Goal: Task Accomplishment & Management: Manage account settings

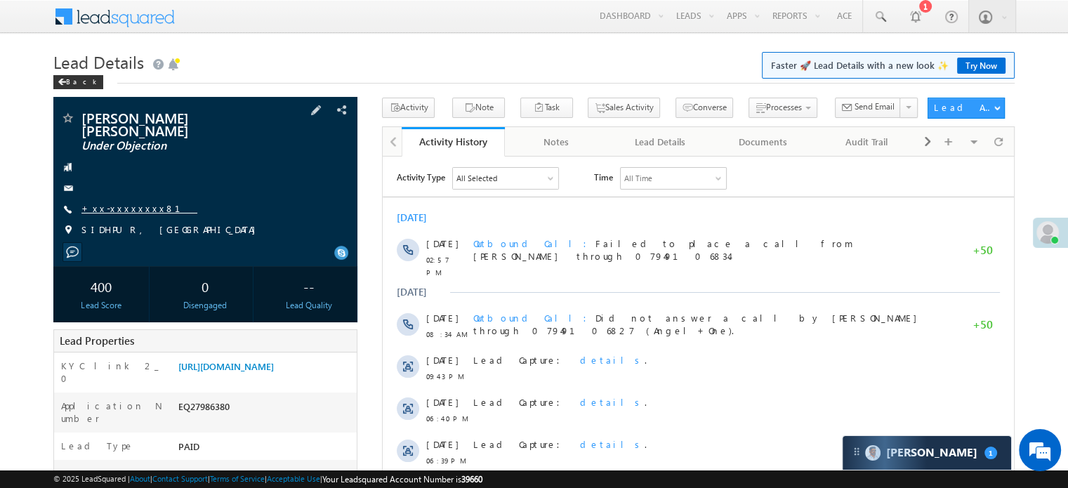
click at [129, 209] on link "+xx-xxxxxxxx81" at bounding box center [139, 208] width 116 height 12
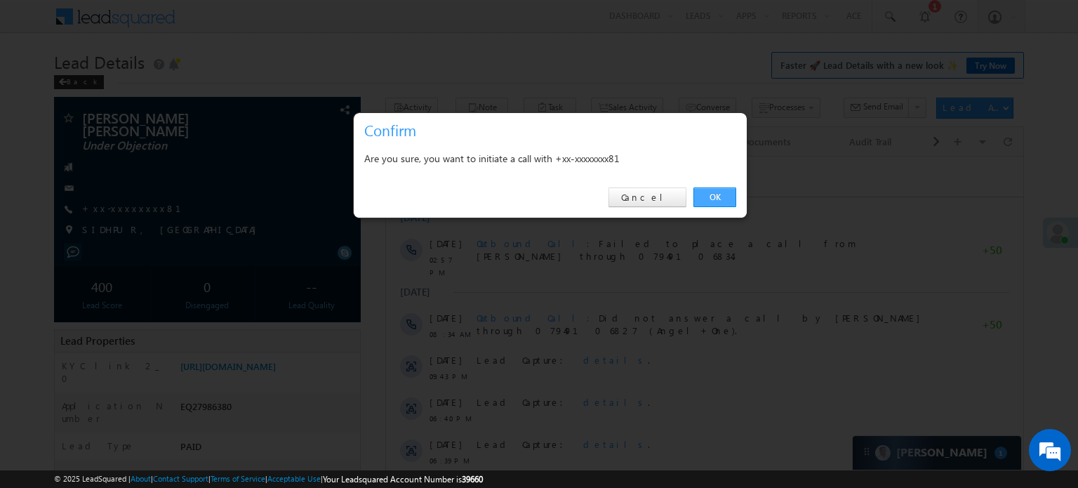
click at [724, 195] on link "OK" at bounding box center [715, 197] width 43 height 20
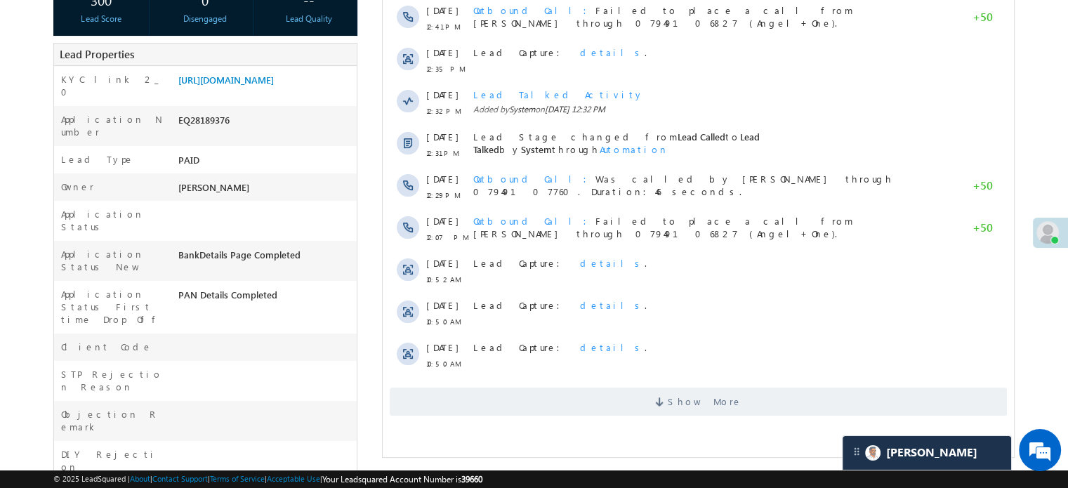
scroll to position [281, 0]
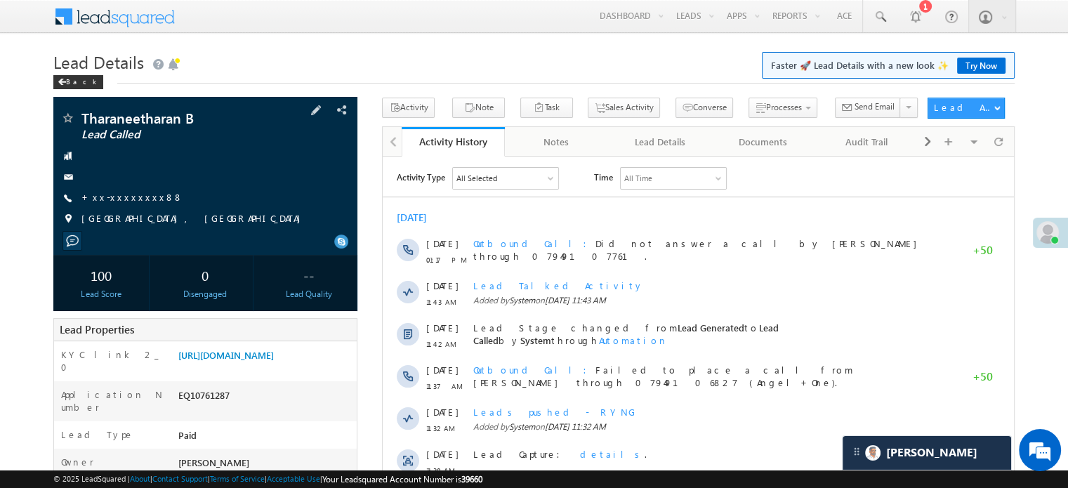
scroll to position [7233, 0]
click at [126, 193] on link "+xx-xxxxxxxx88" at bounding box center [132, 197] width 102 height 12
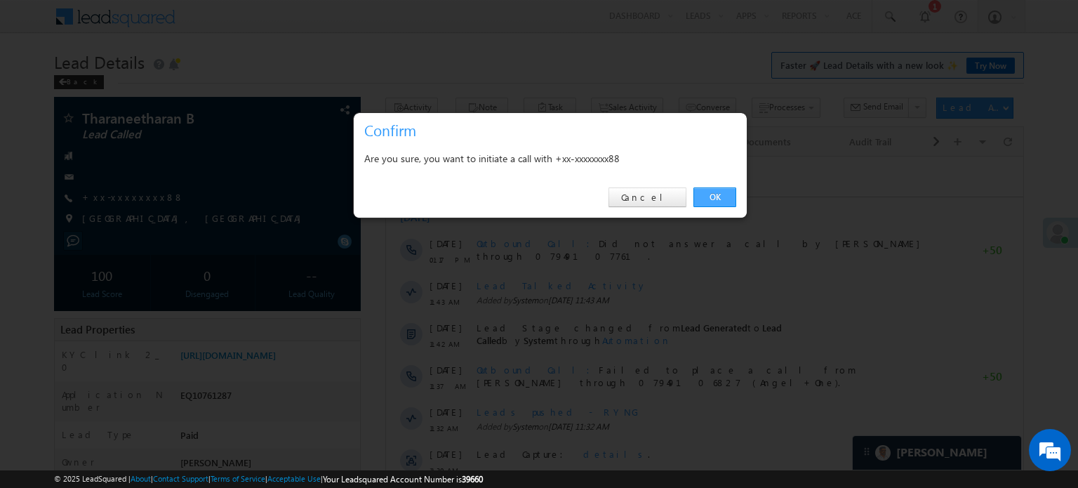
click at [715, 200] on link "OK" at bounding box center [715, 197] width 43 height 20
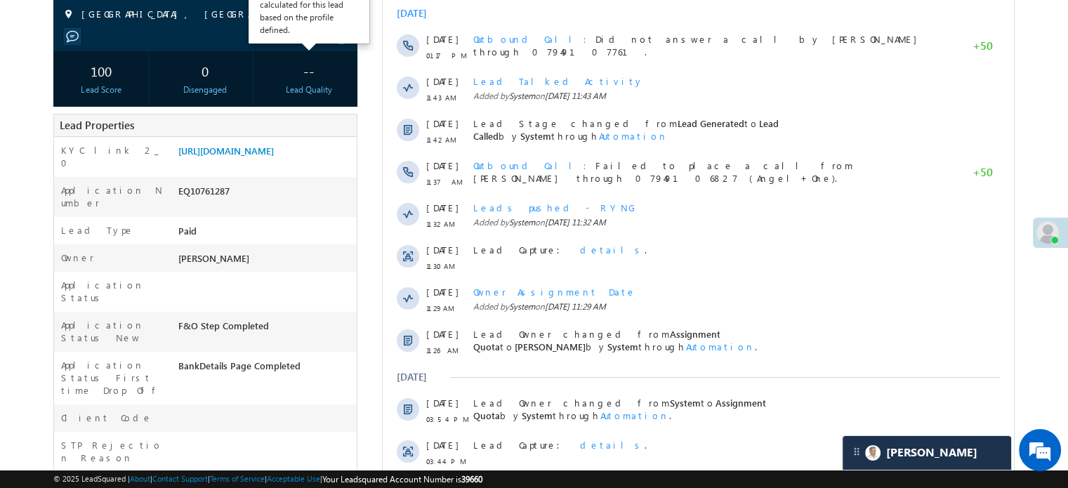
scroll to position [281, 0]
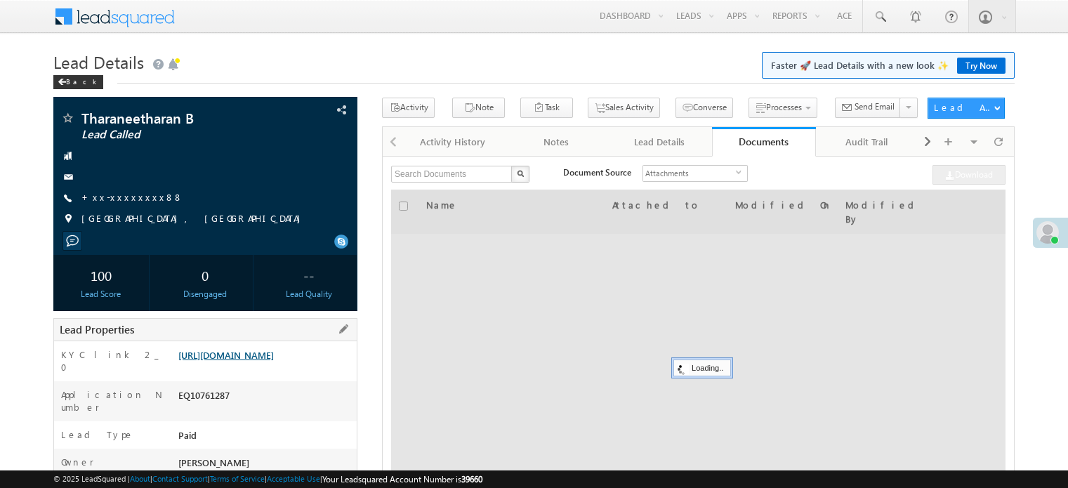
scroll to position [66, 0]
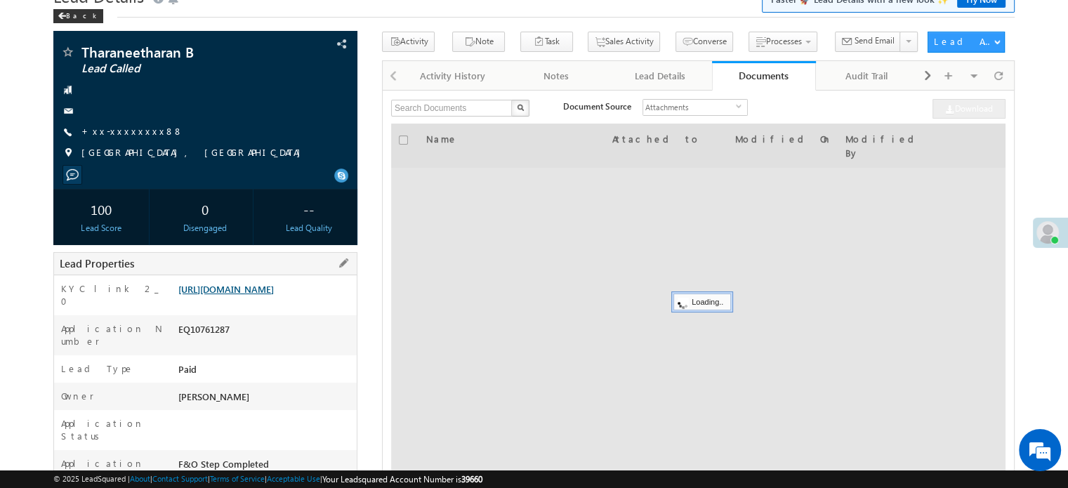
click at [274, 295] on link "https://angelbroking1-pk3em7sa.customui-test.leadsquared.com?leadId=b4e2d110-f3…" at bounding box center [225, 289] width 95 height 12
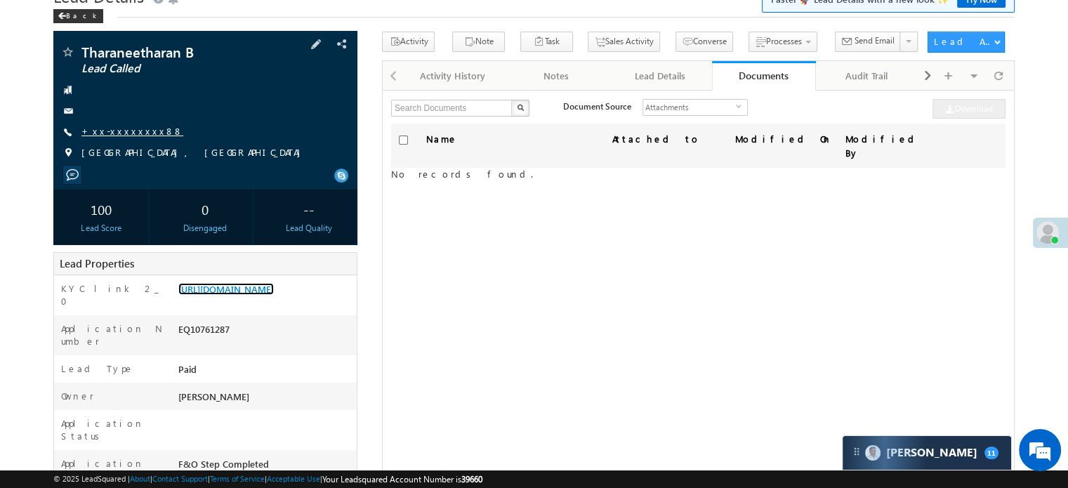
scroll to position [0, 0]
click at [108, 135] on link "+xx-xxxxxxxx88" at bounding box center [132, 131] width 102 height 12
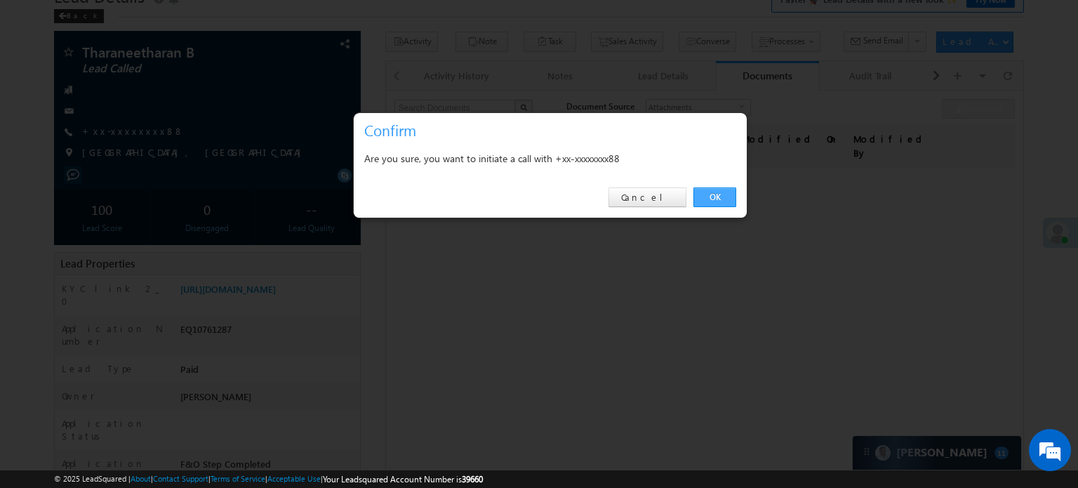
click at [712, 194] on link "OK" at bounding box center [715, 197] width 43 height 20
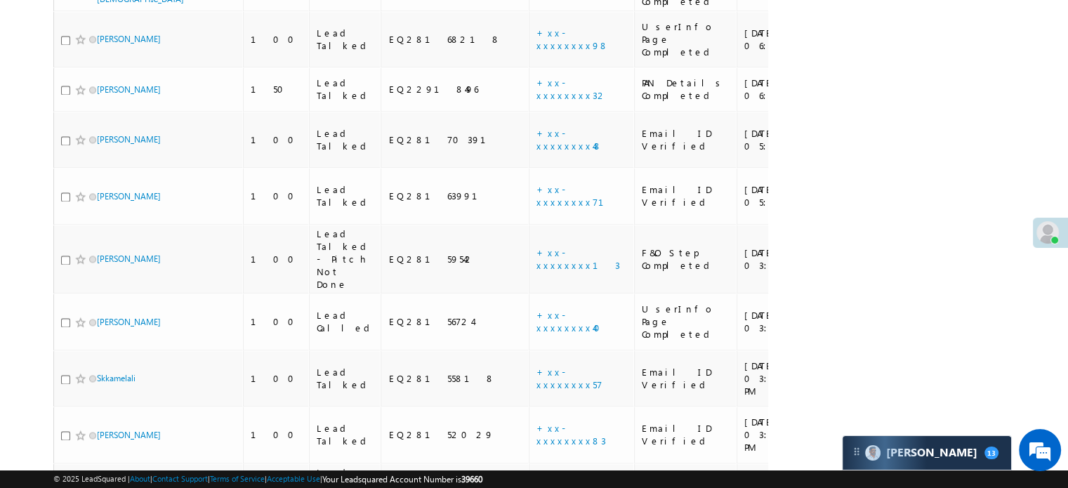
scroll to position [6518, 0]
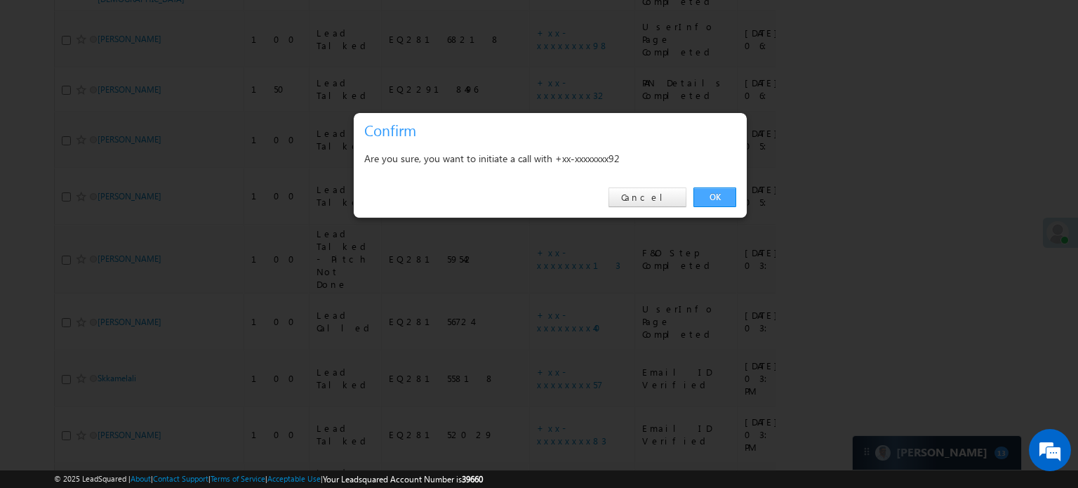
click at [725, 192] on link "OK" at bounding box center [715, 197] width 43 height 20
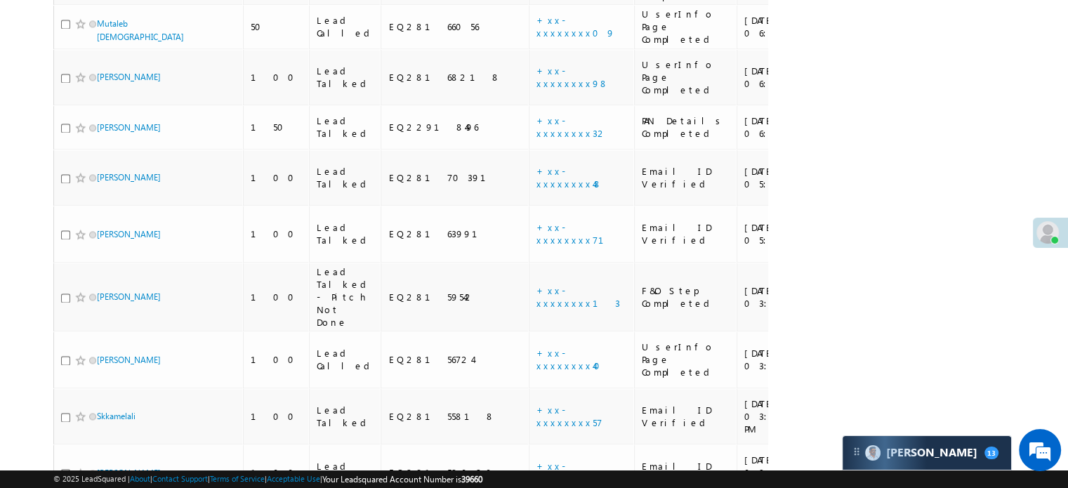
scroll to position [2196, 0]
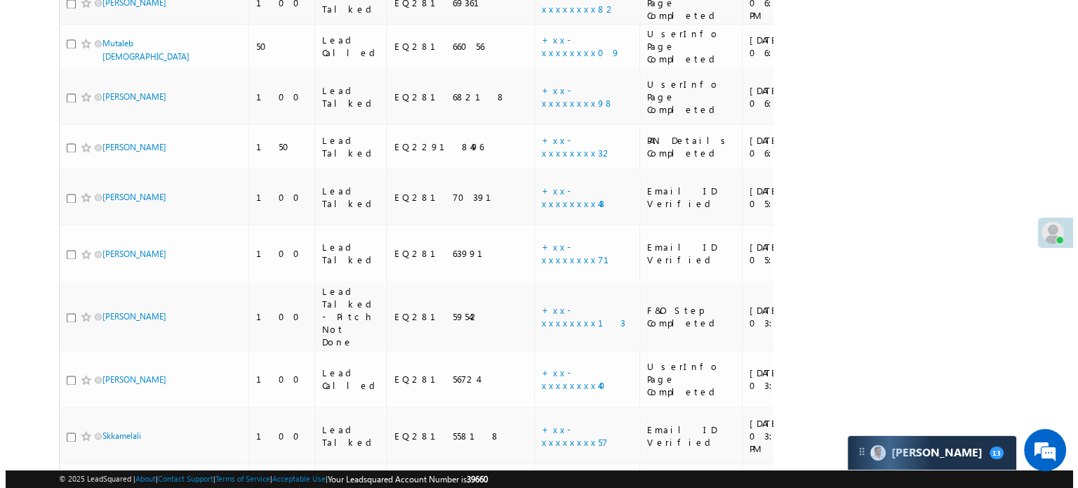
scroll to position [2088, 0]
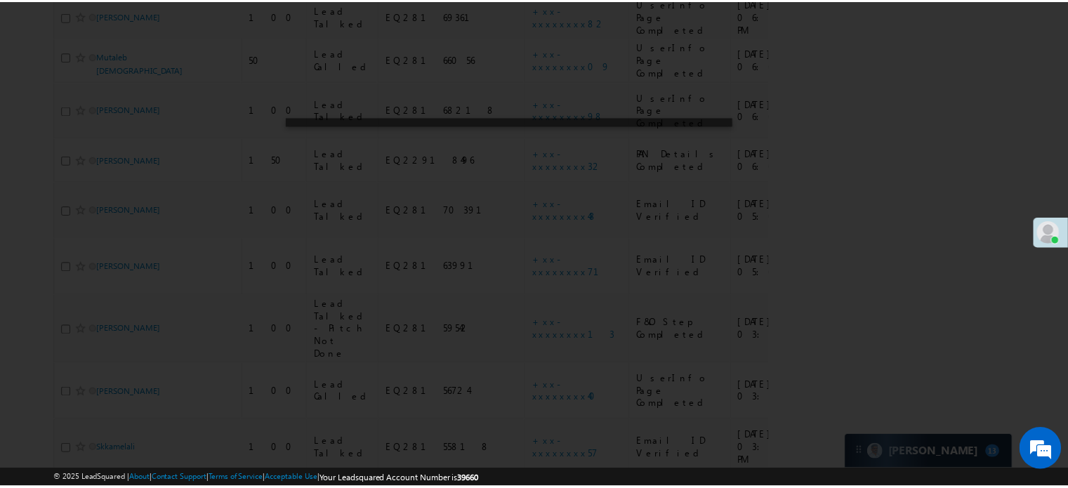
scroll to position [0, 0]
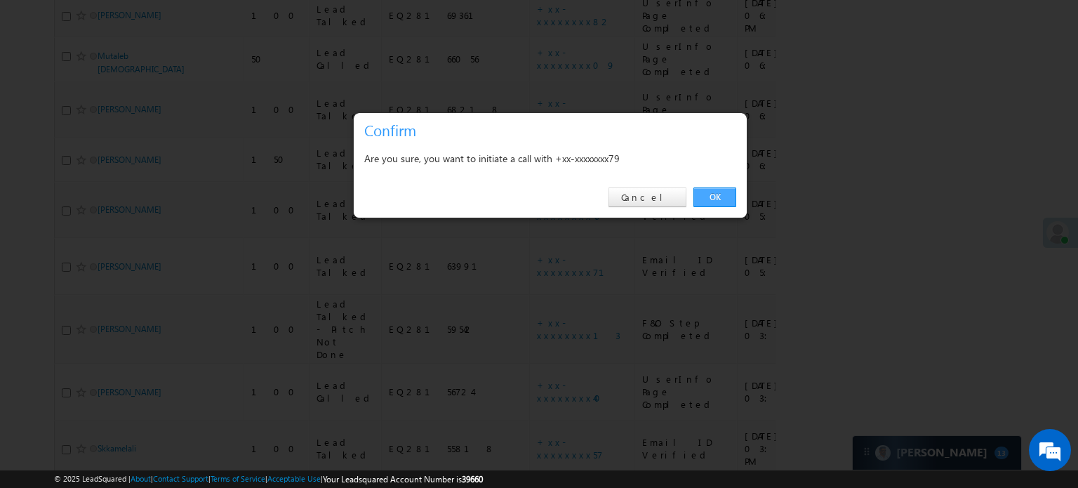
click at [722, 194] on link "OK" at bounding box center [715, 197] width 43 height 20
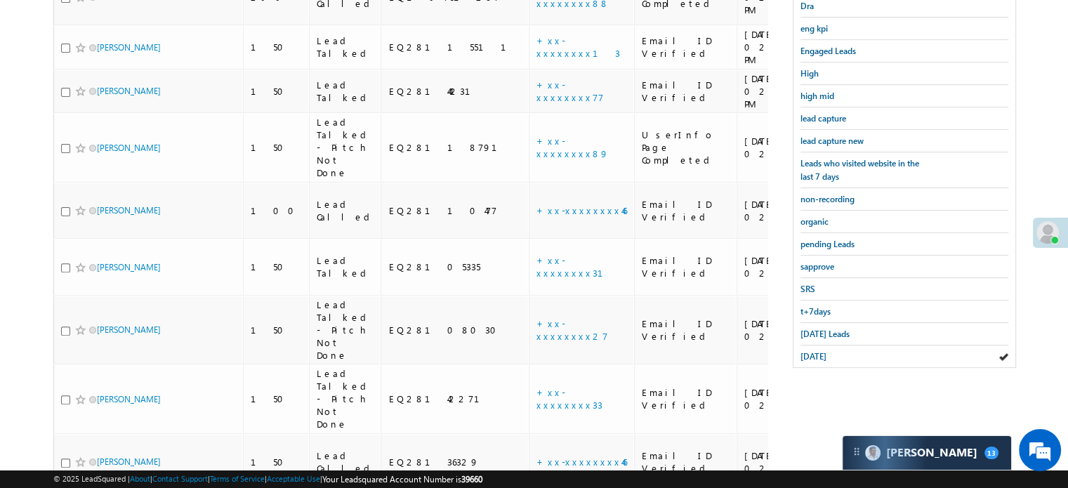
scroll to position [511, 0]
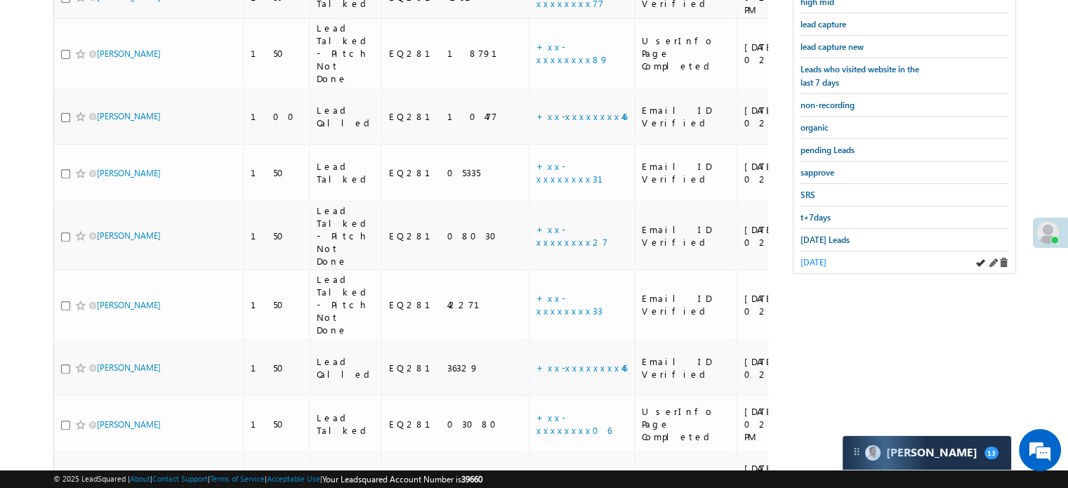
click at [826, 257] on span "yesterday" at bounding box center [813, 262] width 26 height 11
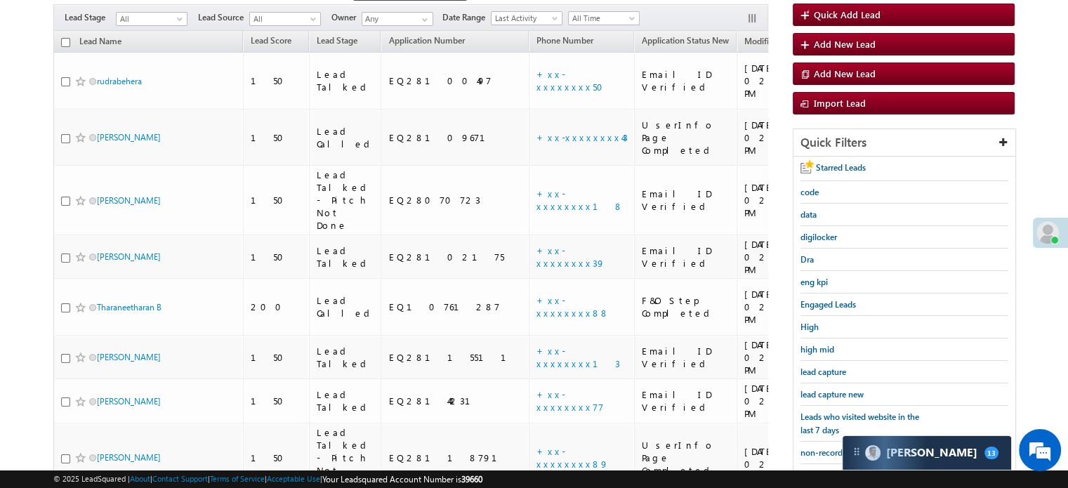
scroll to position [160, 0]
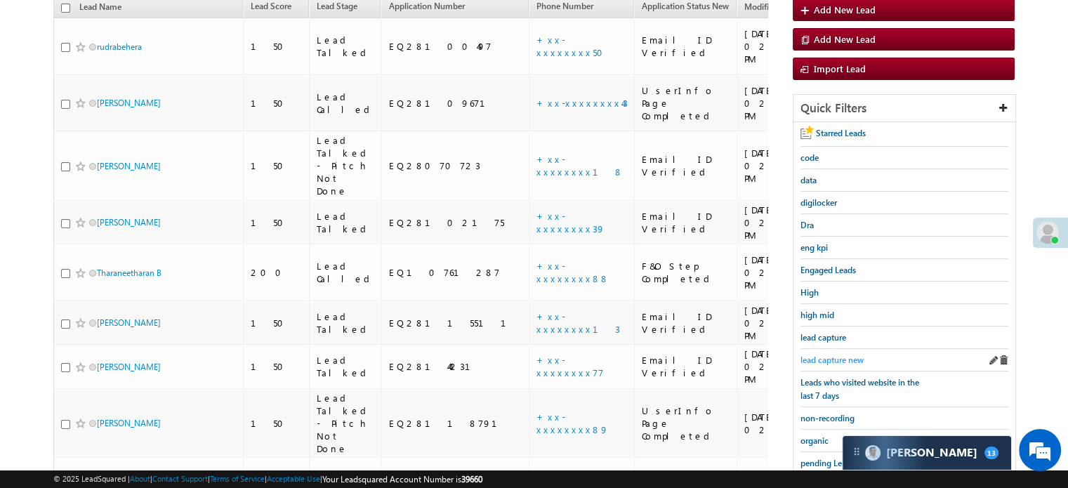
click at [821, 356] on span "lead capture new" at bounding box center [831, 360] width 63 height 11
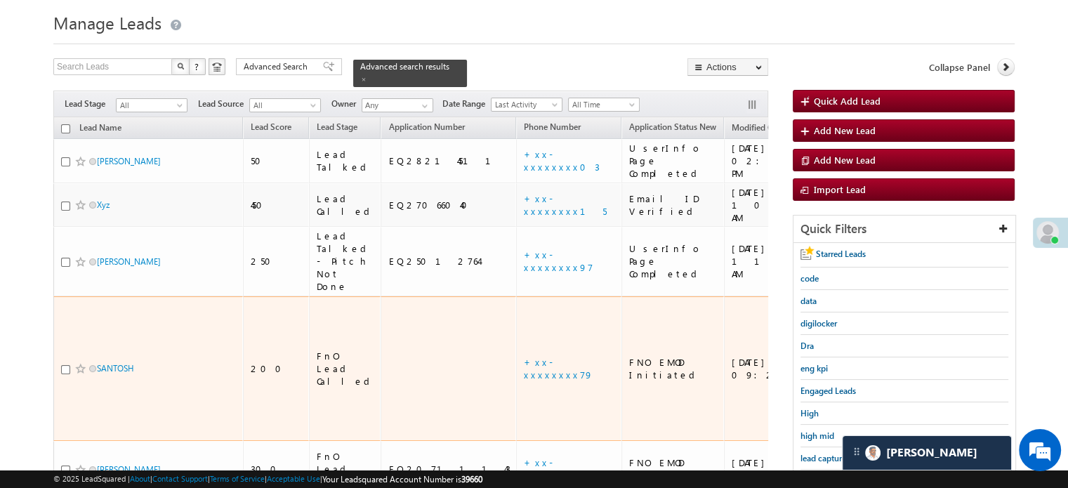
scroll to position [70, 0]
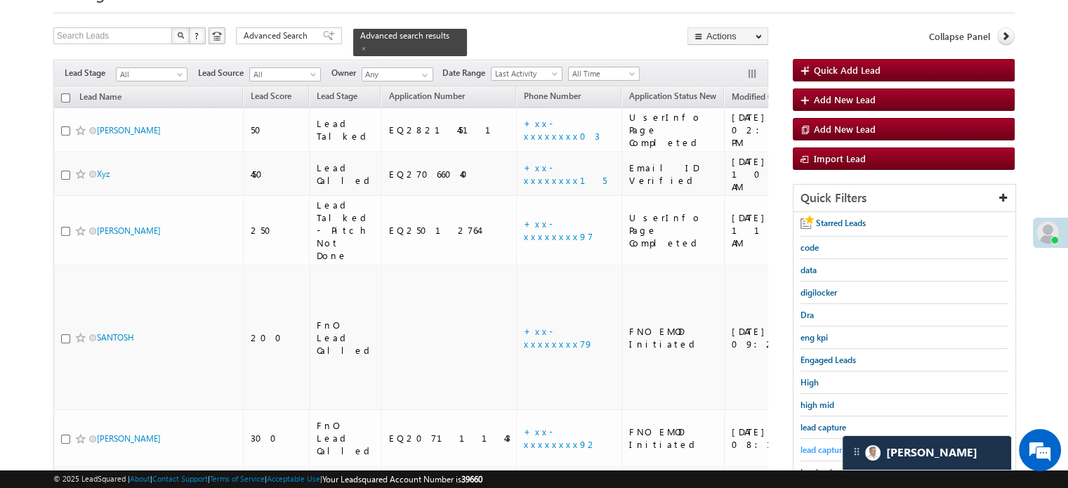
click at [823, 444] on span "lead capture new" at bounding box center [831, 449] width 63 height 11
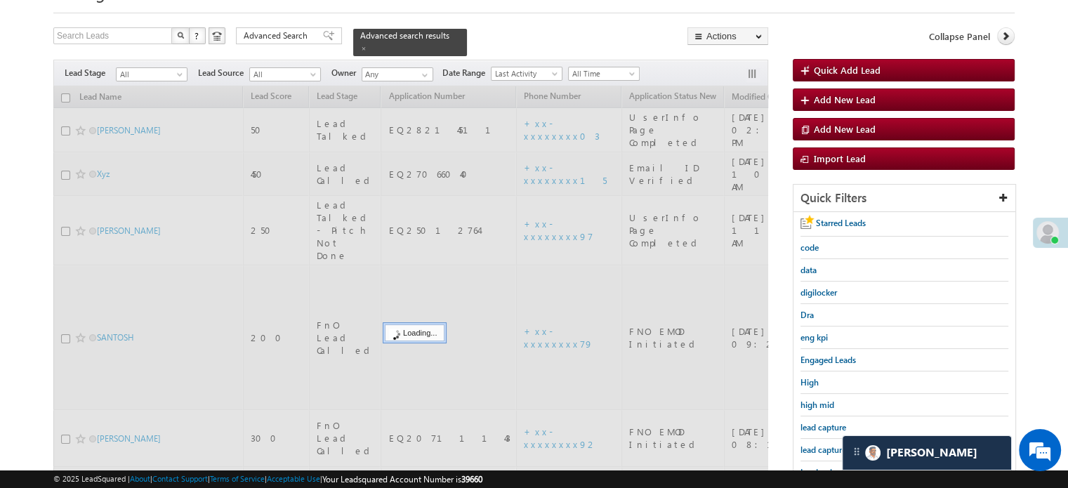
click at [823, 444] on span "lead capture new" at bounding box center [831, 449] width 63 height 11
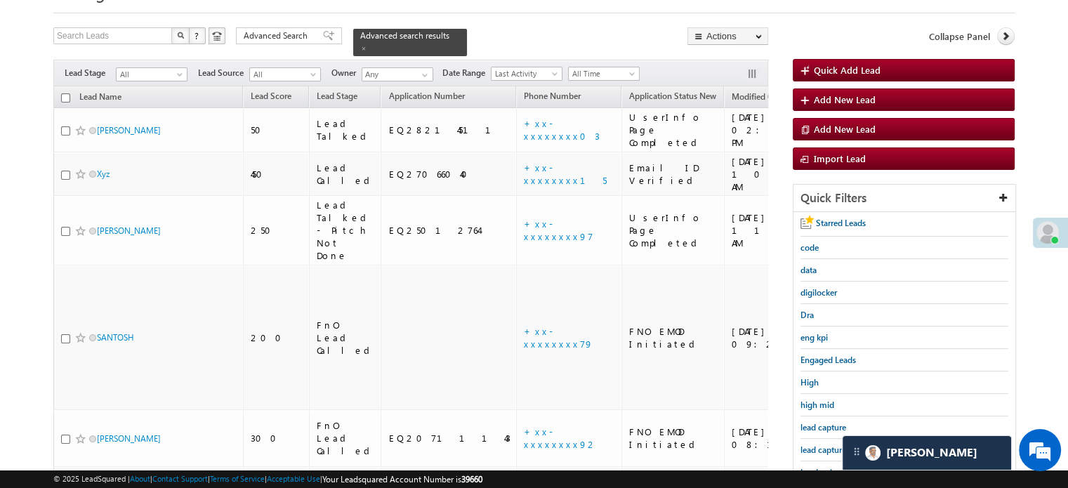
click at [823, 444] on span "lead capture new" at bounding box center [831, 449] width 63 height 11
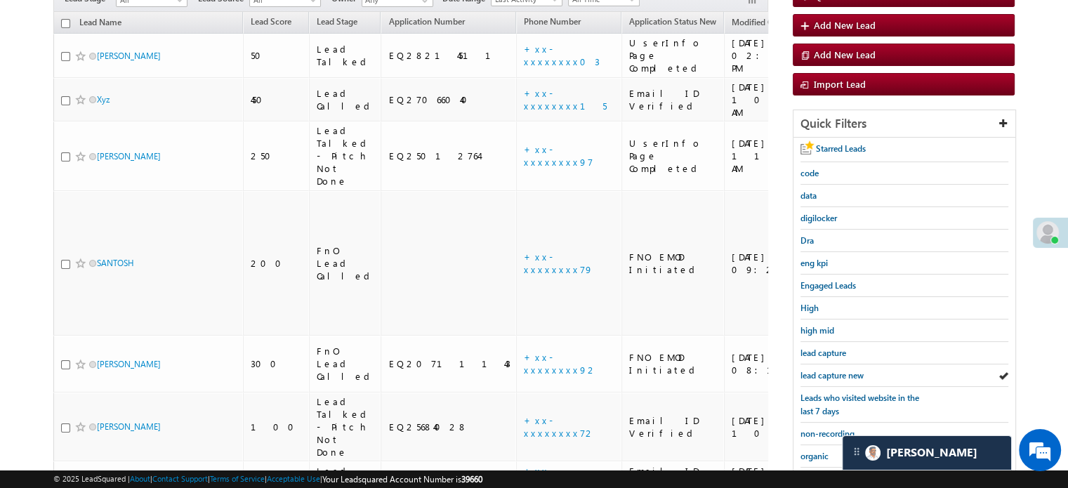
scroll to position [301, 0]
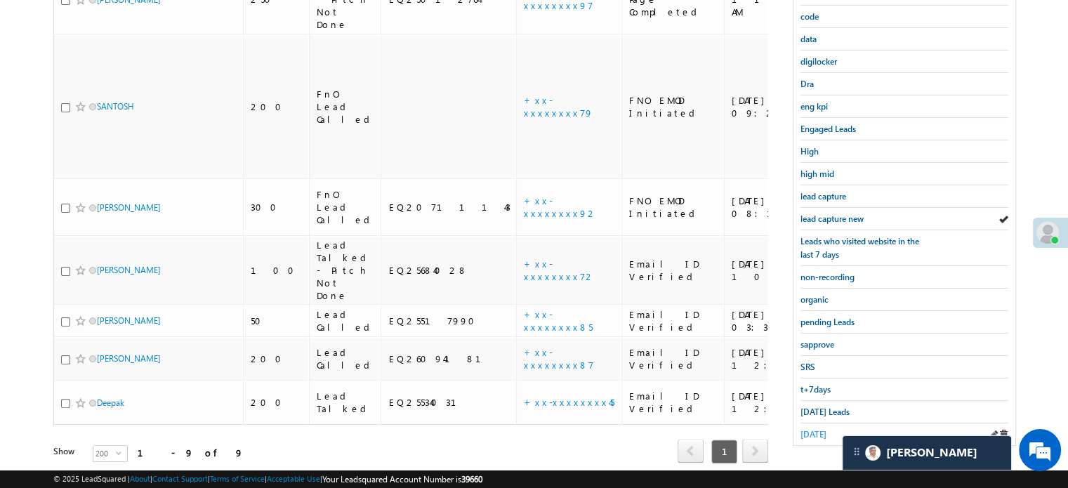
click at [809, 423] on div "yesterday" at bounding box center [904, 434] width 208 height 22
click at [809, 429] on span "yesterday" at bounding box center [813, 434] width 26 height 11
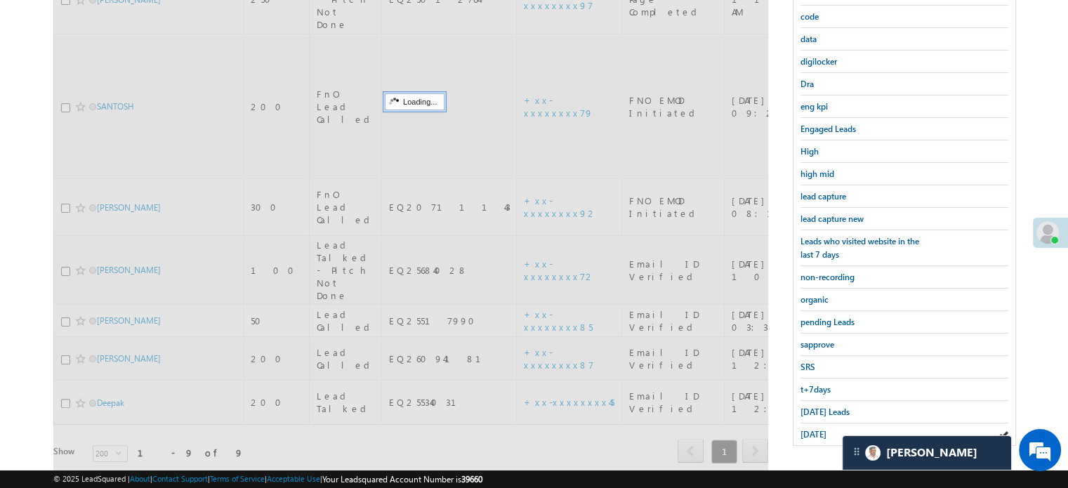
click at [809, 429] on span "yesterday" at bounding box center [813, 434] width 26 height 11
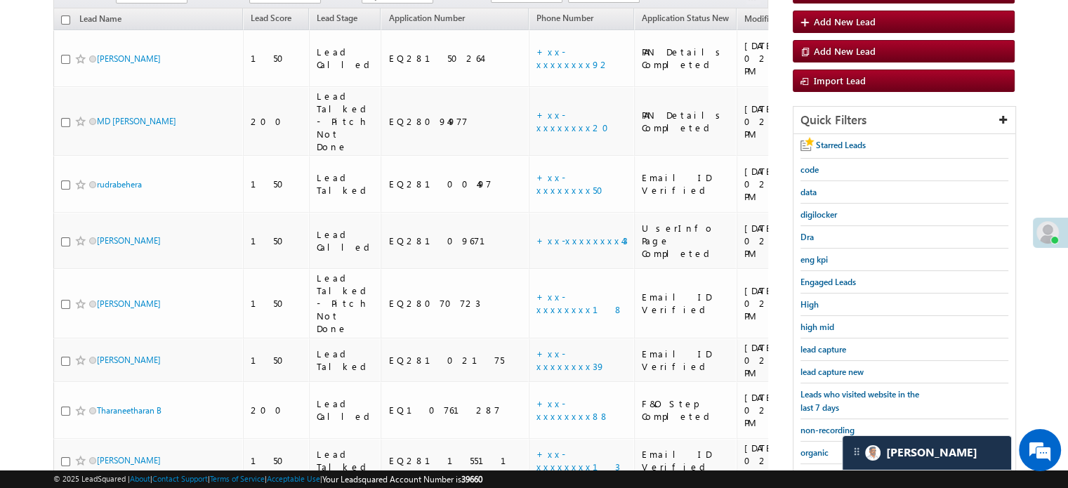
scroll to position [161, 0]
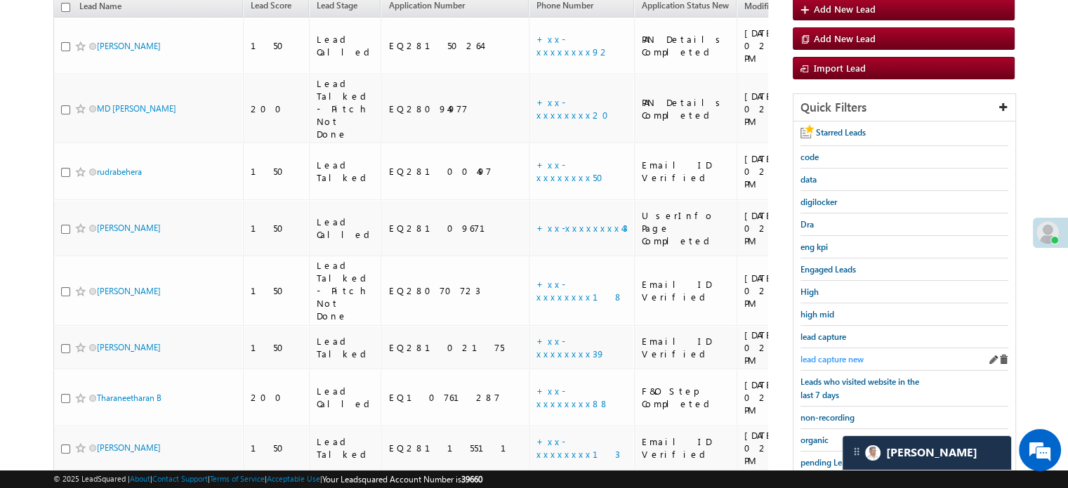
click at [816, 354] on span "lead capture new" at bounding box center [831, 359] width 63 height 11
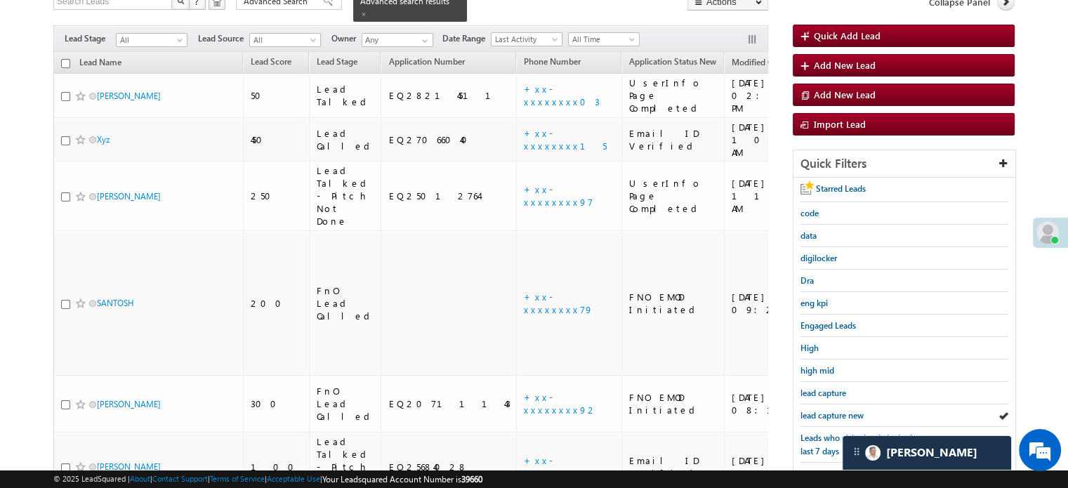
scroll to position [301, 0]
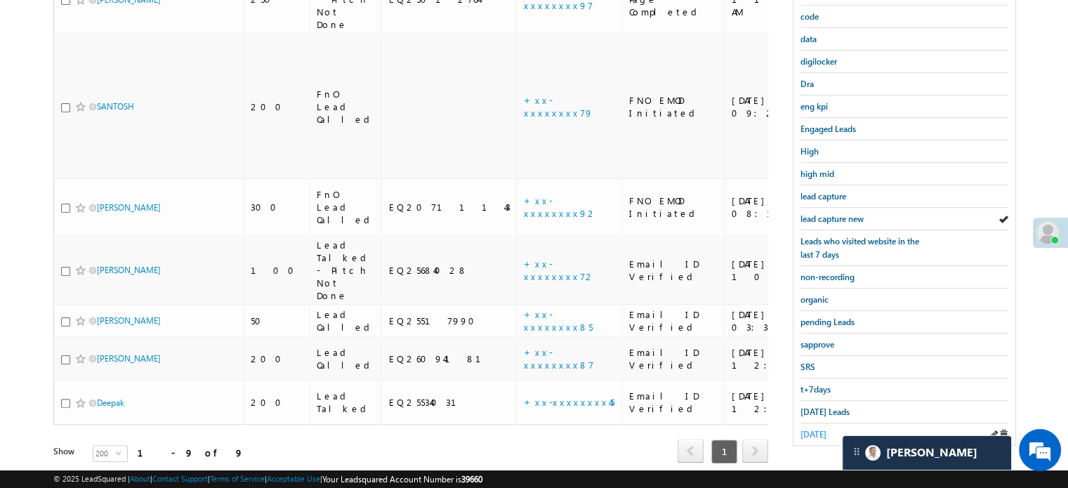
click at [819, 429] on span "yesterday" at bounding box center [813, 434] width 26 height 11
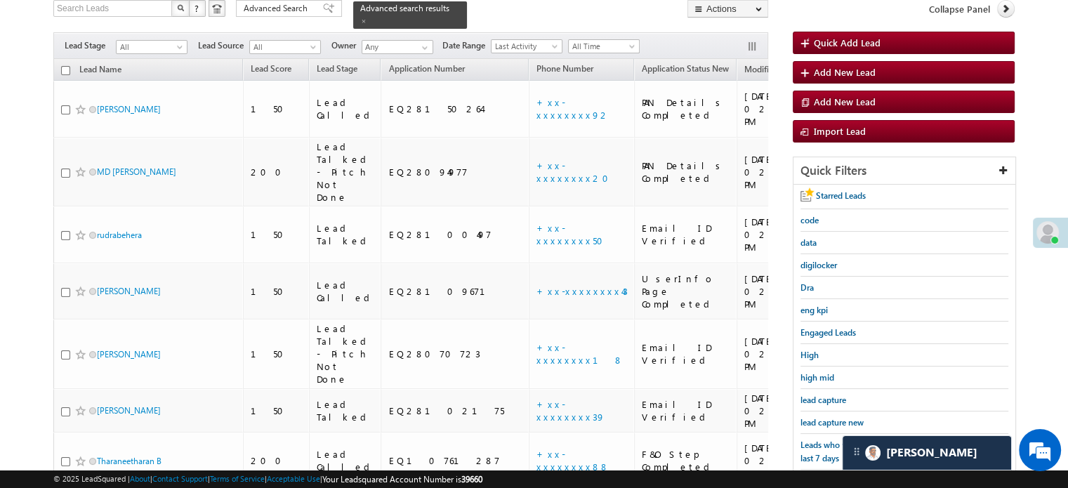
scroll to position [122, 0]
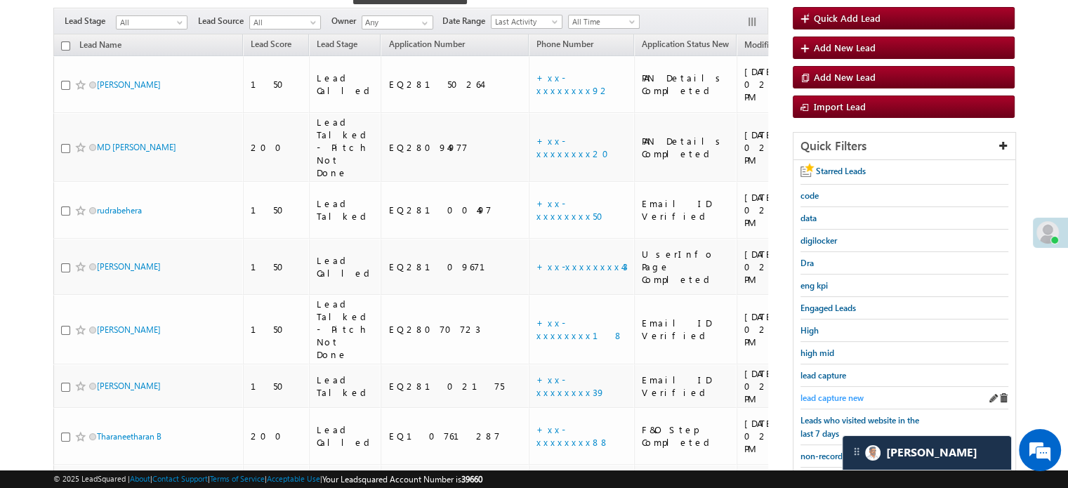
click at [825, 398] on span "lead capture new" at bounding box center [831, 397] width 63 height 11
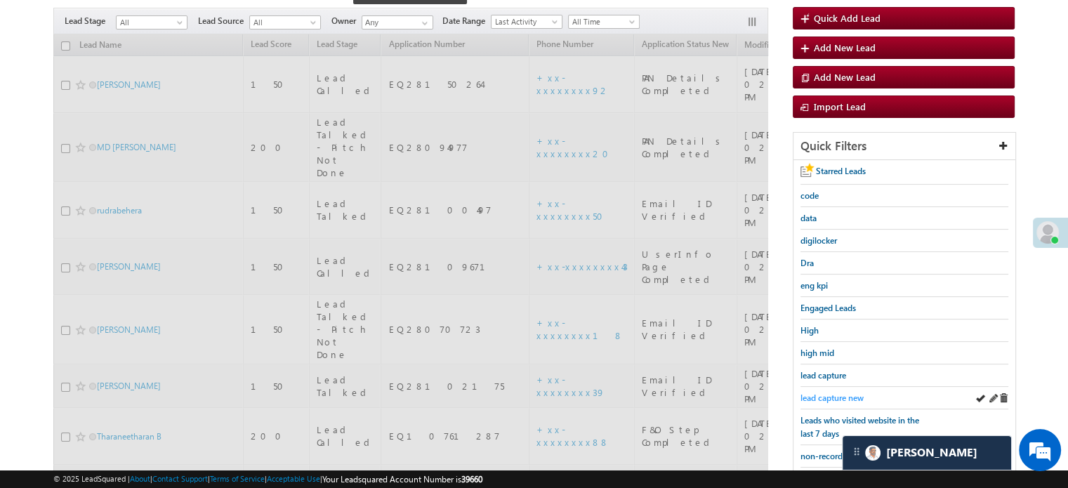
click at [828, 392] on span "lead capture new" at bounding box center [831, 397] width 63 height 11
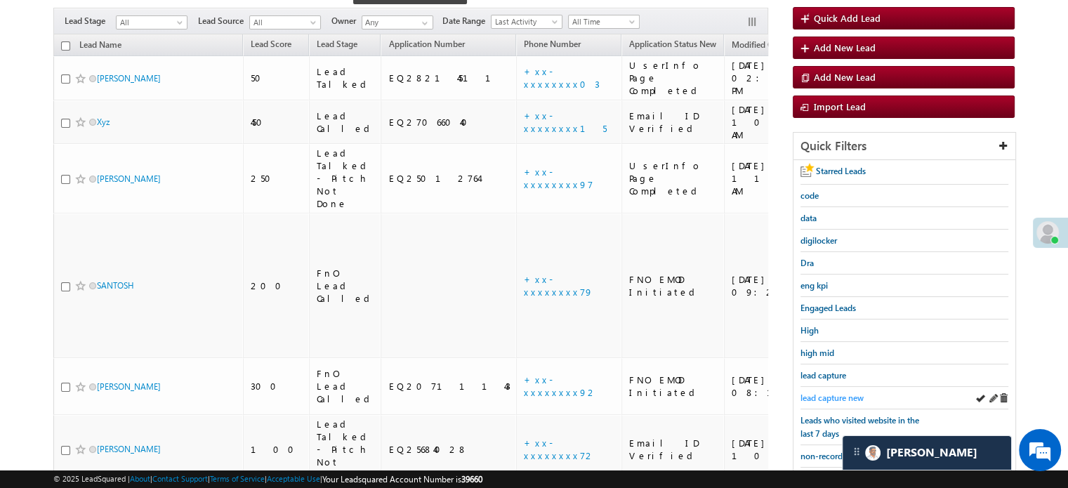
click at [846, 392] on span "lead capture new" at bounding box center [831, 397] width 63 height 11
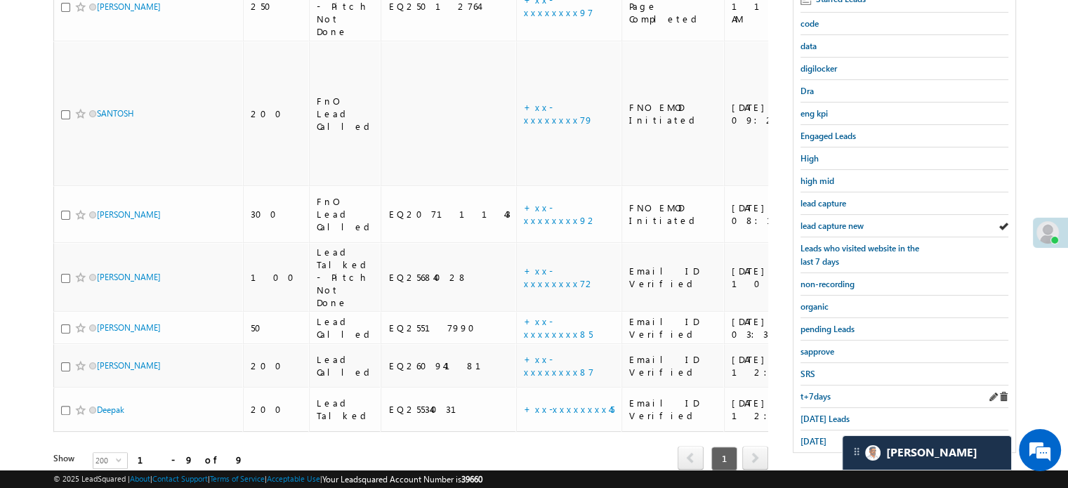
scroll to position [301, 0]
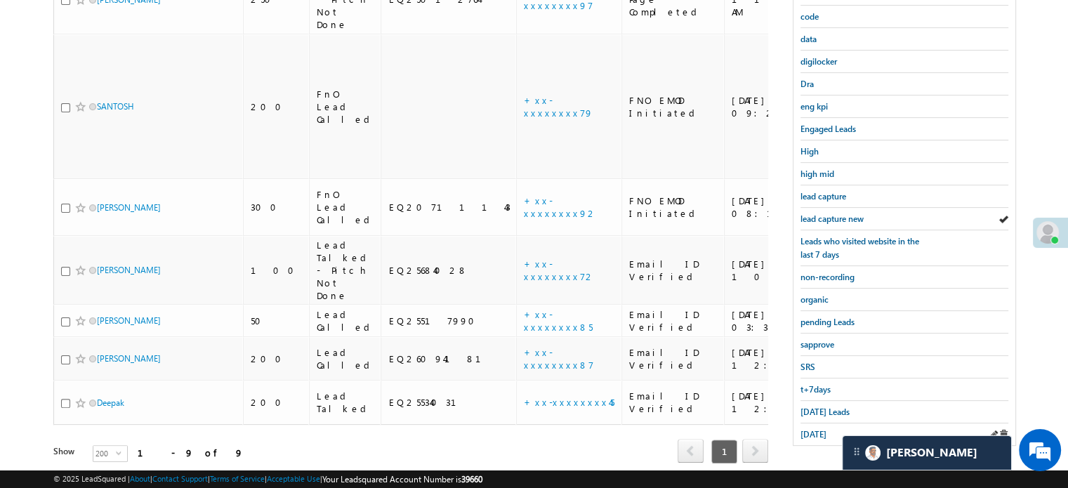
click at [819, 423] on div "yesterday" at bounding box center [904, 434] width 208 height 22
click at [812, 429] on span "yesterday" at bounding box center [813, 434] width 26 height 11
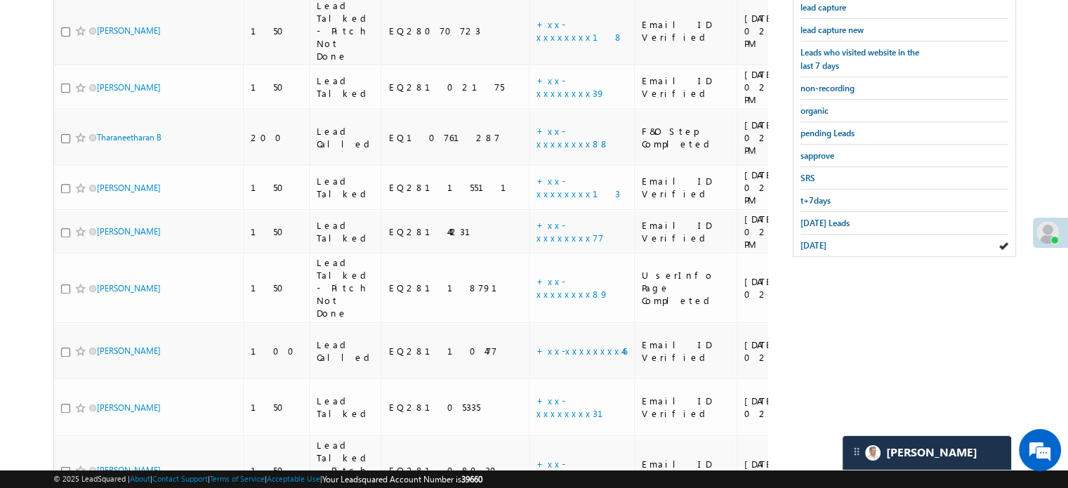
scroll to position [2228, 0]
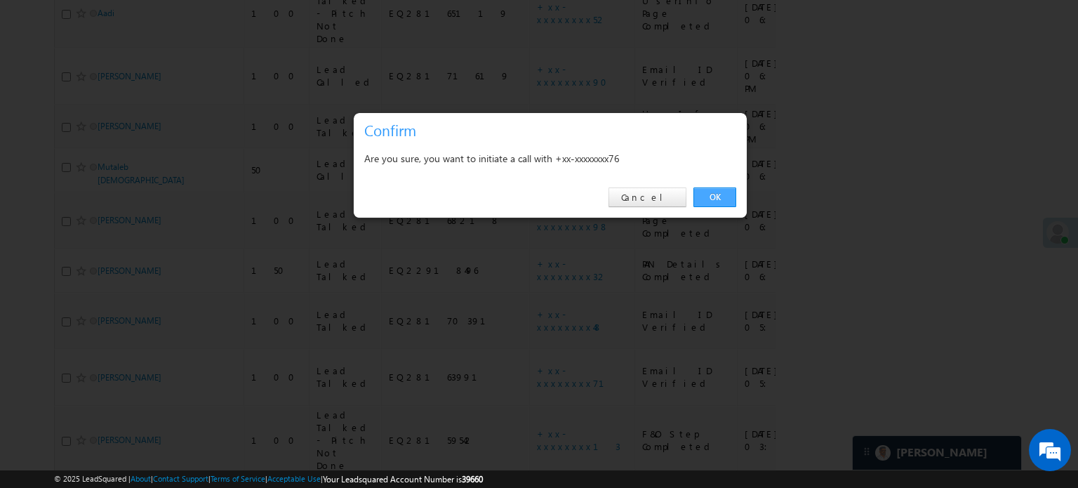
click at [725, 199] on link "OK" at bounding box center [715, 197] width 43 height 20
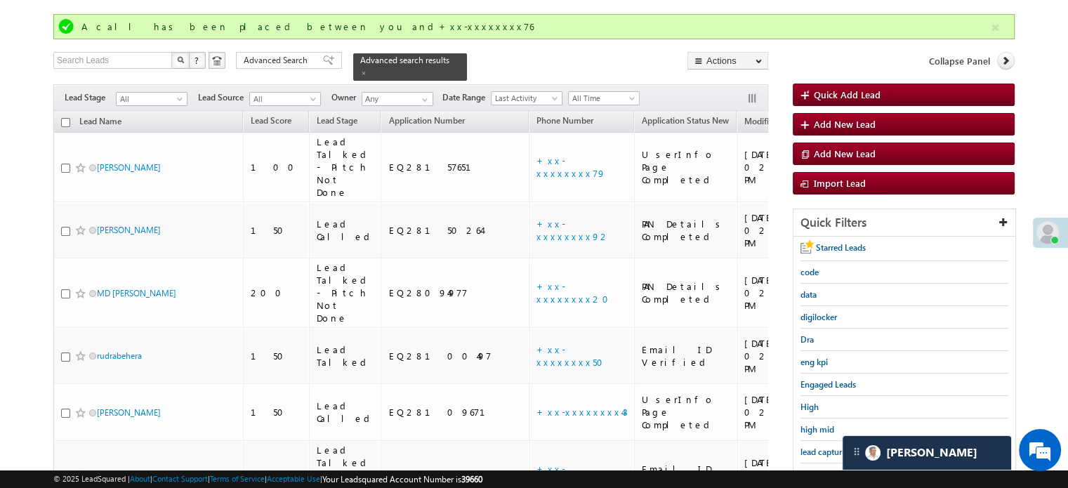
scroll to position [160, 0]
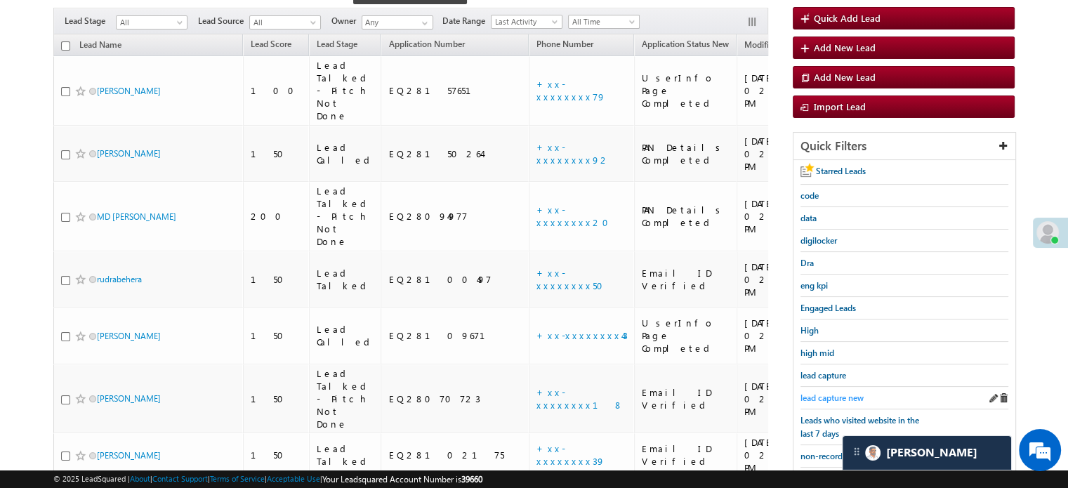
click at [828, 393] on span "lead capture new" at bounding box center [831, 397] width 63 height 11
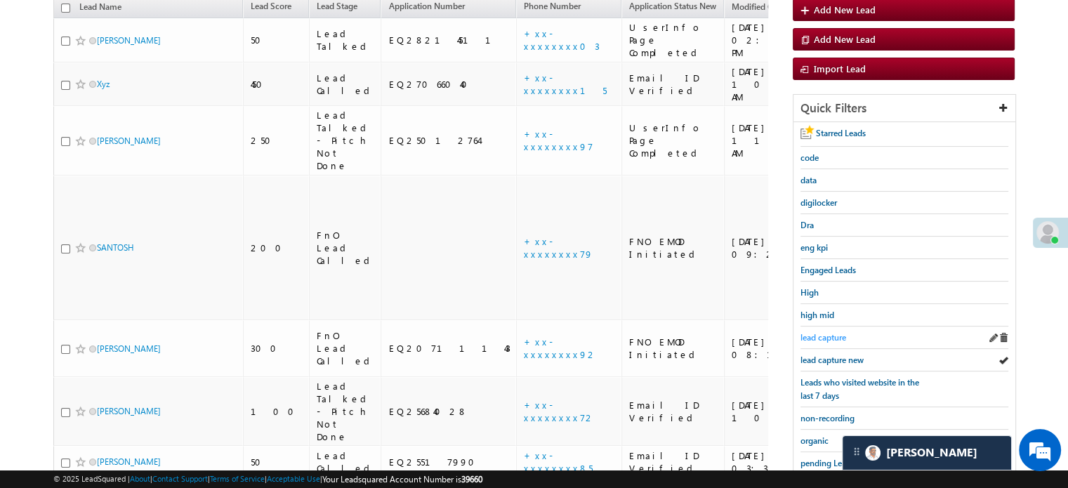
scroll to position [122, 0]
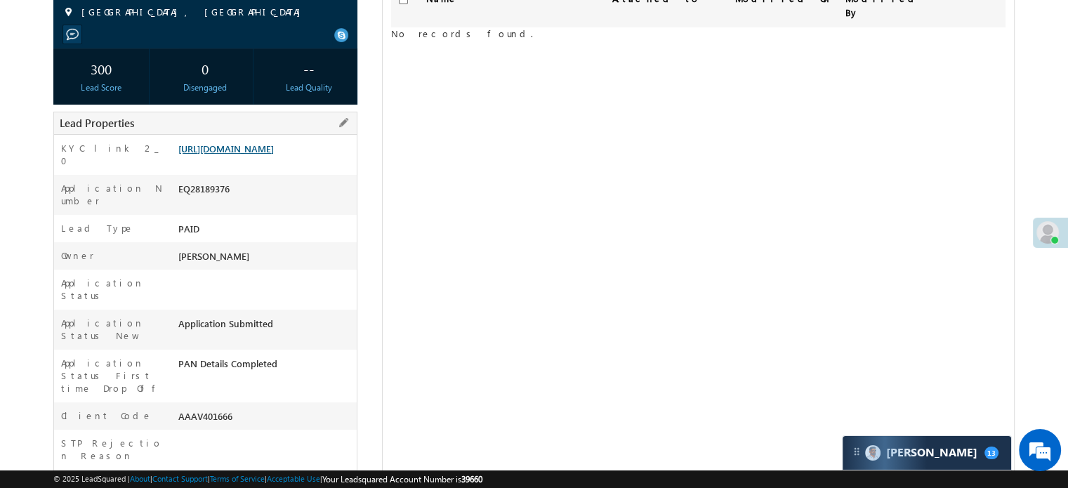
click at [232, 154] on link "[URL][DOMAIN_NAME]" at bounding box center [225, 149] width 95 height 12
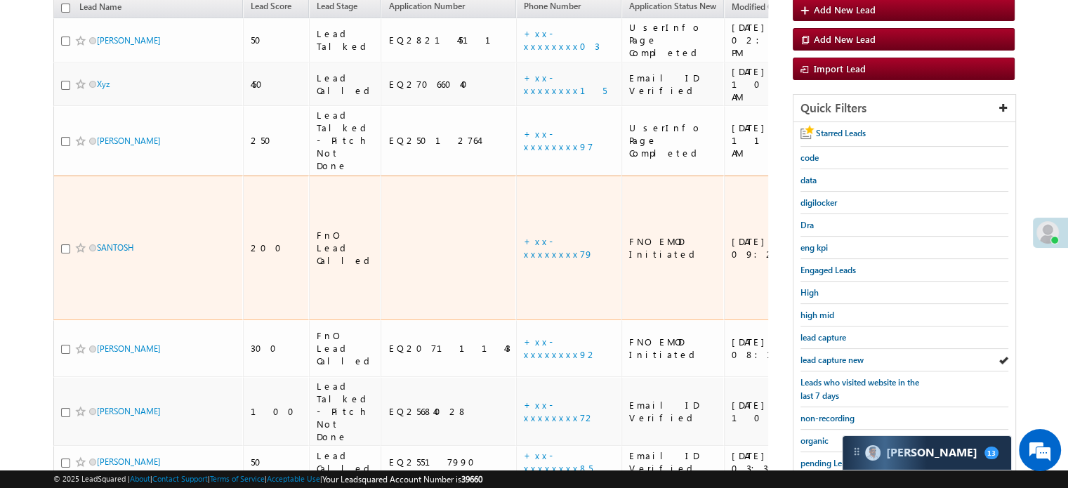
scroll to position [281, 0]
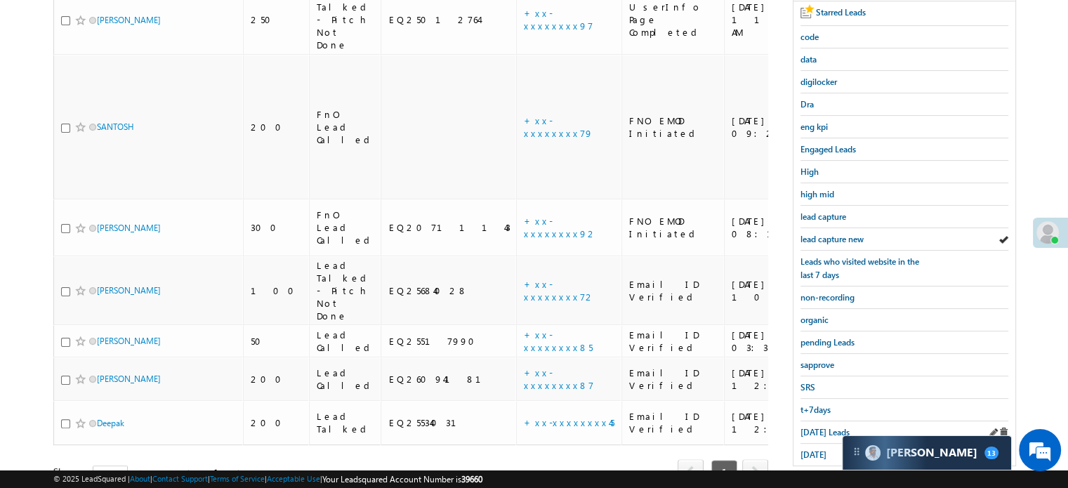
click at [819, 435] on div "[DATE] Leads" at bounding box center [904, 432] width 208 height 22
click at [821, 427] on span "[DATE] Leads" at bounding box center [824, 432] width 49 height 11
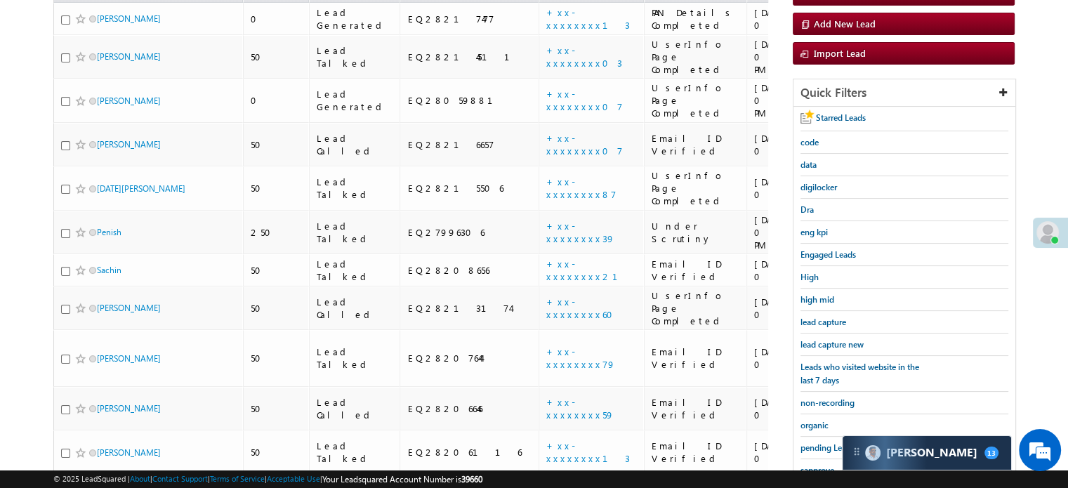
scroll to position [0, 0]
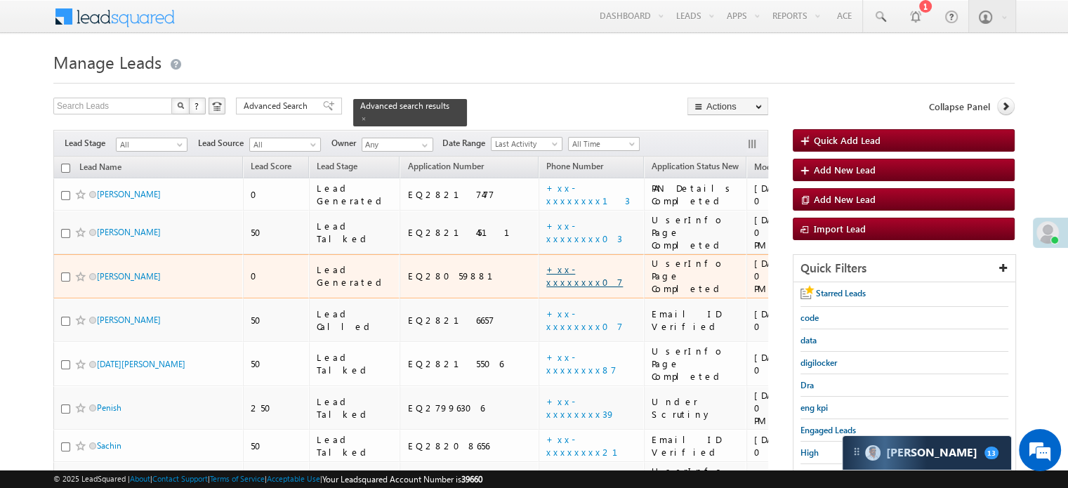
click at [546, 263] on link "+xx-xxxxxxxx07" at bounding box center [584, 275] width 77 height 25
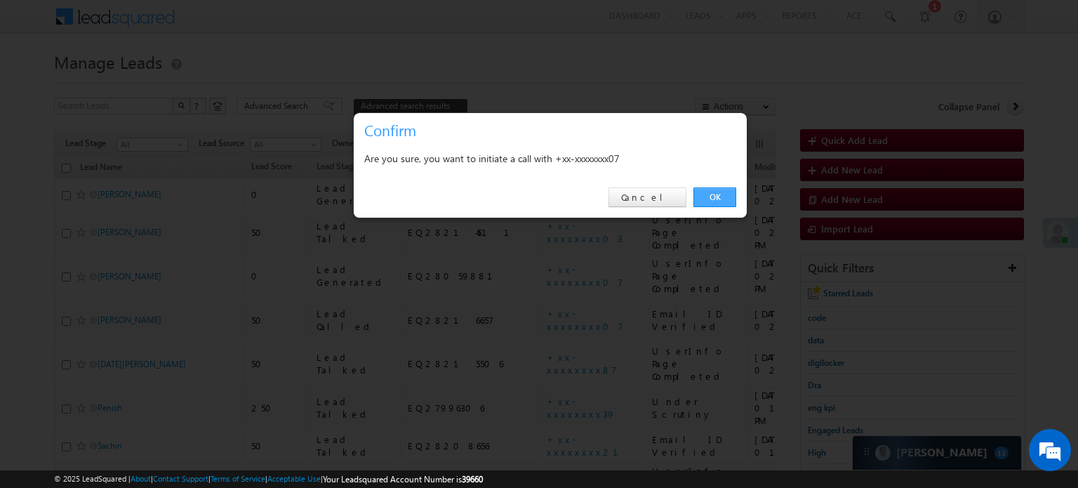
click at [720, 199] on link "OK" at bounding box center [715, 197] width 43 height 20
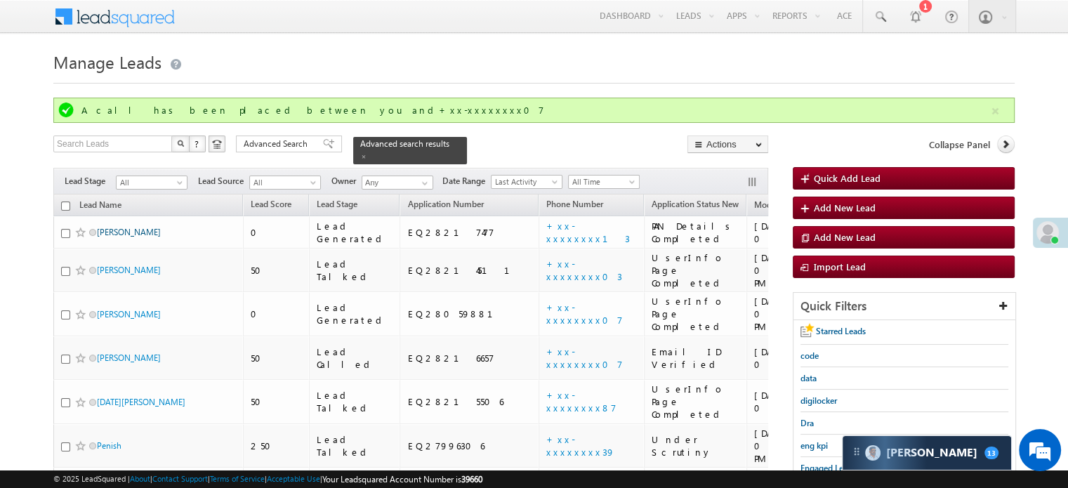
drag, startPoint x: 100, startPoint y: 184, endPoint x: 96, endPoint y: 225, distance: 41.6
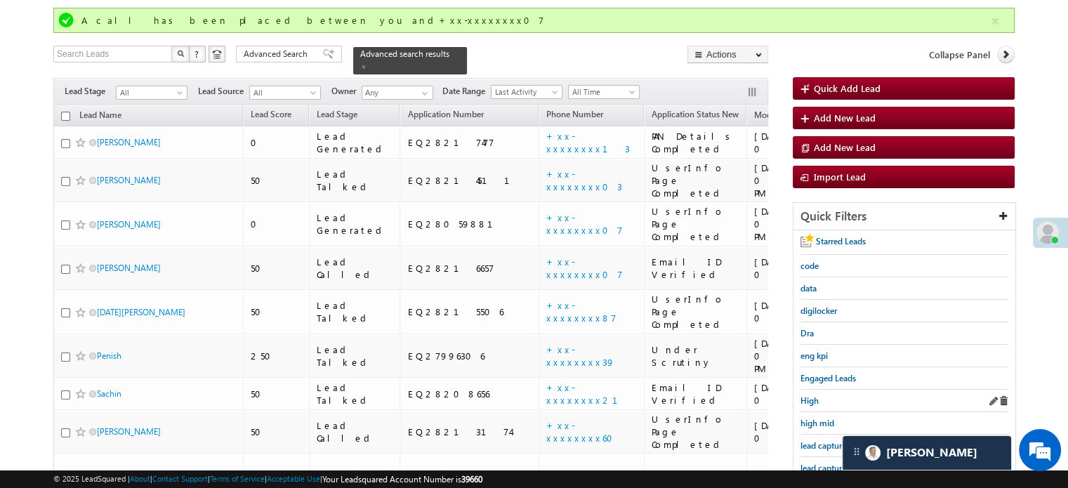
scroll to position [211, 0]
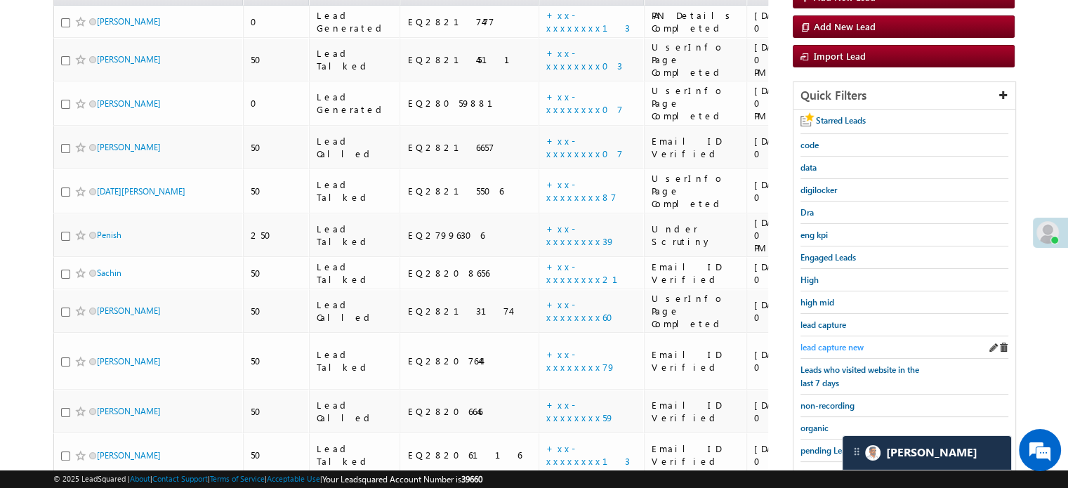
click at [820, 345] on span "lead capture new" at bounding box center [831, 347] width 63 height 11
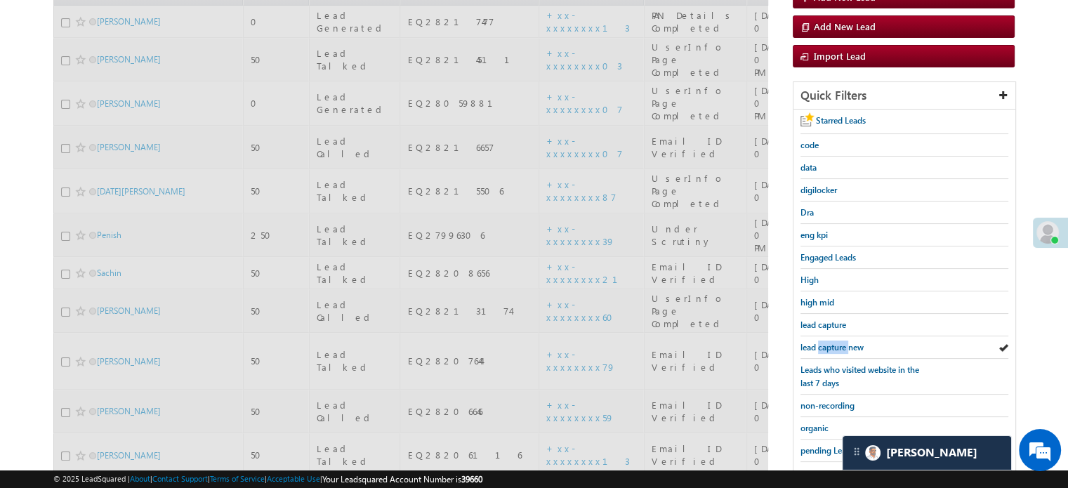
click at [820, 345] on span "lead capture new" at bounding box center [831, 347] width 63 height 11
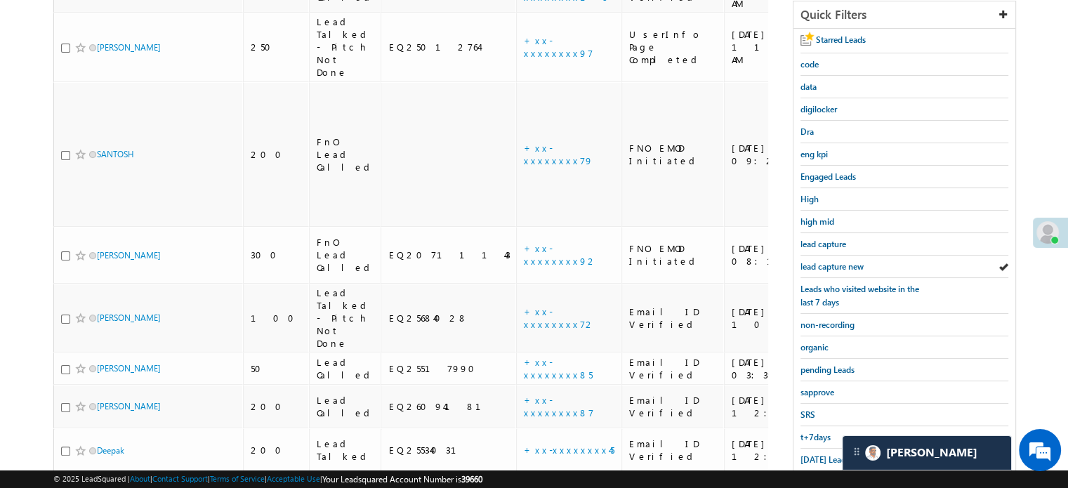
scroll to position [301, 0]
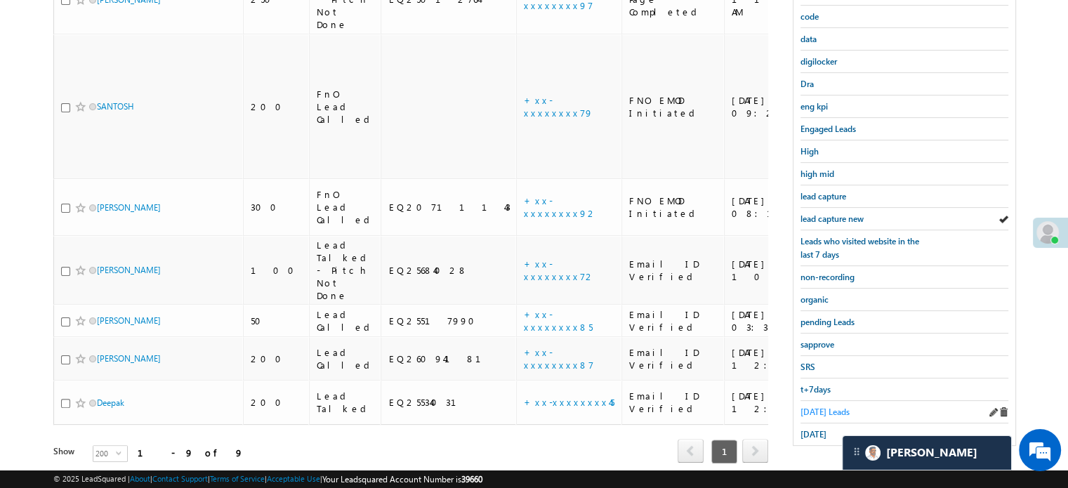
click at [809, 406] on span "Today's Leads" at bounding box center [824, 411] width 49 height 11
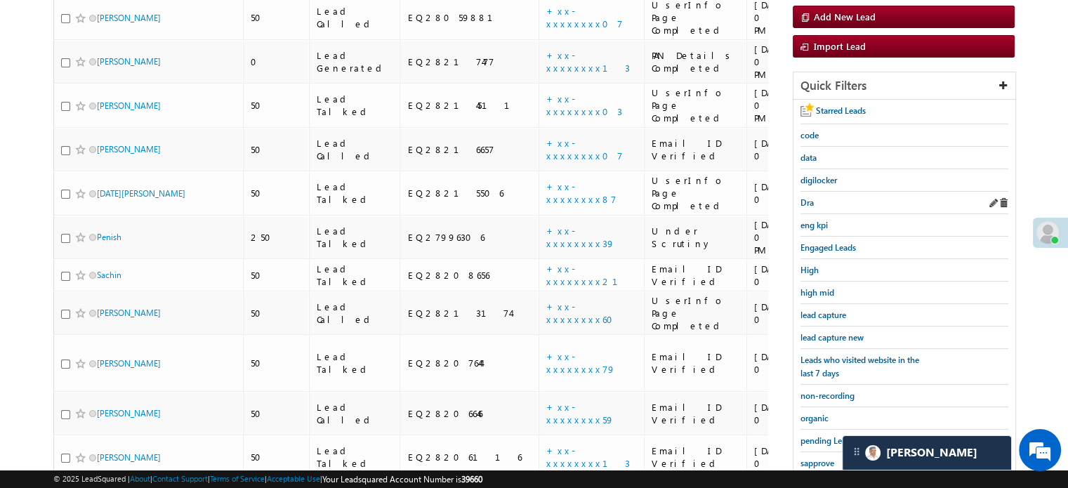
scroll to position [207, 0]
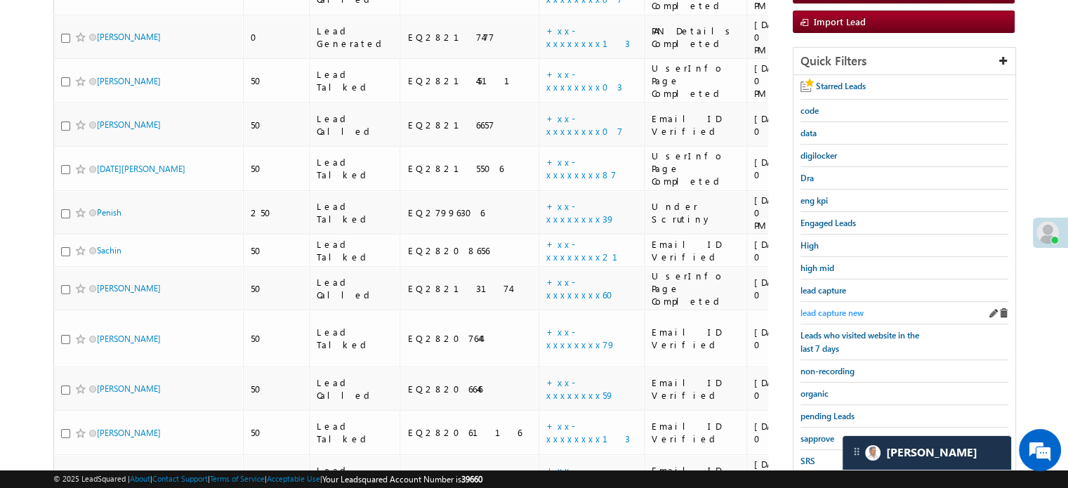
click at [834, 311] on span "lead capture new" at bounding box center [831, 312] width 63 height 11
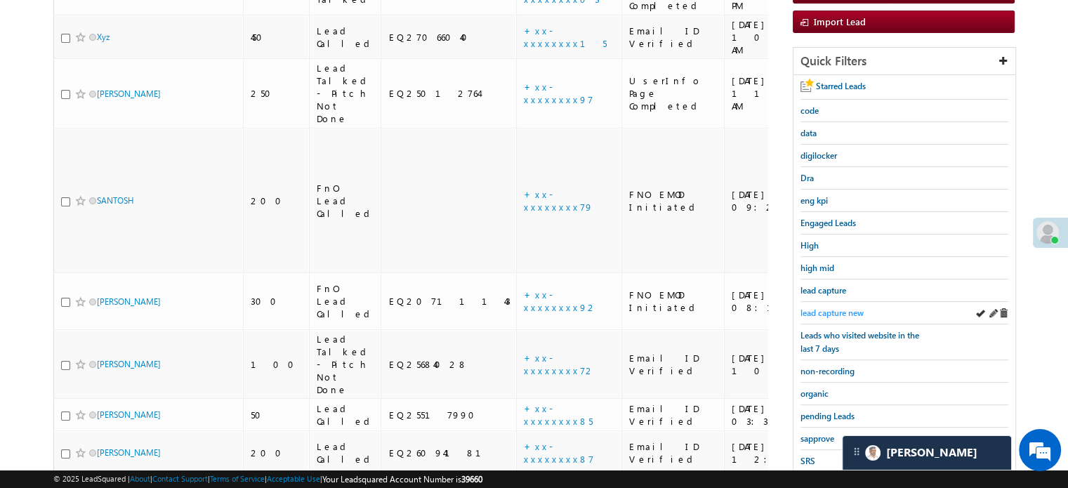
click at [855, 307] on span "lead capture new" at bounding box center [831, 312] width 63 height 11
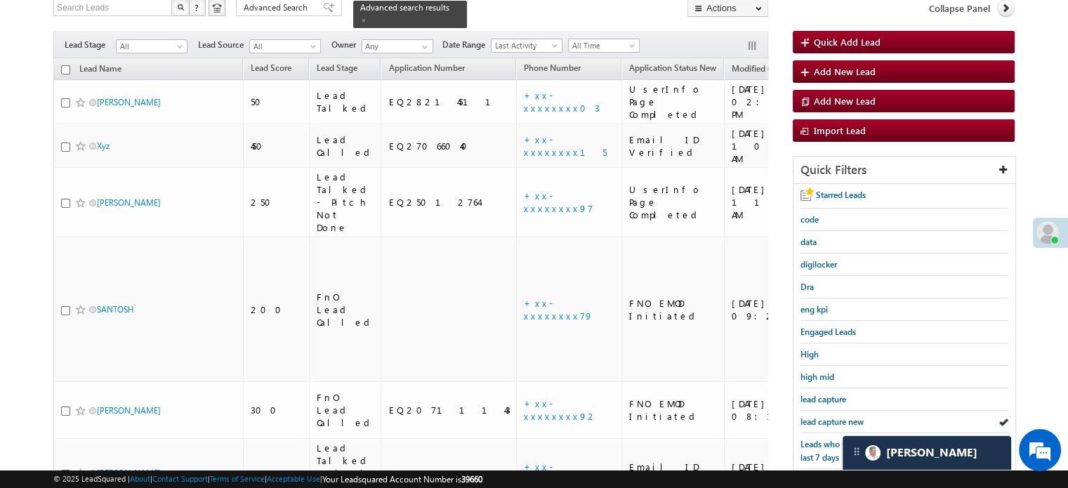
scroll to position [211, 0]
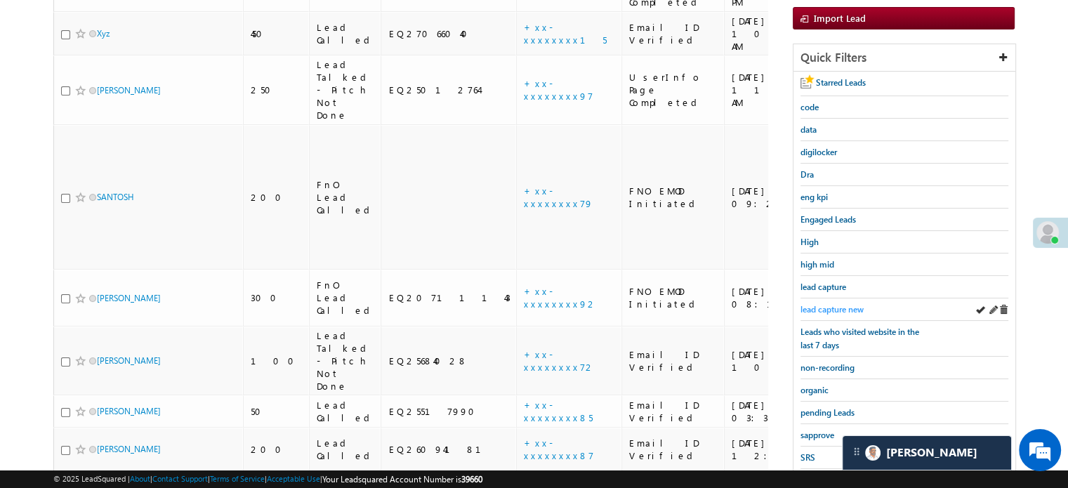
click at [824, 308] on span "lead capture new" at bounding box center [831, 309] width 63 height 11
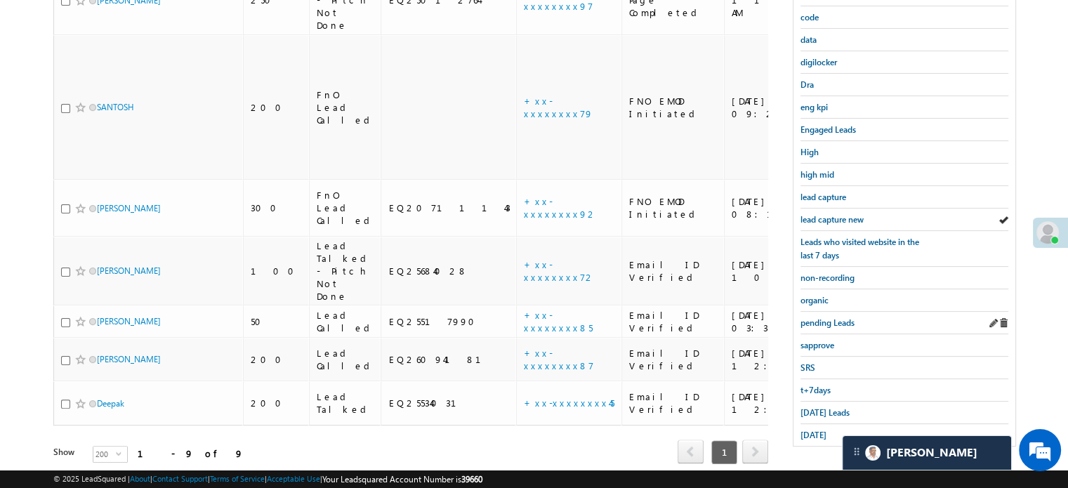
scroll to position [301, 0]
click at [812, 212] on link "lead capture new" at bounding box center [831, 218] width 63 height 13
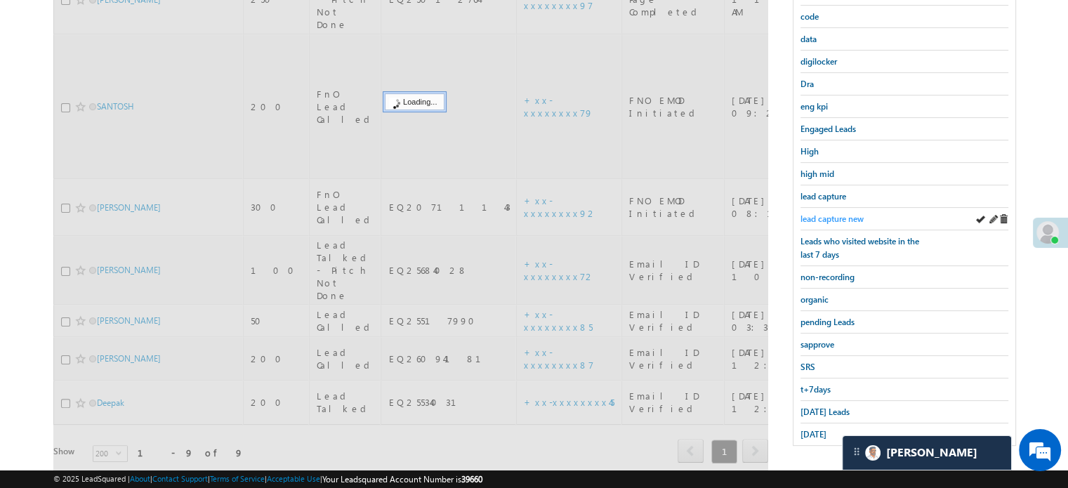
drag, startPoint x: 812, startPoint y: 207, endPoint x: 823, endPoint y: 213, distance: 12.3
click at [823, 213] on span "lead capture new" at bounding box center [831, 218] width 63 height 11
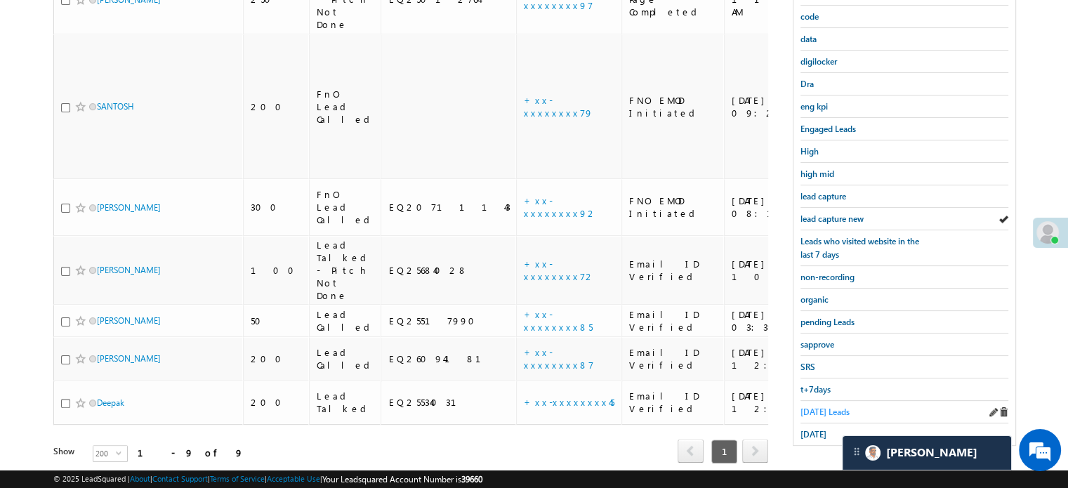
click at [828, 406] on span "Today's Leads" at bounding box center [824, 411] width 49 height 11
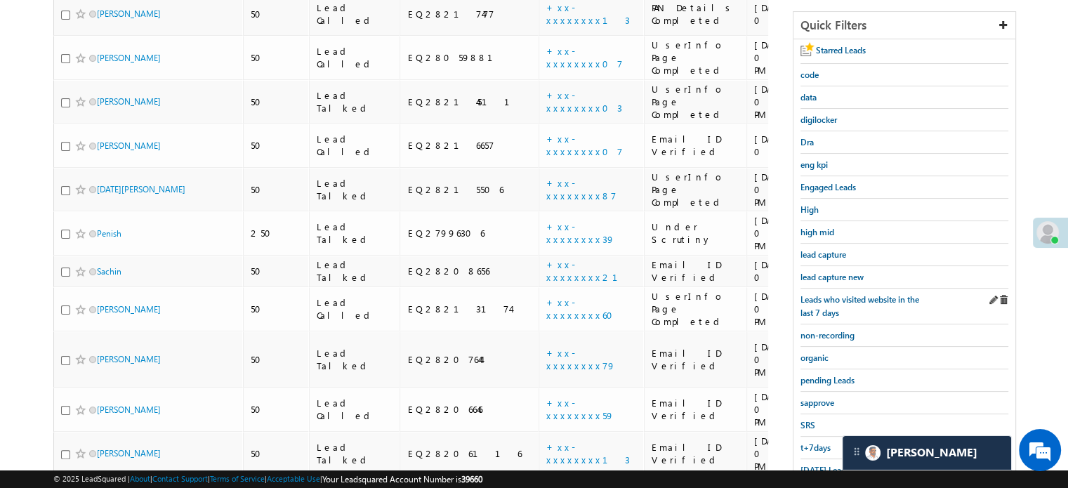
scroll to position [189, 0]
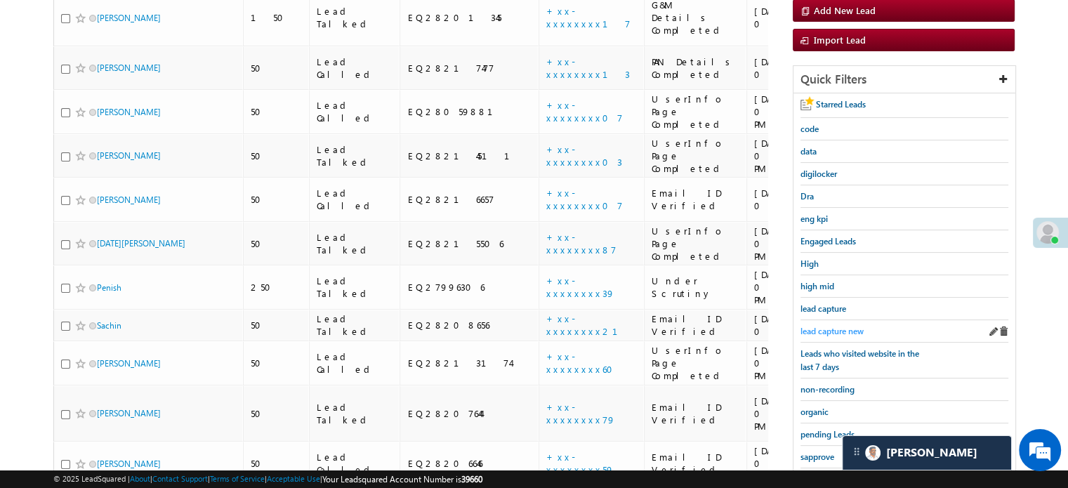
click at [849, 328] on span "lead capture new" at bounding box center [831, 331] width 63 height 11
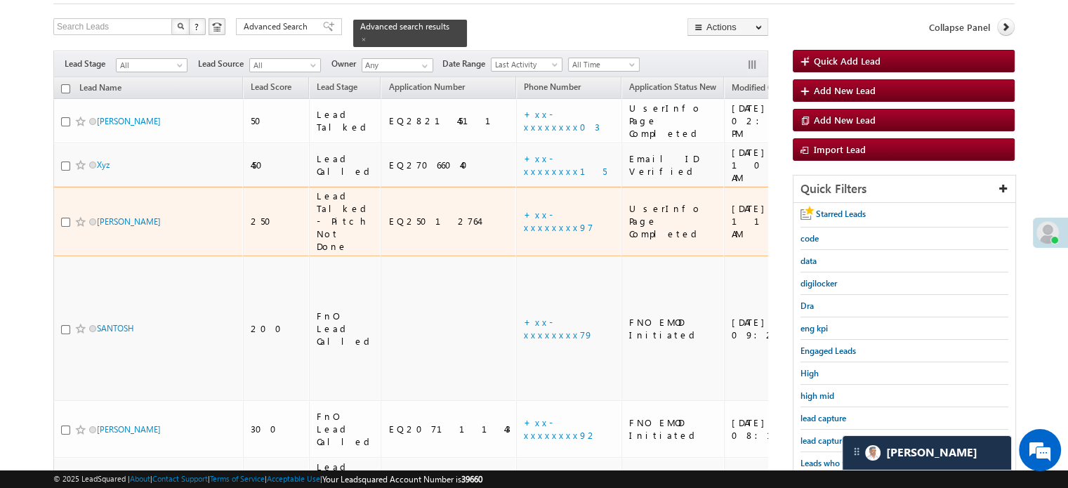
scroll to position [140, 0]
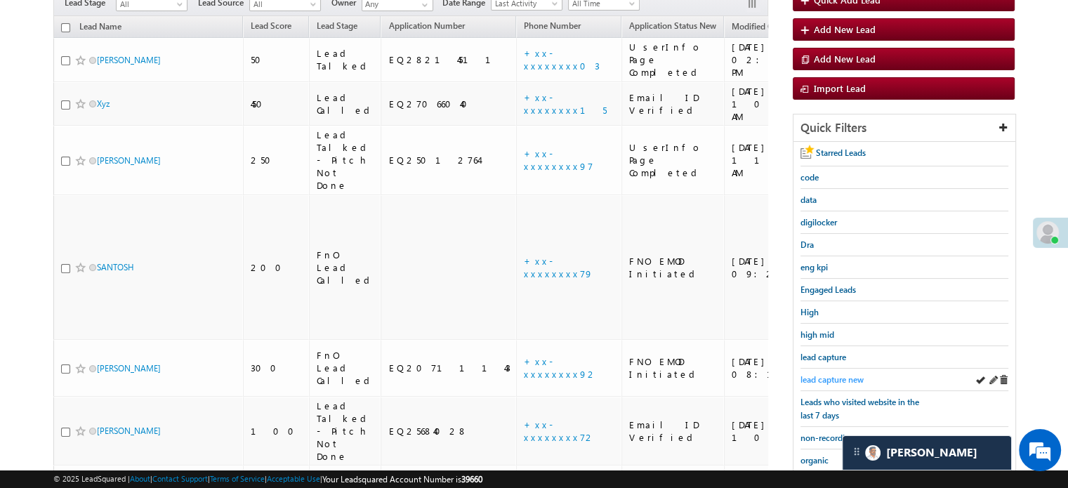
click at [829, 375] on span "lead capture new" at bounding box center [831, 379] width 63 height 11
click at [842, 376] on span "lead capture new" at bounding box center [831, 379] width 63 height 11
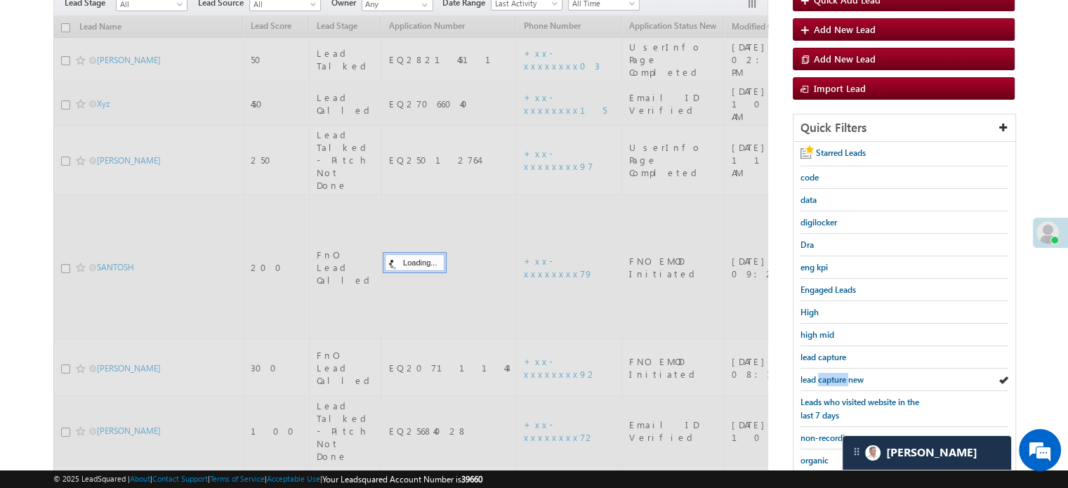
click at [842, 376] on span "lead capture new" at bounding box center [831, 379] width 63 height 11
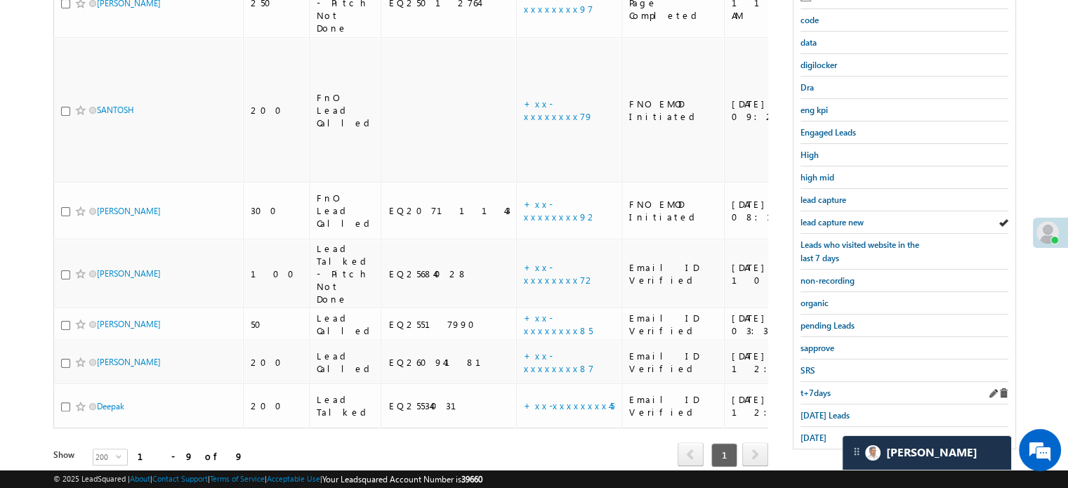
scroll to position [301, 0]
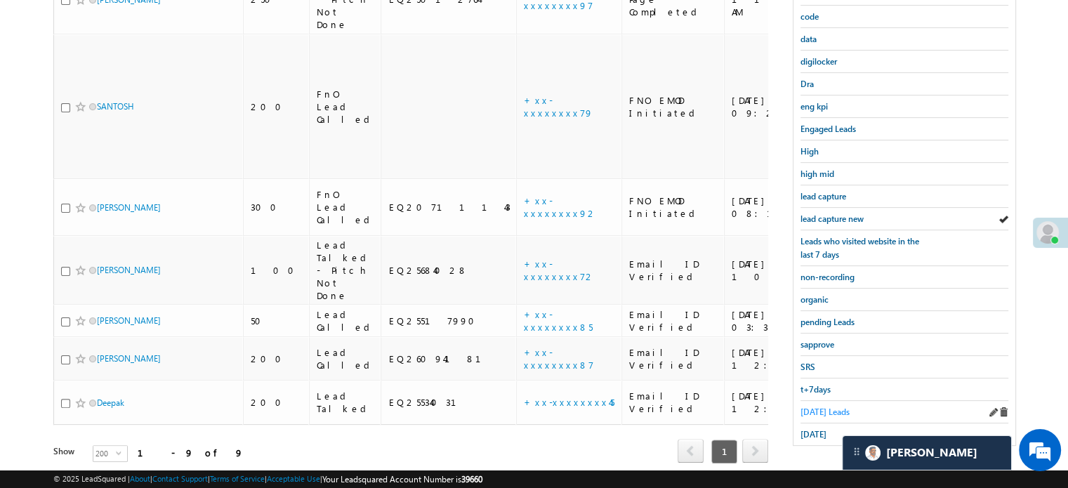
click at [828, 409] on span "Today's Leads" at bounding box center [824, 411] width 49 height 11
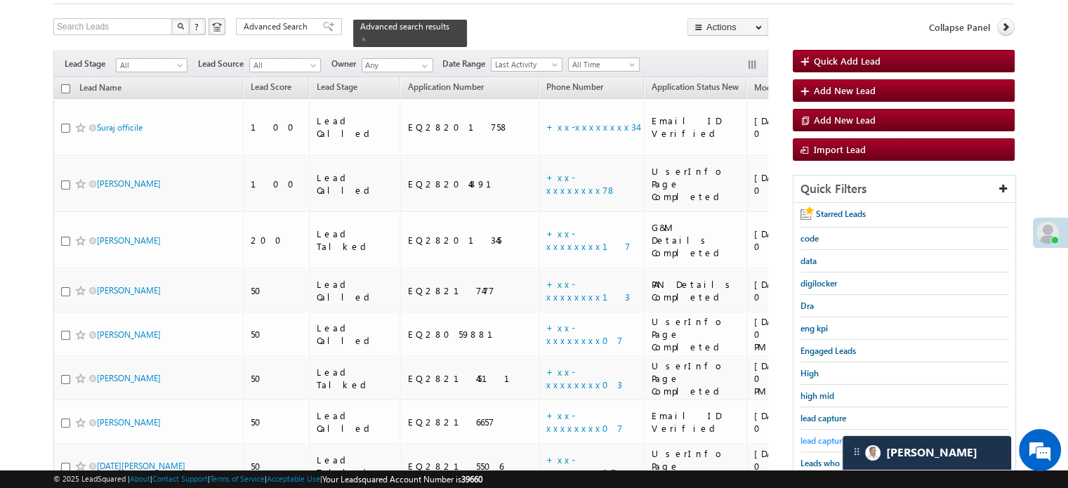
scroll to position [140, 0]
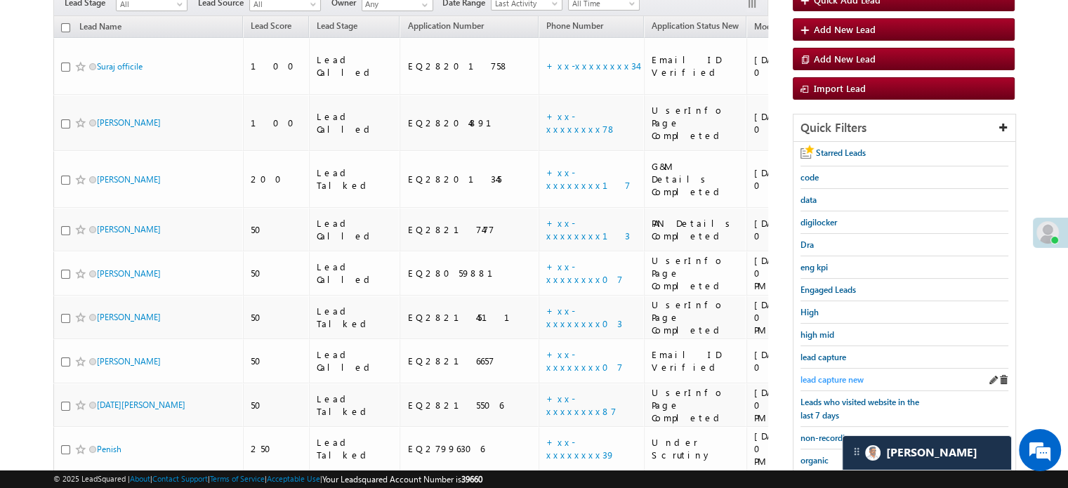
click at [826, 374] on span "lead capture new" at bounding box center [831, 379] width 63 height 11
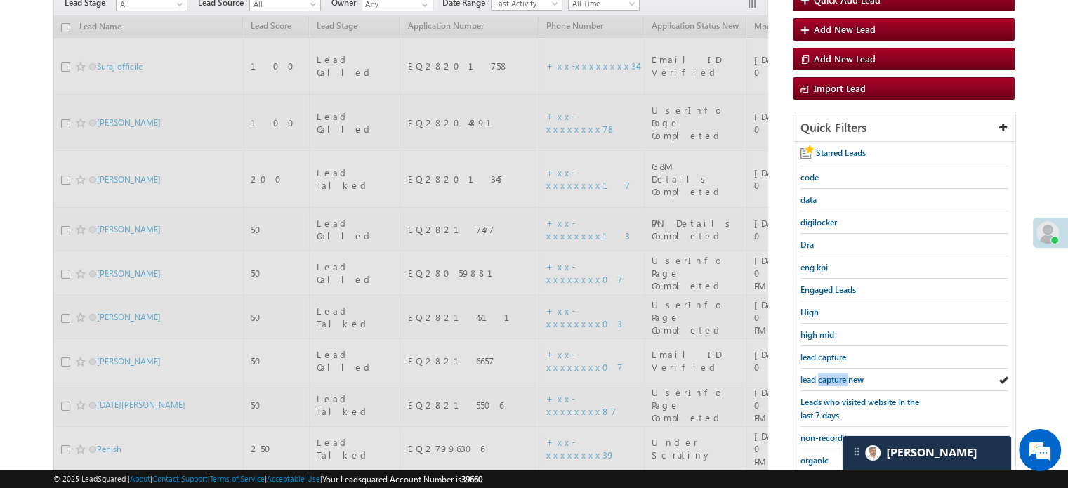
click at [826, 374] on span "lead capture new" at bounding box center [831, 379] width 63 height 11
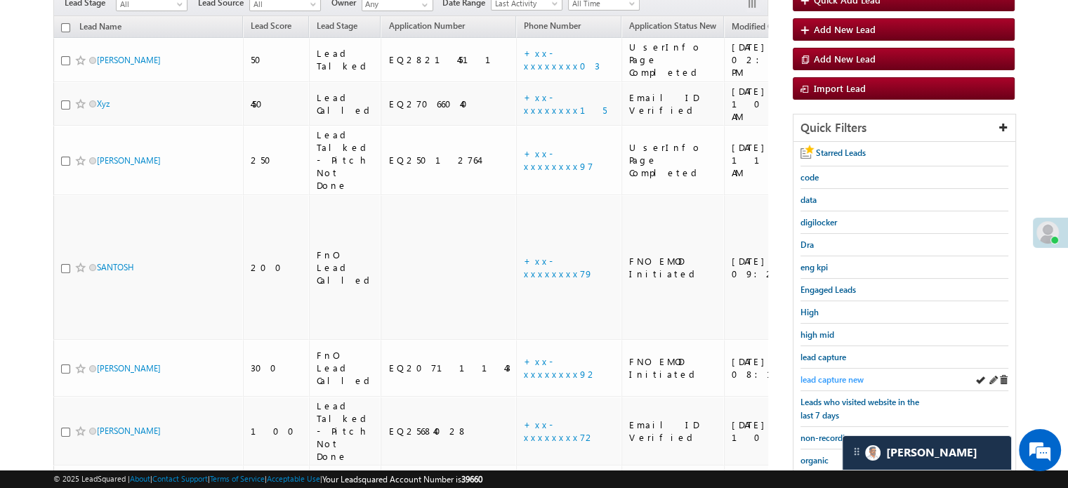
click at [829, 376] on span "lead capture new" at bounding box center [831, 379] width 63 height 11
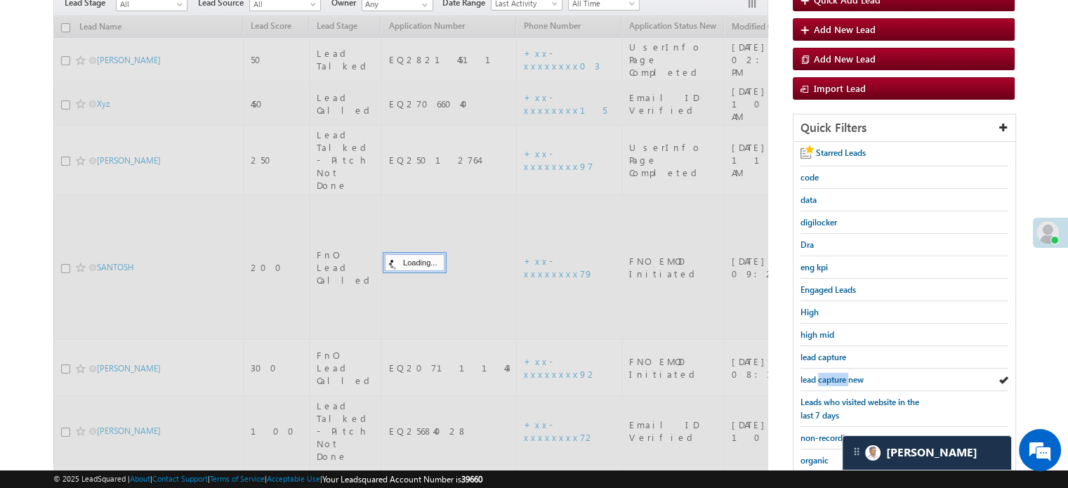
click at [829, 376] on span "lead capture new" at bounding box center [831, 379] width 63 height 11
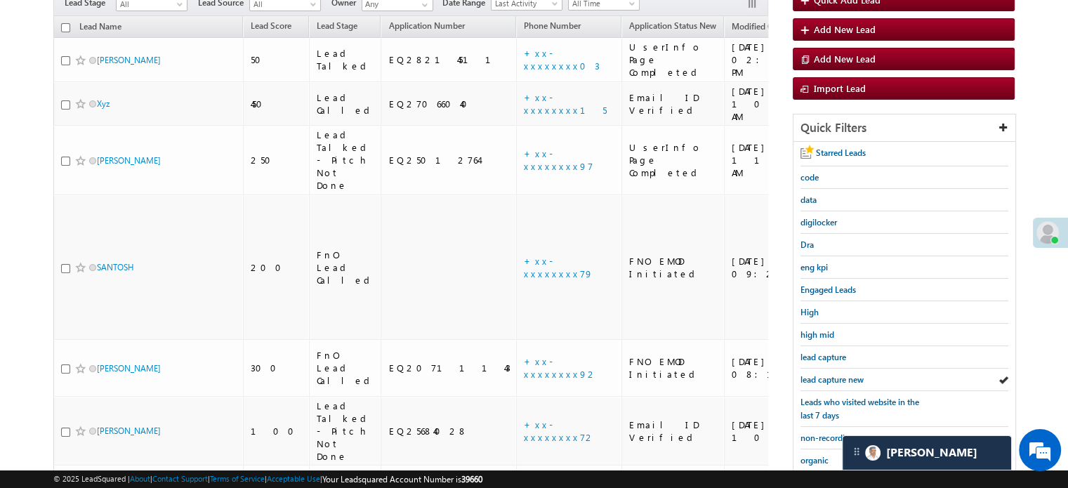
click at [829, 376] on span "lead capture new" at bounding box center [831, 379] width 63 height 11
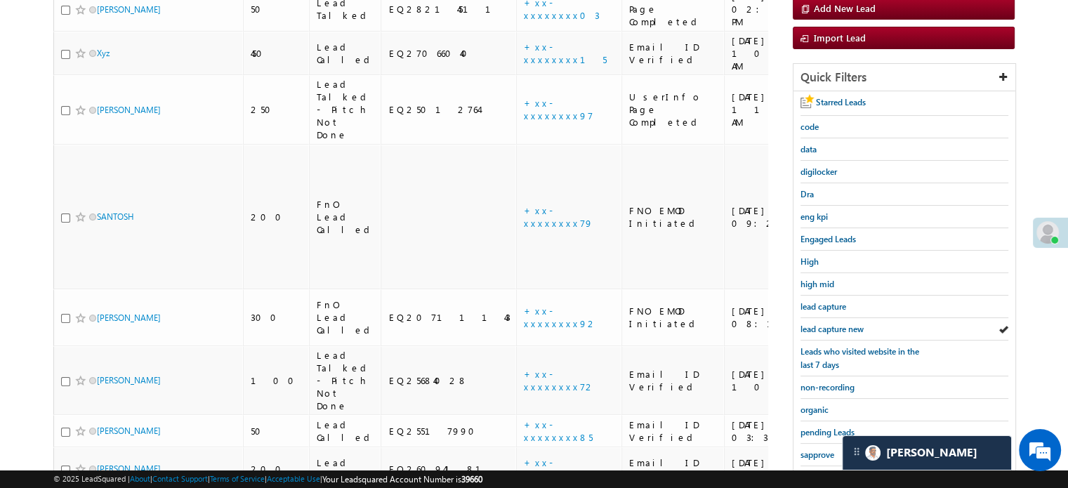
scroll to position [281, 0]
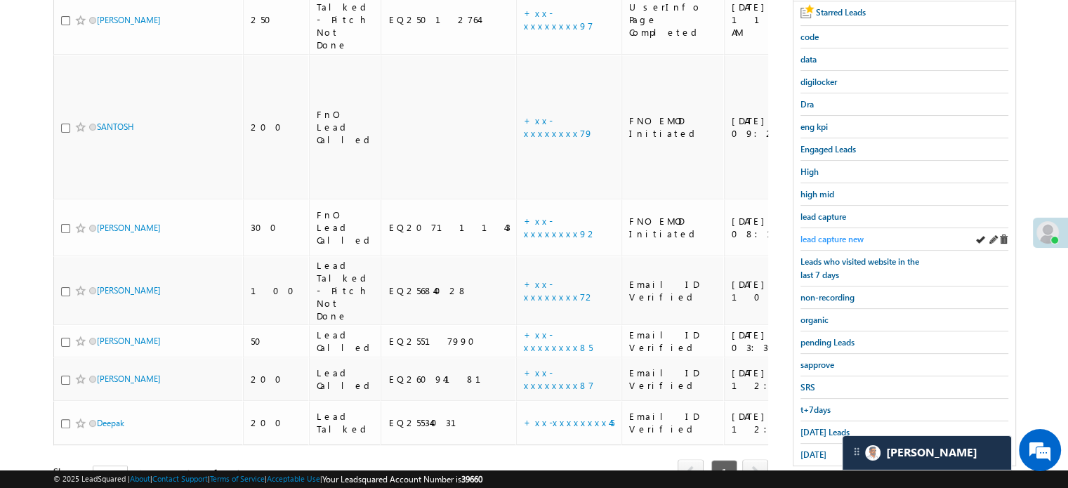
click at [831, 234] on span "lead capture new" at bounding box center [831, 239] width 63 height 11
click at [809, 427] on span "Today's Leads" at bounding box center [824, 432] width 49 height 11
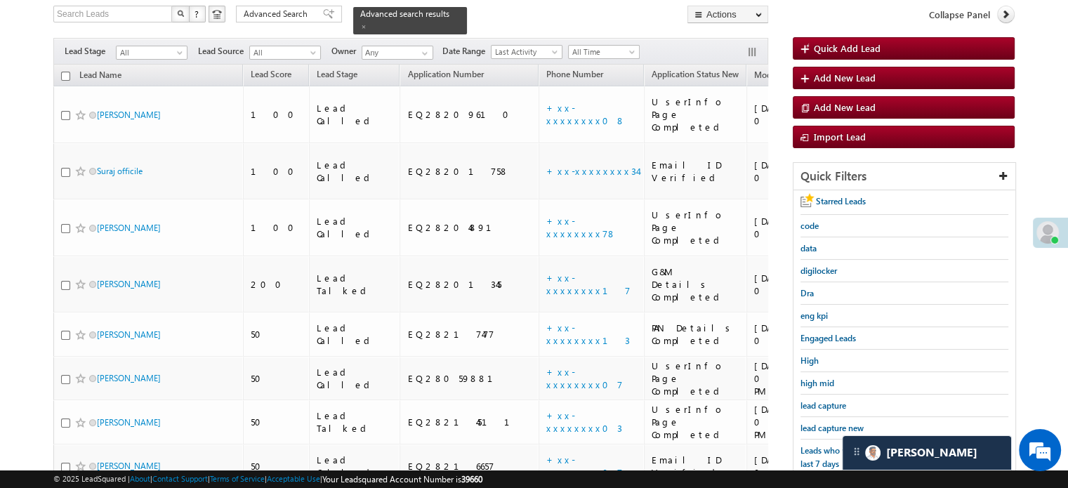
scroll to position [211, 0]
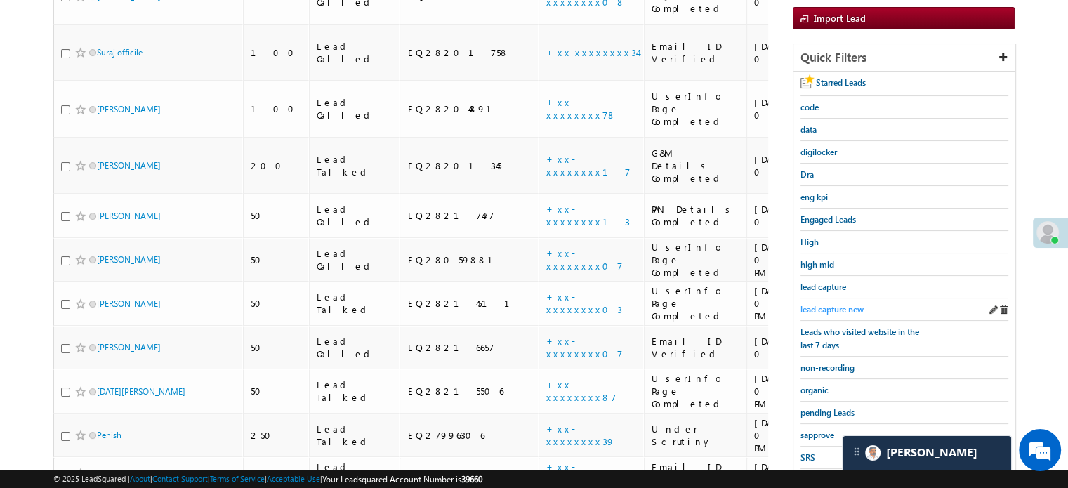
click at [828, 305] on span "lead capture new" at bounding box center [831, 309] width 63 height 11
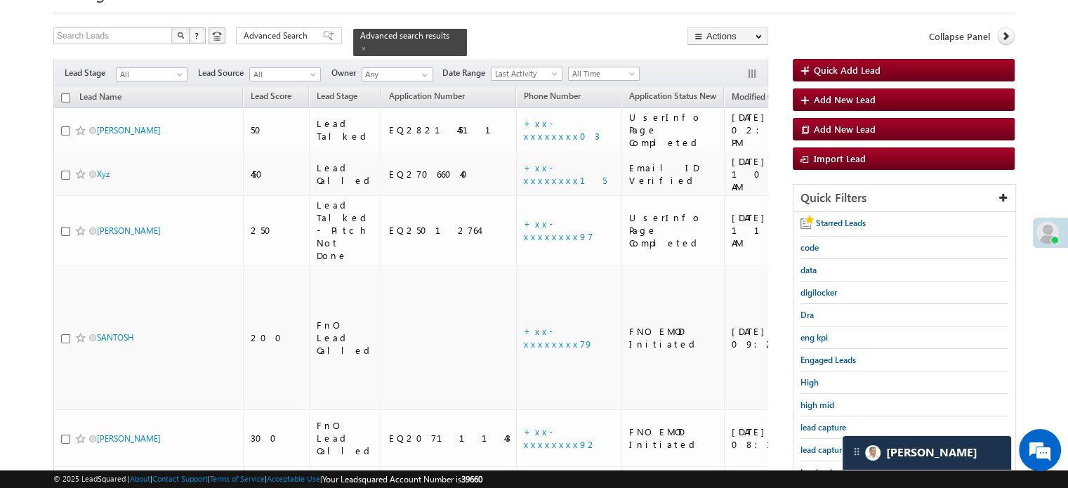
scroll to position [140, 0]
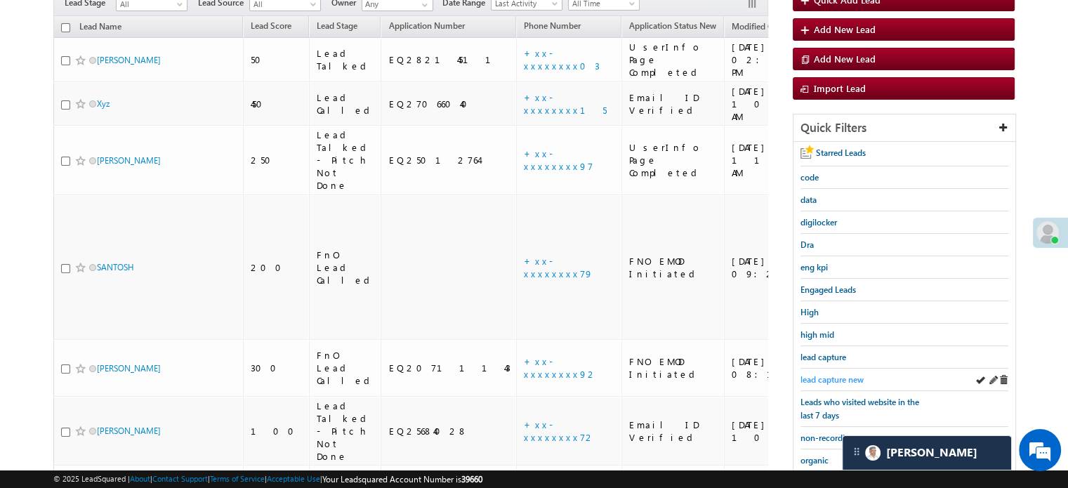
click at [842, 375] on span "lead capture new" at bounding box center [831, 379] width 63 height 11
click at [830, 376] on span "lead capture new" at bounding box center [831, 379] width 63 height 11
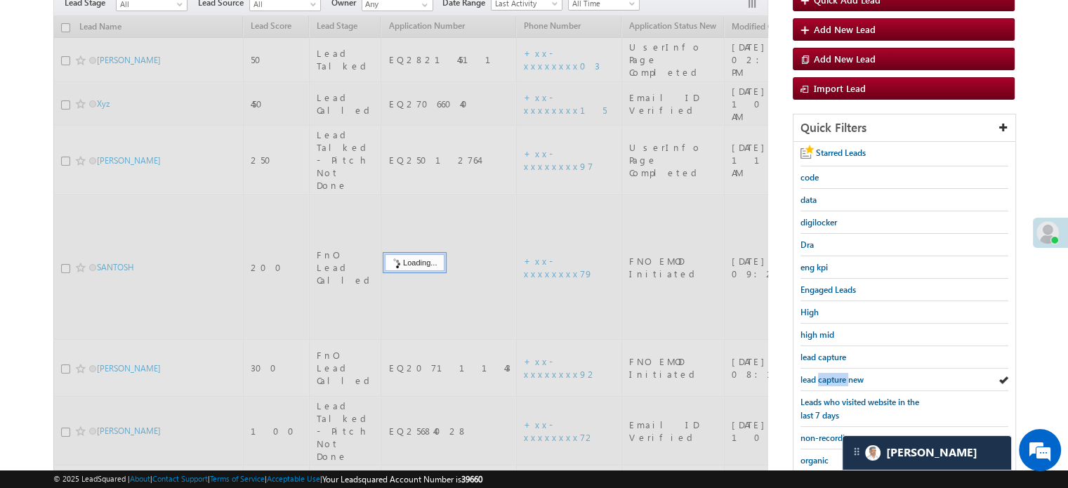
click at [830, 376] on span "lead capture new" at bounding box center [831, 379] width 63 height 11
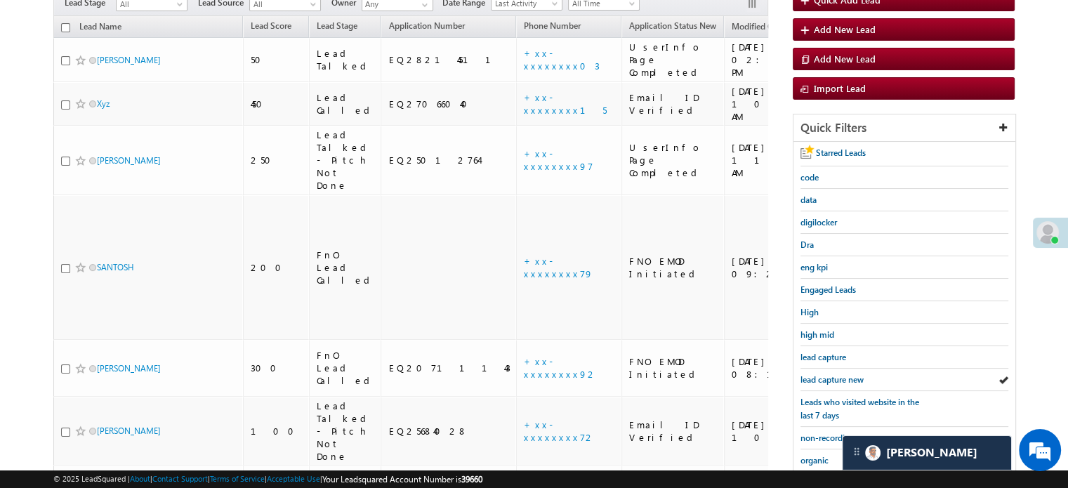
click at [830, 376] on span "lead capture new" at bounding box center [831, 379] width 63 height 11
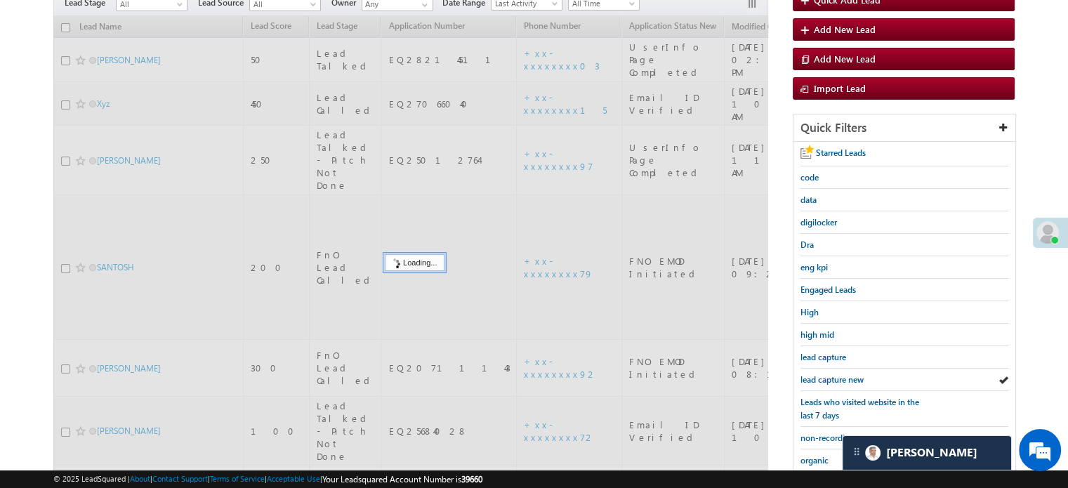
click at [830, 376] on span "lead capture new" at bounding box center [831, 379] width 63 height 11
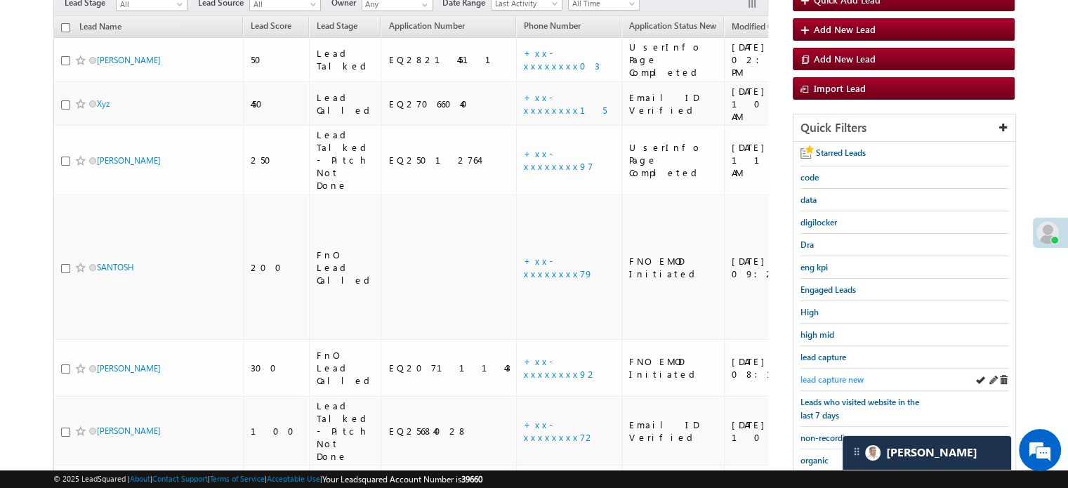
click at [846, 374] on span "lead capture new" at bounding box center [831, 379] width 63 height 11
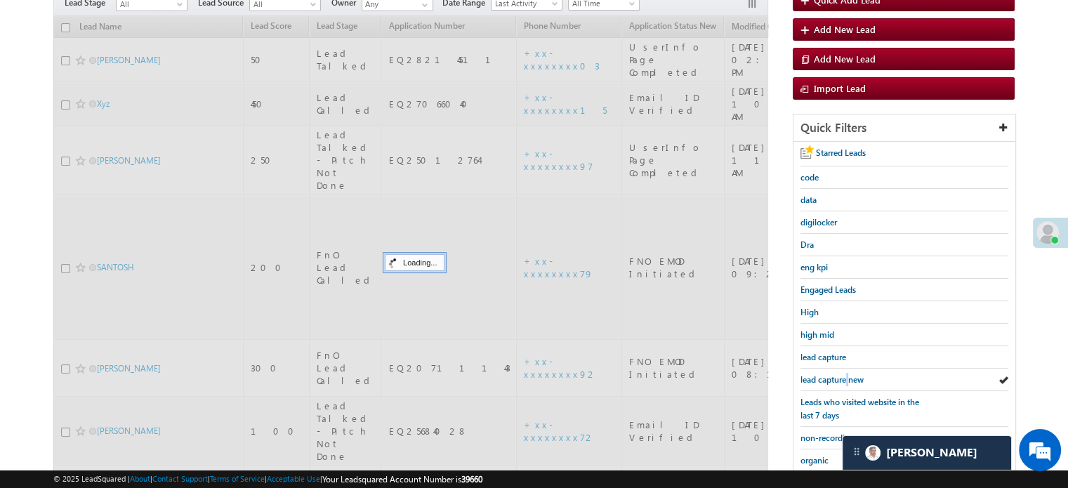
click at [846, 374] on span "lead capture new" at bounding box center [831, 379] width 63 height 11
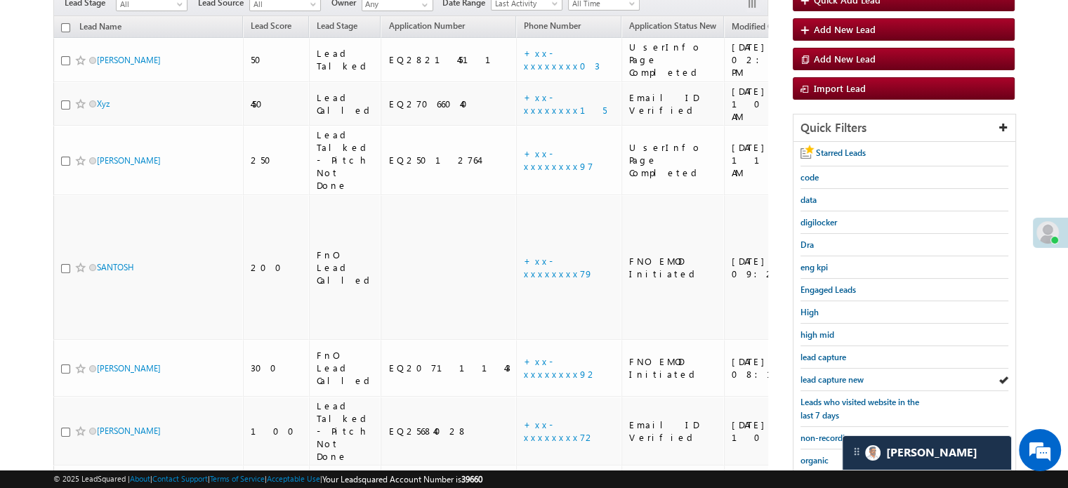
click at [846, 374] on span "lead capture new" at bounding box center [831, 379] width 63 height 11
click at [828, 374] on span "lead capture new" at bounding box center [831, 379] width 63 height 11
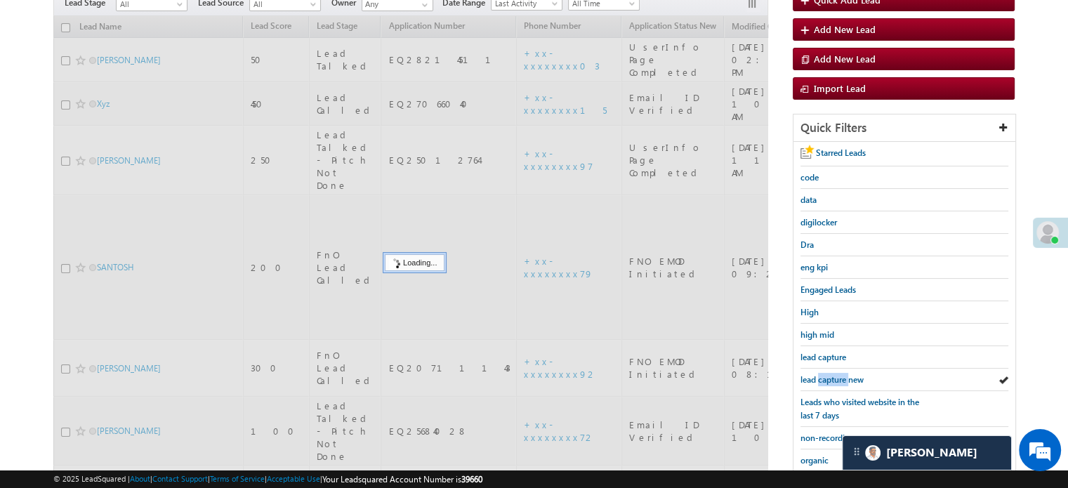
click at [828, 374] on span "lead capture new" at bounding box center [831, 379] width 63 height 11
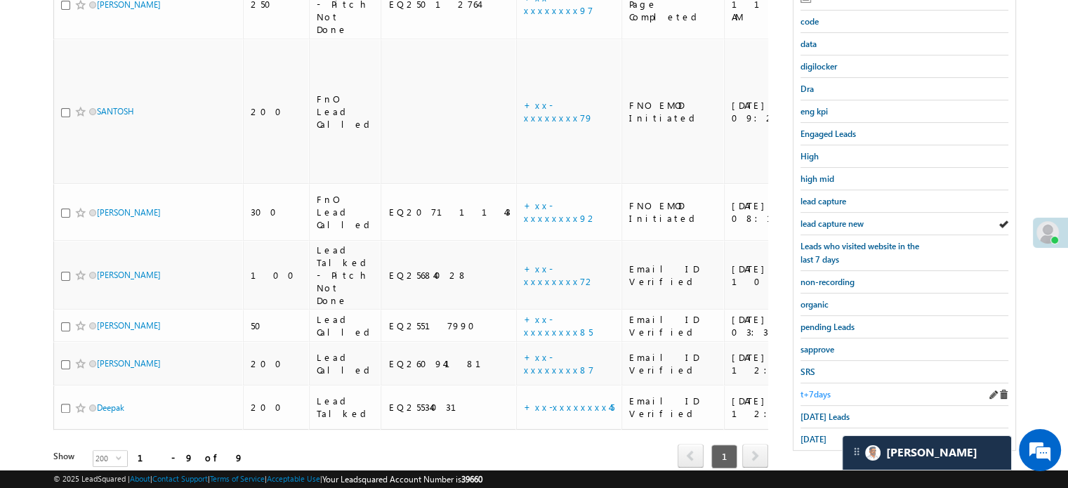
scroll to position [301, 0]
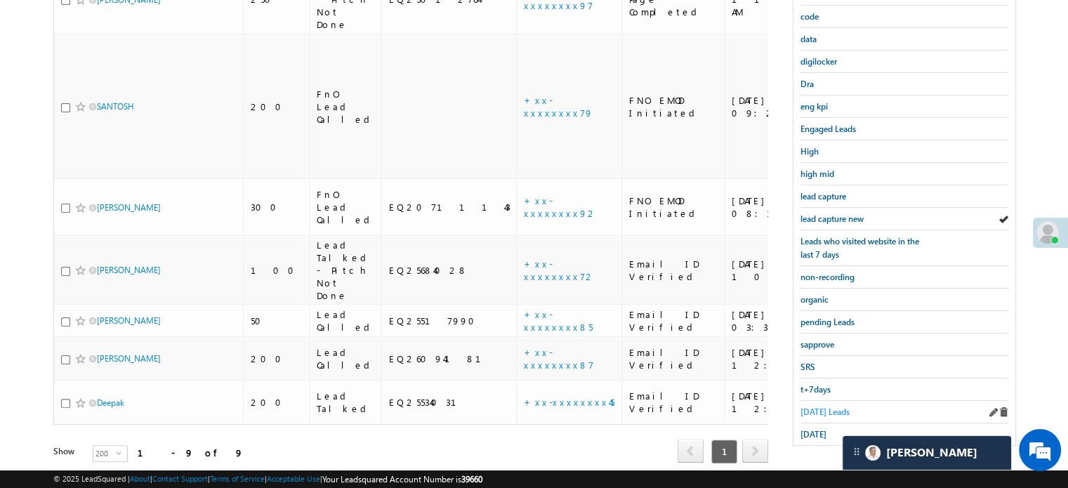
click at [825, 406] on span "Today's Leads" at bounding box center [824, 411] width 49 height 11
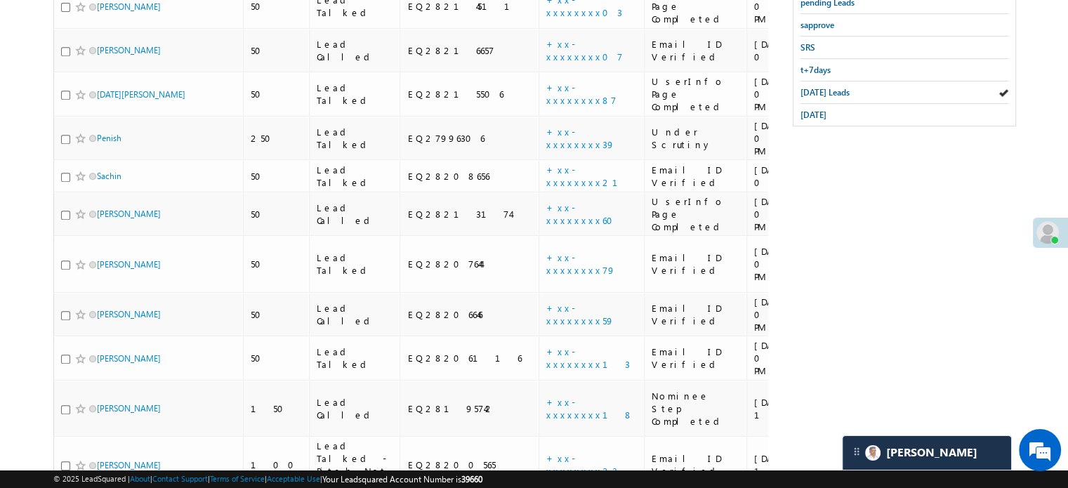
scroll to position [517, 0]
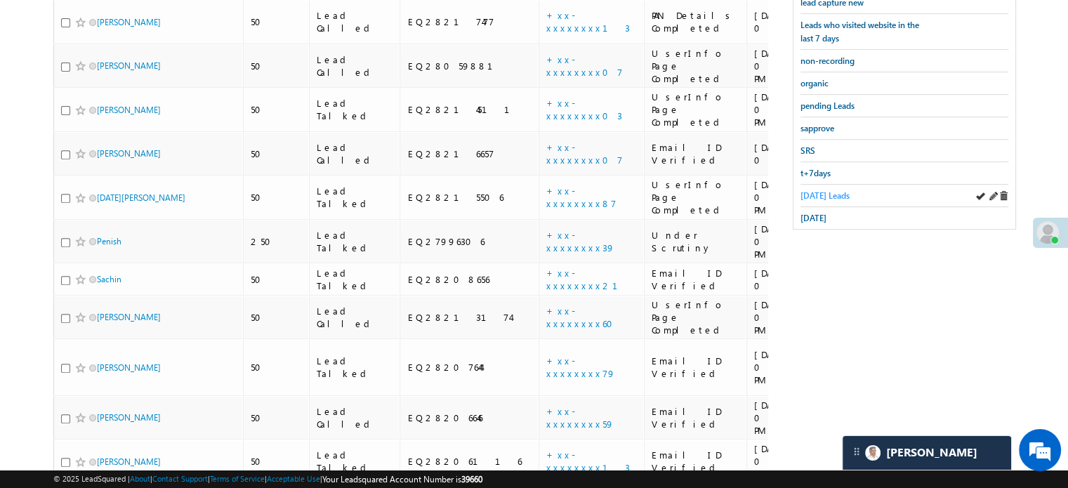
click at [817, 190] on span "Today's Leads" at bounding box center [824, 195] width 49 height 11
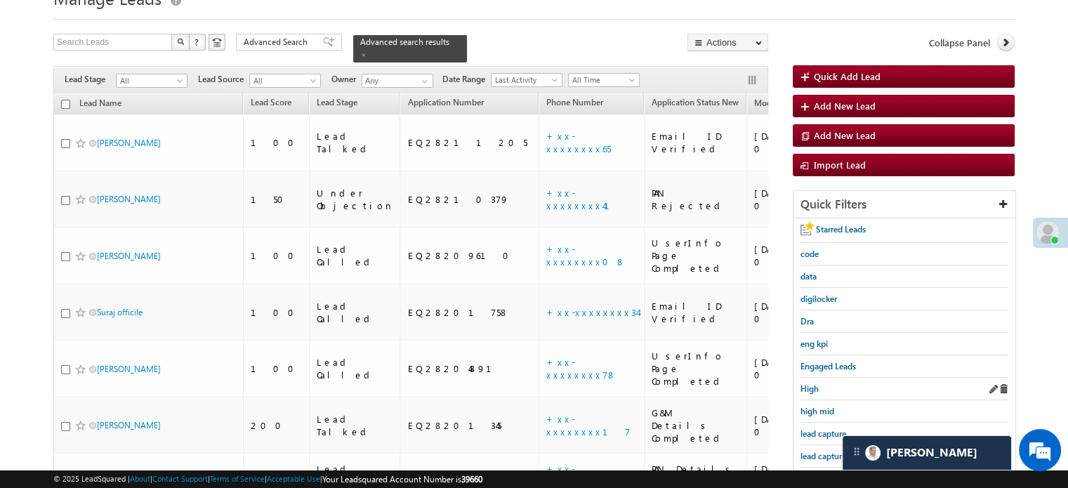
scroll to position [148, 0]
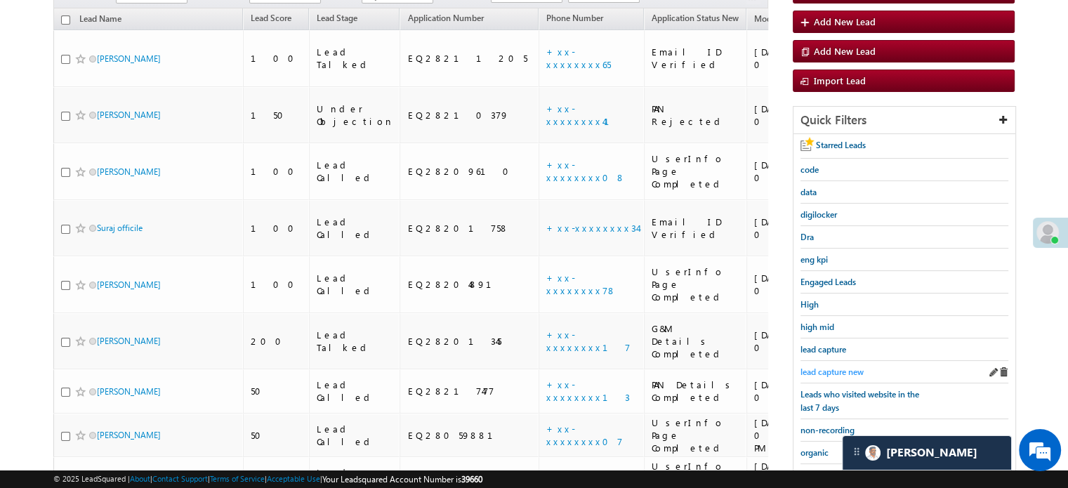
click at [817, 371] on span "lead capture new" at bounding box center [831, 371] width 63 height 11
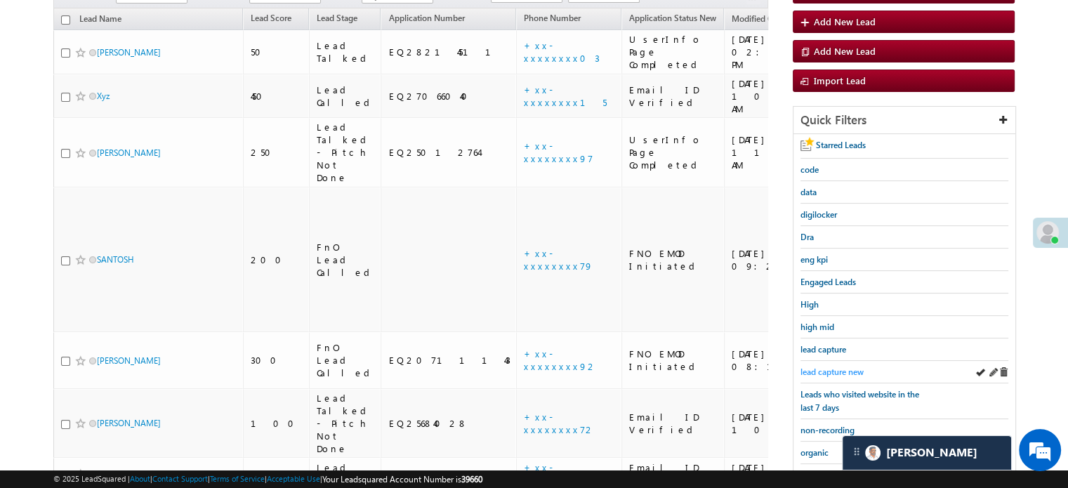
click at [838, 366] on span "lead capture new" at bounding box center [831, 371] width 63 height 11
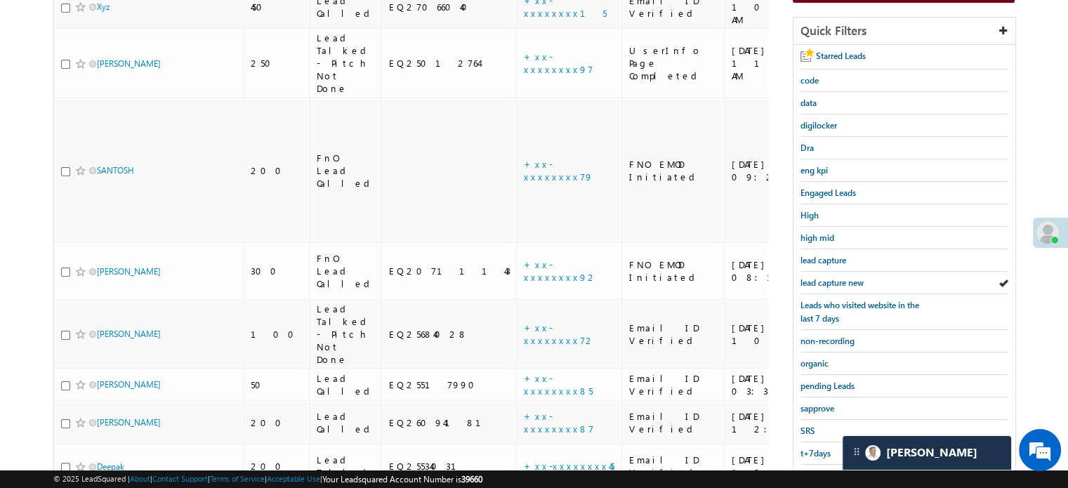
scroll to position [301, 0]
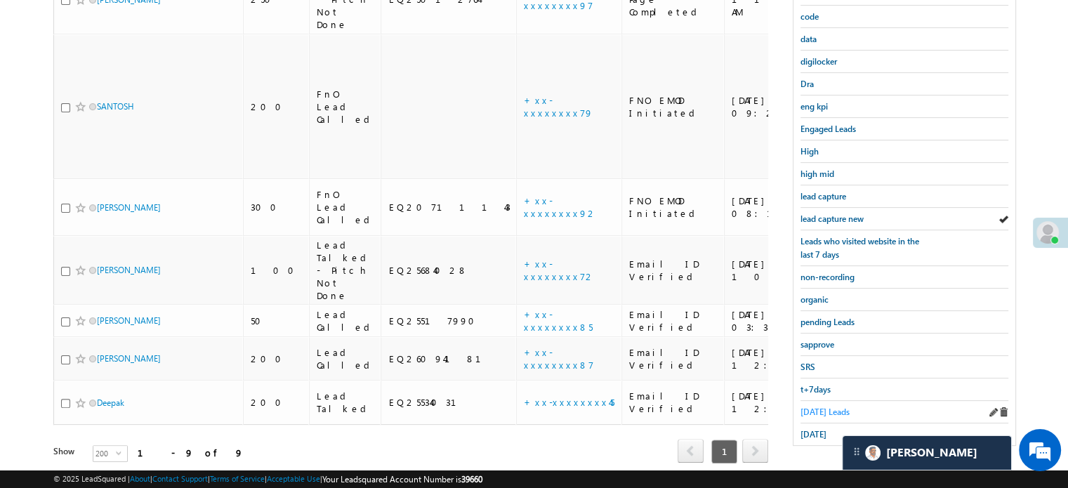
click at [823, 406] on span "Today's Leads" at bounding box center [824, 411] width 49 height 11
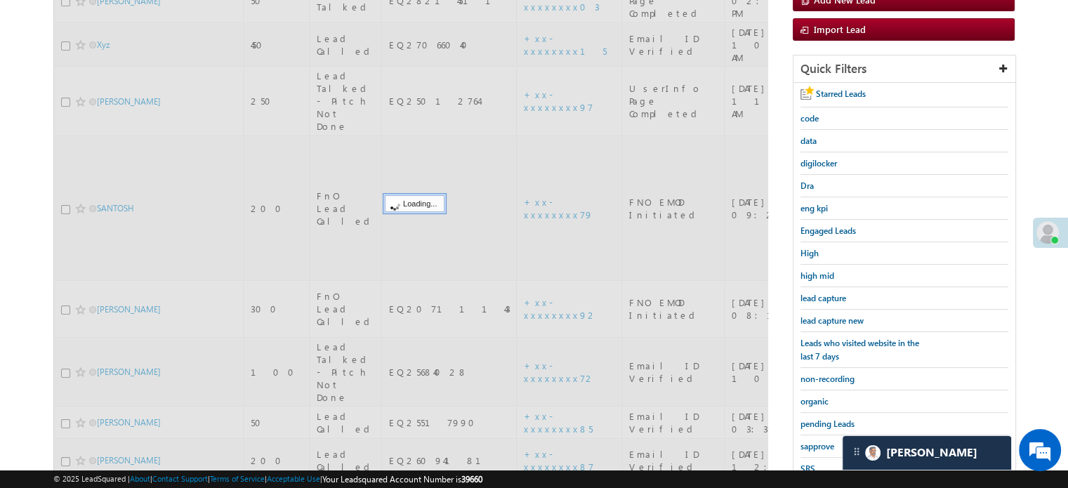
scroll to position [91, 0]
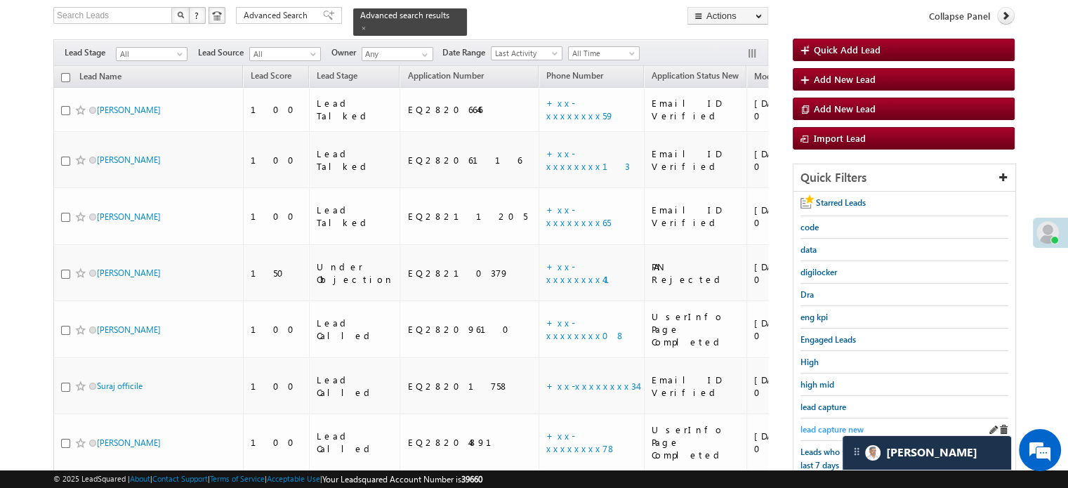
click at [820, 424] on span "lead capture new" at bounding box center [831, 429] width 63 height 11
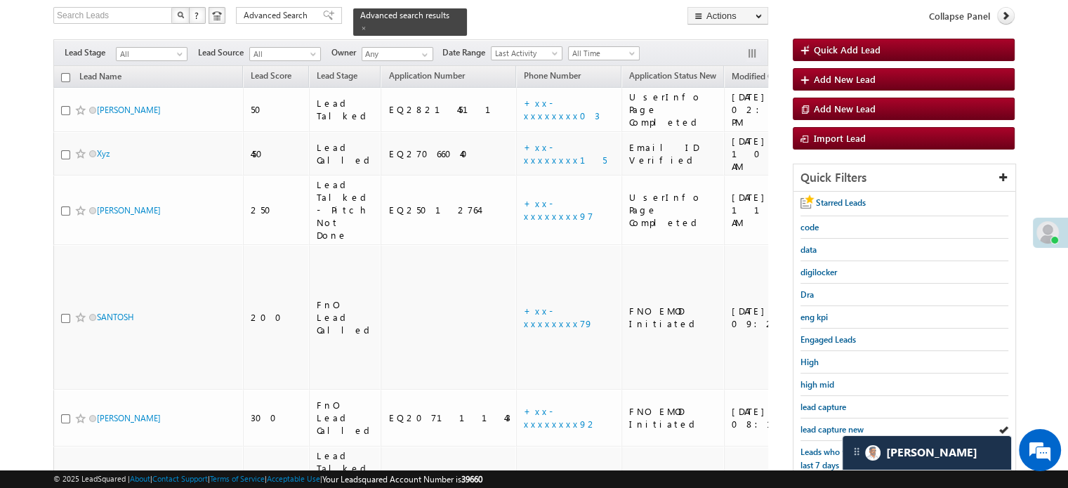
scroll to position [301, 0]
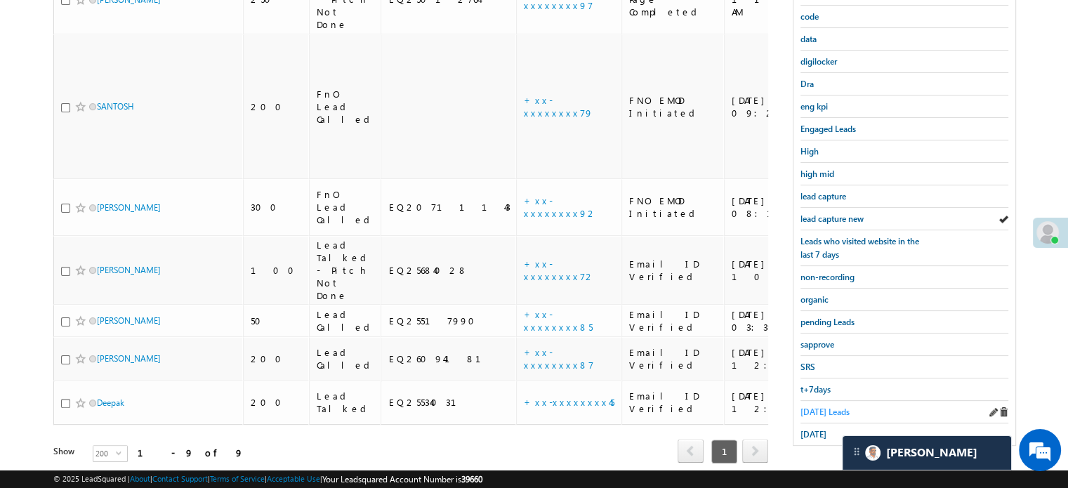
click at [821, 406] on span "Today's Leads" at bounding box center [824, 411] width 49 height 11
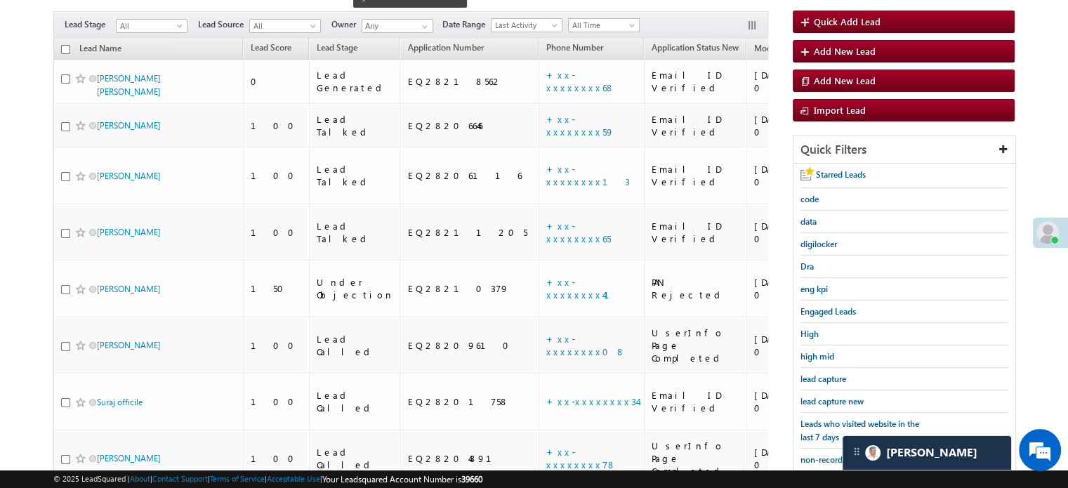
scroll to position [81, 0]
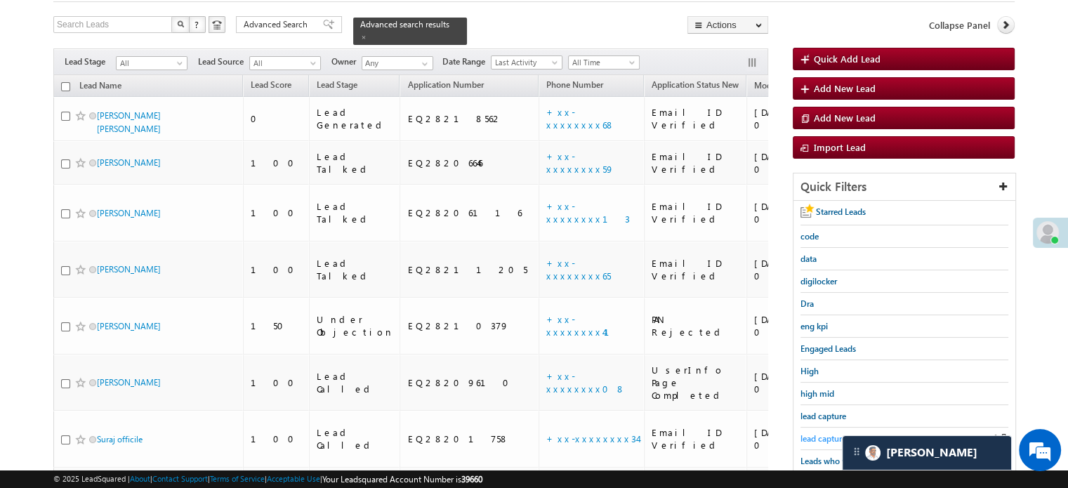
click at [839, 437] on span "lead capture new" at bounding box center [831, 438] width 63 height 11
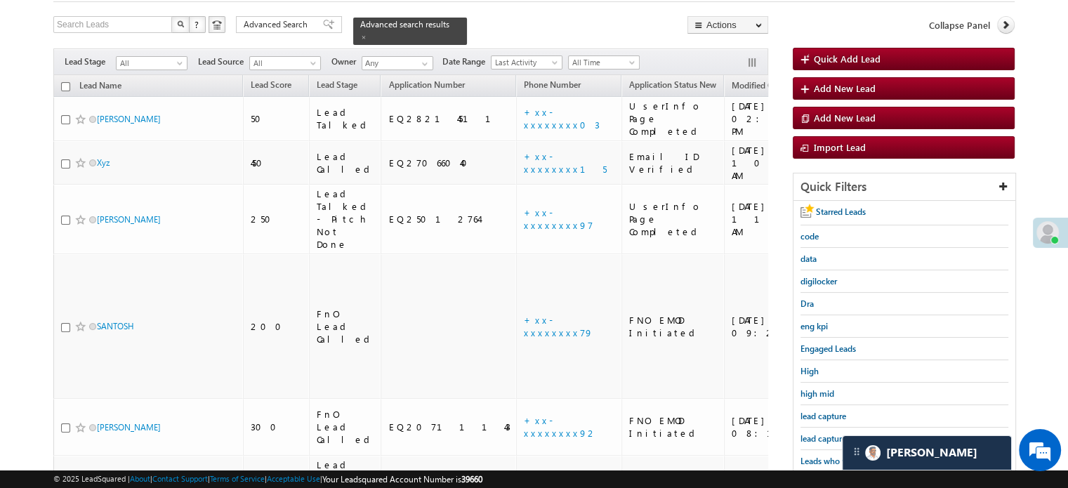
click at [839, 437] on span "lead capture new" at bounding box center [831, 438] width 63 height 11
click at [824, 428] on div "lead capture new" at bounding box center [904, 439] width 208 height 22
click at [824, 433] on span "lead capture new" at bounding box center [831, 438] width 63 height 11
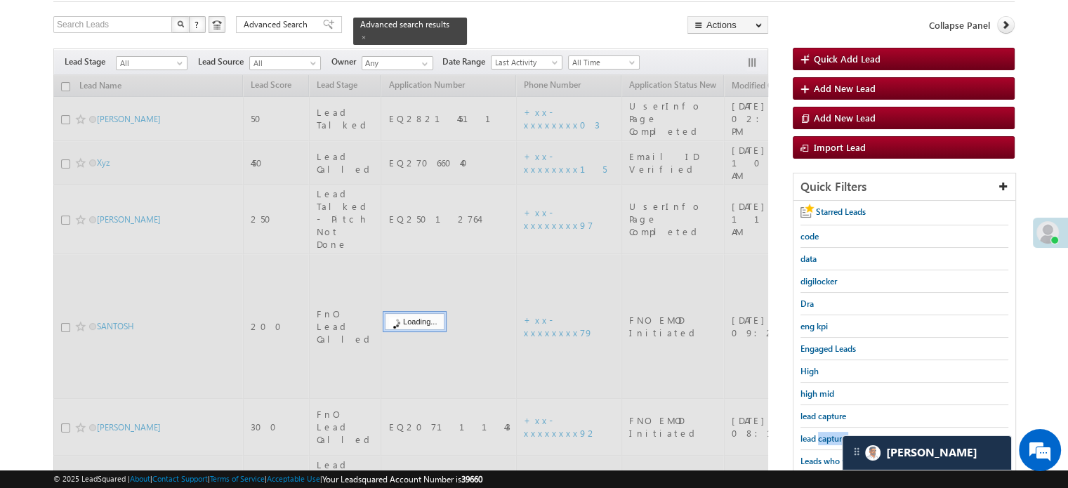
click at [824, 433] on span "lead capture new" at bounding box center [831, 438] width 63 height 11
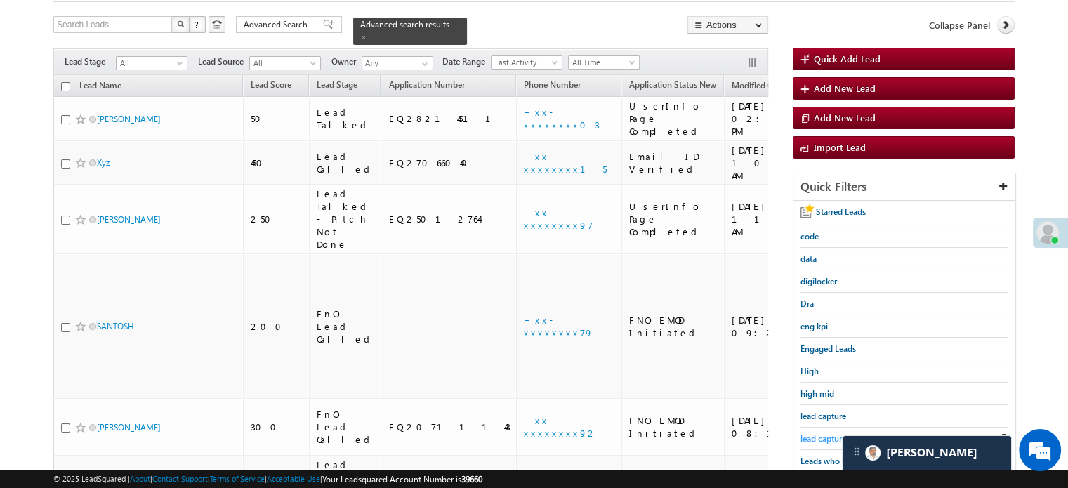
click at [812, 433] on span "lead capture new" at bounding box center [831, 438] width 63 height 11
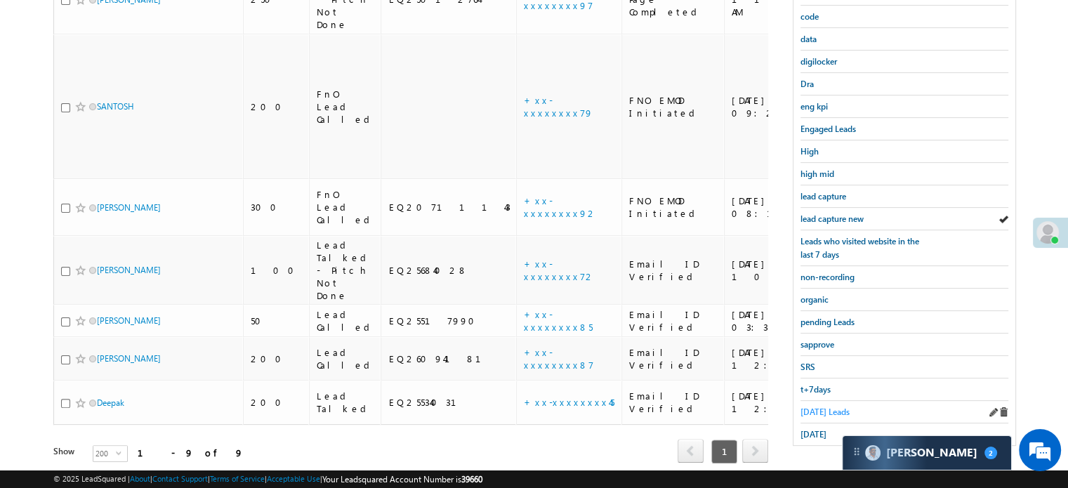
click at [822, 406] on span "Today's Leads" at bounding box center [824, 411] width 49 height 11
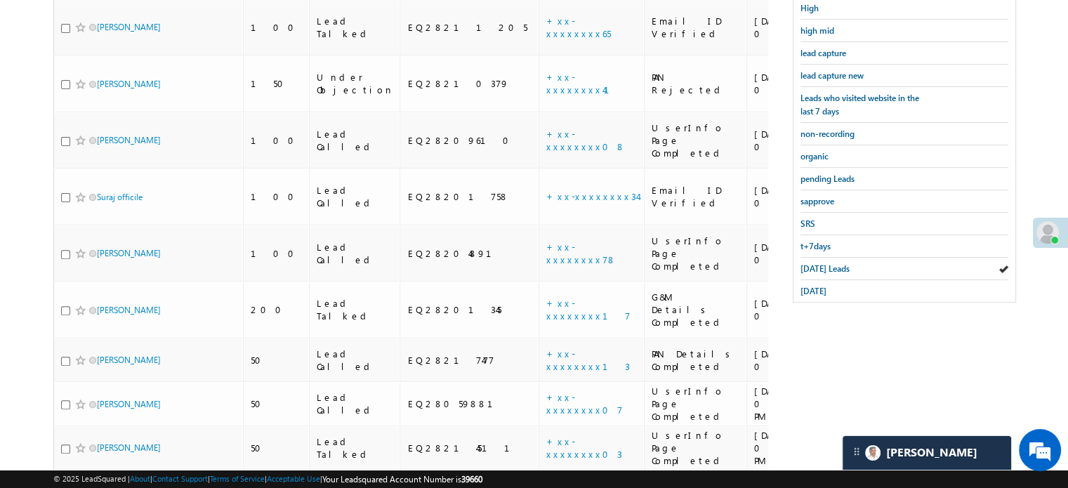
scroll to position [371, 0]
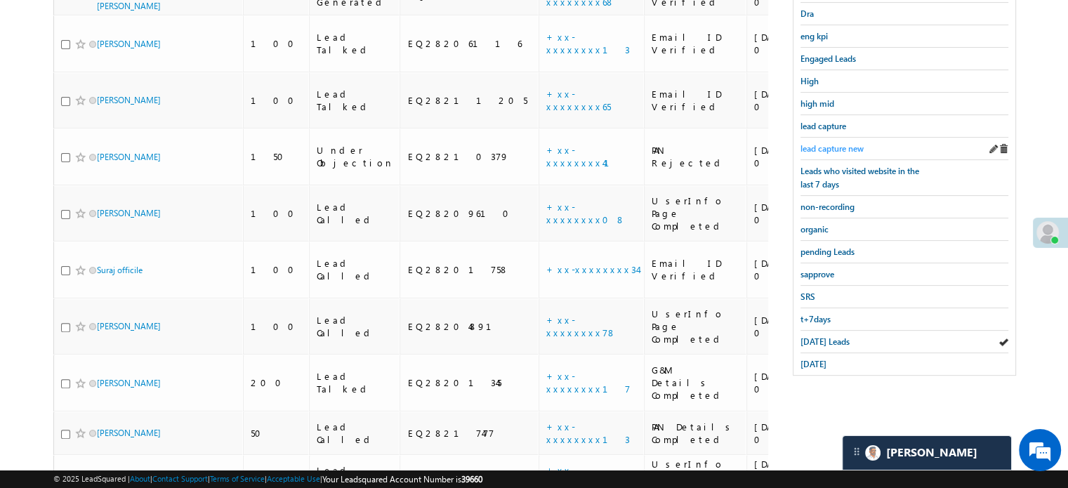
click at [859, 143] on span "lead capture new" at bounding box center [831, 148] width 63 height 11
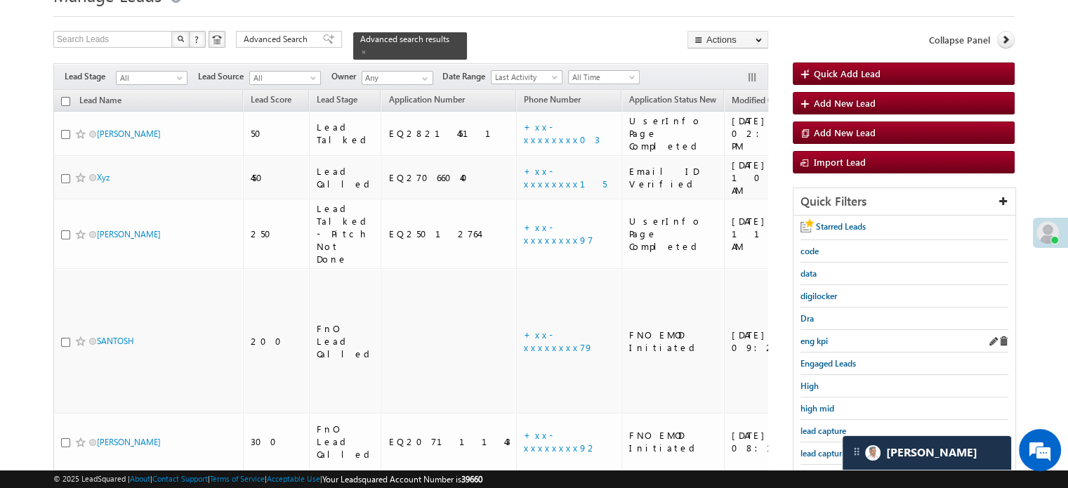
scroll to position [91, 0]
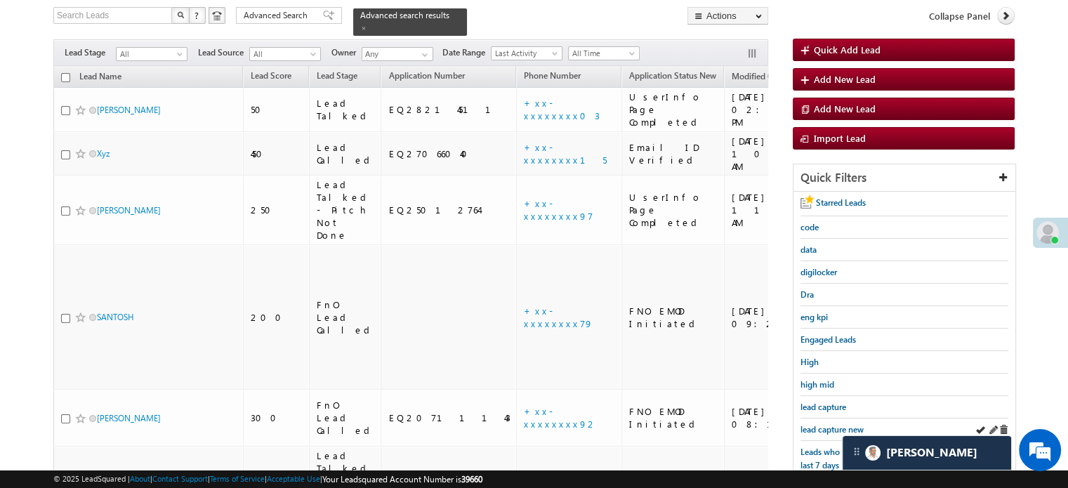
click at [816, 418] on div "lead capture new" at bounding box center [904, 429] width 208 height 22
click at [820, 424] on span "lead capture new" at bounding box center [831, 429] width 63 height 11
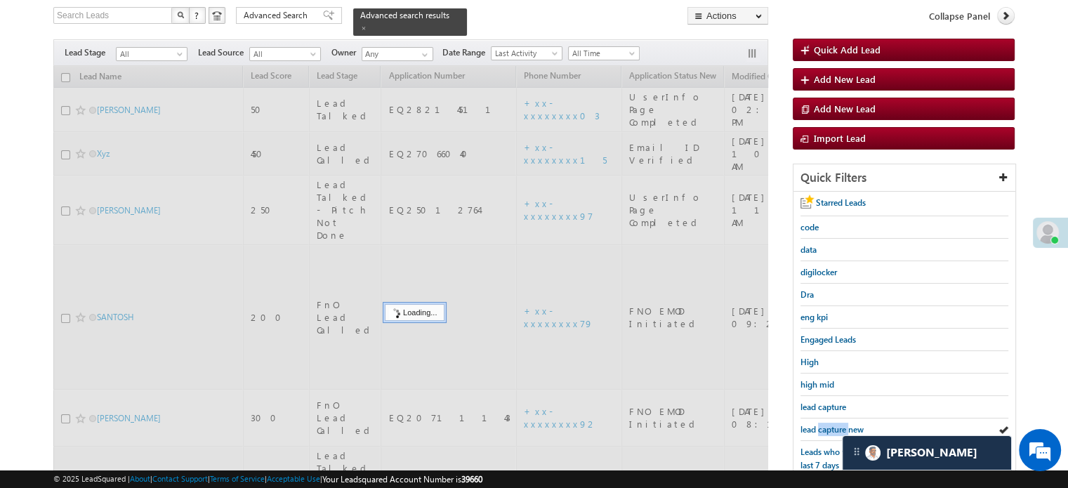
click at [820, 424] on span "lead capture new" at bounding box center [831, 429] width 63 height 11
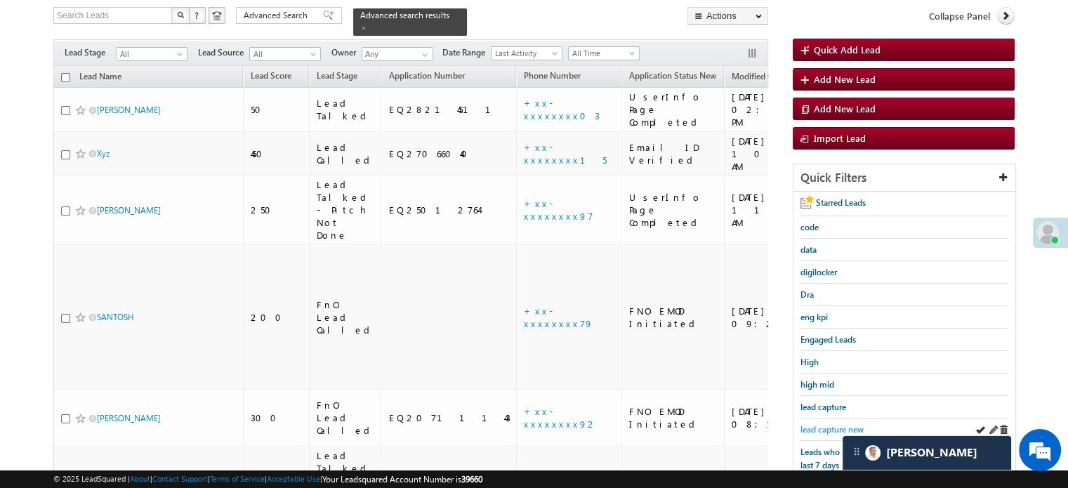
click at [816, 426] on span "lead capture new" at bounding box center [831, 429] width 63 height 11
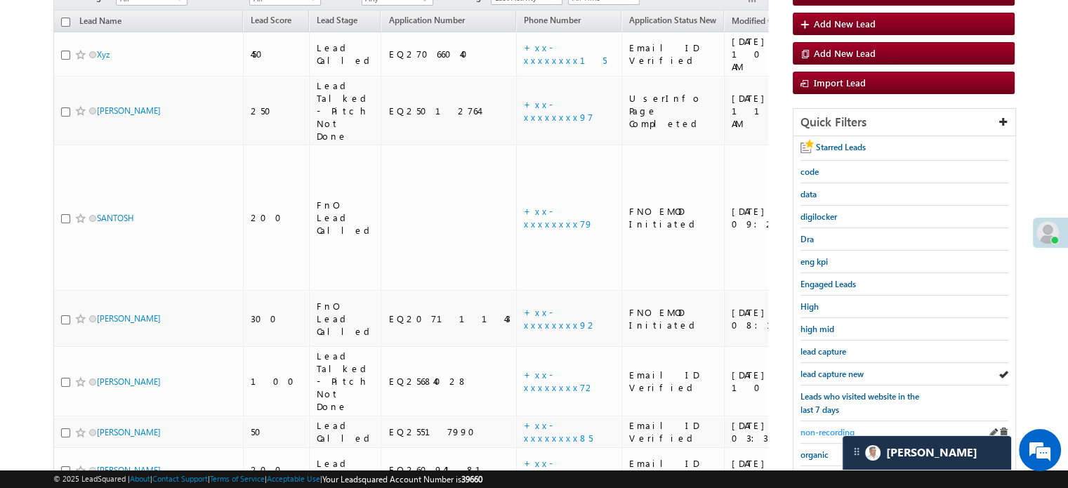
scroll to position [231, 0]
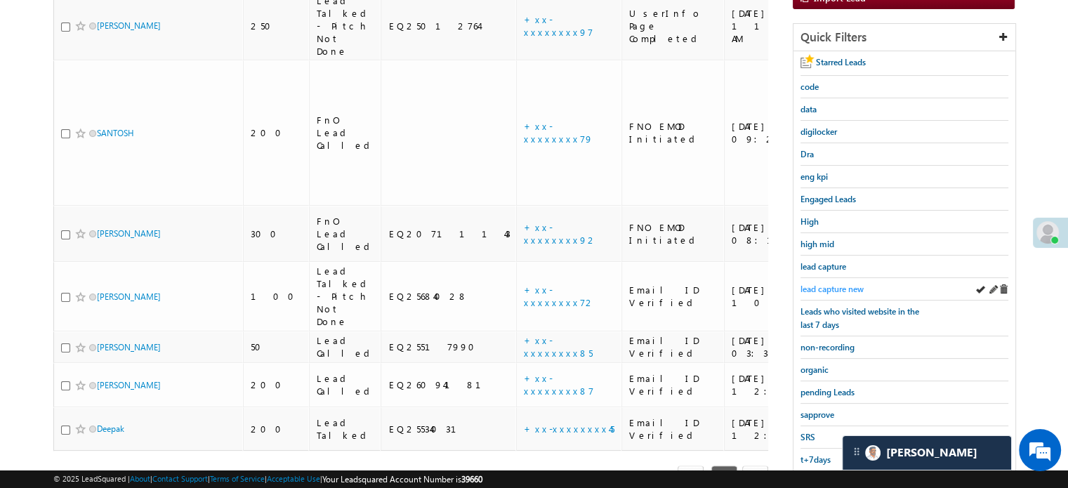
click at [842, 289] on span "lead capture new" at bounding box center [831, 289] width 63 height 11
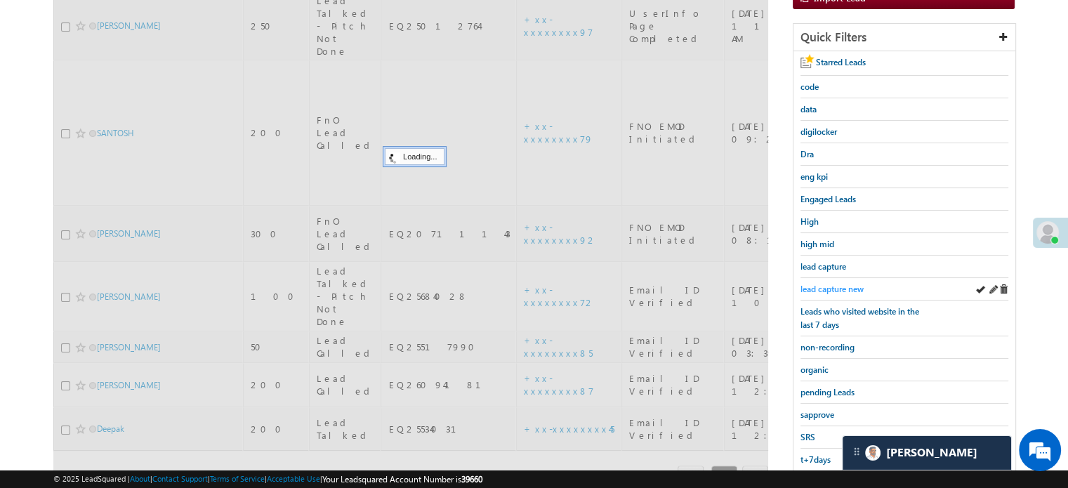
click at [838, 284] on span "lead capture new" at bounding box center [831, 289] width 63 height 11
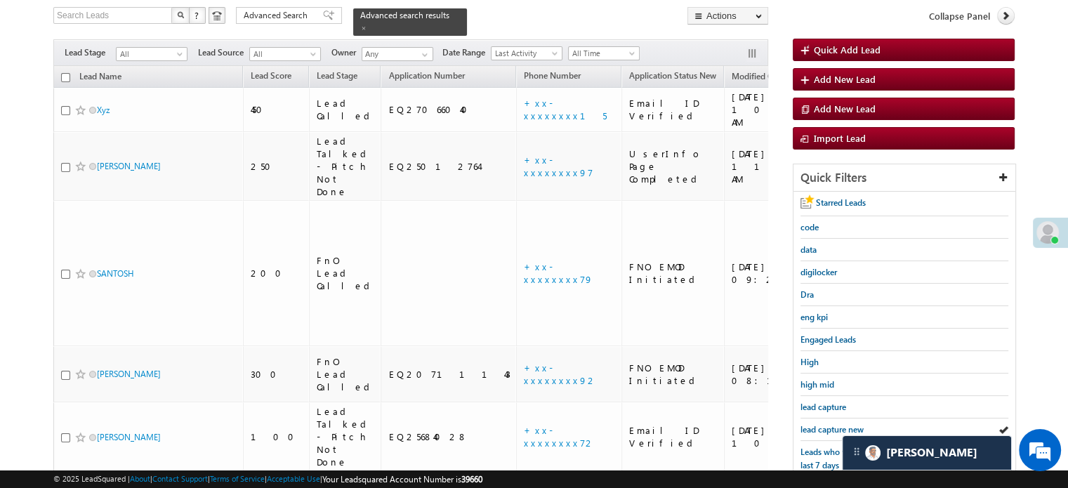
scroll to position [301, 0]
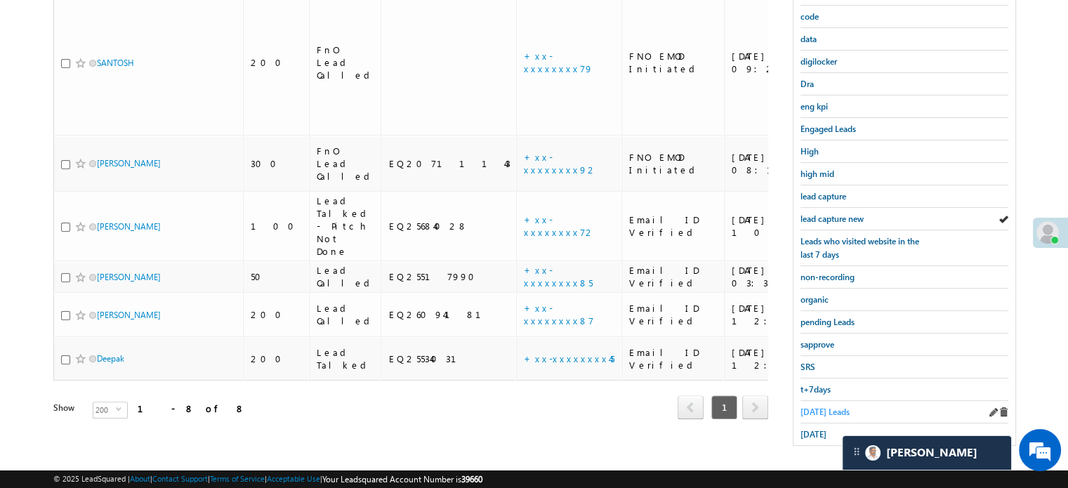
click at [811, 407] on span "Today's Leads" at bounding box center [824, 411] width 49 height 11
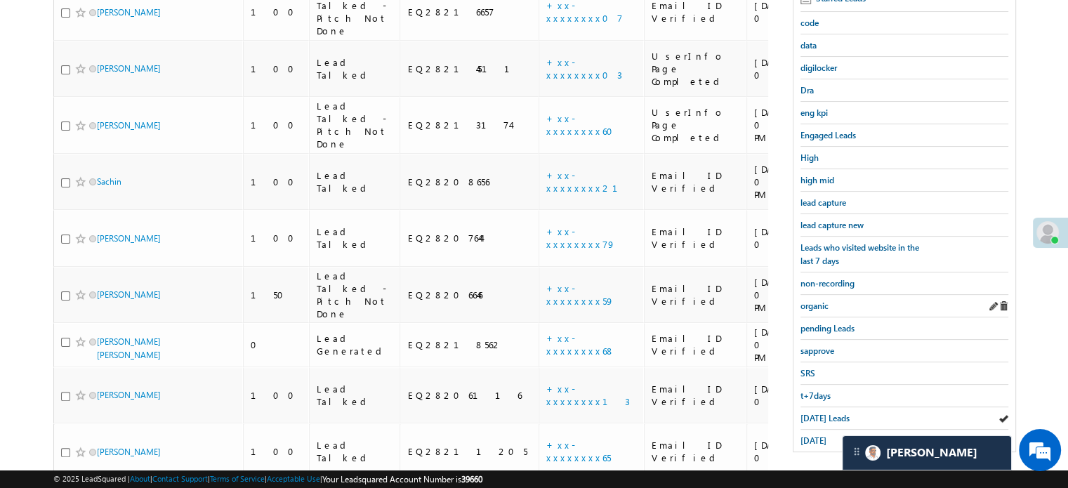
scroll to position [199, 0]
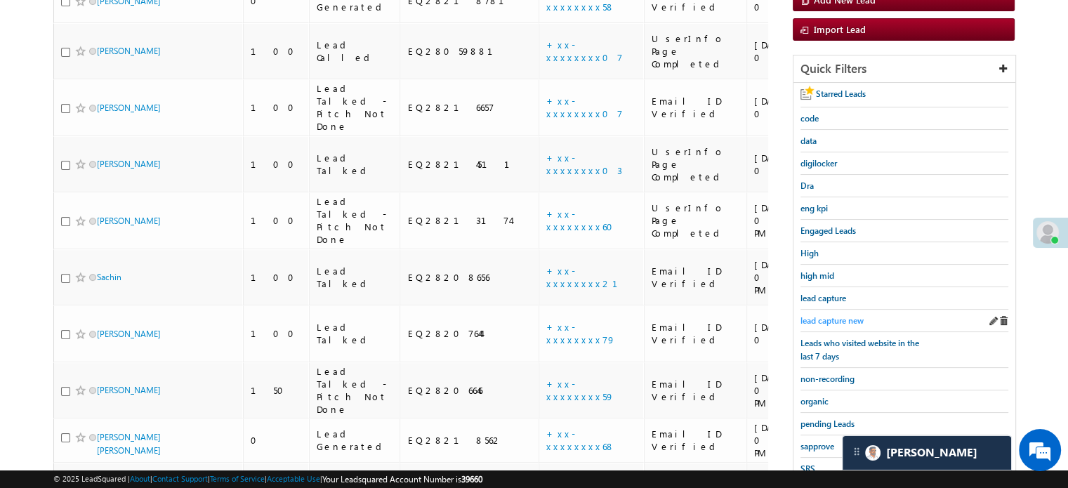
click at [840, 315] on span "lead capture new" at bounding box center [831, 320] width 63 height 11
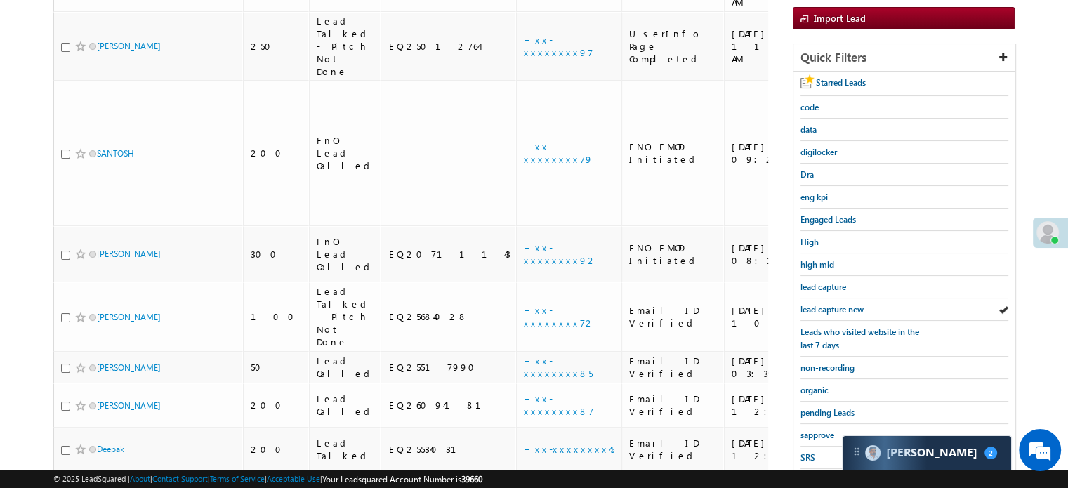
scroll to position [6823, 0]
click at [824, 304] on span "lead capture new" at bounding box center [831, 309] width 63 height 11
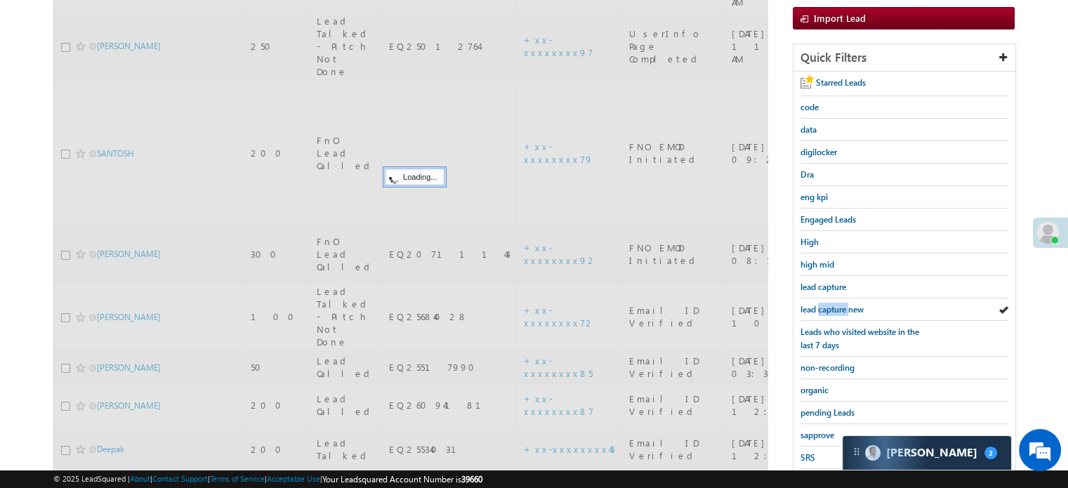
click at [824, 304] on span "lead capture new" at bounding box center [831, 309] width 63 height 11
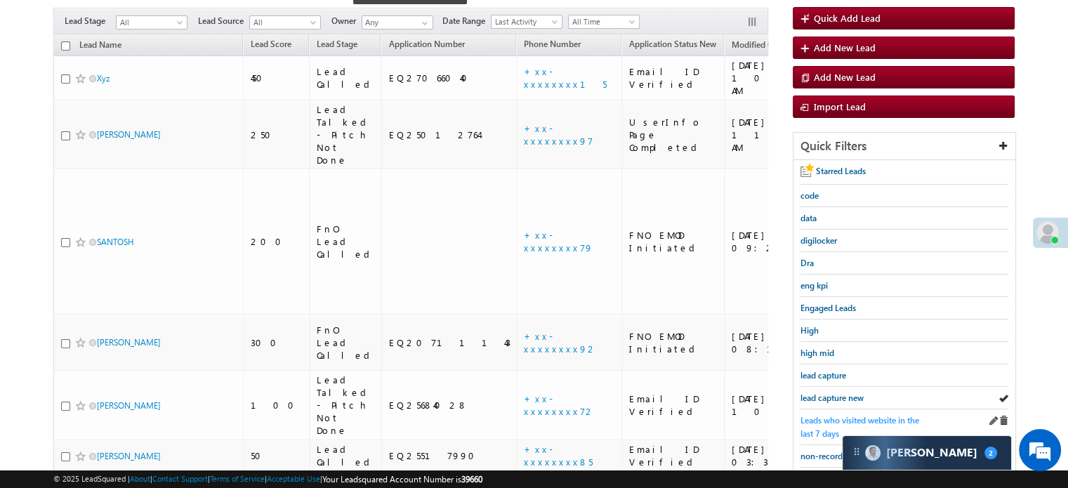
scroll to position [211, 0]
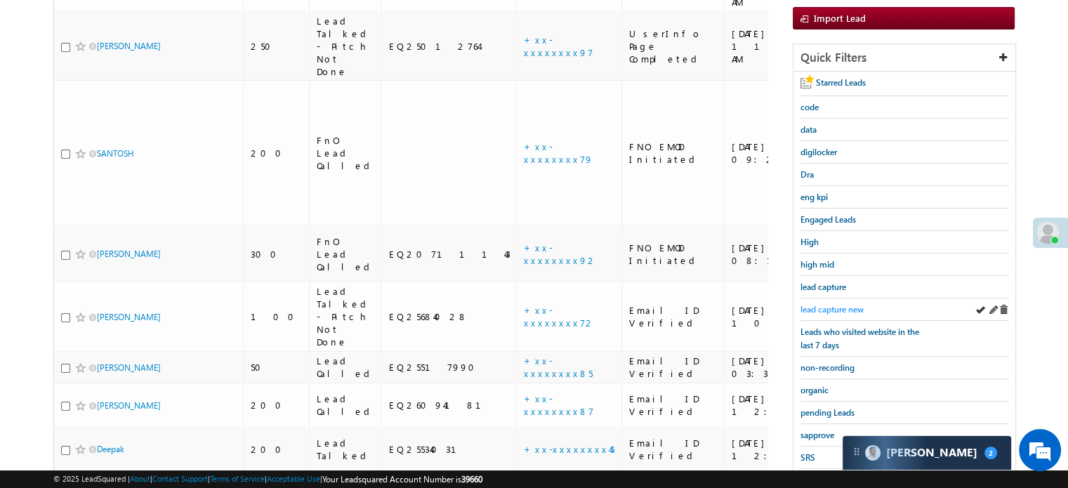
click at [831, 304] on span "lead capture new" at bounding box center [831, 309] width 63 height 11
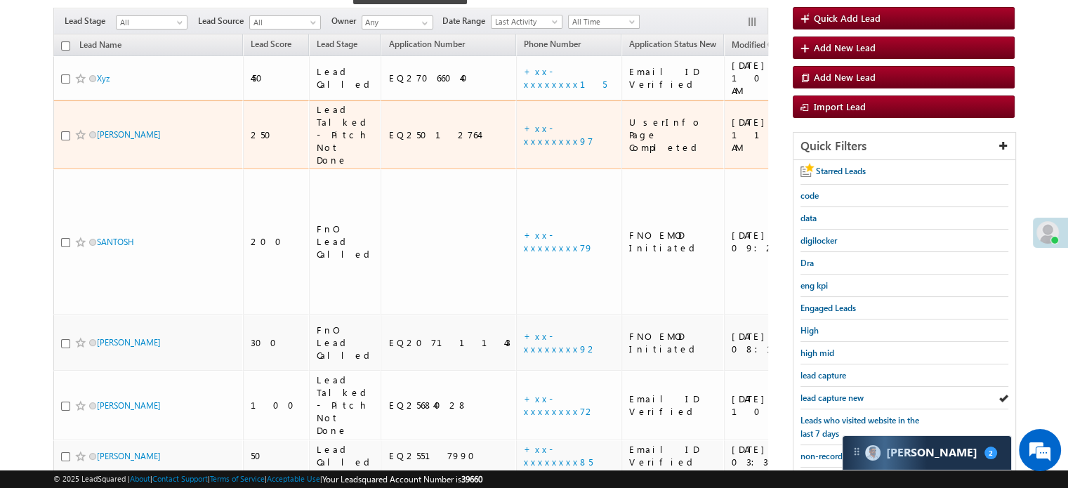
scroll to position [140, 0]
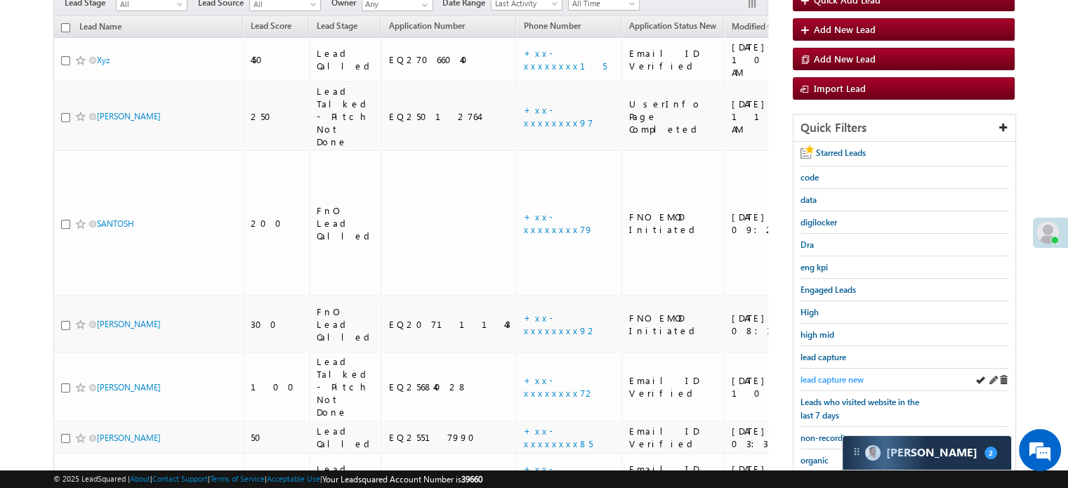
click at [817, 374] on span "lead capture new" at bounding box center [831, 379] width 63 height 11
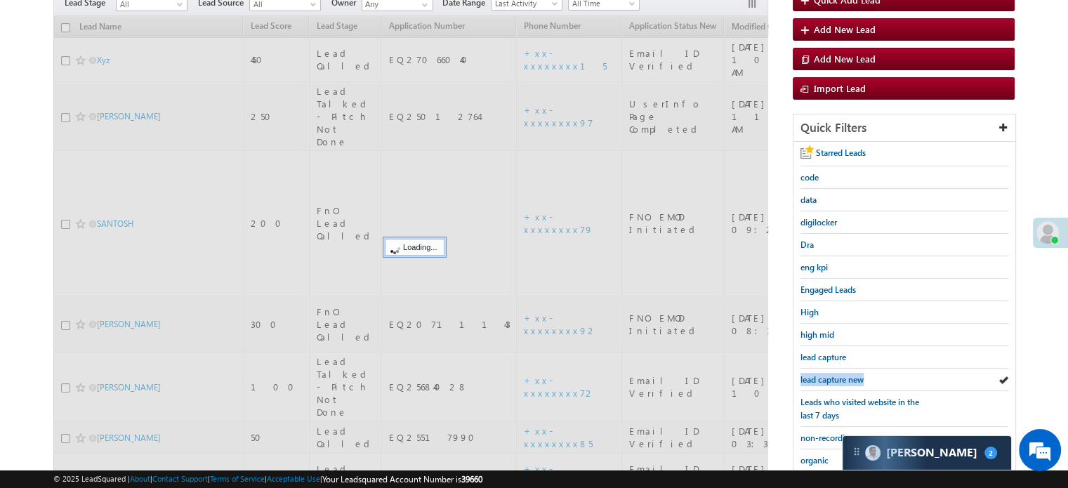
click at [817, 374] on span "lead capture new" at bounding box center [831, 379] width 63 height 11
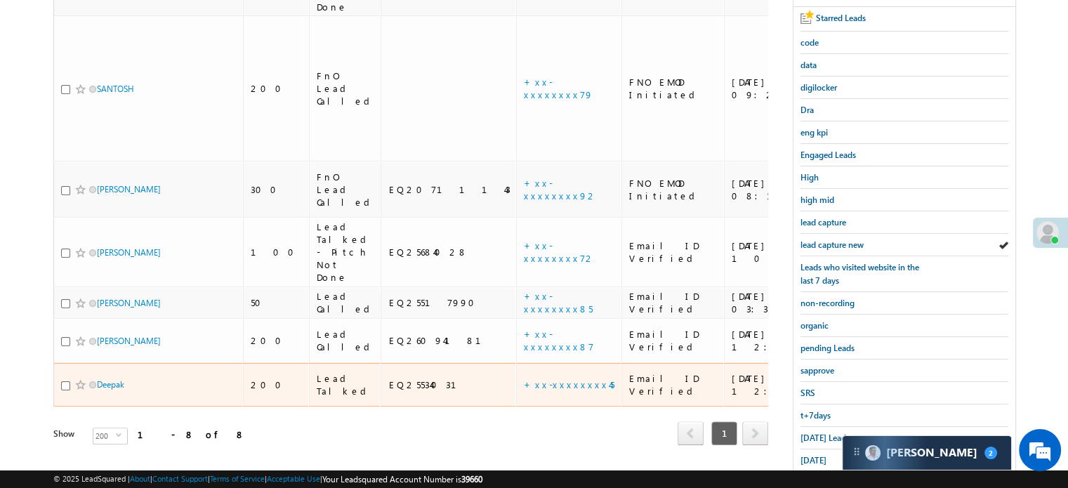
scroll to position [301, 0]
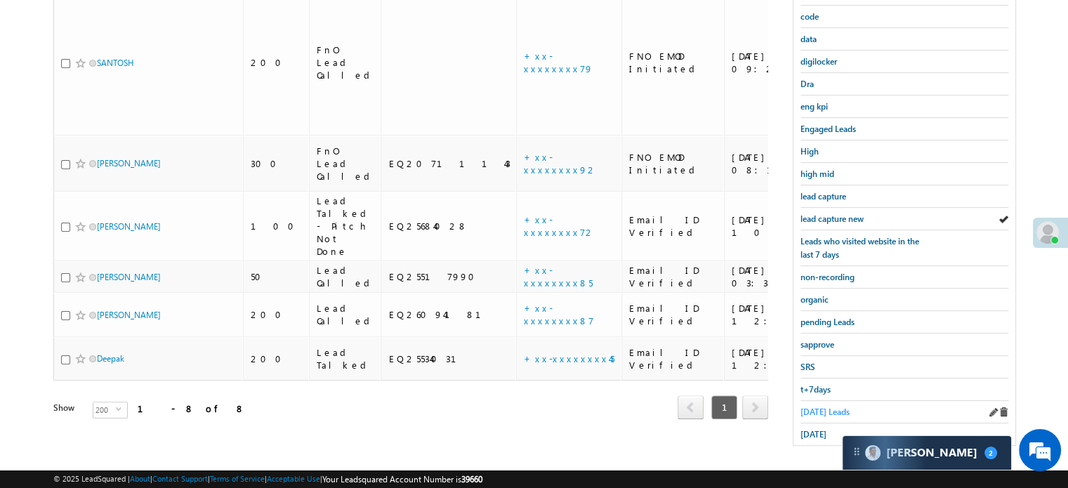
click at [818, 406] on span "Today's Leads" at bounding box center [824, 411] width 49 height 11
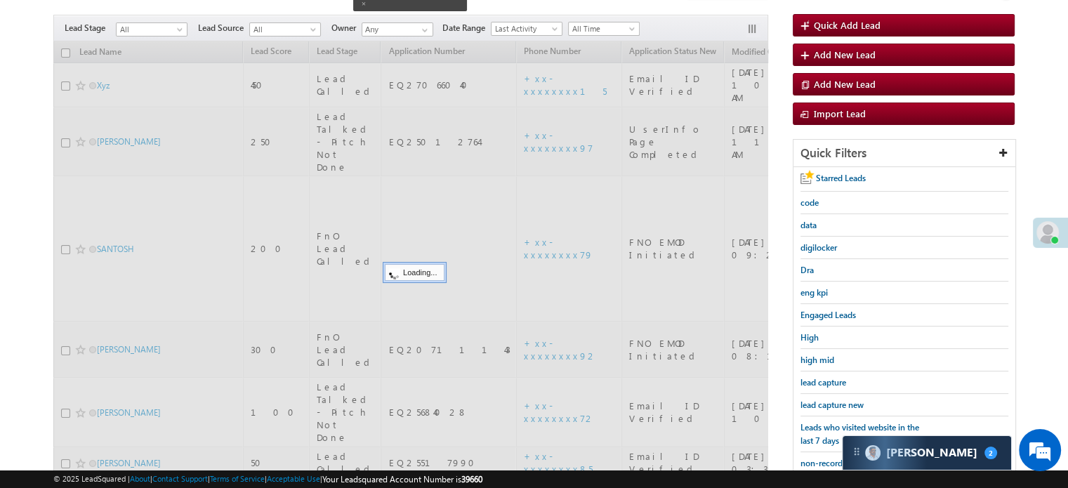
scroll to position [91, 0]
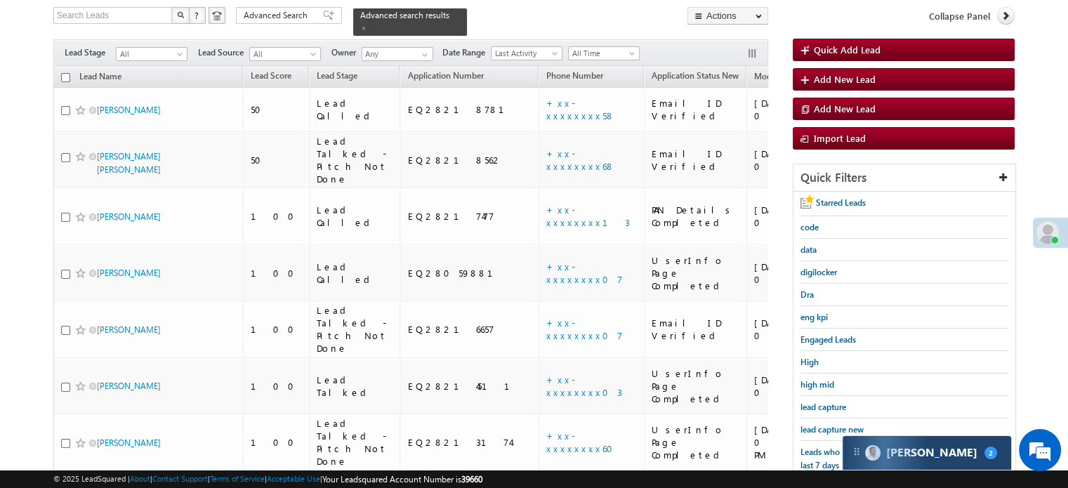
click at [885, 453] on div "Carter 2" at bounding box center [926, 453] width 168 height 34
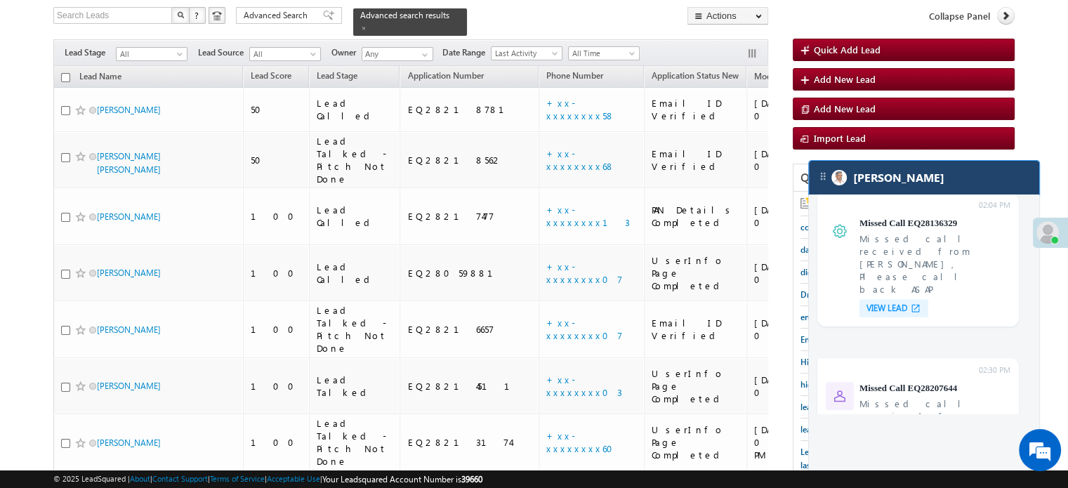
scroll to position [5695, 0]
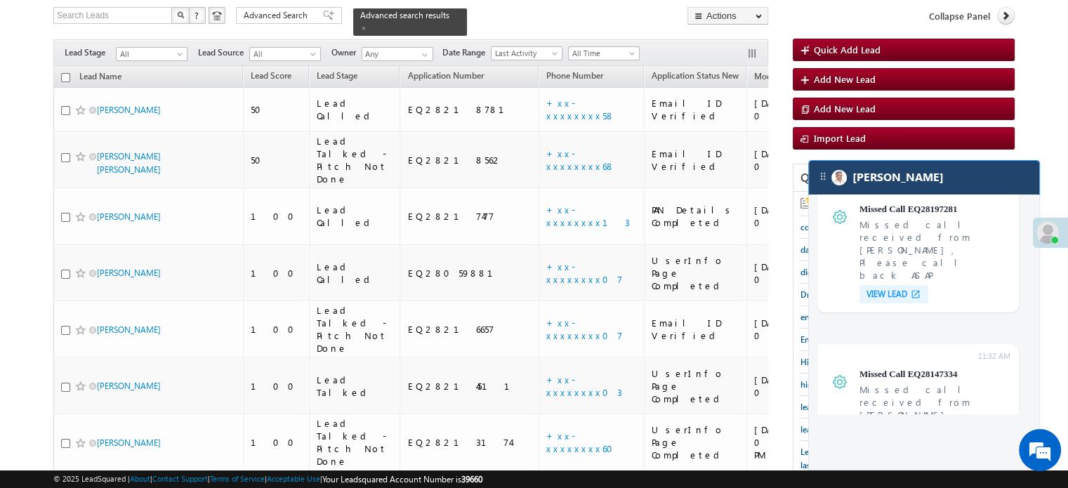
click at [924, 182] on div "[PERSON_NAME]" at bounding box center [924, 178] width 230 height 34
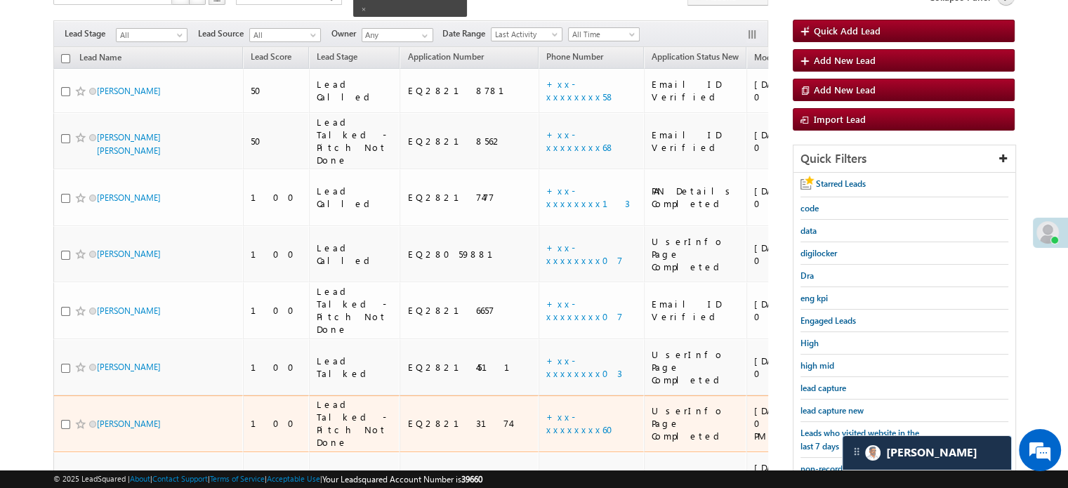
scroll to position [231, 0]
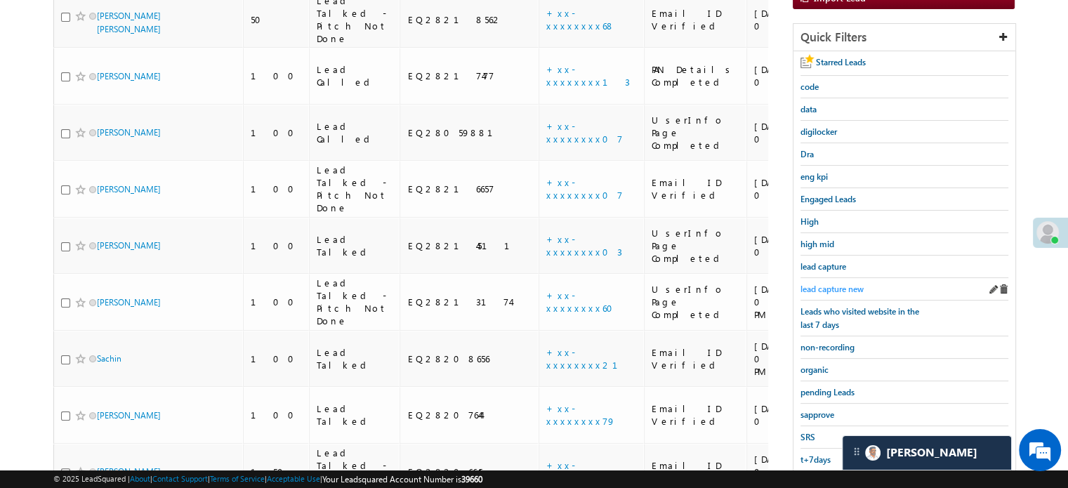
click at [826, 284] on span "lead capture new" at bounding box center [831, 289] width 63 height 11
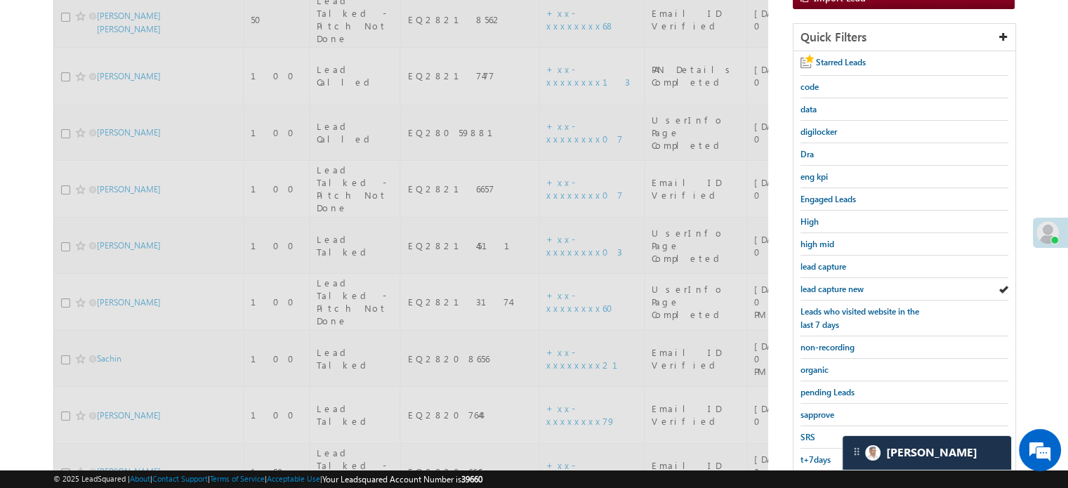
click at [826, 284] on span "lead capture new" at bounding box center [831, 289] width 63 height 11
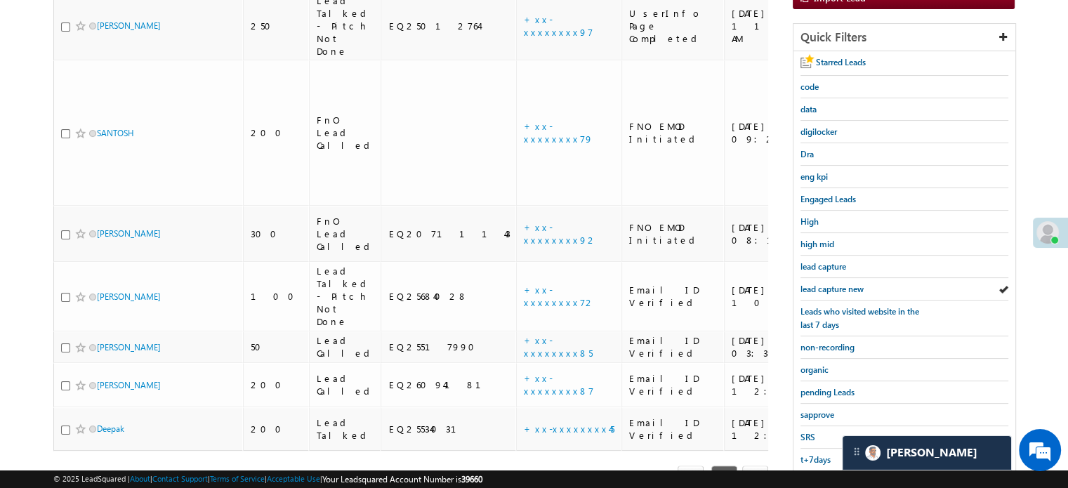
scroll to position [301, 0]
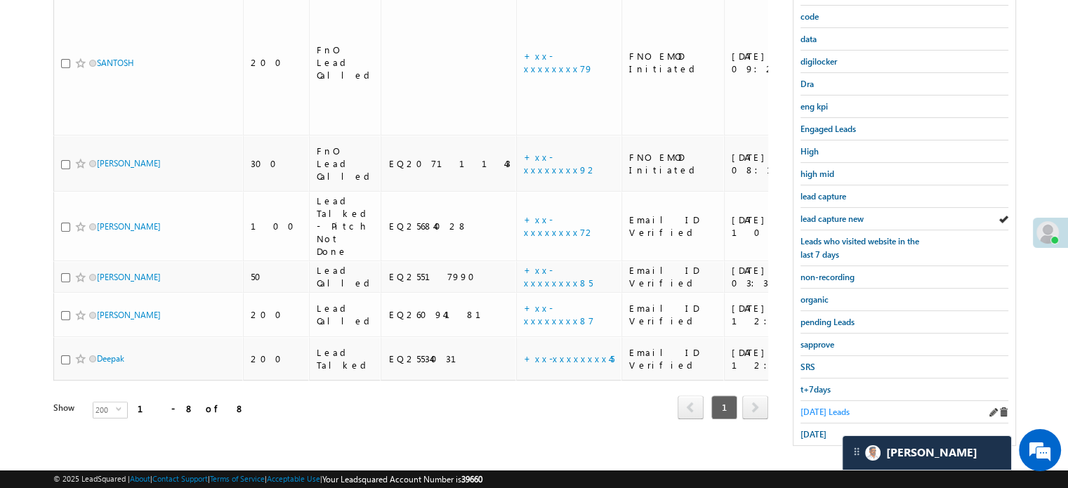
click at [814, 406] on span "Today's Leads" at bounding box center [824, 411] width 49 height 11
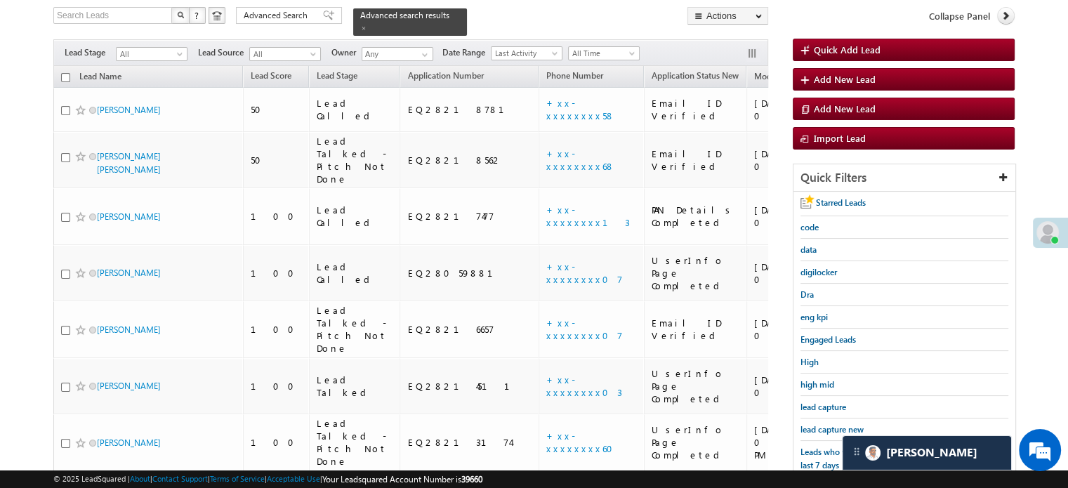
scroll to position [89, 0]
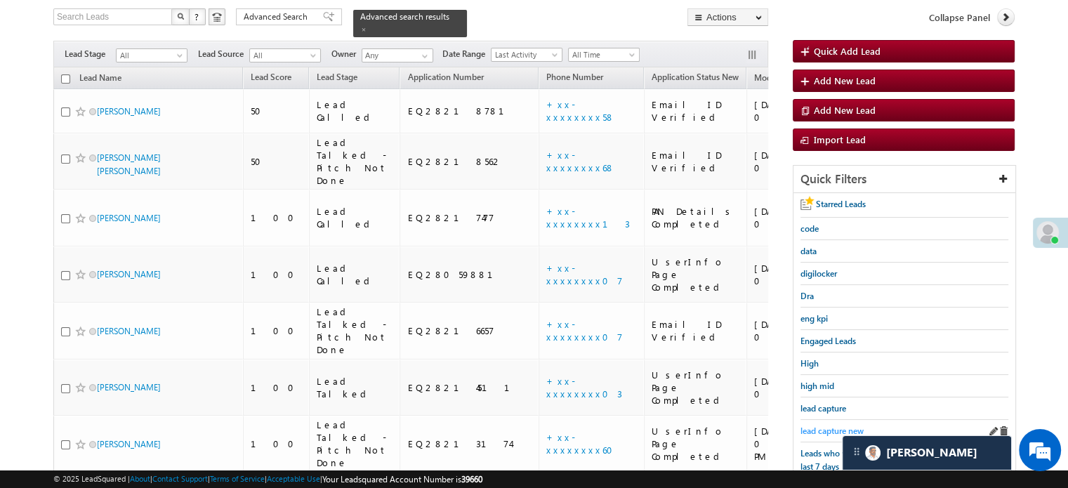
click at [816, 425] on span "lead capture new" at bounding box center [831, 430] width 63 height 11
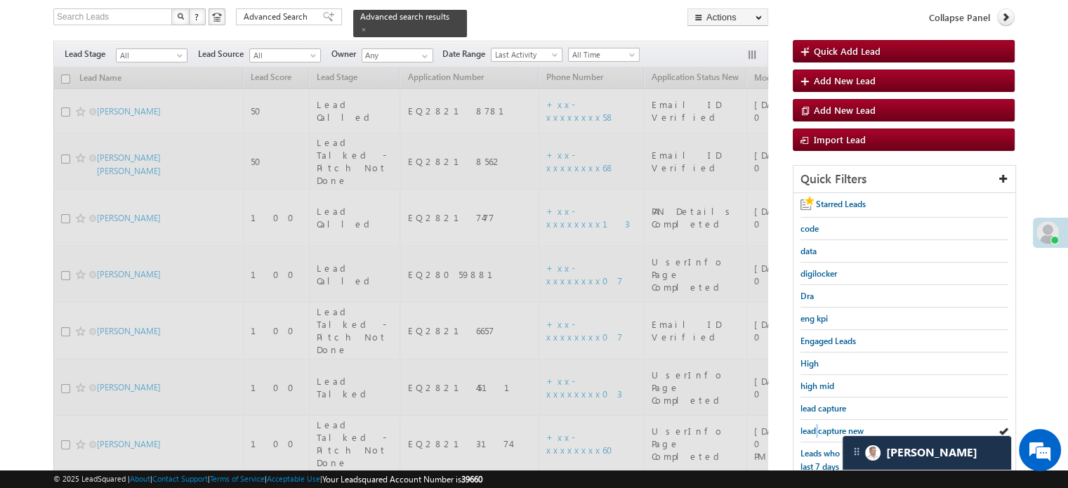
click at [816, 425] on span "lead capture new" at bounding box center [831, 430] width 63 height 11
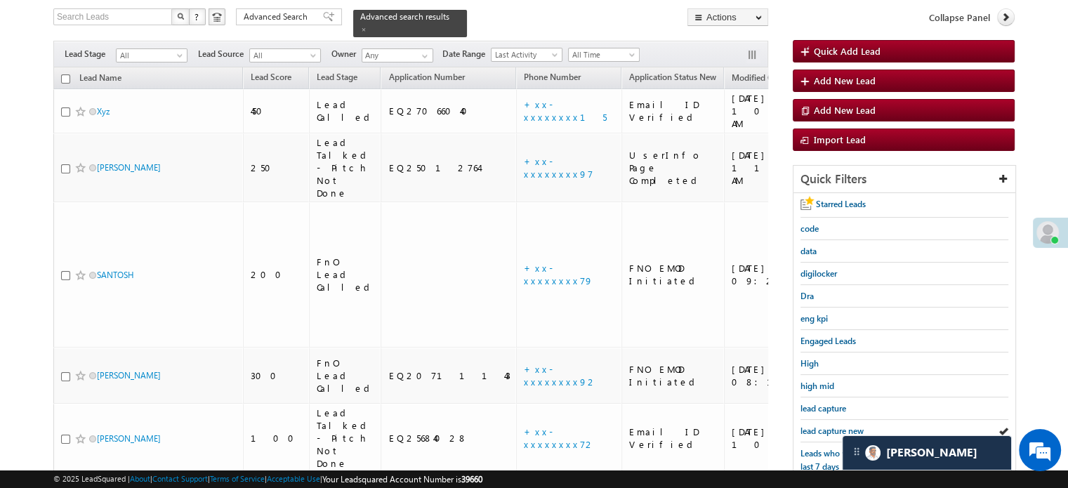
click at [816, 425] on span "lead capture new" at bounding box center [831, 430] width 63 height 11
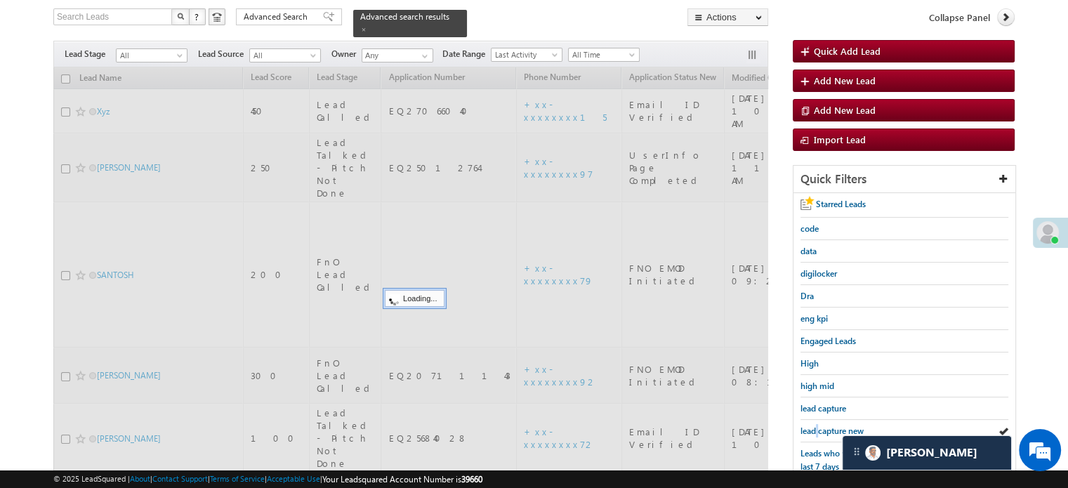
click at [816, 425] on span "lead capture new" at bounding box center [831, 430] width 63 height 11
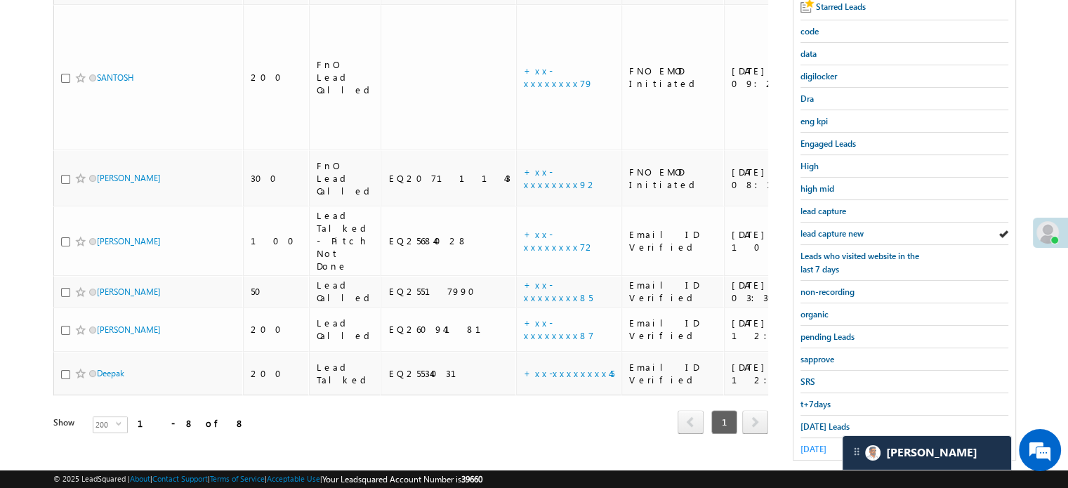
scroll to position [300, 0]
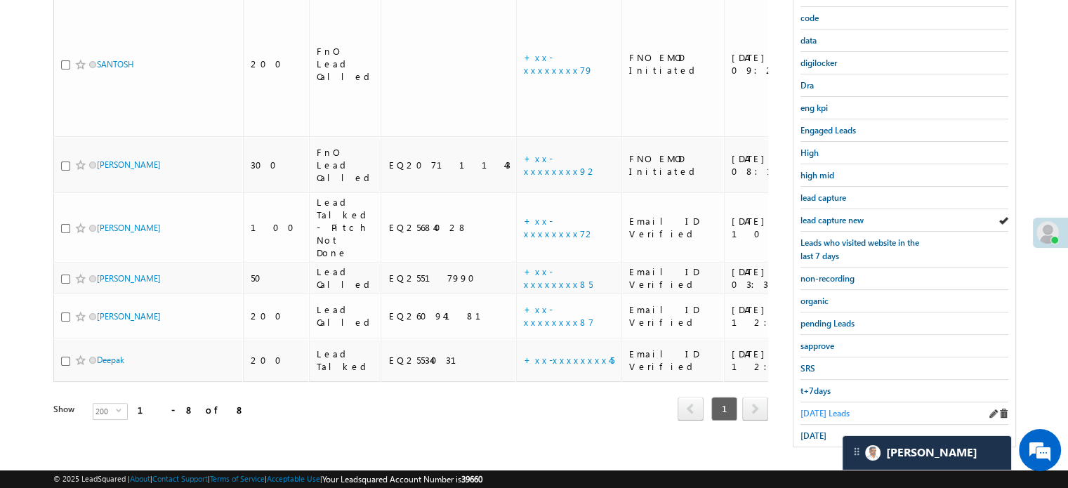
click at [808, 408] on span "Today's Leads" at bounding box center [824, 413] width 49 height 11
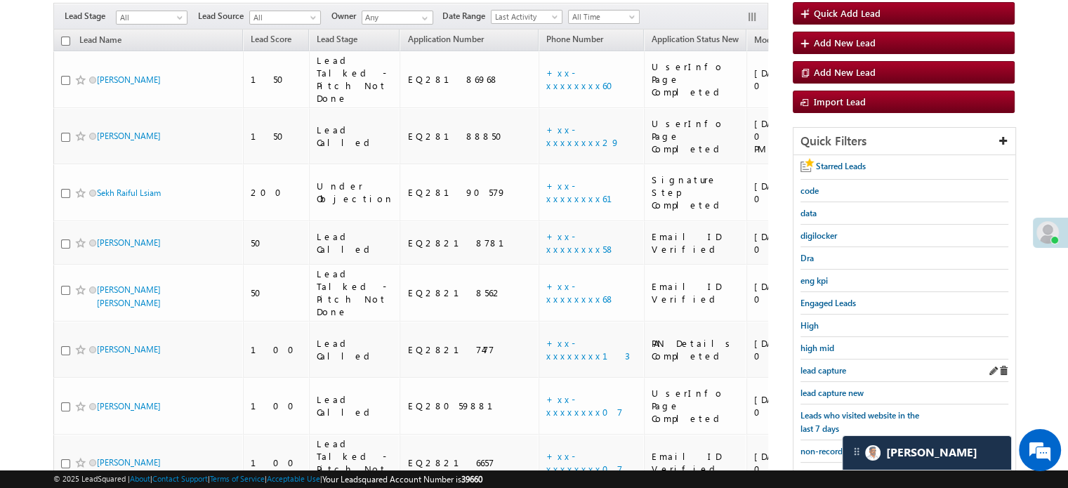
scroll to position [159, 0]
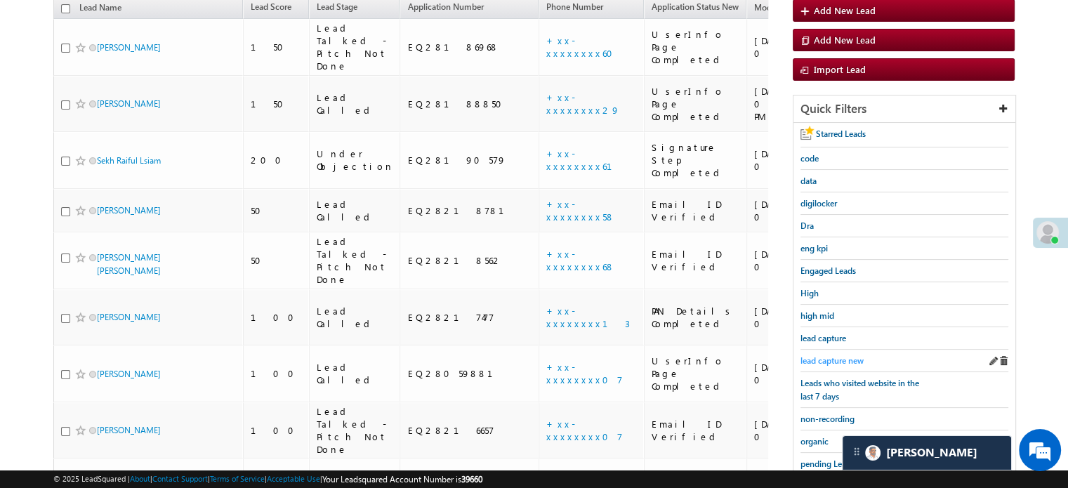
click at [838, 355] on span "lead capture new" at bounding box center [831, 360] width 63 height 11
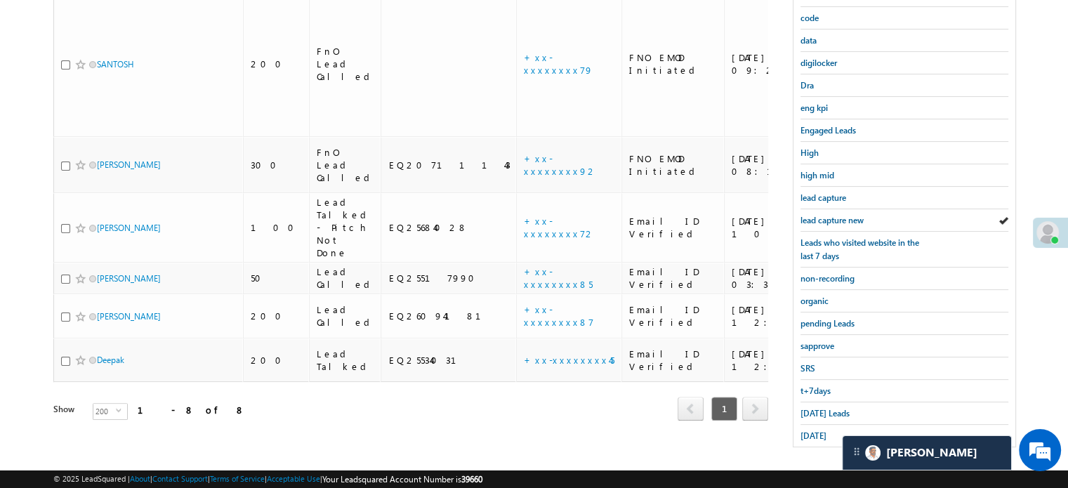
scroll to position [301, 0]
click at [807, 406] on span "Today's Leads" at bounding box center [824, 411] width 49 height 11
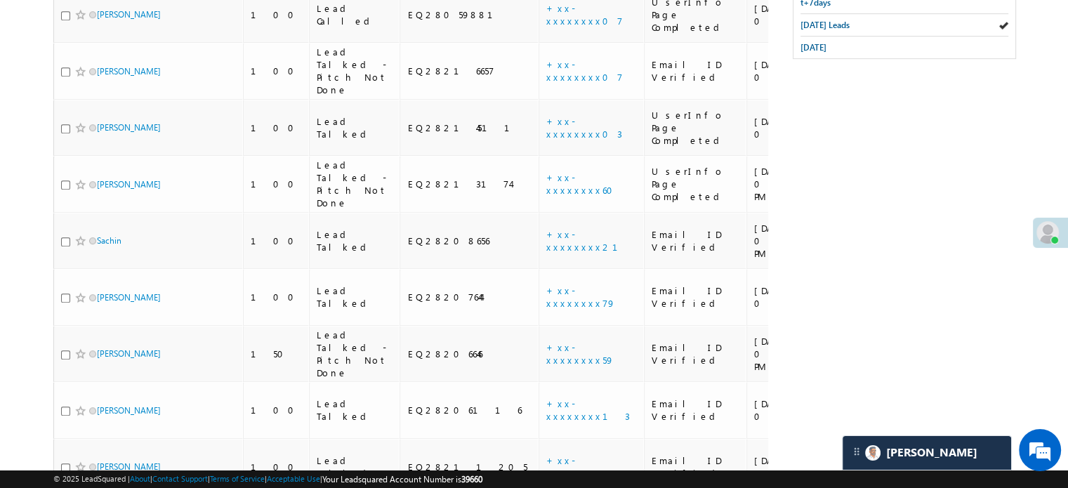
scroll to position [261, 0]
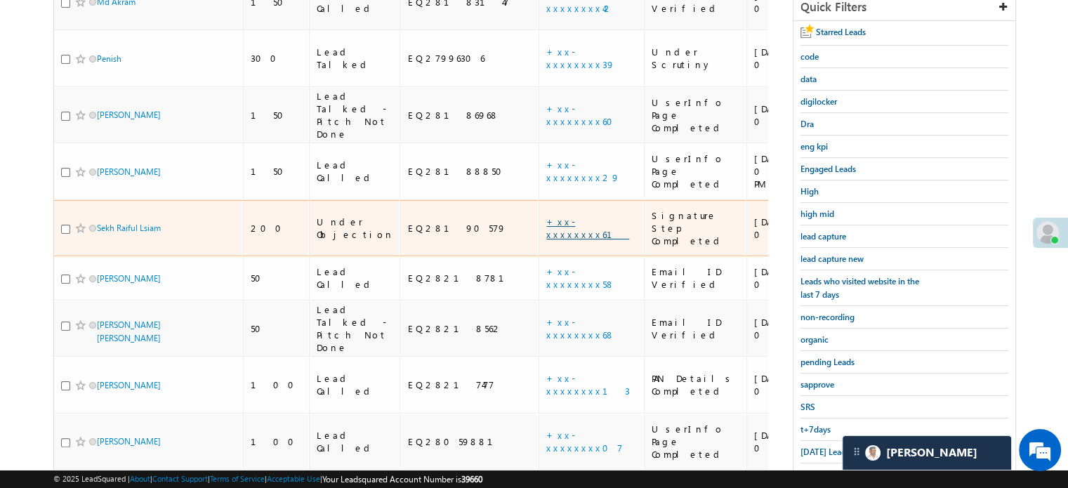
click at [546, 216] on link "+xx-xxxxxxxx61" at bounding box center [587, 228] width 83 height 25
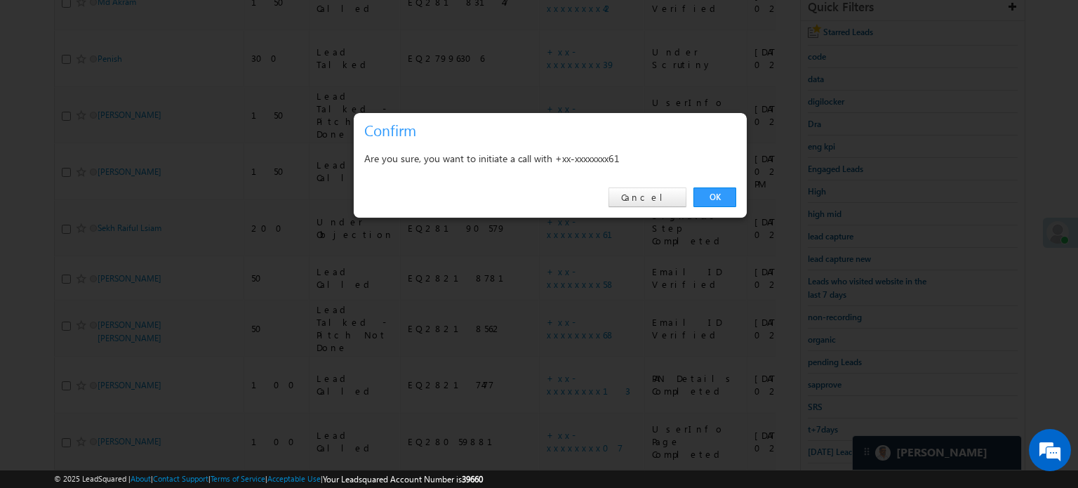
click at [729, 209] on div "OK Cancel" at bounding box center [550, 198] width 393 height 40
click at [725, 203] on link "OK" at bounding box center [715, 197] width 43 height 20
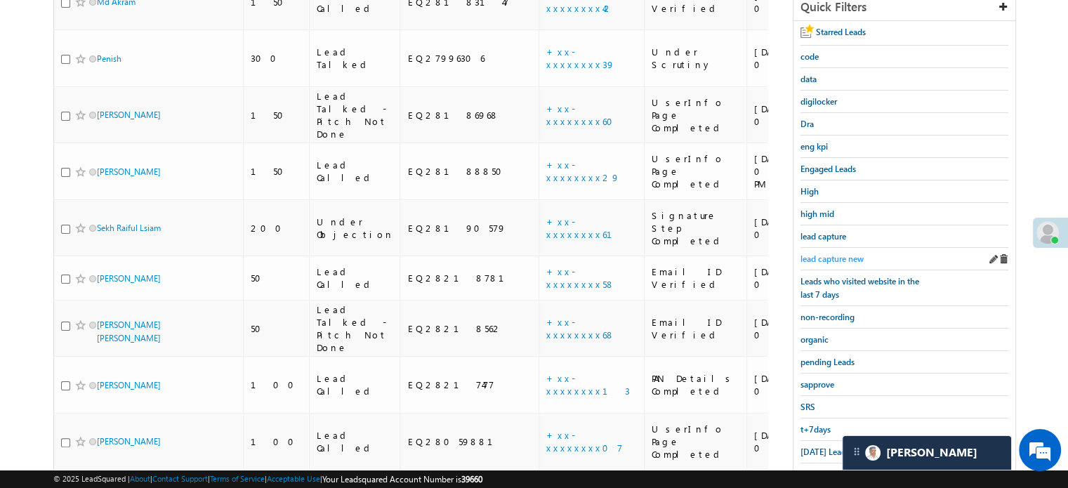
click at [835, 253] on span "lead capture new" at bounding box center [831, 258] width 63 height 11
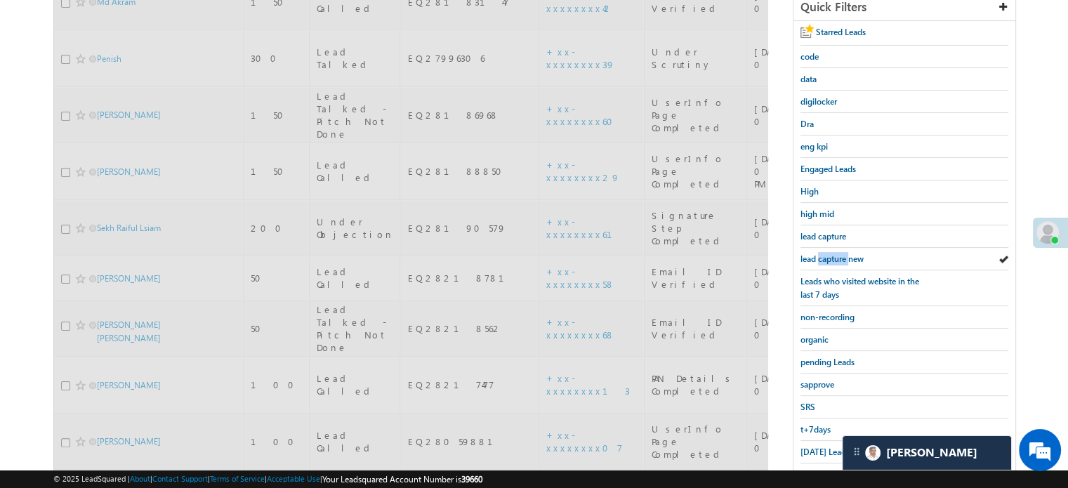
click at [835, 253] on span "lead capture new" at bounding box center [831, 258] width 63 height 11
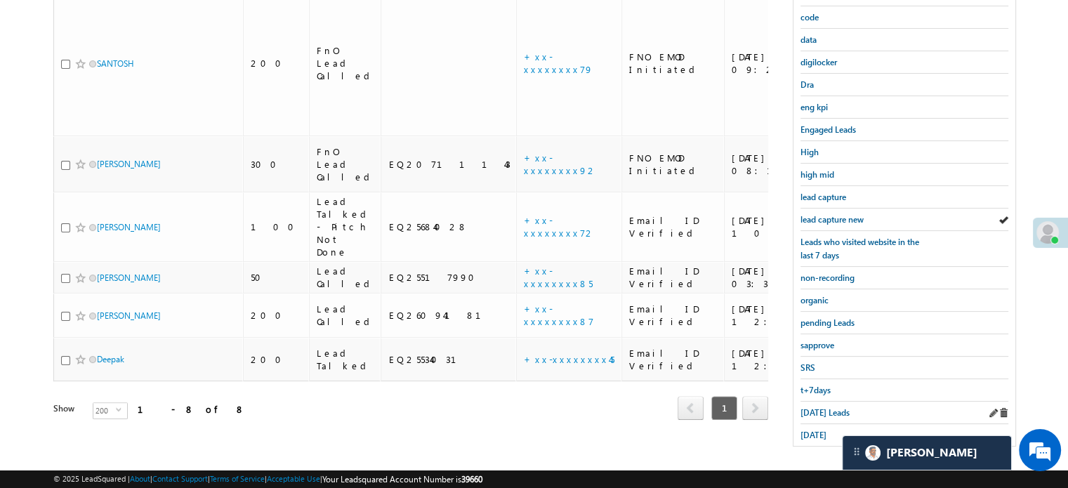
scroll to position [301, 0]
click at [819, 409] on span "Today's Leads" at bounding box center [824, 411] width 49 height 11
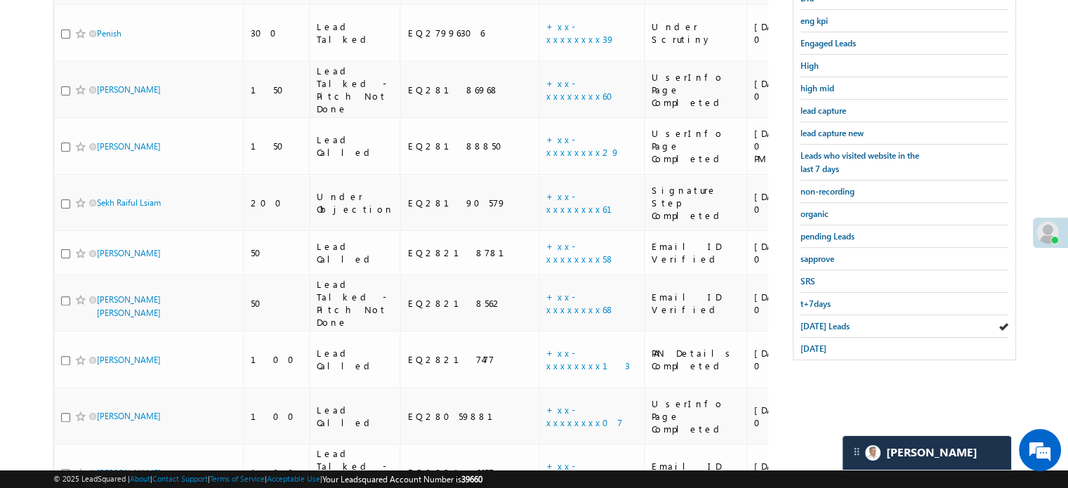
scroll to position [382, 0]
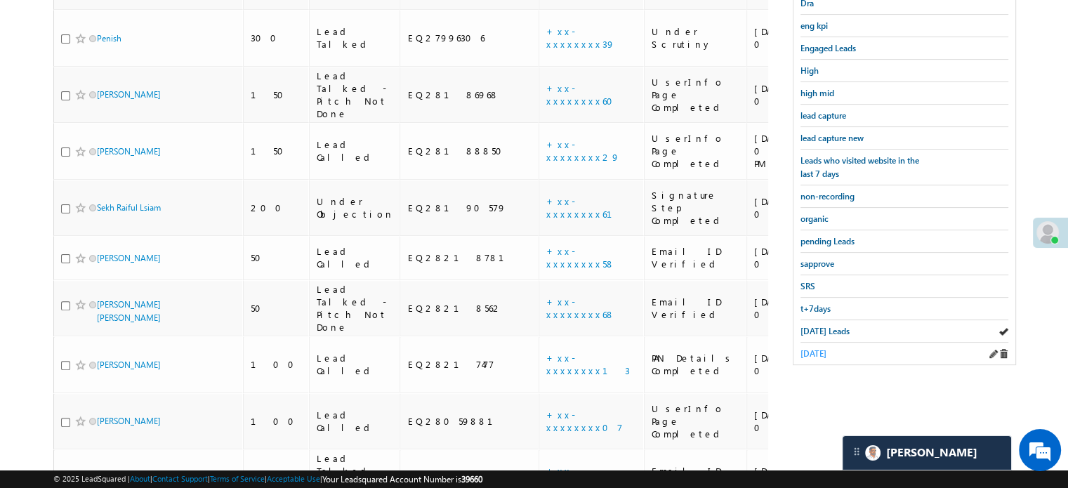
click at [817, 348] on span "yesterday" at bounding box center [813, 353] width 26 height 11
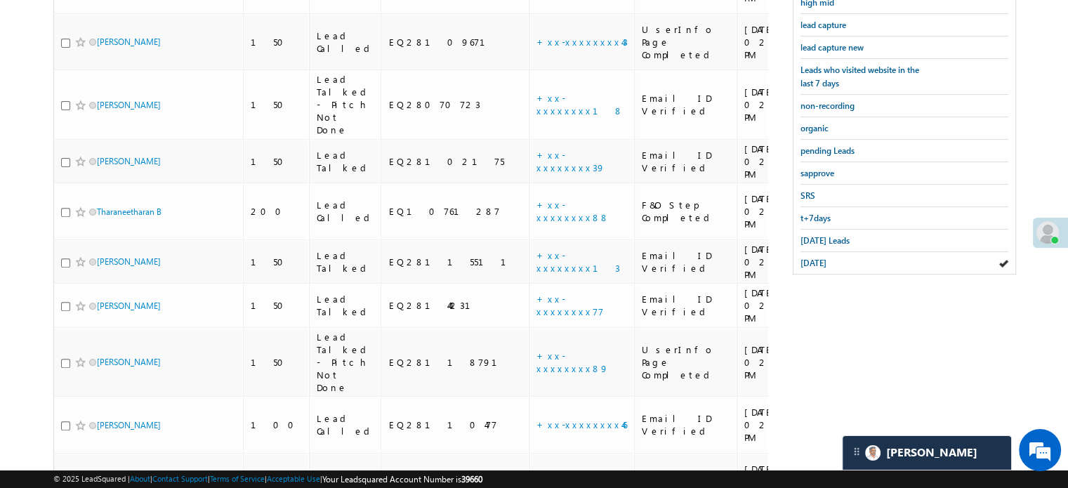
scroll to position [319, 0]
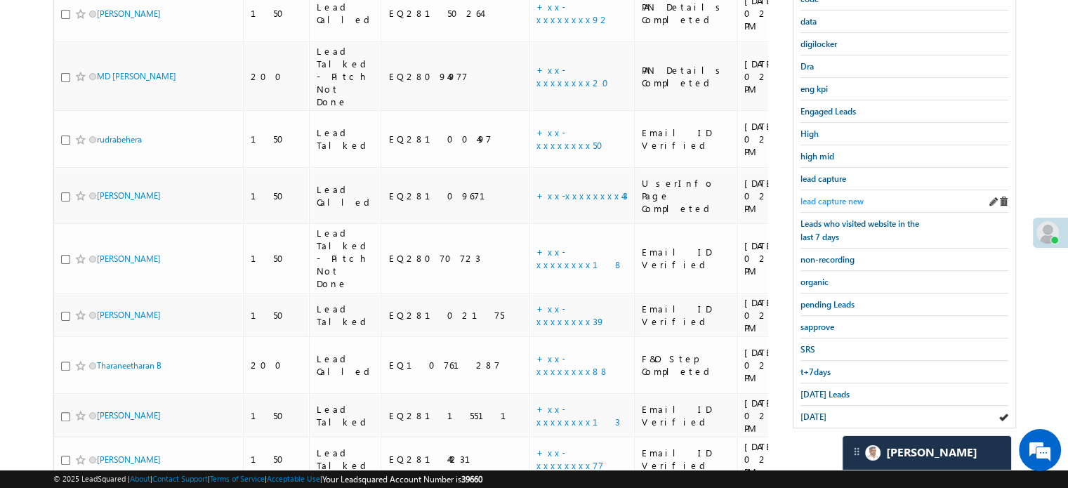
click at [833, 199] on span "lead capture new" at bounding box center [831, 201] width 63 height 11
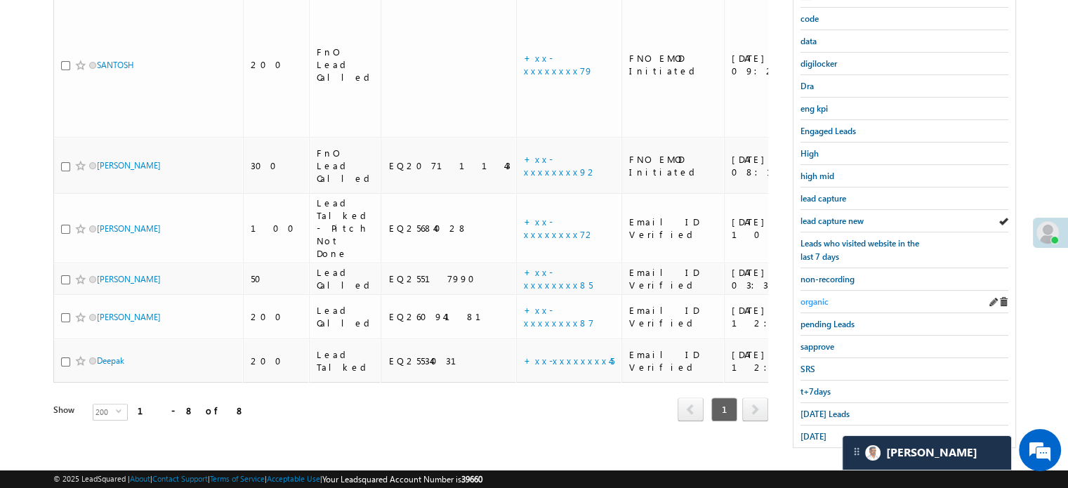
scroll to position [301, 0]
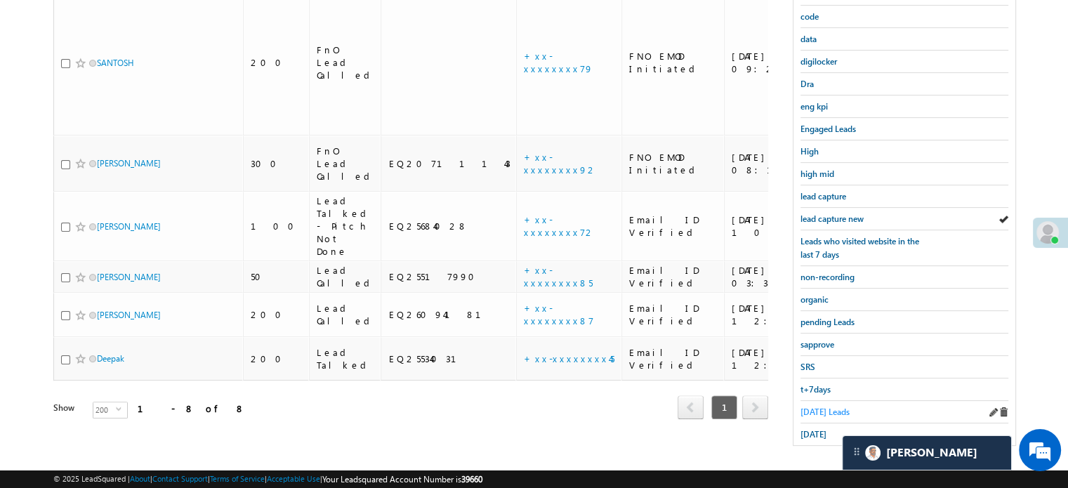
click at [819, 406] on span "Today's Leads" at bounding box center [824, 411] width 49 height 11
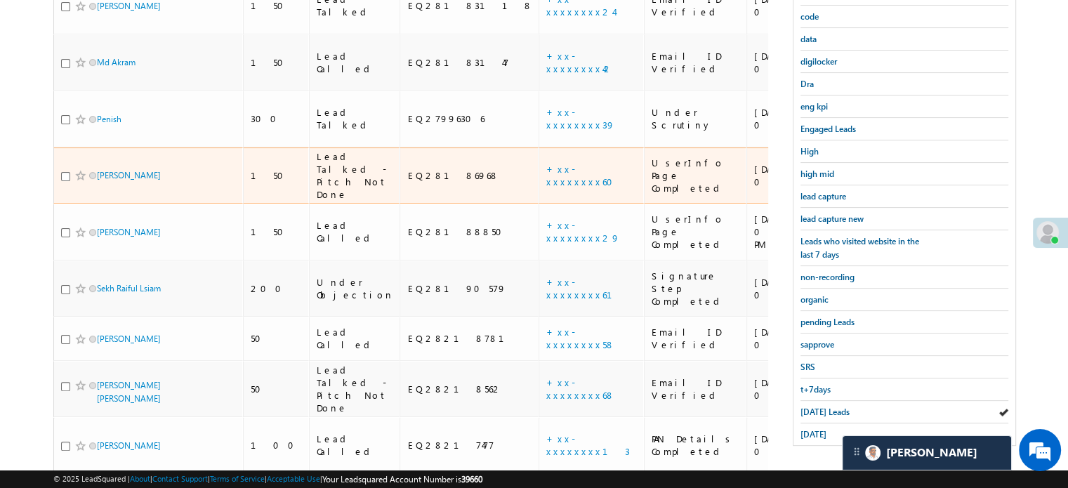
scroll to position [161, 0]
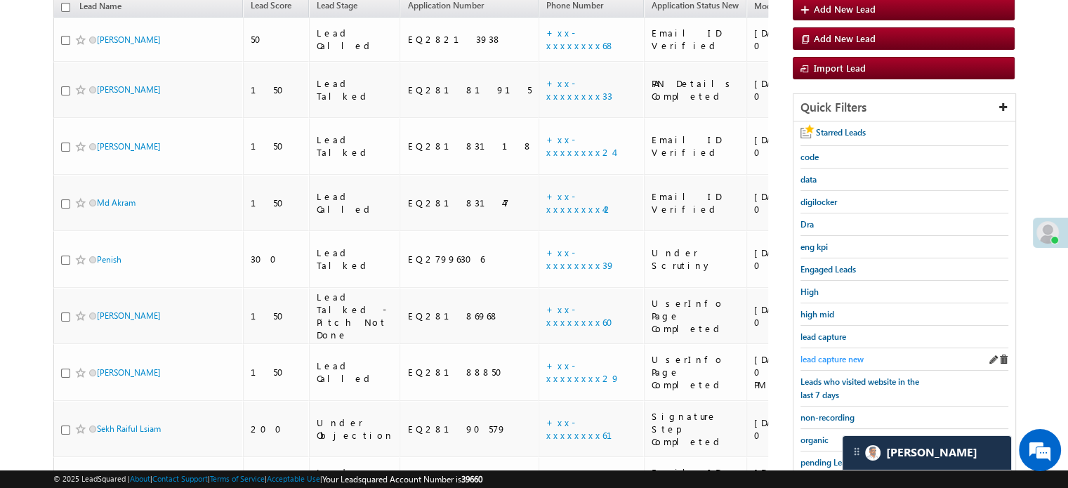
click at [828, 355] on span "lead capture new" at bounding box center [831, 359] width 63 height 11
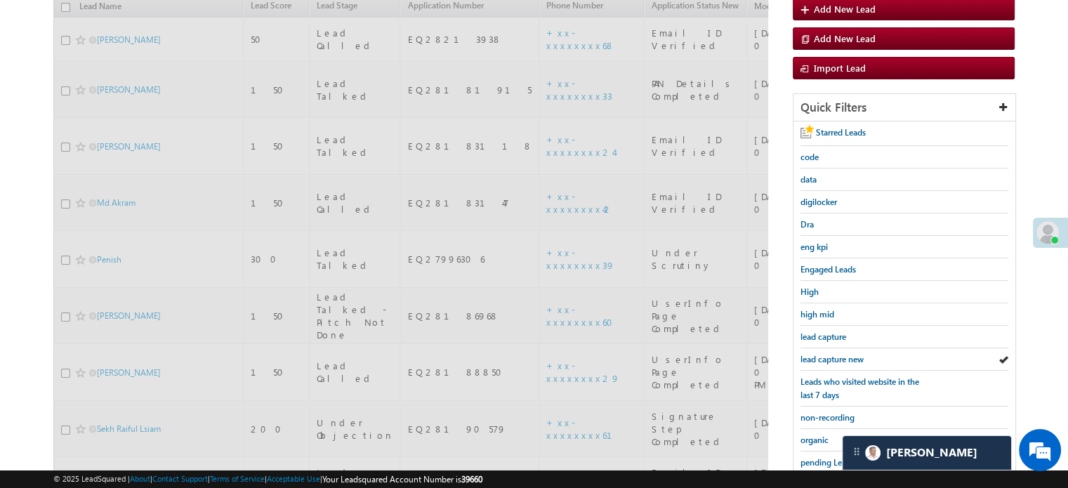
click at [828, 355] on span "lead capture new" at bounding box center [831, 359] width 63 height 11
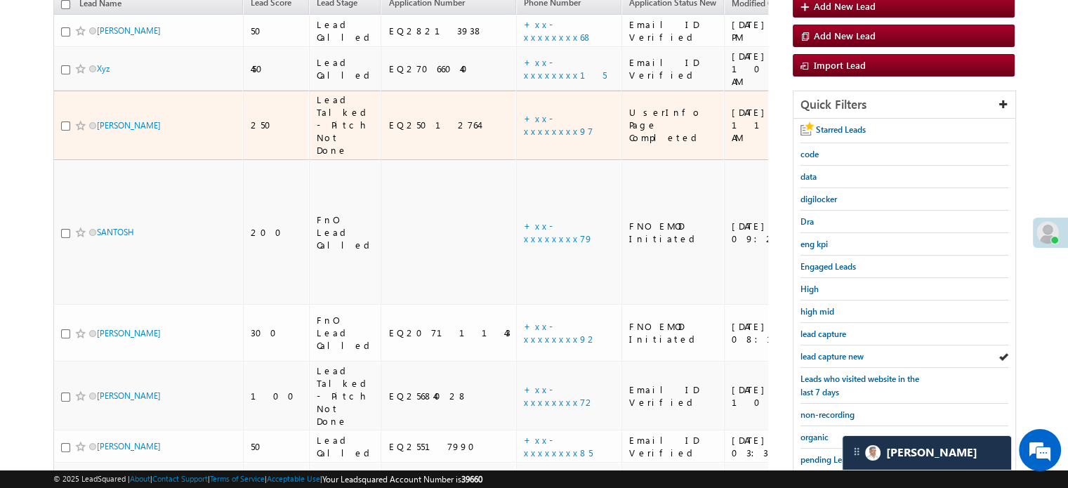
scroll to position [231, 0]
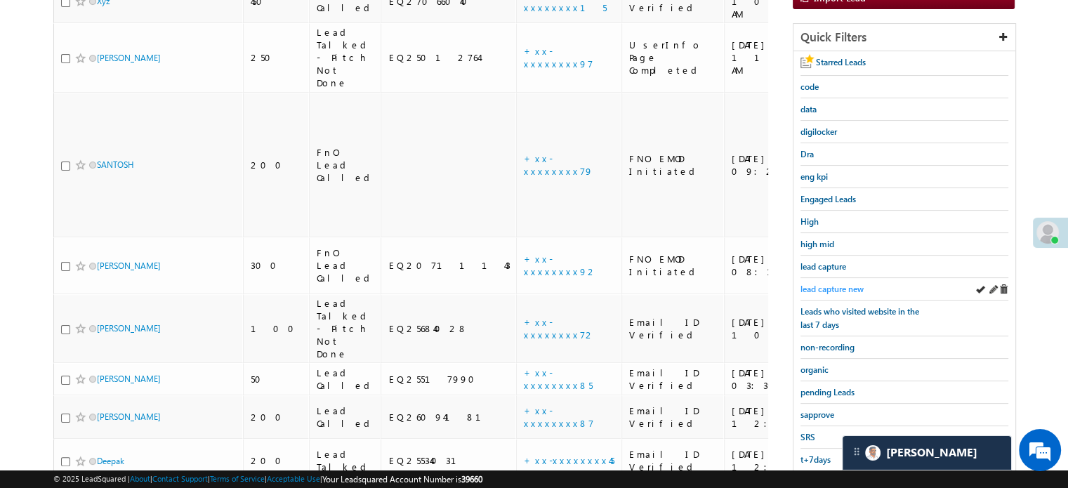
click at [818, 282] on link "lead capture new" at bounding box center [831, 288] width 63 height 13
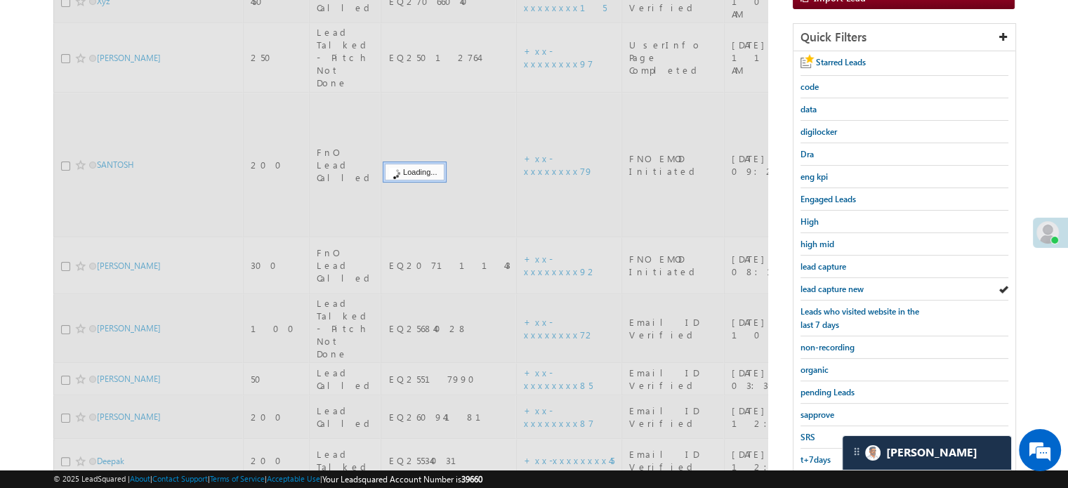
click at [818, 282] on link "lead capture new" at bounding box center [831, 288] width 63 height 13
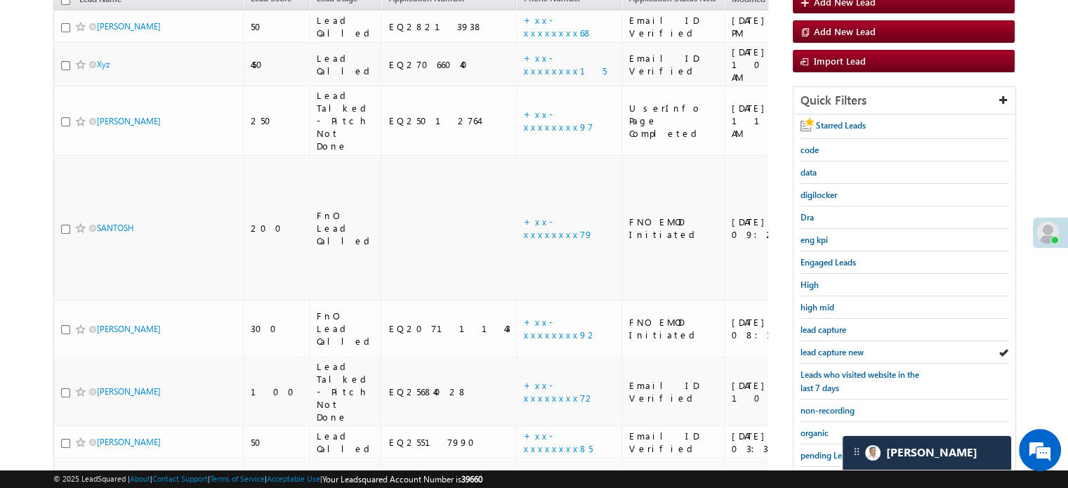
scroll to position [301, 0]
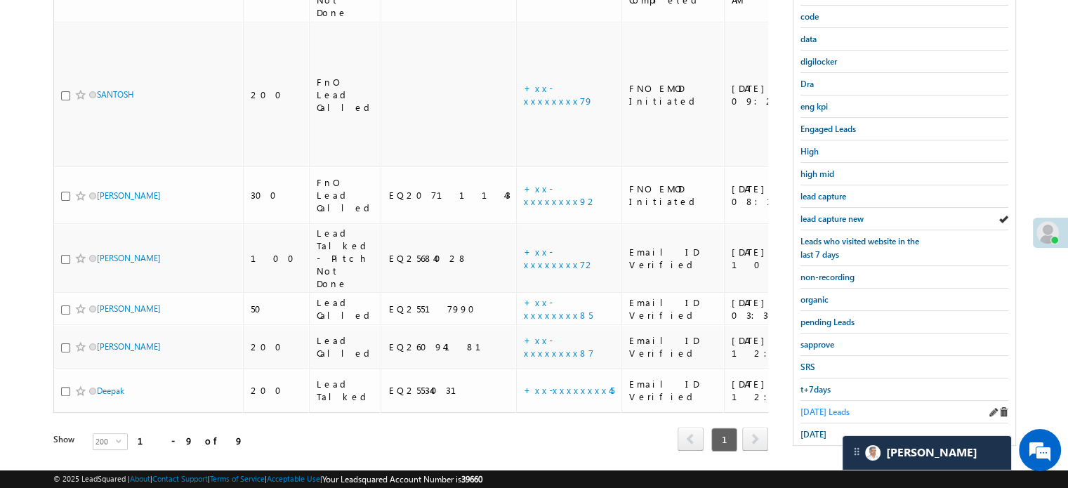
click at [810, 406] on span "Today's Leads" at bounding box center [824, 411] width 49 height 11
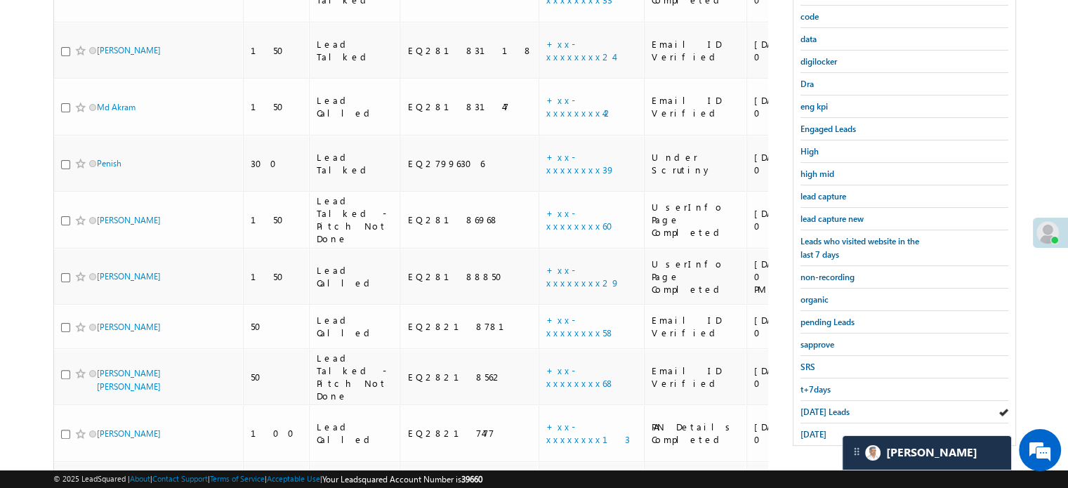
scroll to position [161, 0]
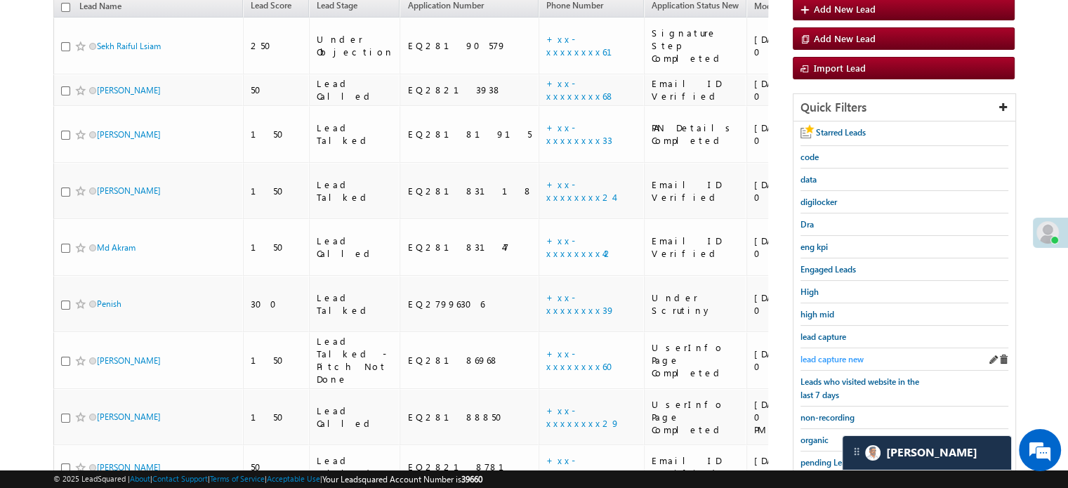
click at [845, 354] on span "lead capture new" at bounding box center [831, 359] width 63 height 11
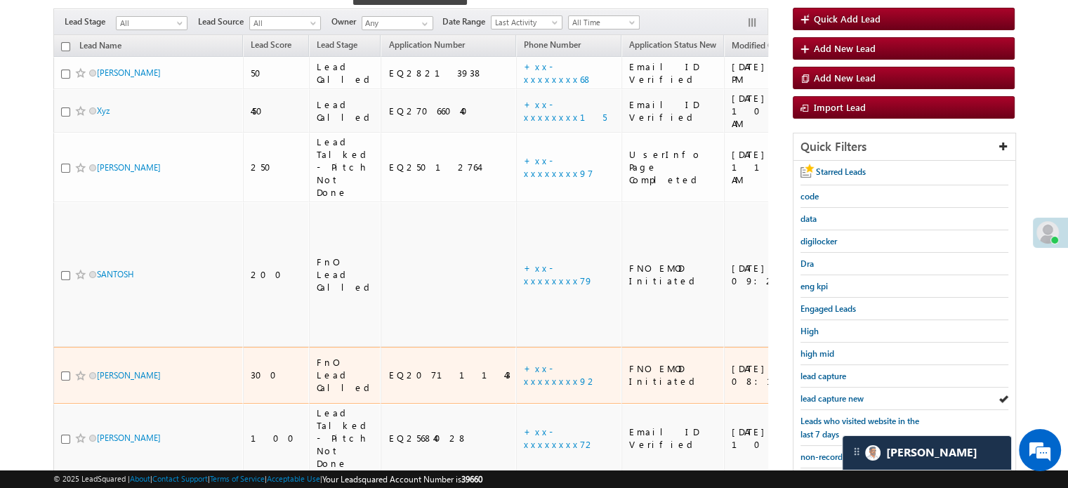
scroll to position [301, 0]
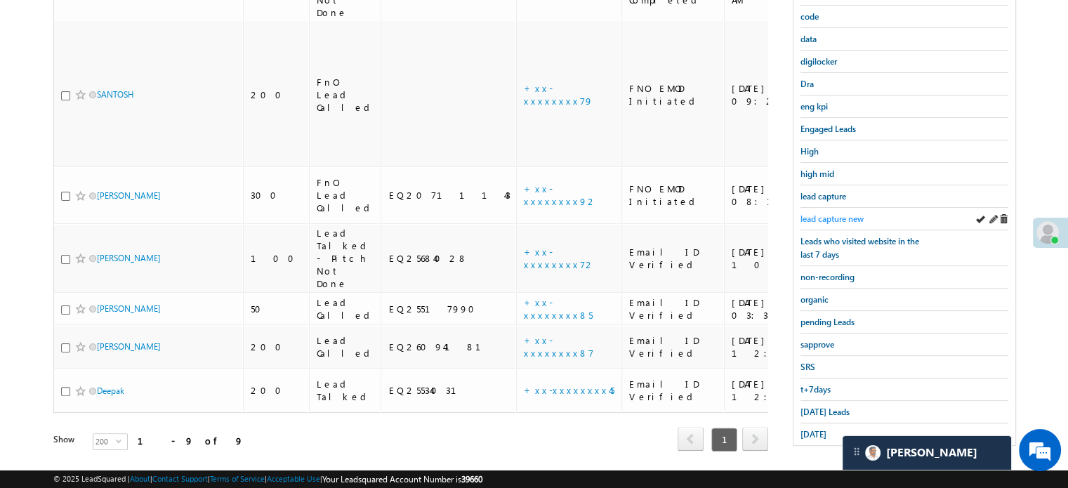
click at [838, 218] on span "lead capture new" at bounding box center [831, 218] width 63 height 11
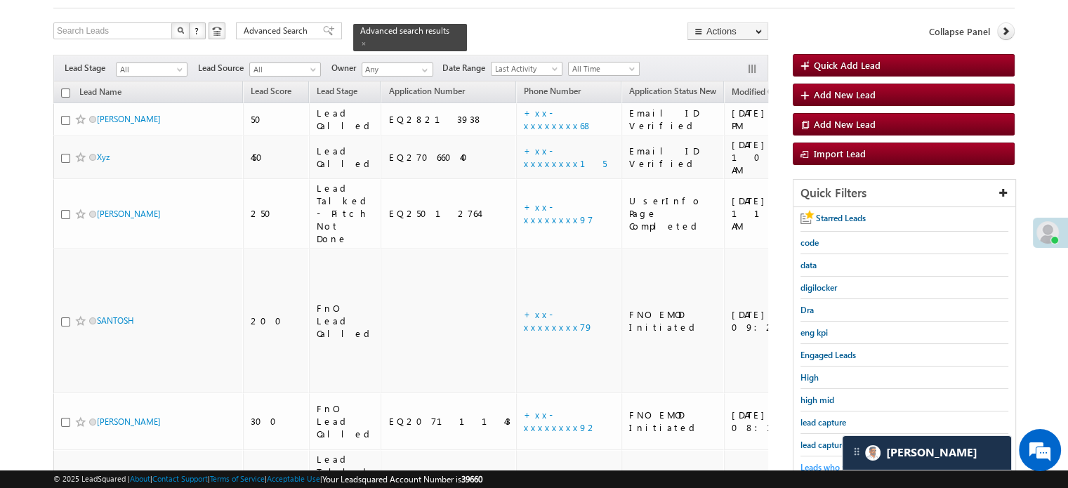
scroll to position [211, 0]
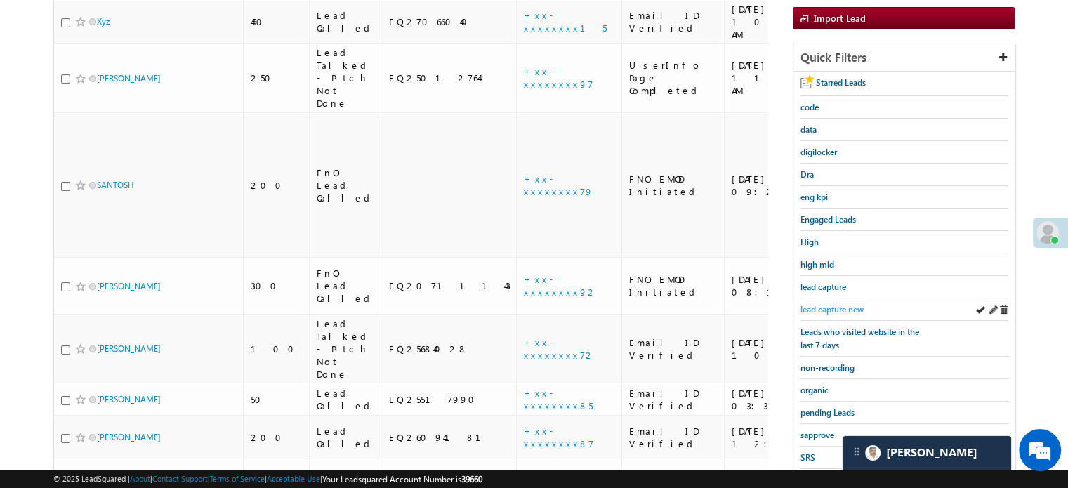
click at [813, 305] on span "lead capture new" at bounding box center [831, 309] width 63 height 11
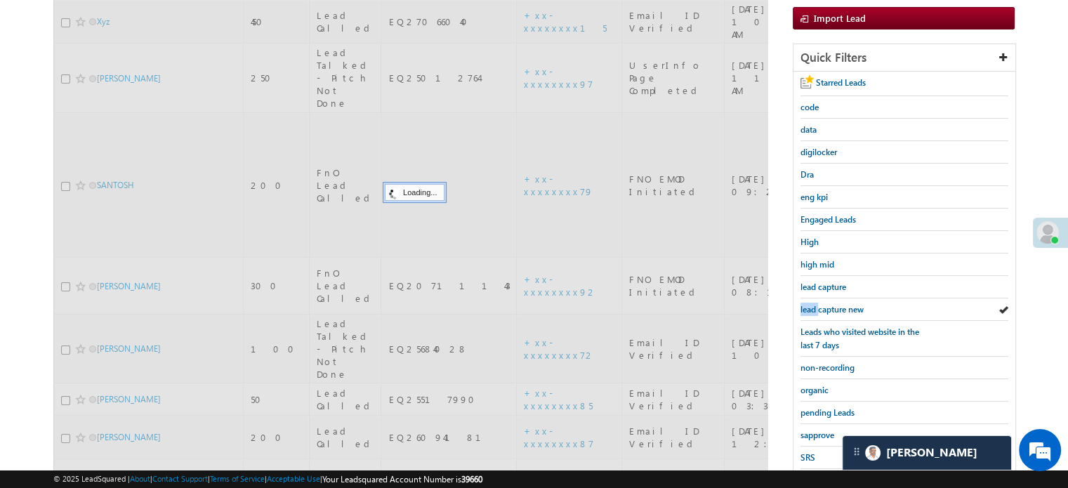
click at [813, 305] on span "lead capture new" at bounding box center [831, 309] width 63 height 11
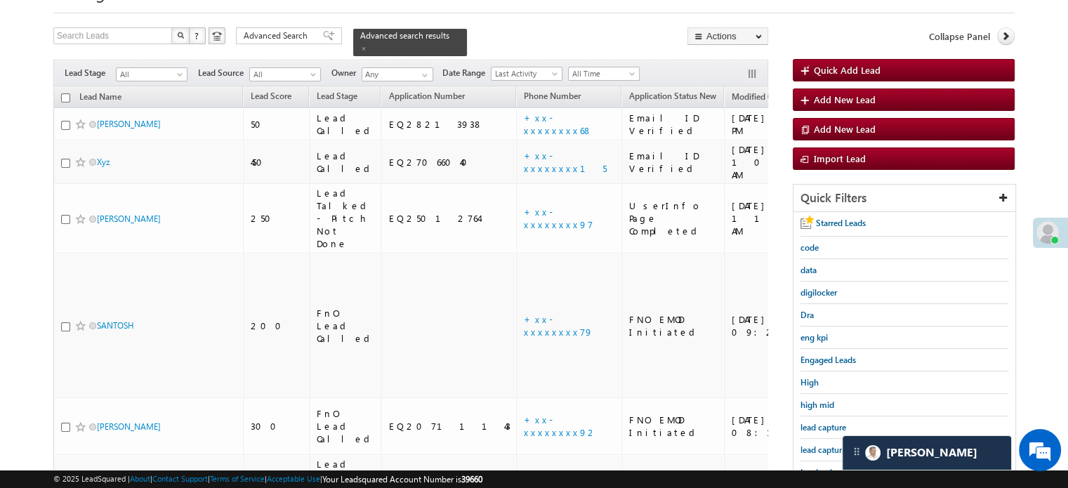
scroll to position [301, 0]
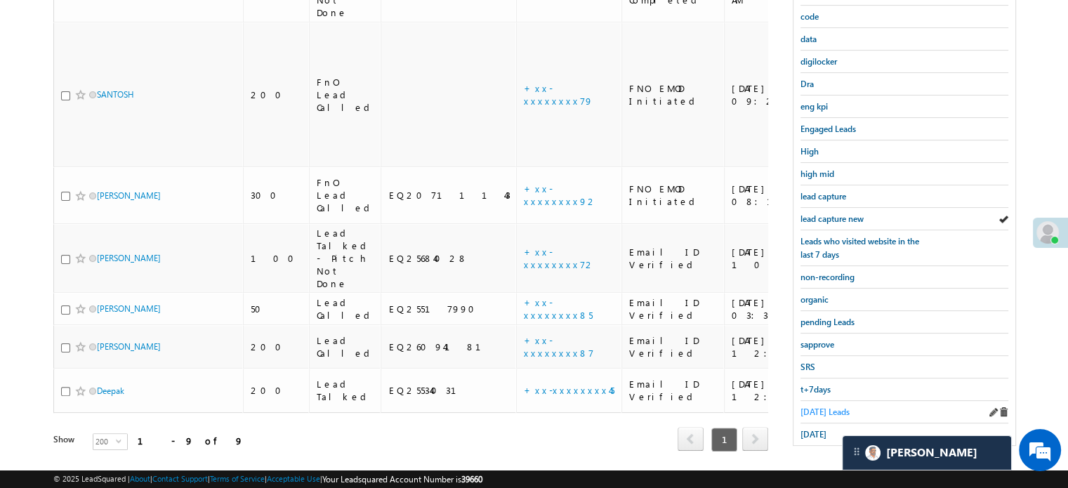
click at [805, 407] on span "Today's Leads" at bounding box center [824, 411] width 49 height 11
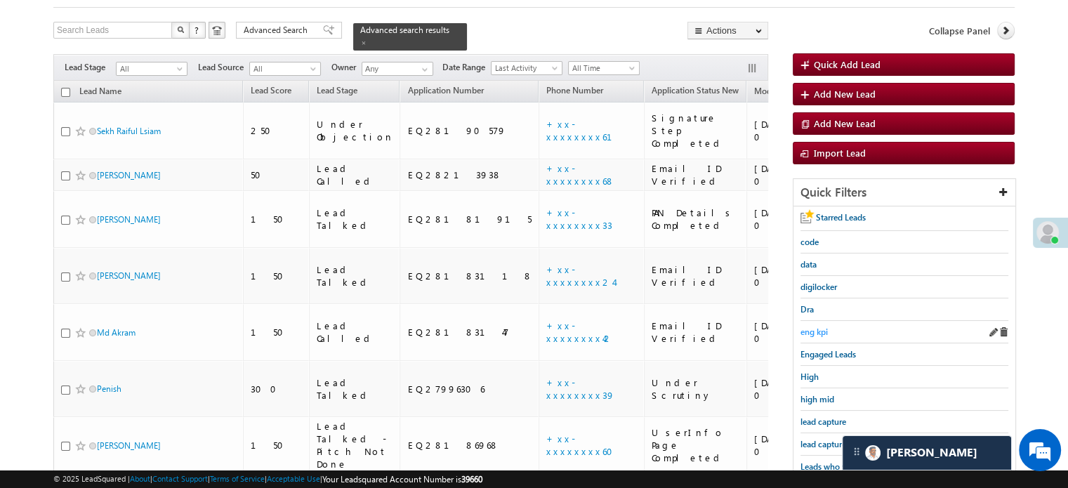
scroll to position [161, 0]
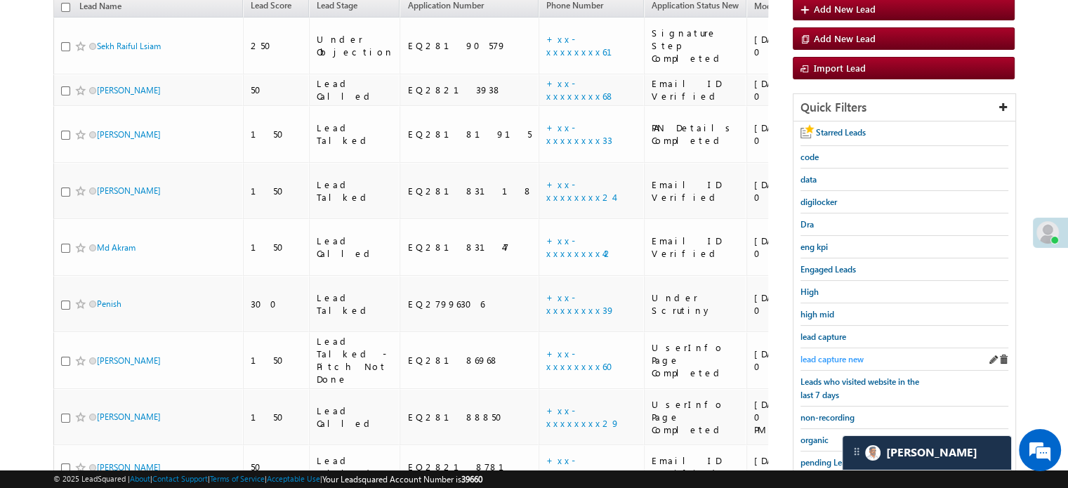
click at [828, 354] on span "lead capture new" at bounding box center [831, 359] width 63 height 11
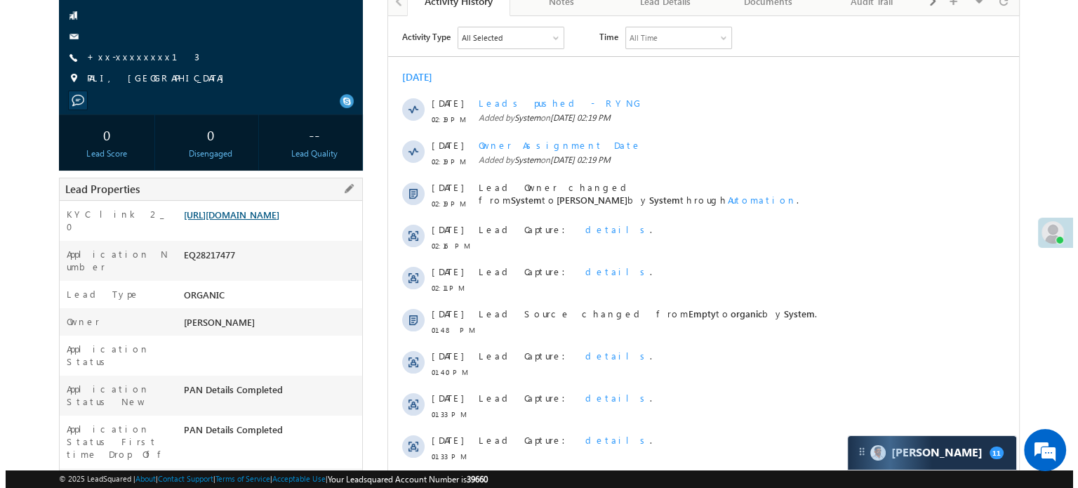
scroll to position [6518, 0]
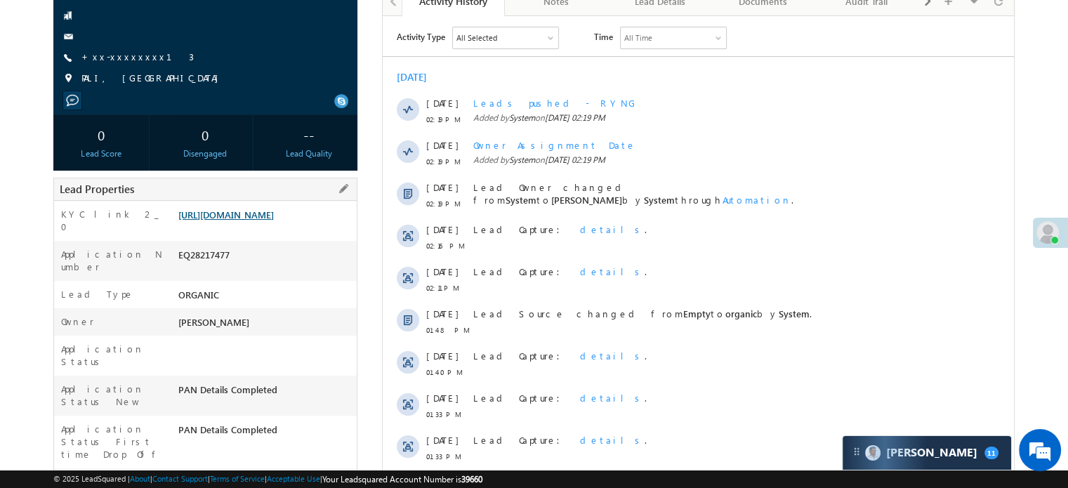
click at [245, 220] on link "https://angelbroking1-pk3em7sa.customui-test.leadsquared.com?leadId=6b7c209c-27…" at bounding box center [225, 215] width 95 height 12
click at [119, 63] on span "+xx-xxxxxxxx13" at bounding box center [137, 58] width 112 height 14
click at [118, 58] on link "+xx-xxxxxxxx13" at bounding box center [137, 57] width 112 height 12
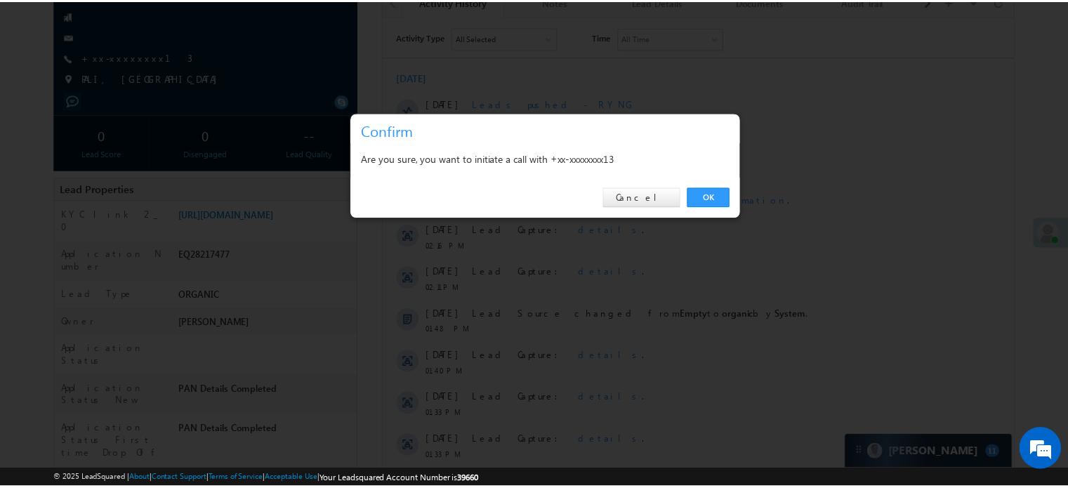
scroll to position [0, 0]
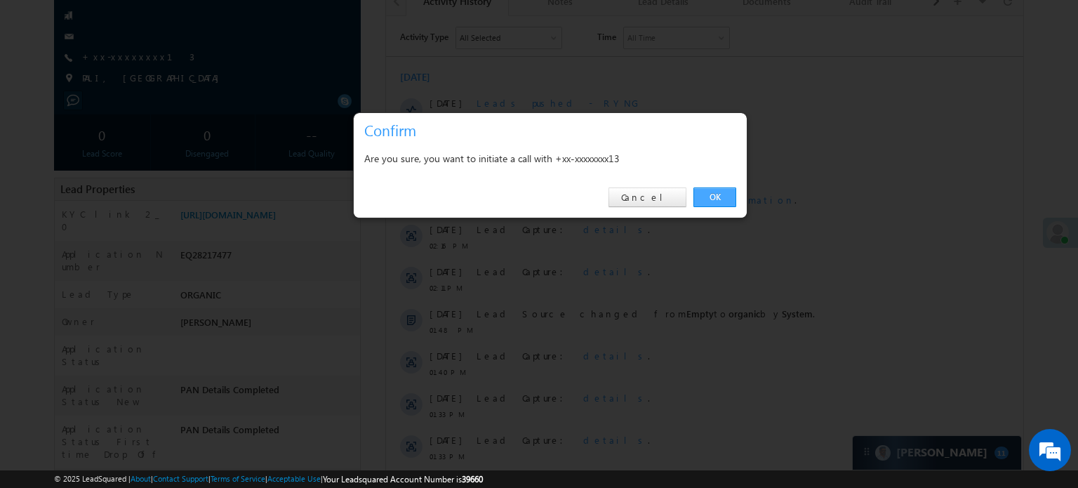
click at [728, 198] on link "OK" at bounding box center [715, 197] width 43 height 20
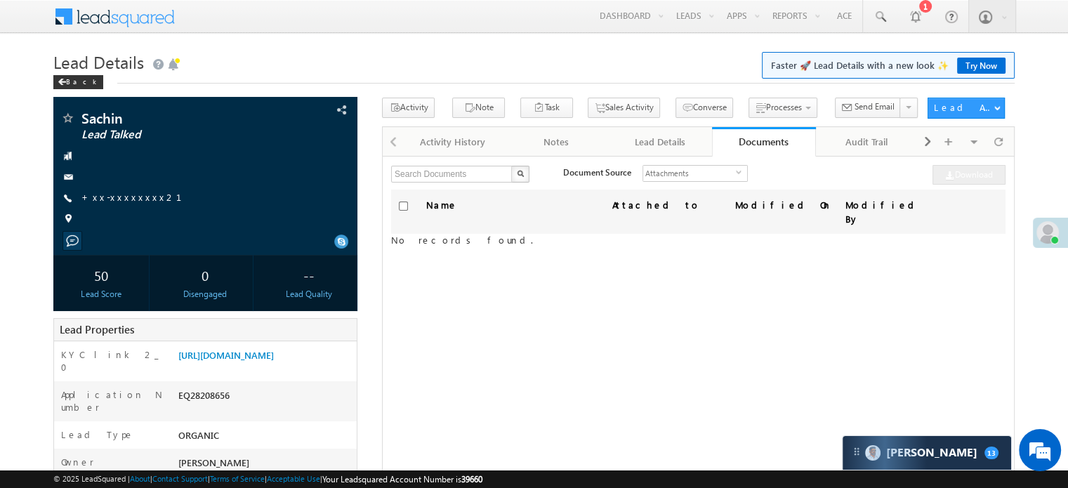
scroll to position [6518, 0]
click at [448, 145] on div "Activity History" at bounding box center [452, 141] width 79 height 17
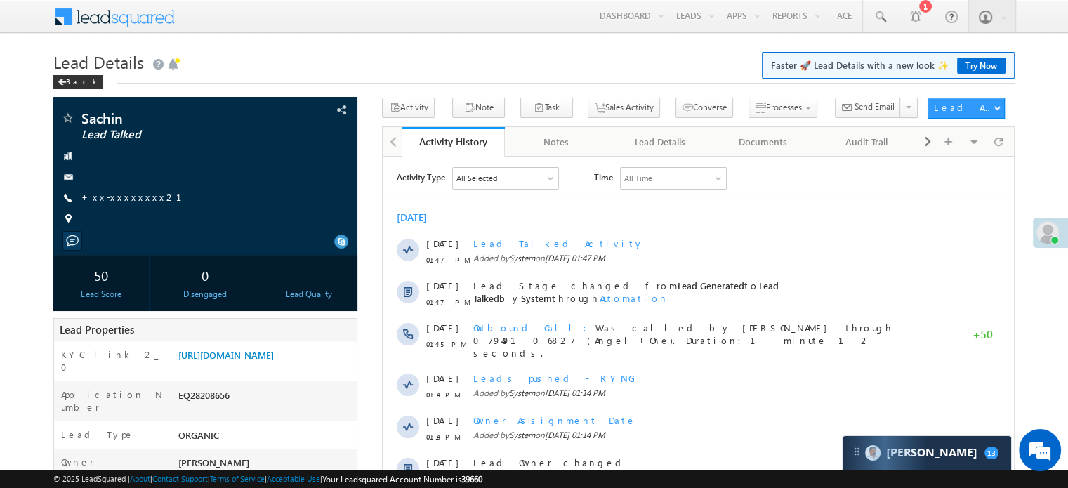
scroll to position [0, 0]
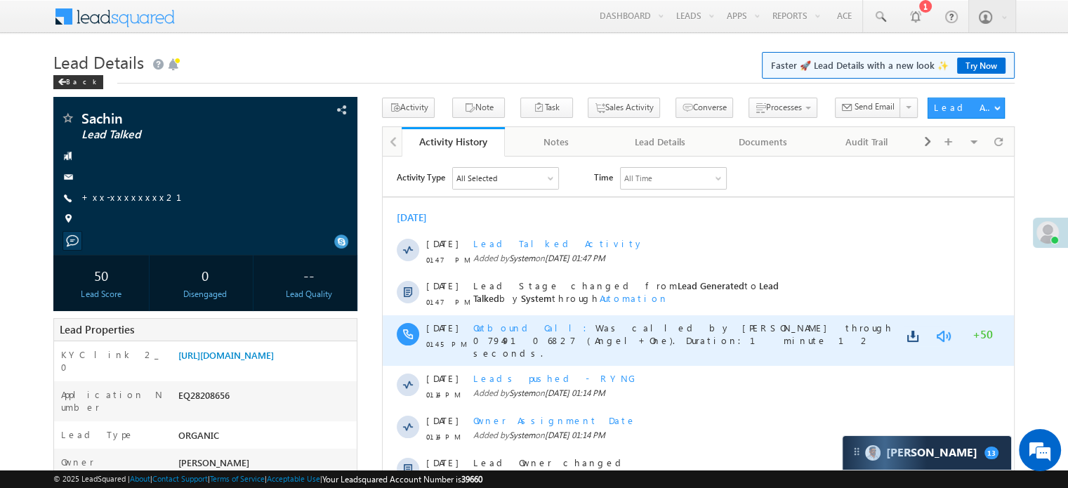
click at [935, 331] on link at bounding box center [942, 336] width 17 height 14
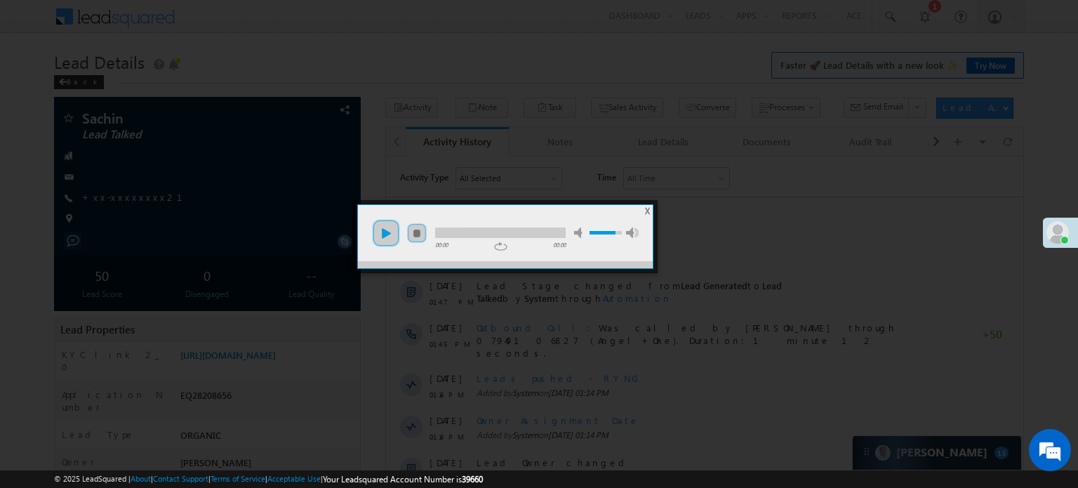
click at [388, 239] on link "play" at bounding box center [386, 233] width 28 height 28
click at [514, 220] on li "mute" at bounding box center [507, 228] width 160 height 19
click at [511, 230] on div at bounding box center [500, 232] width 131 height 11
click at [394, 232] on link "pause" at bounding box center [386, 233] width 28 height 28
click at [705, 90] on div at bounding box center [539, 244] width 1078 height 488
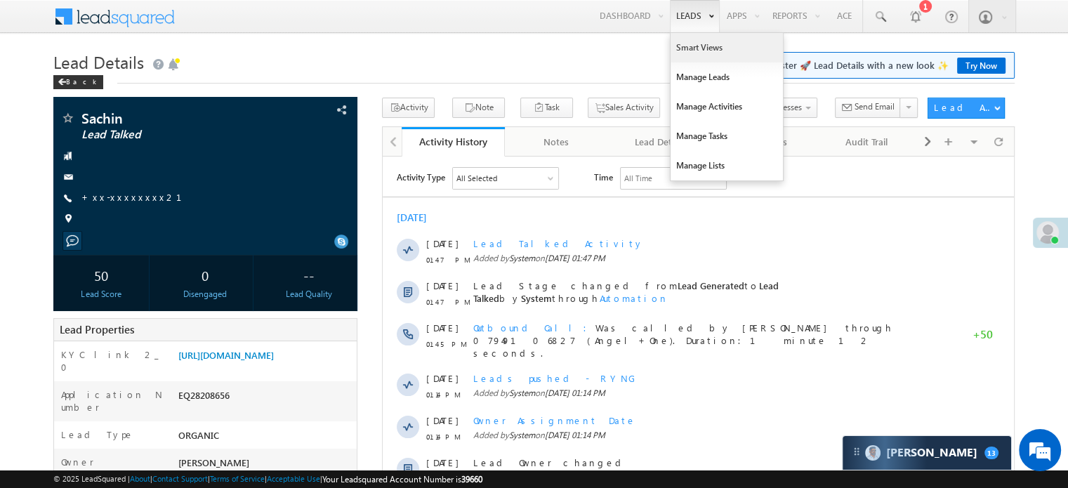
click at [694, 40] on link "Smart Views" at bounding box center [726, 47] width 112 height 29
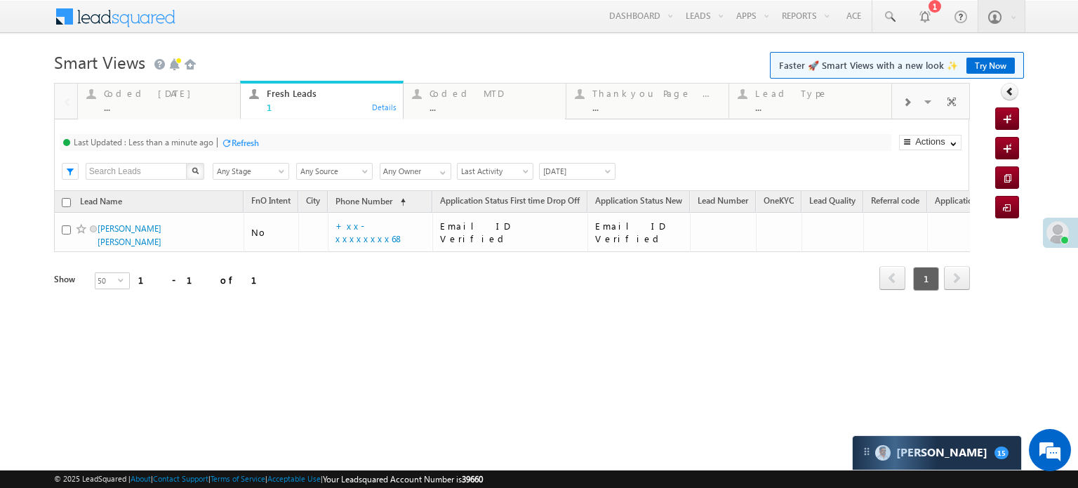
scroll to position [6671, 0]
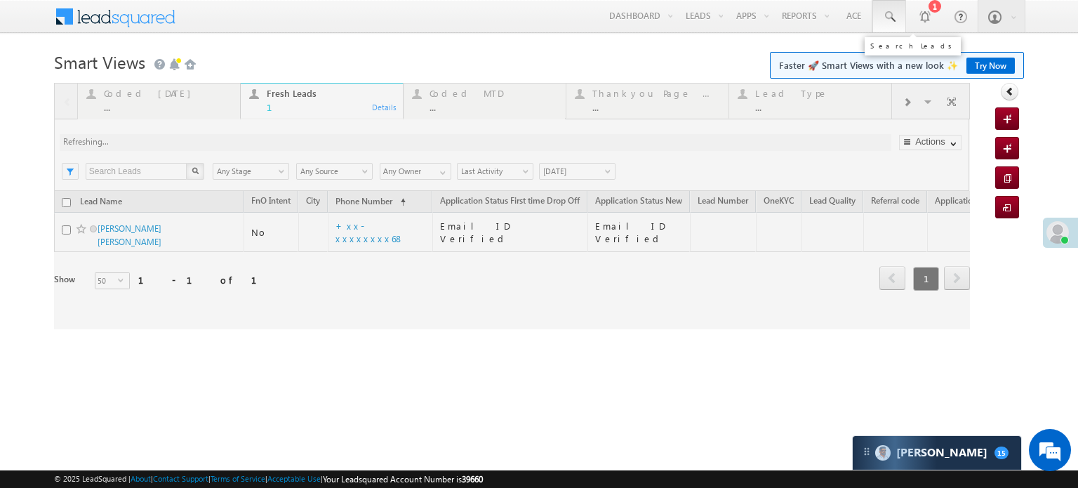
click at [882, 16] on span at bounding box center [889, 17] width 14 height 14
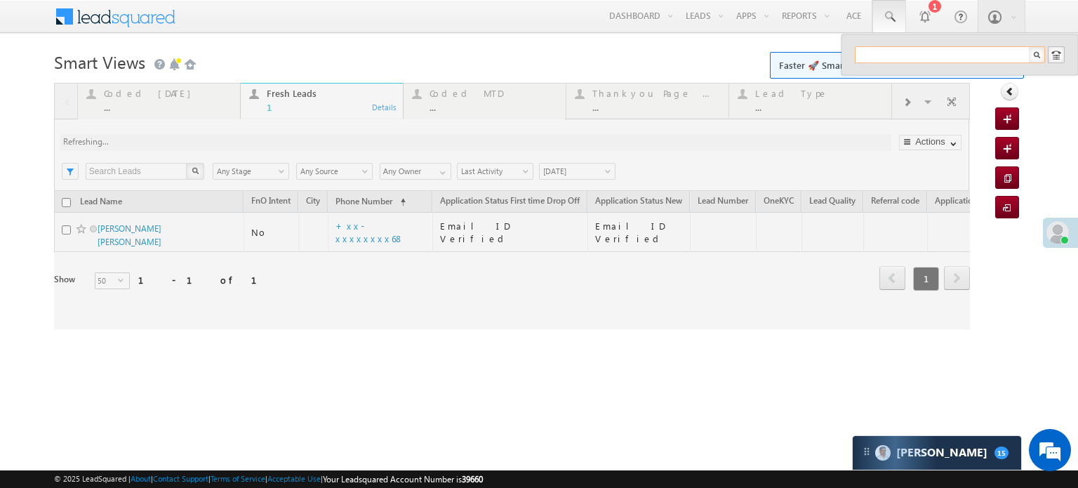
paste input "EQ28214017"
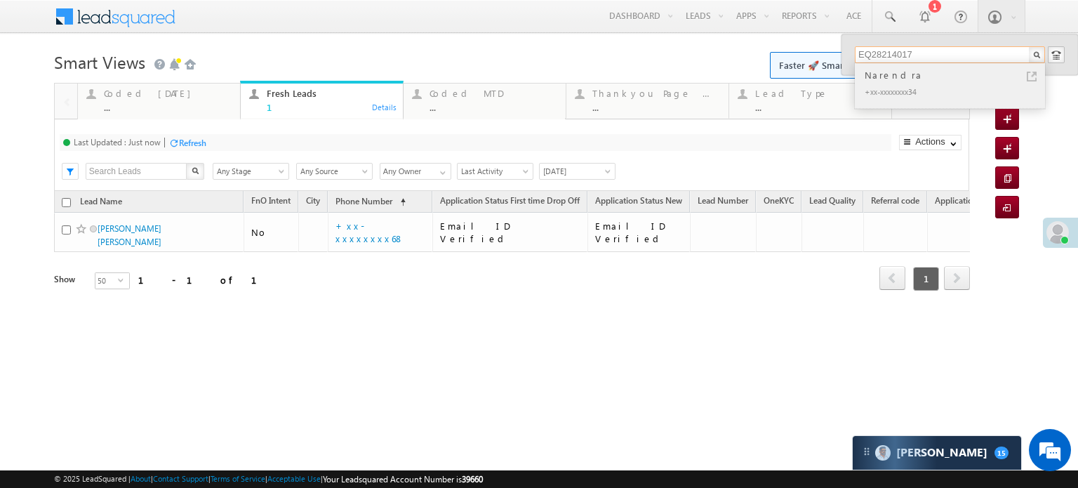
type input "EQ28214017"
click at [896, 86] on div "+xx-xxxxxxxx34" at bounding box center [956, 91] width 188 height 17
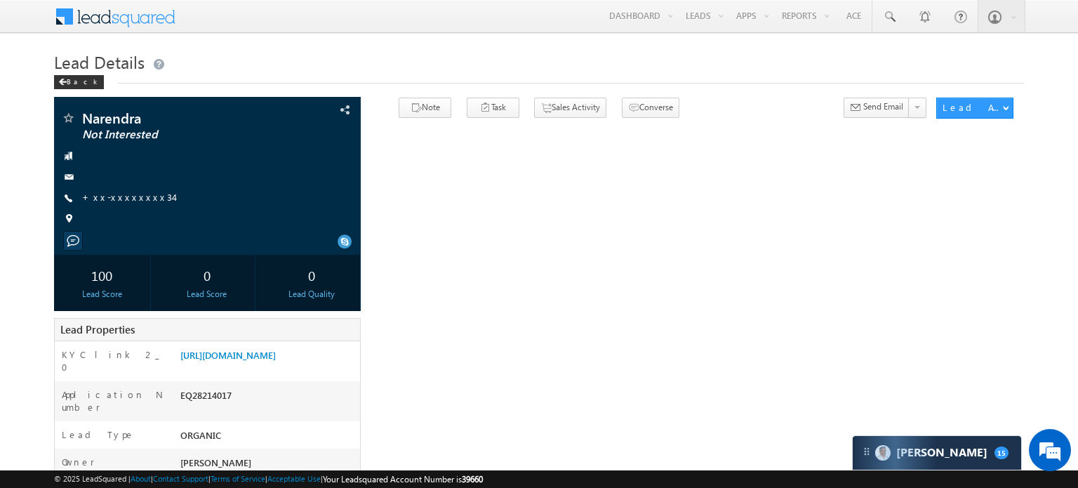
scroll to position [0, 0]
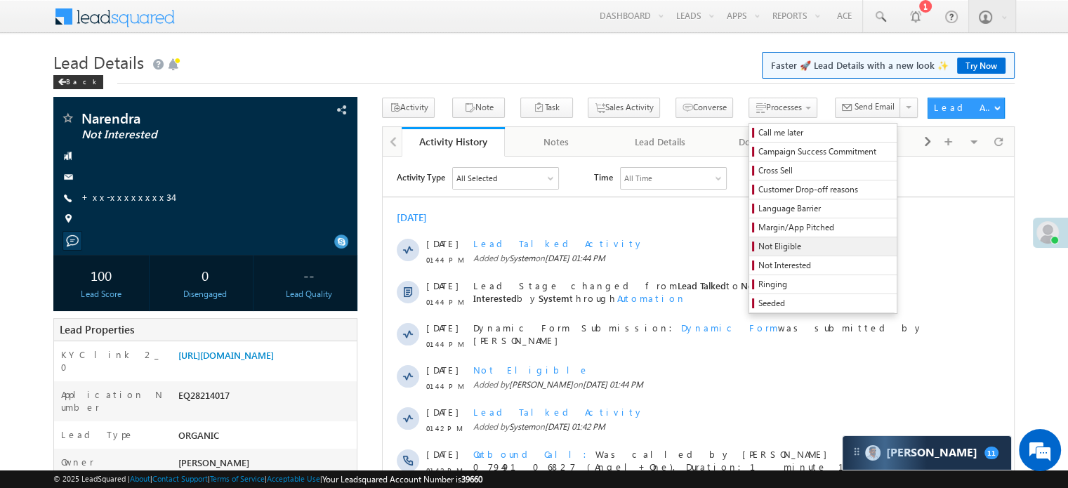
click at [749, 239] on link "Not Eligible" at bounding box center [822, 246] width 147 height 18
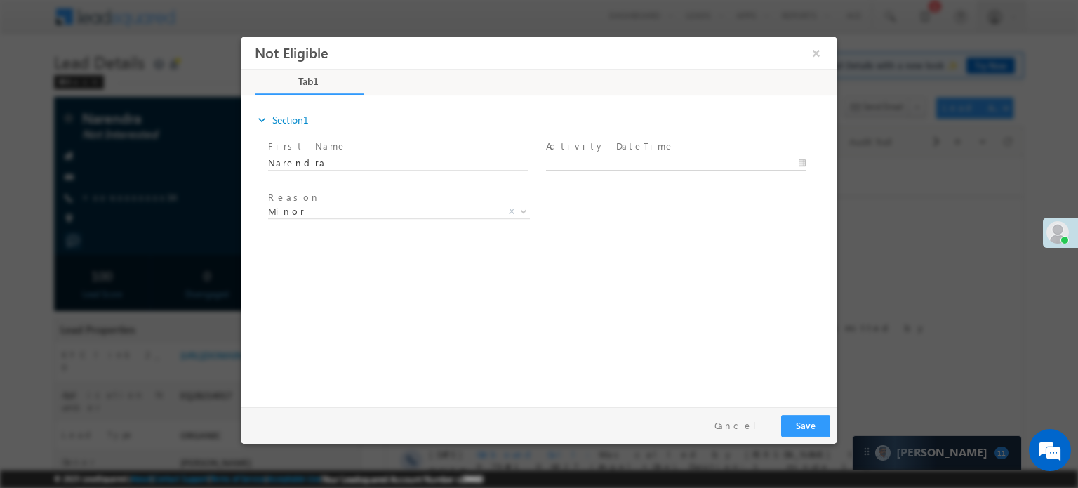
type input "09/02/25 2:31 PM"
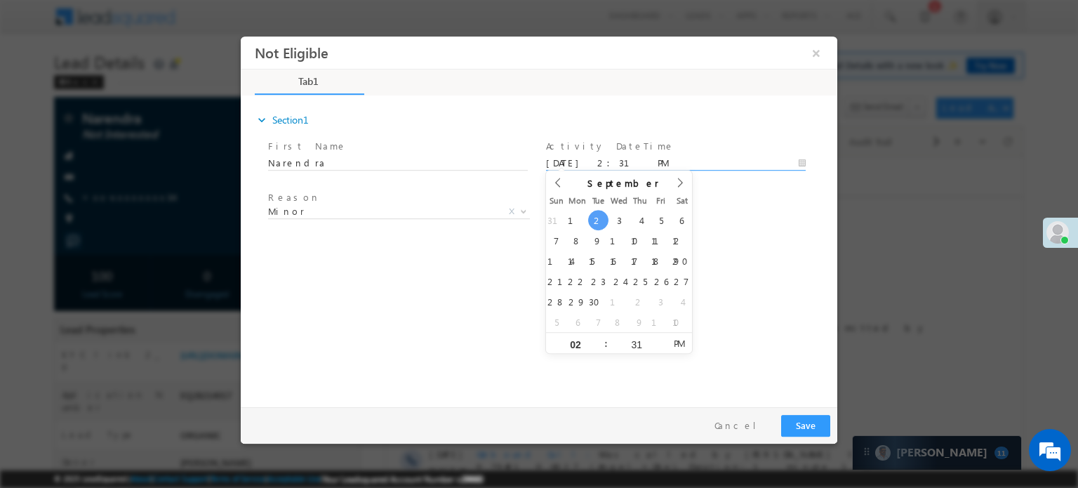
click at [637, 156] on input "09/02/25 2:31 PM" at bounding box center [676, 163] width 260 height 14
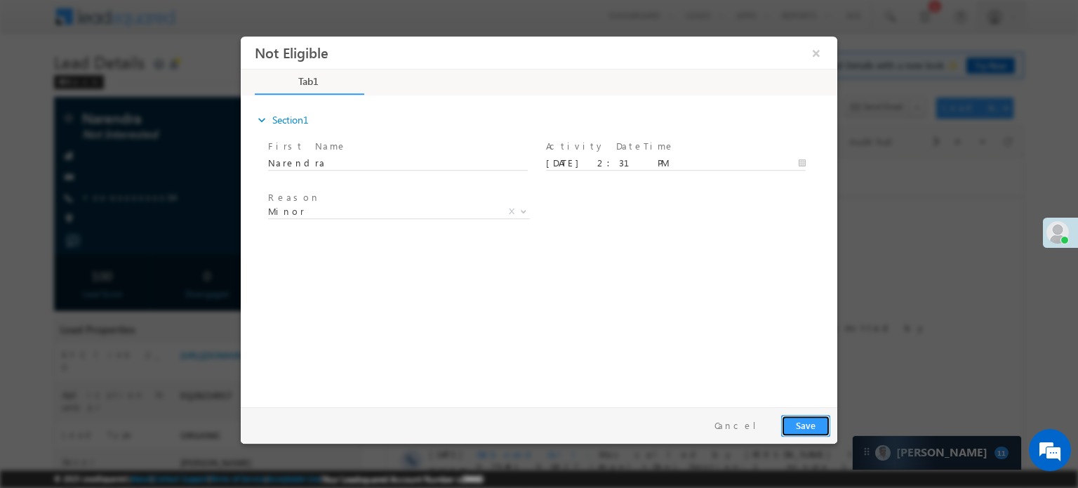
click at [807, 423] on button "Save" at bounding box center [805, 425] width 49 height 22
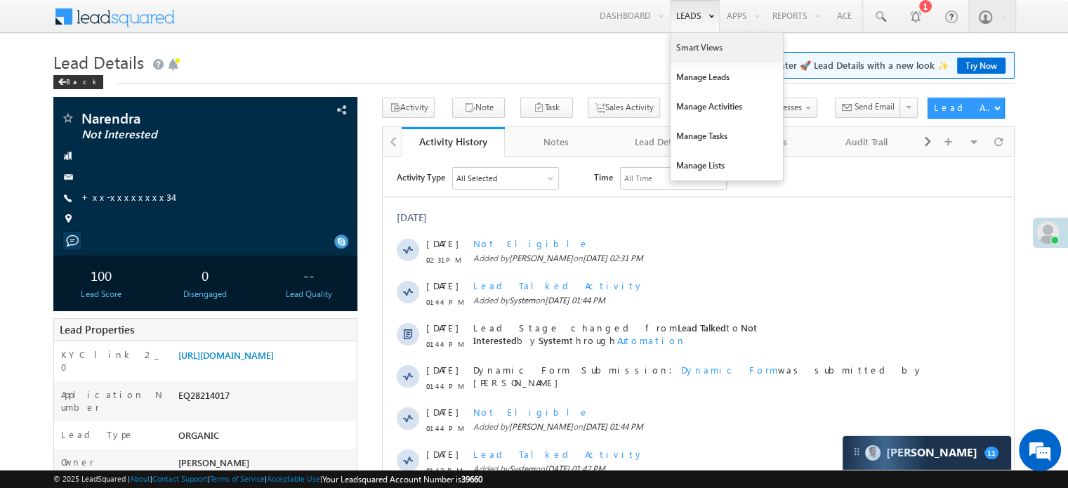
click at [702, 37] on link "Smart Views" at bounding box center [726, 47] width 112 height 29
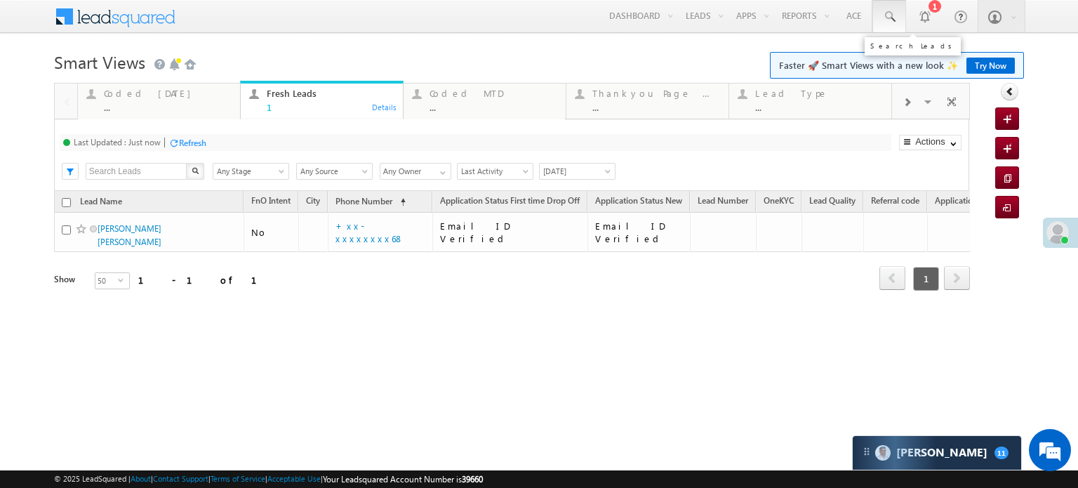
click at [896, 11] on span at bounding box center [889, 17] width 14 height 14
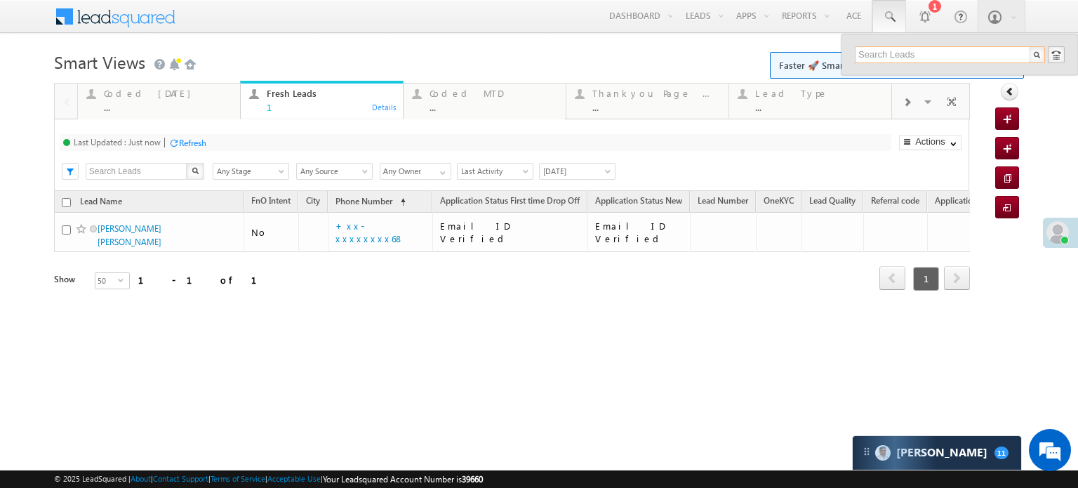
paste input "EQ28215506"
type input "EQ28215506"
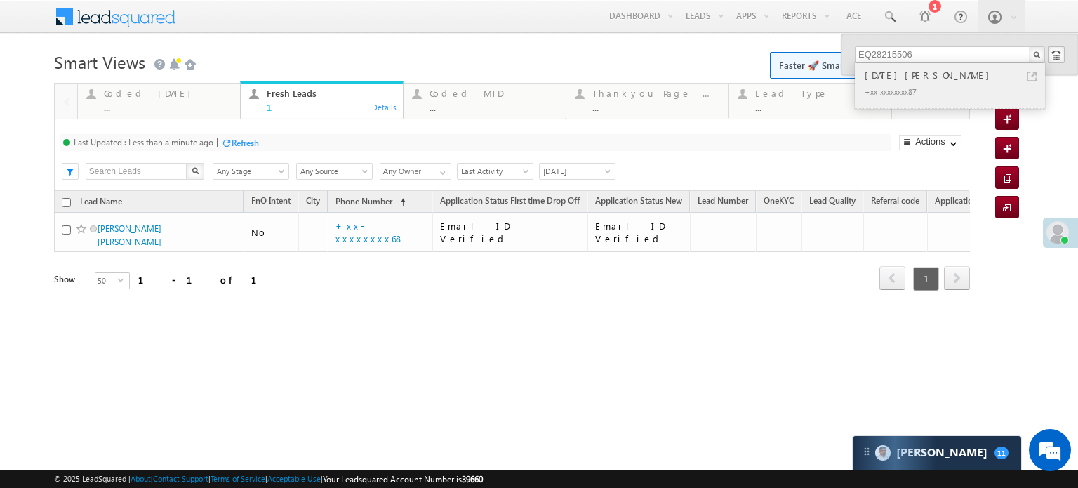
click at [963, 84] on div "+xx-xxxxxxxx87" at bounding box center [956, 91] width 188 height 17
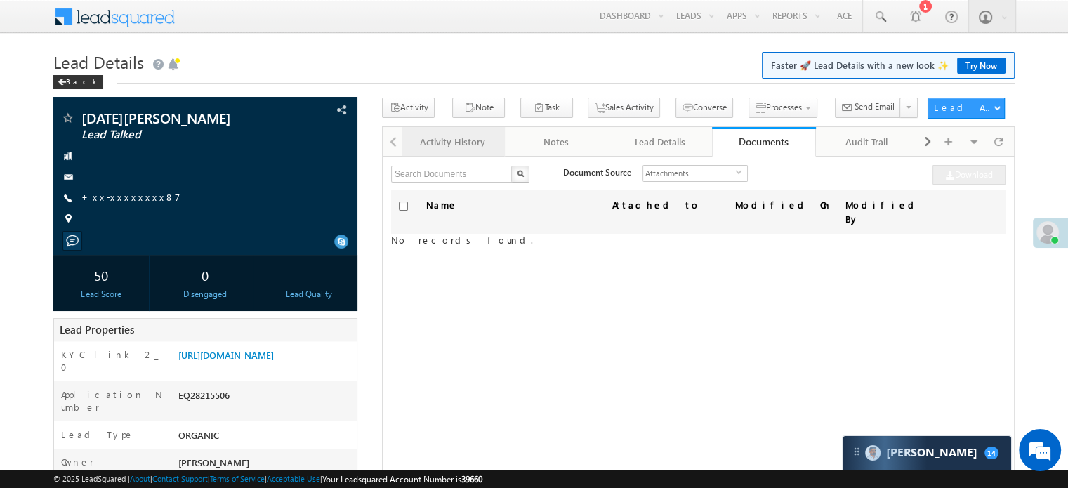
click at [458, 147] on div "Activity History" at bounding box center [452, 141] width 79 height 17
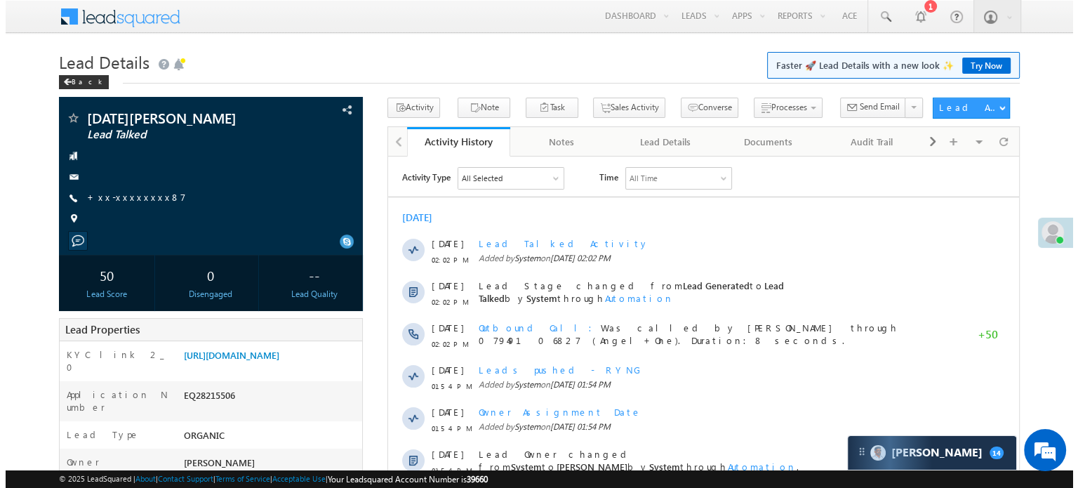
scroll to position [6518, 0]
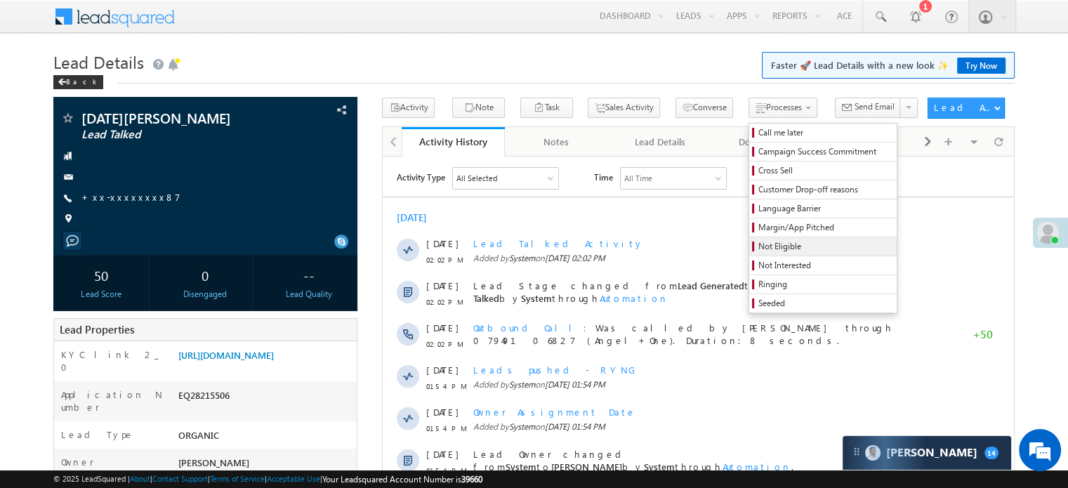
click at [749, 239] on link "Not Eligible" at bounding box center [822, 246] width 147 height 18
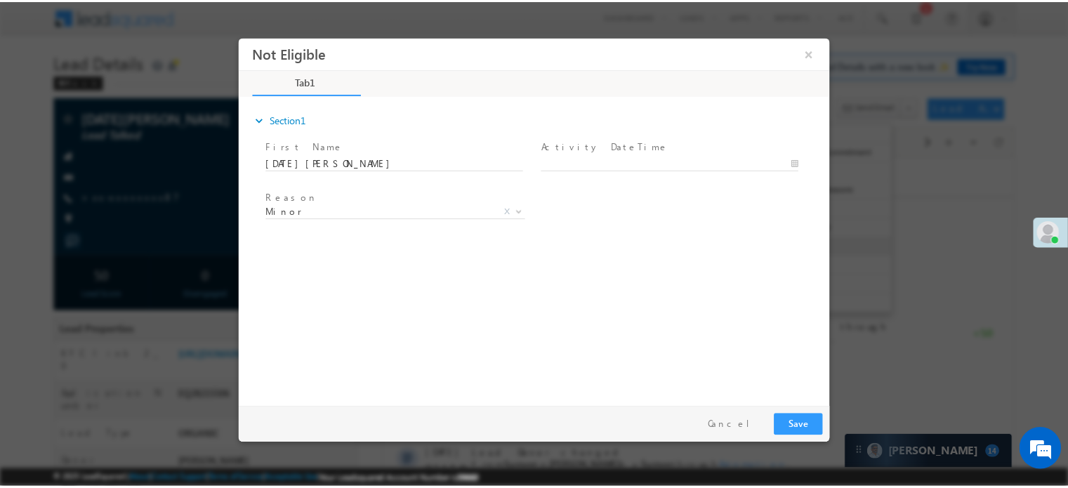
scroll to position [0, 0]
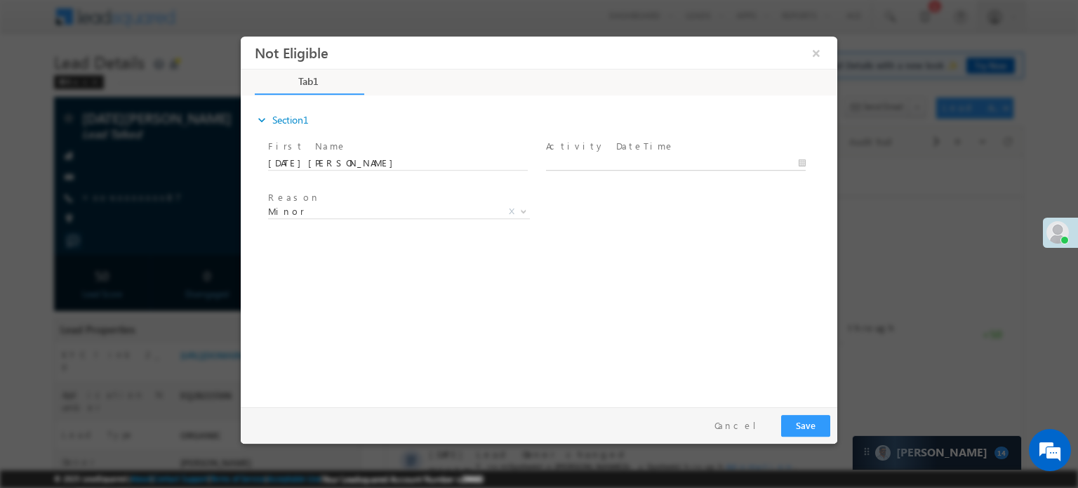
type input "09/02/25 2:33 PM"
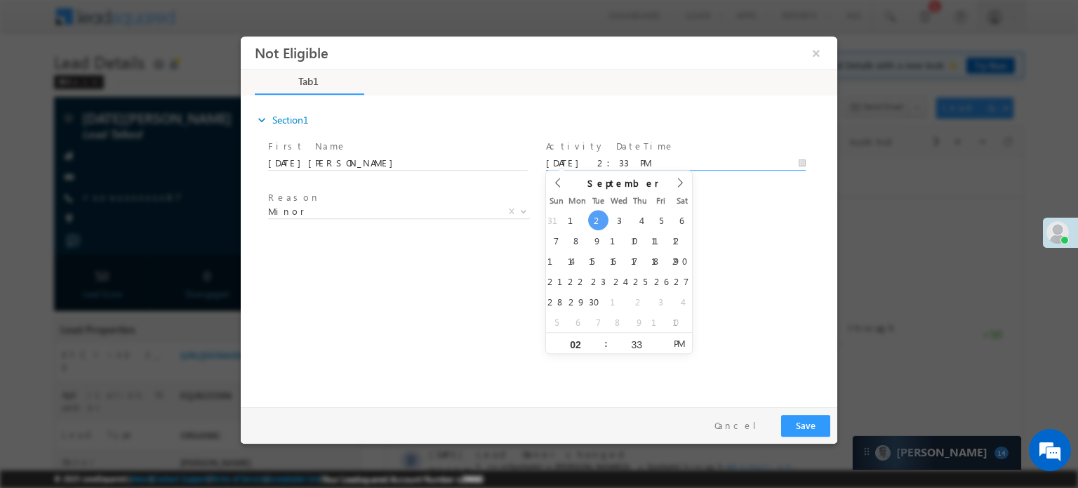
click at [629, 166] on body "Not Eligible ×" at bounding box center [539, 218] width 597 height 364
click at [812, 428] on button "Save" at bounding box center [805, 425] width 49 height 22
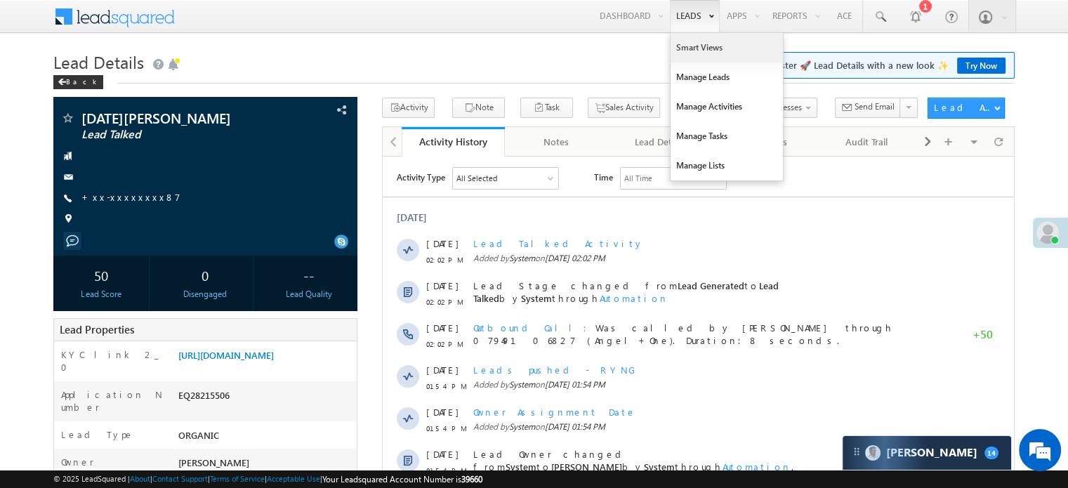
click at [696, 44] on link "Smart Views" at bounding box center [726, 47] width 112 height 29
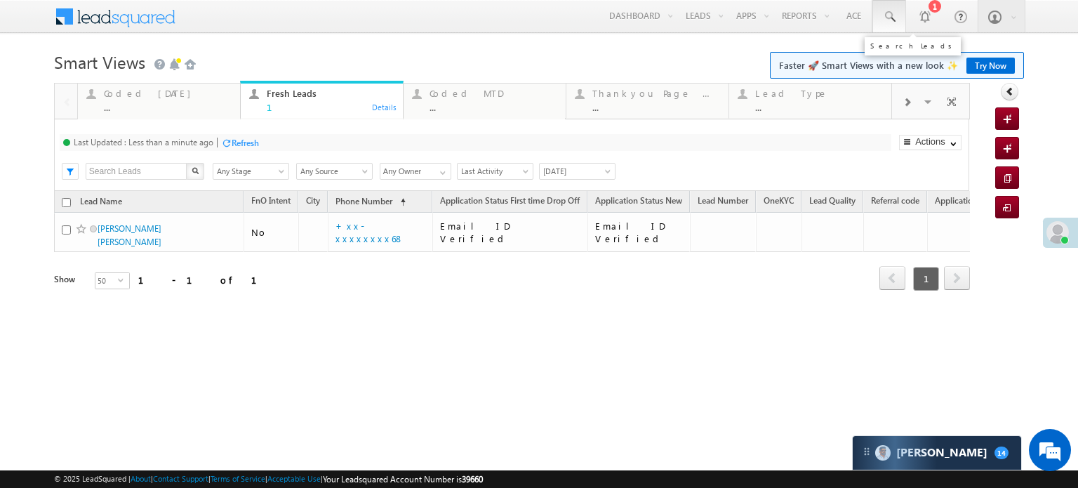
click at [887, 11] on span at bounding box center [889, 17] width 14 height 14
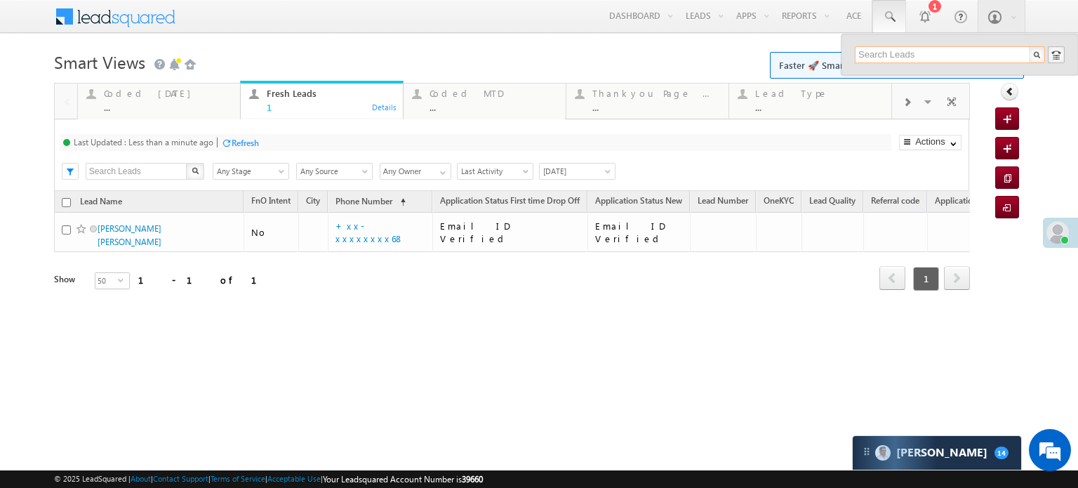
paste input "EQ28215506"
type input "EQ28215506"
click at [934, 76] on div "[DATE][PERSON_NAME]" at bounding box center [956, 74] width 188 height 15
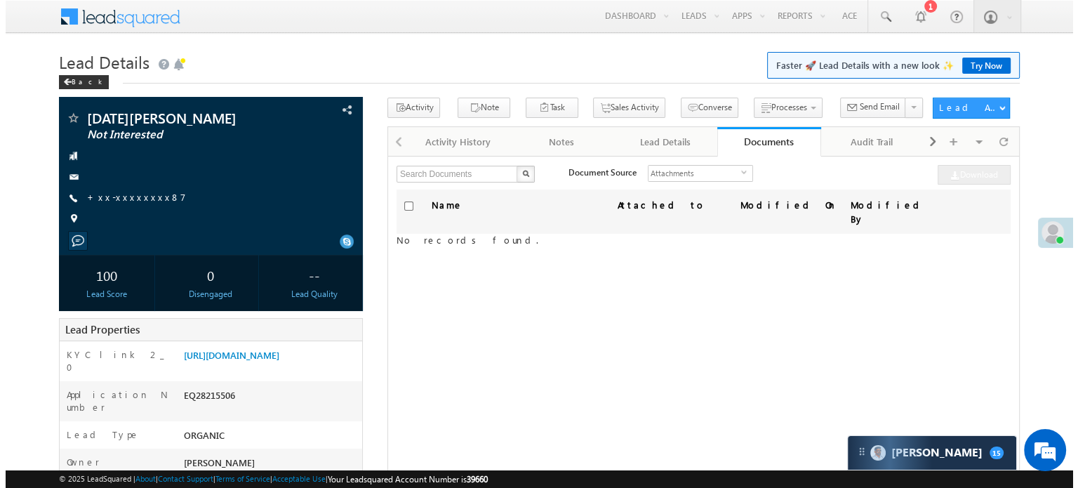
scroll to position [6518, 0]
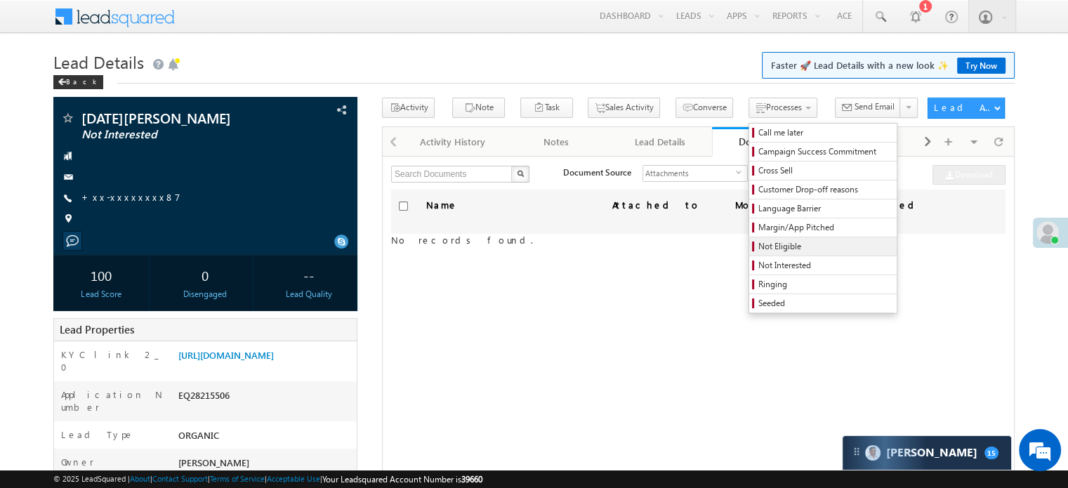
click at [758, 244] on span "Not Eligible" at bounding box center [824, 246] width 133 height 13
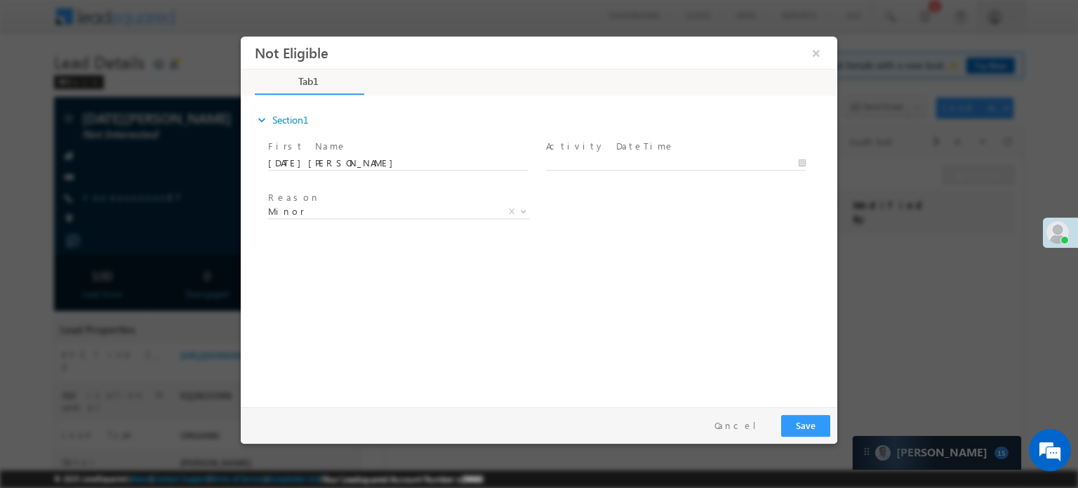
scroll to position [0, 0]
click at [594, 166] on body "Not Eligible ×" at bounding box center [539, 218] width 597 height 364
type input "[DATE] 2:35 PM"
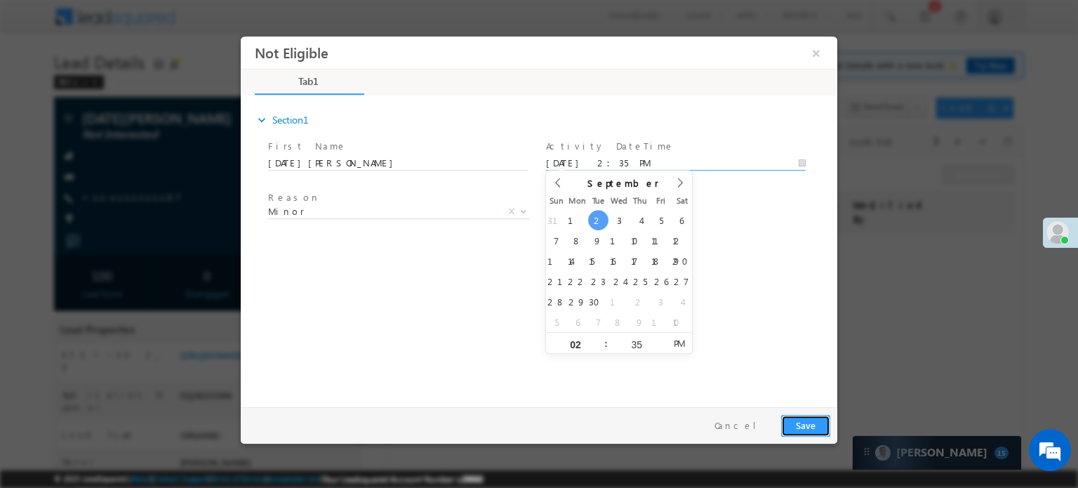
click at [814, 428] on button "Save" at bounding box center [805, 425] width 49 height 22
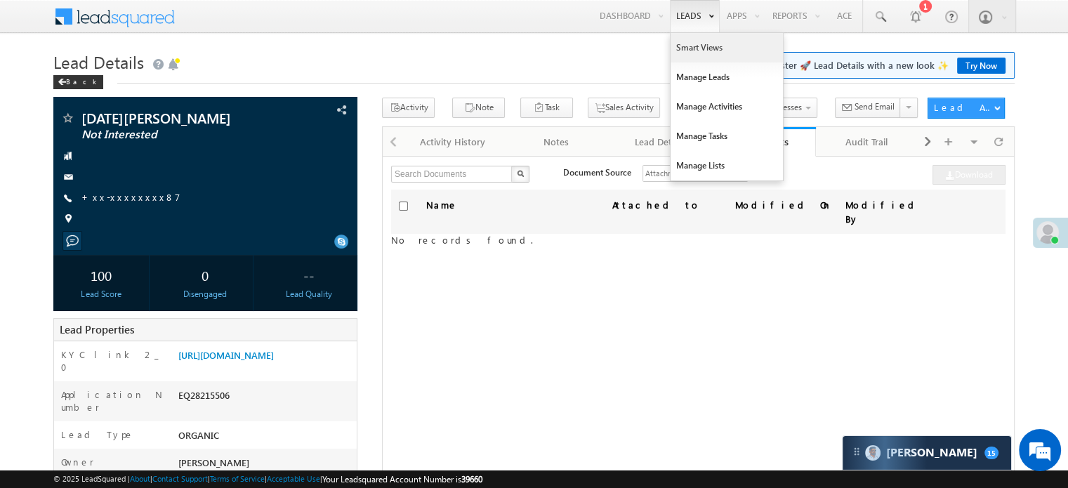
click at [699, 53] on link "Smart Views" at bounding box center [726, 47] width 112 height 29
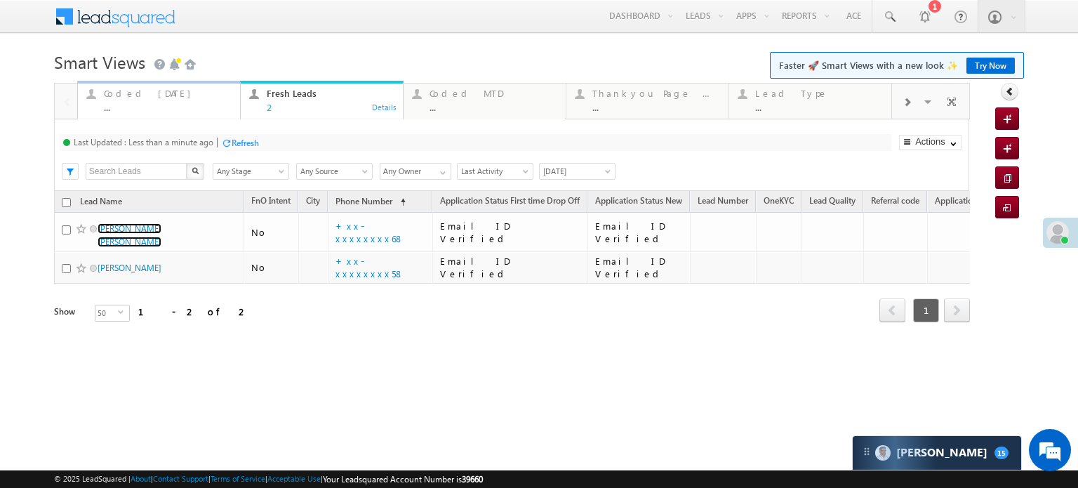
click at [161, 92] on div "Coded Today" at bounding box center [168, 93] width 128 height 11
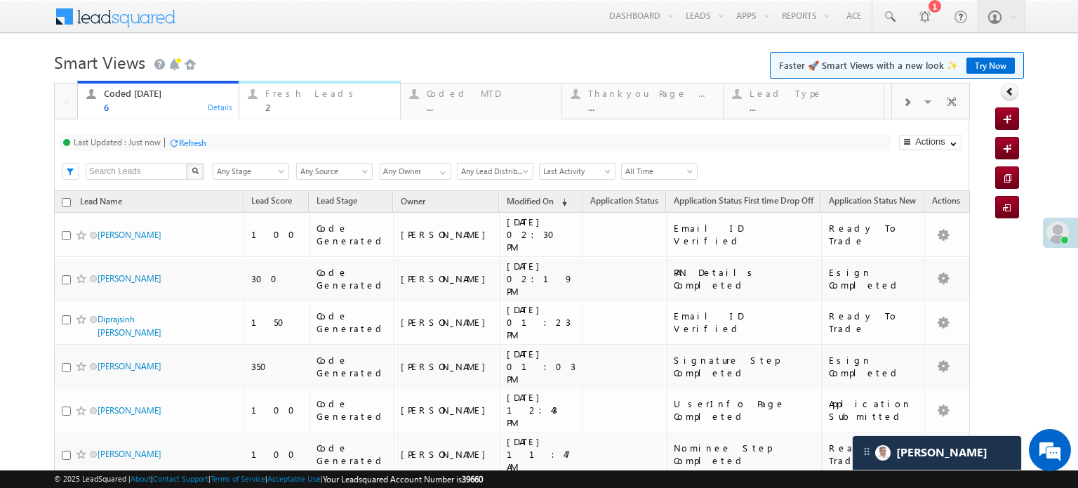
click at [292, 99] on div "Fresh Leads" at bounding box center [328, 93] width 126 height 11
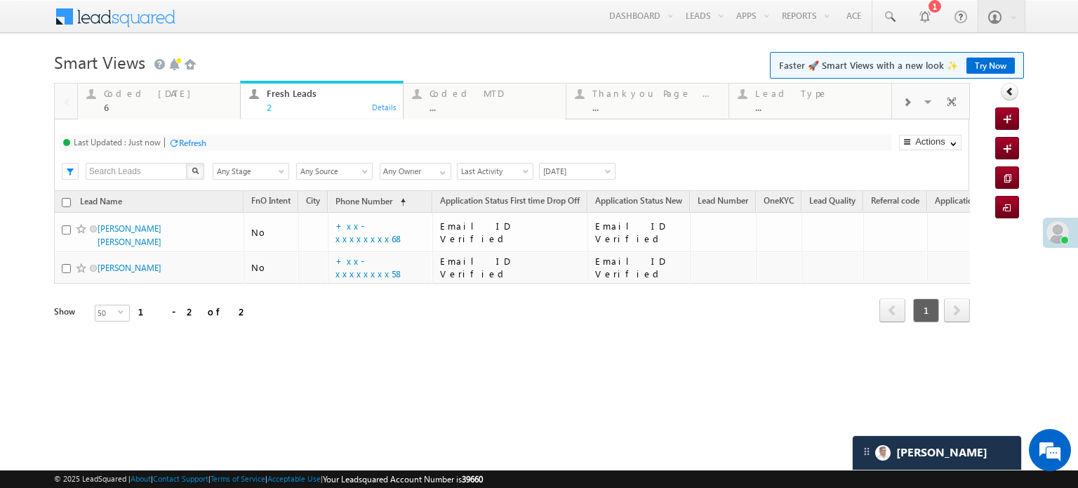
click at [185, 145] on div "Refresh" at bounding box center [192, 143] width 27 height 11
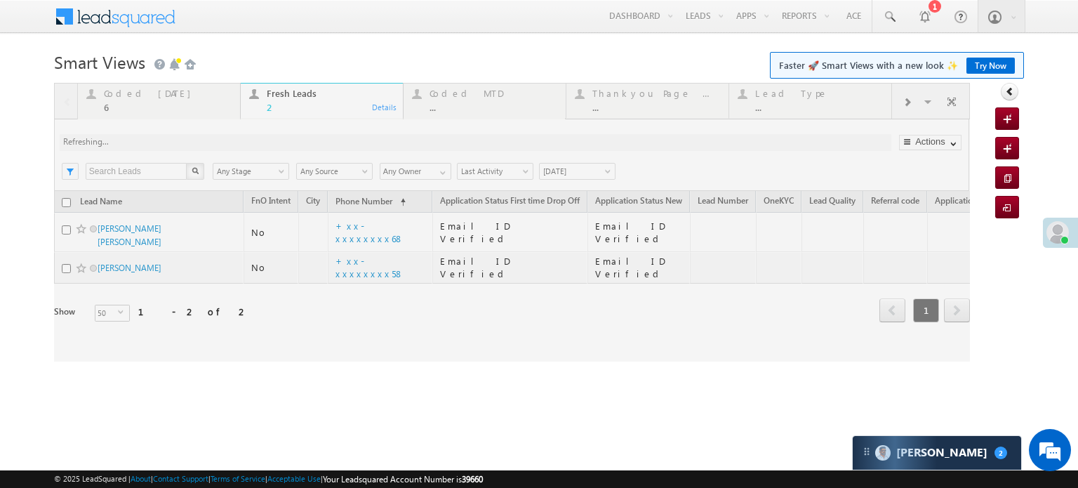
scroll to position [6671, 0]
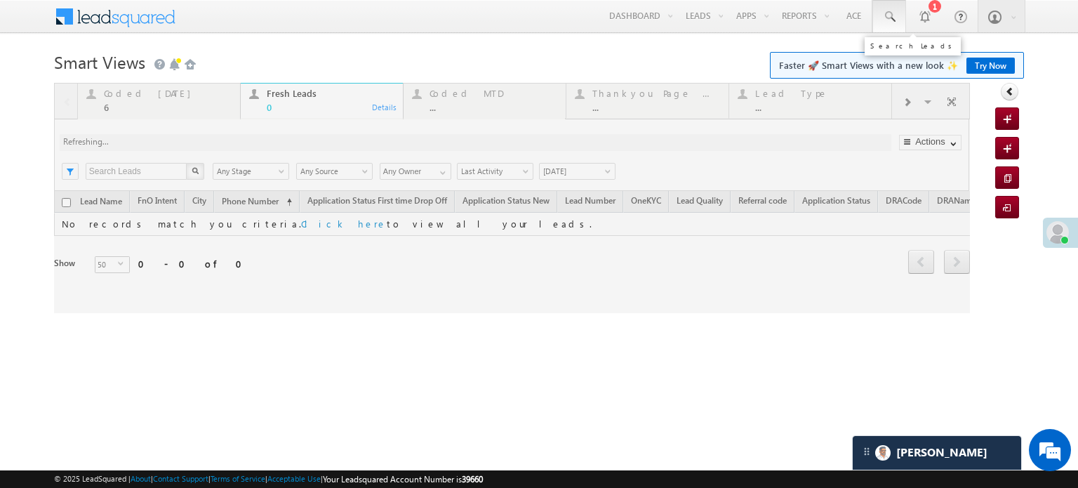
click at [880, 13] on link at bounding box center [890, 16] width 34 height 32
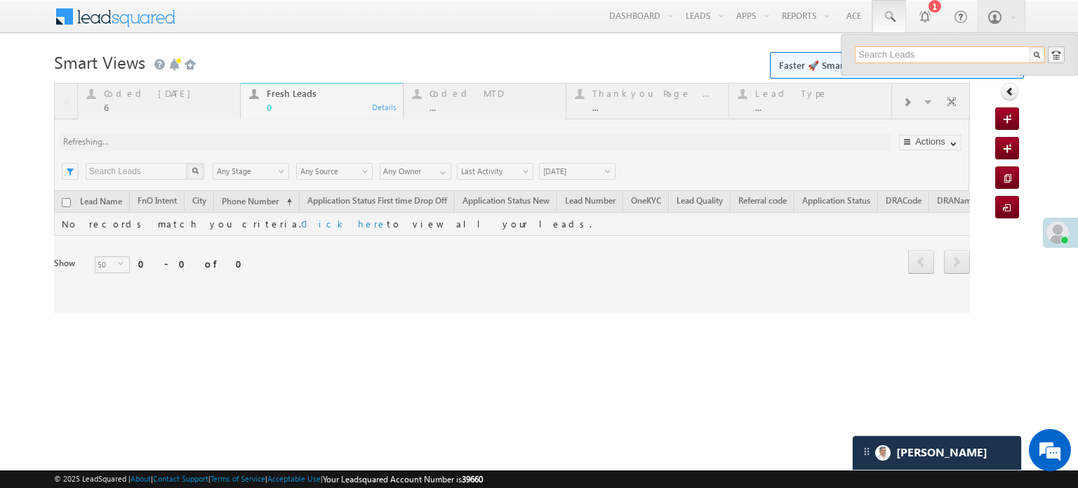
paste input "EQ28186968"
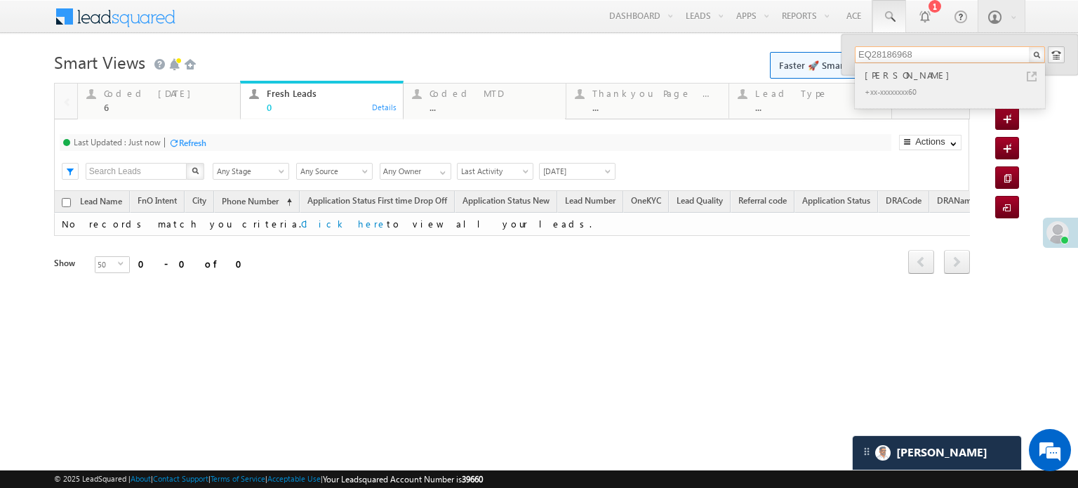
type input "EQ28186968"
click at [894, 81] on div "[PERSON_NAME]" at bounding box center [956, 74] width 188 height 15
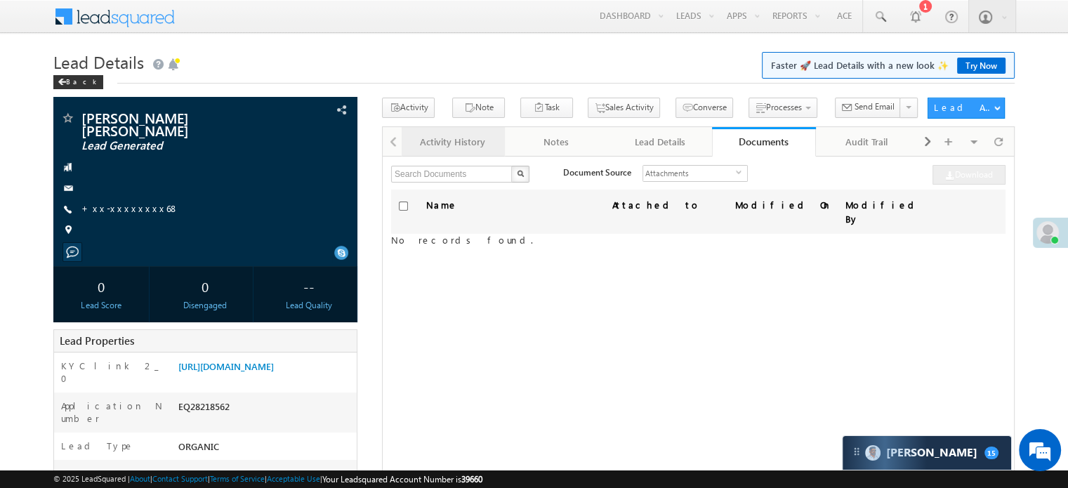
click at [448, 137] on div "Activity History" at bounding box center [452, 141] width 79 height 17
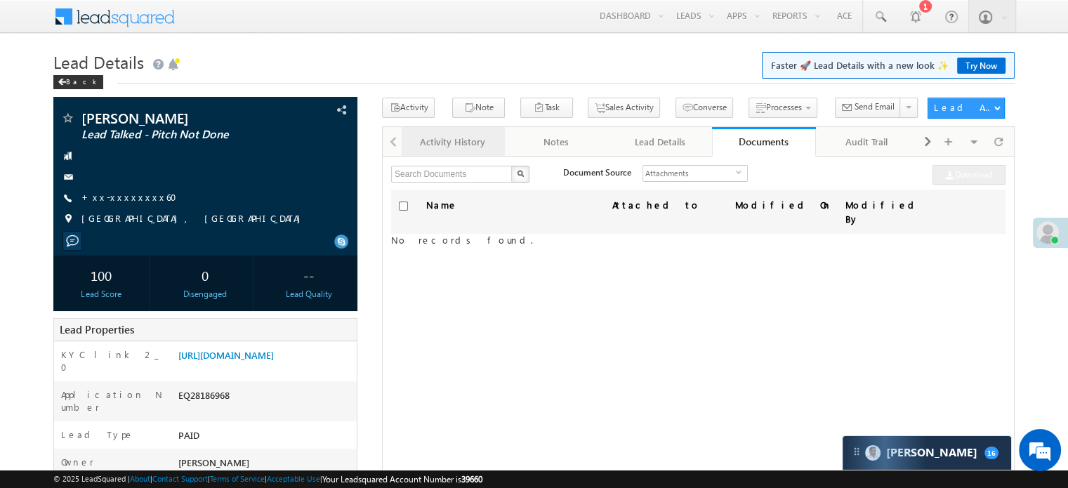
click at [457, 146] on div "Activity History" at bounding box center [452, 141] width 79 height 17
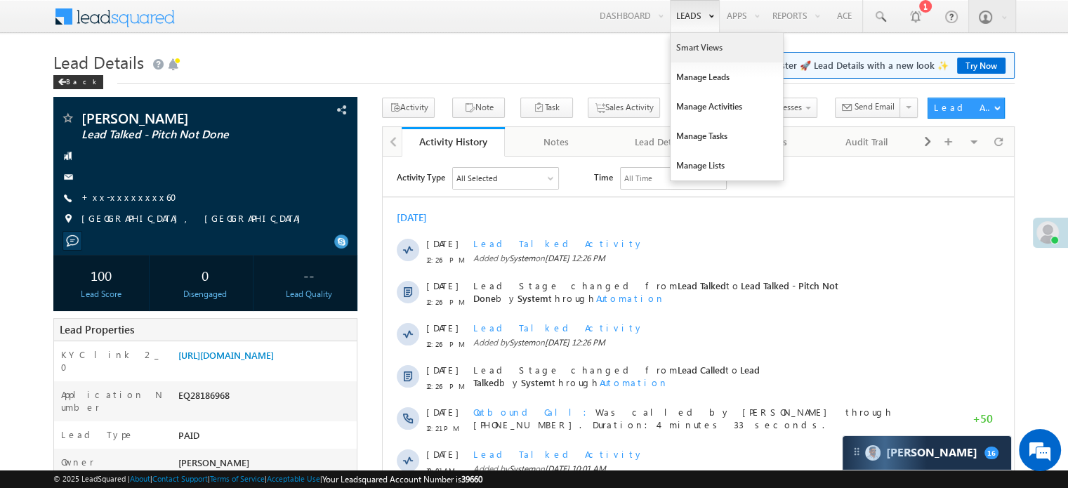
click at [701, 41] on link "Smart Views" at bounding box center [726, 47] width 112 height 29
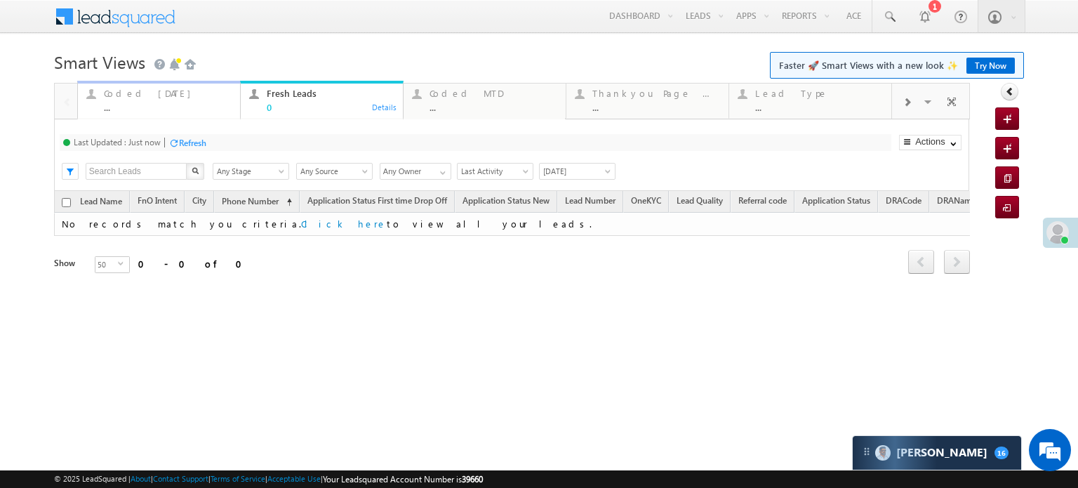
click at [143, 101] on div "Coded Today ..." at bounding box center [168, 98] width 128 height 27
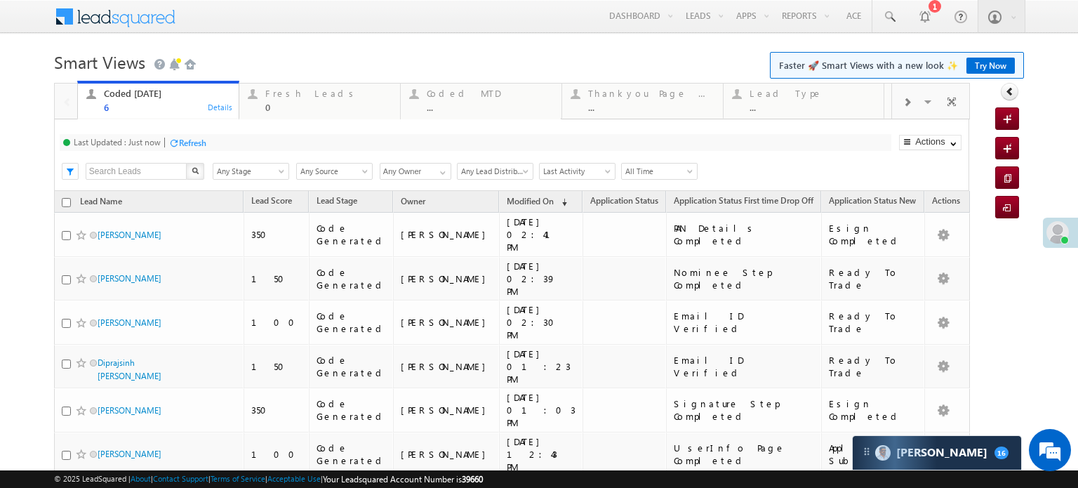
click at [195, 143] on div "Refresh" at bounding box center [192, 143] width 27 height 11
click at [291, 93] on div "Fresh Leads" at bounding box center [328, 93] width 126 height 11
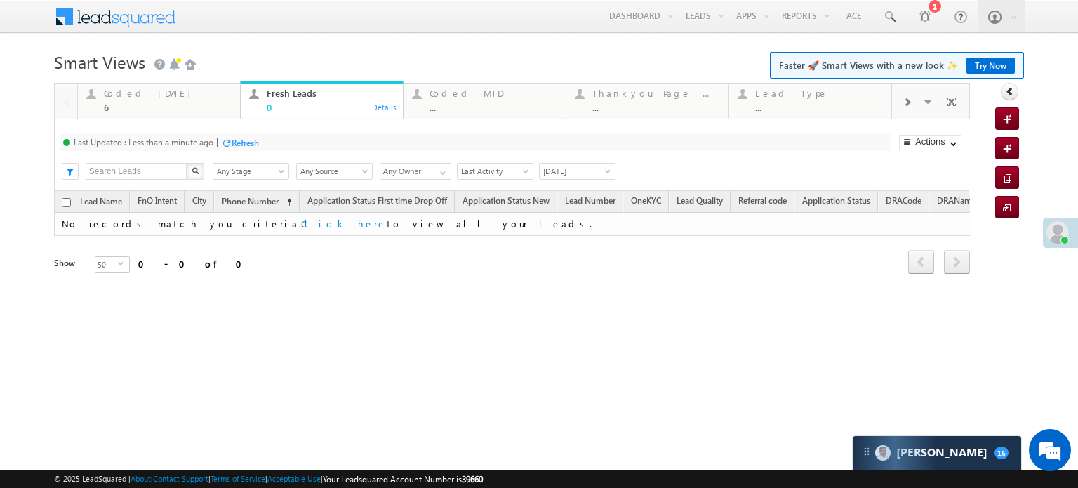
click at [233, 141] on div "Refresh" at bounding box center [245, 143] width 27 height 11
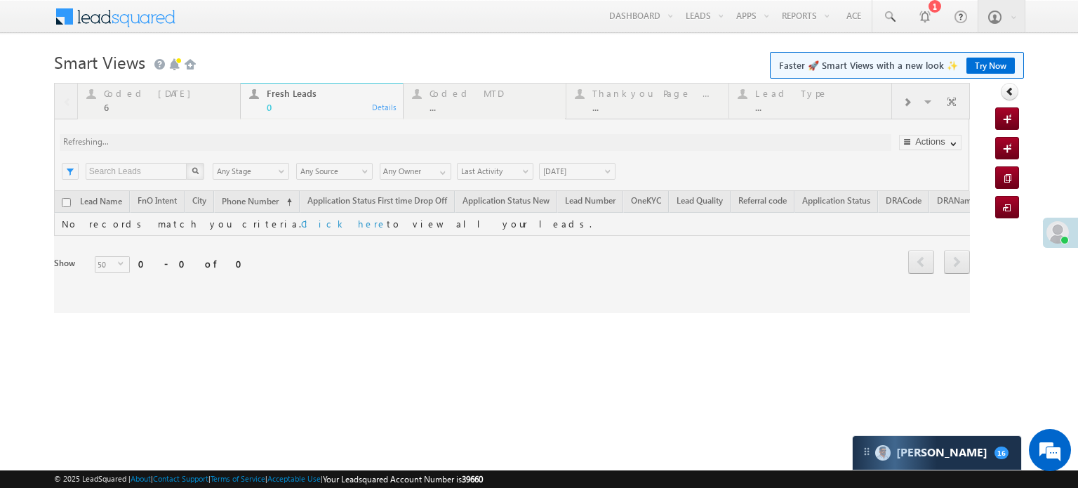
click at [233, 141] on div at bounding box center [512, 198] width 916 height 230
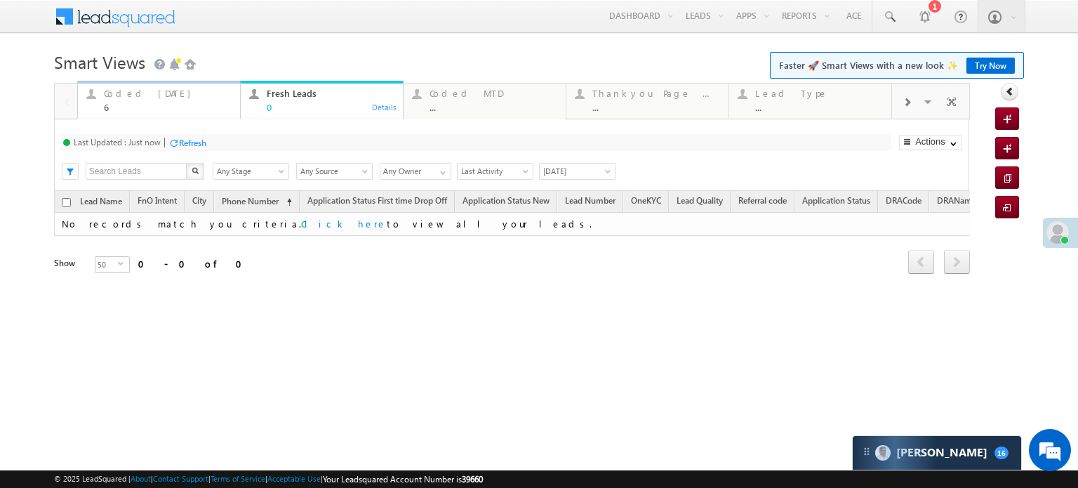
click at [164, 91] on div "Coded Today" at bounding box center [168, 93] width 128 height 11
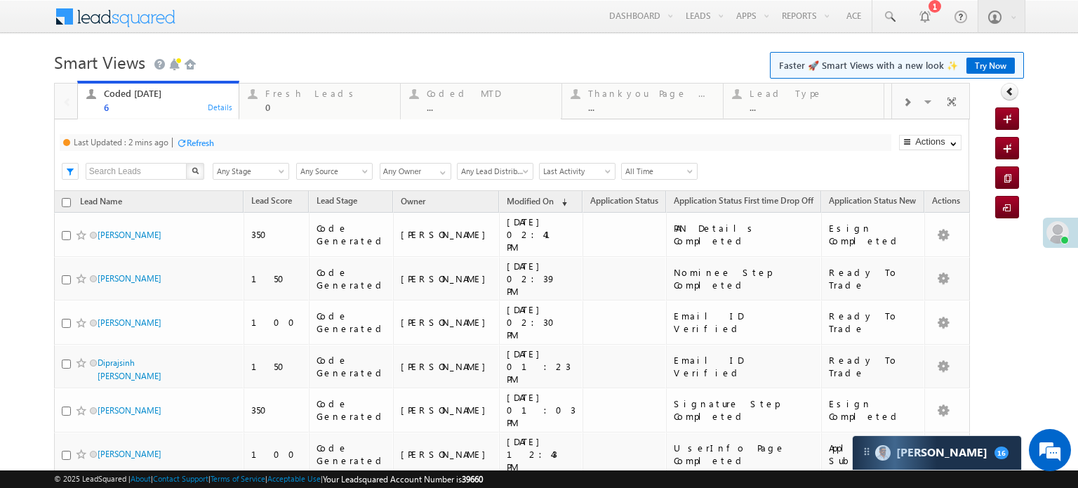
click at [216, 140] on div "Last Updated : 2 mins ago Refresh Refreshing..." at bounding box center [476, 142] width 832 height 17
click at [213, 144] on div "Refresh" at bounding box center [200, 143] width 27 height 11
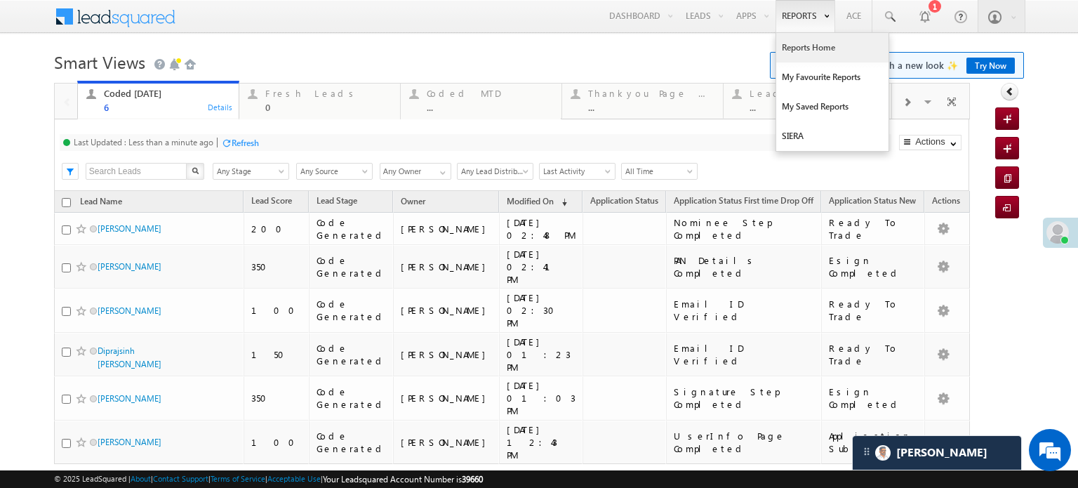
click at [786, 48] on link "Reports Home" at bounding box center [832, 47] width 112 height 29
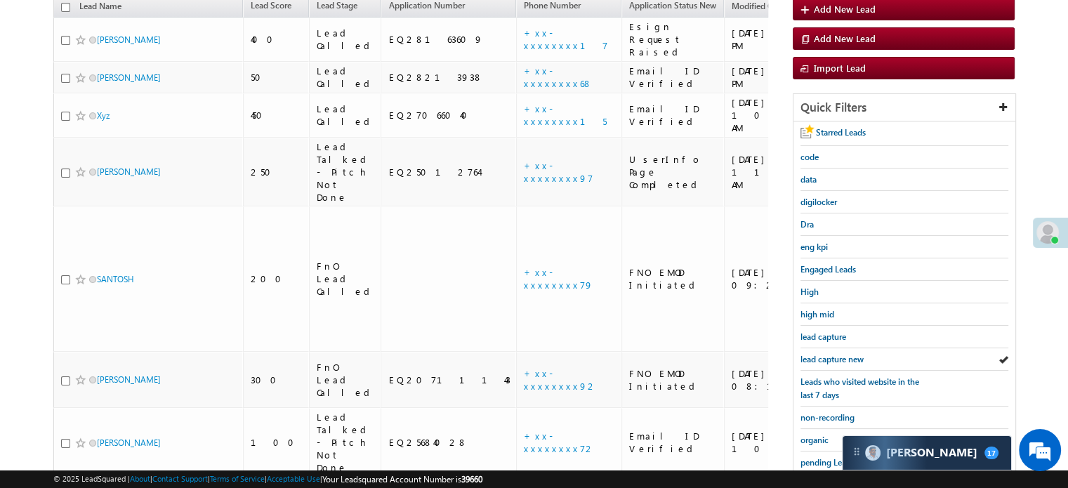
click at [830, 357] on span "lead capture new" at bounding box center [831, 359] width 63 height 11
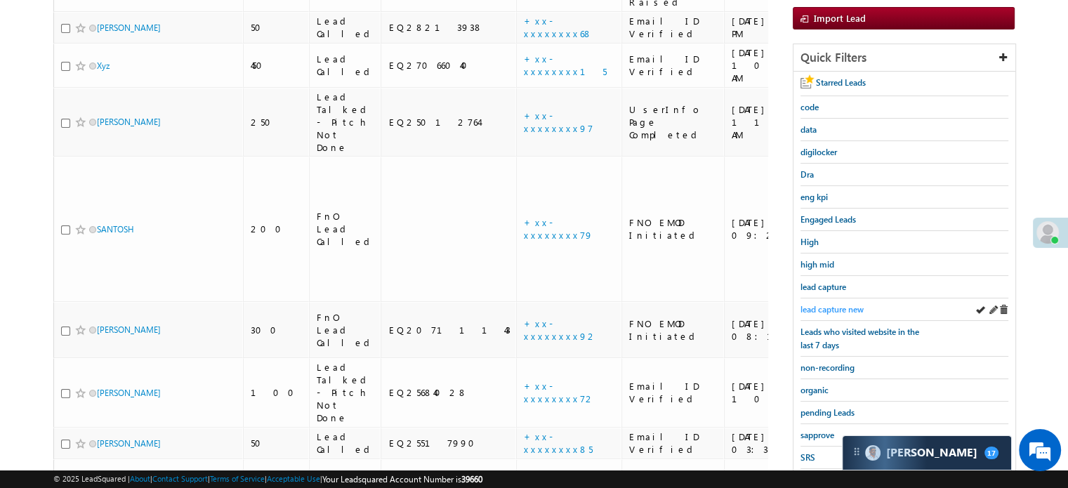
click at [841, 305] on span "lead capture new" at bounding box center [831, 309] width 63 height 11
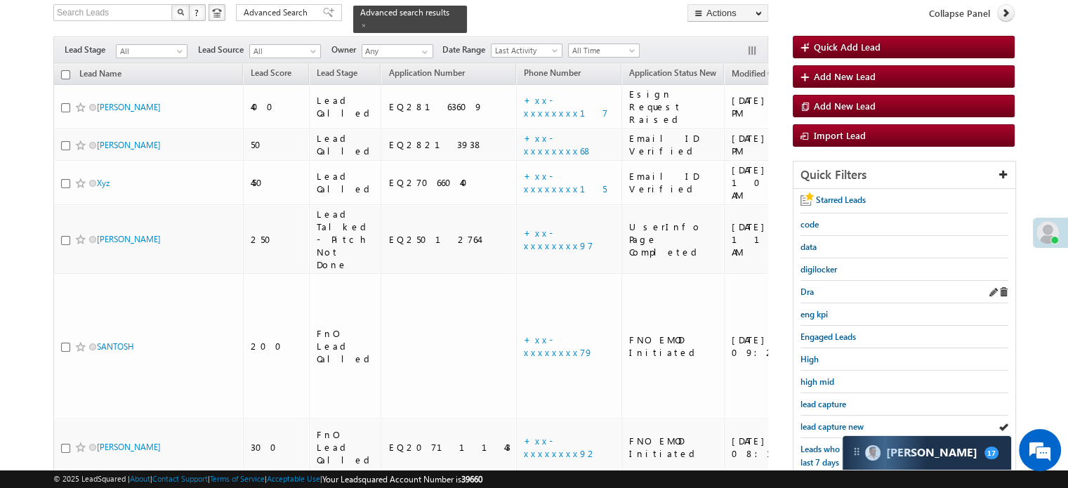
scroll to position [140, 0]
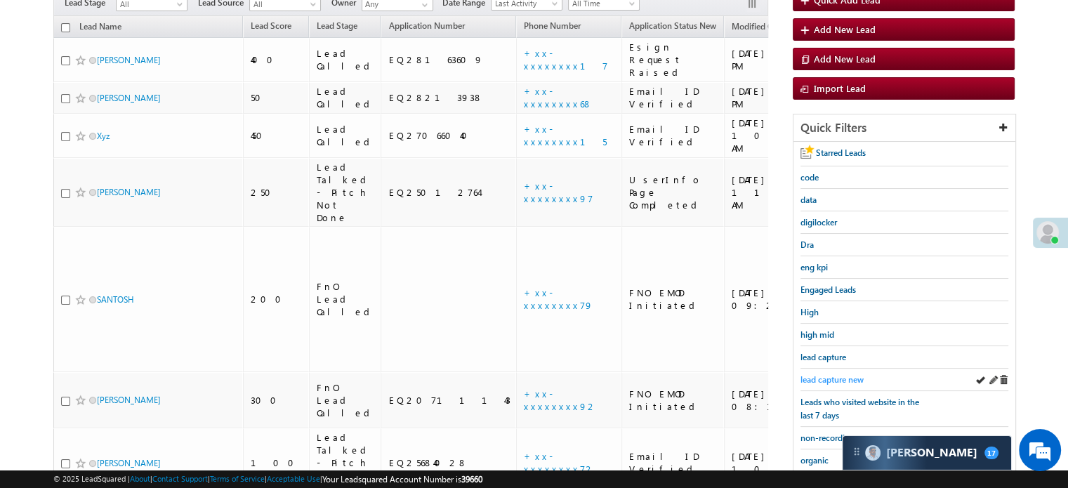
click at [814, 373] on link "lead capture new" at bounding box center [831, 379] width 63 height 13
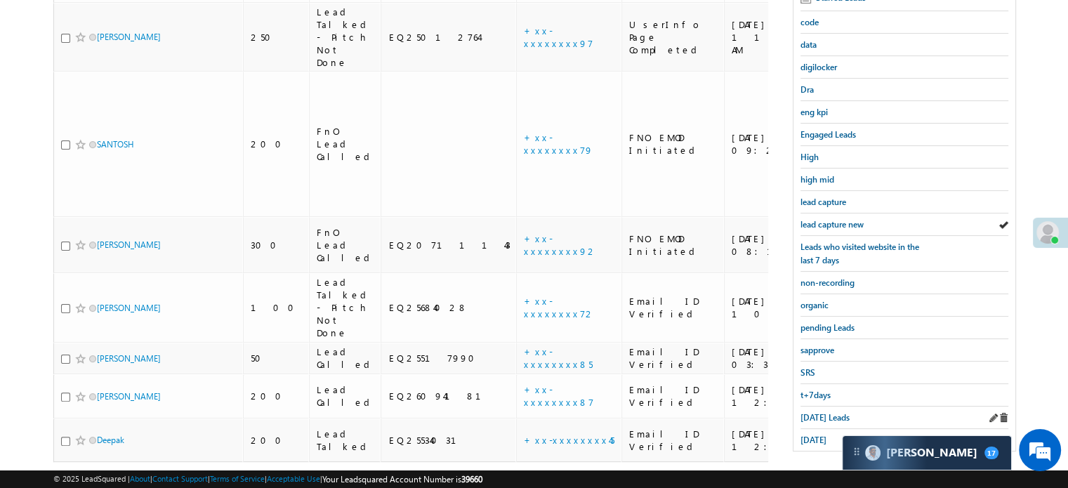
scroll to position [301, 0]
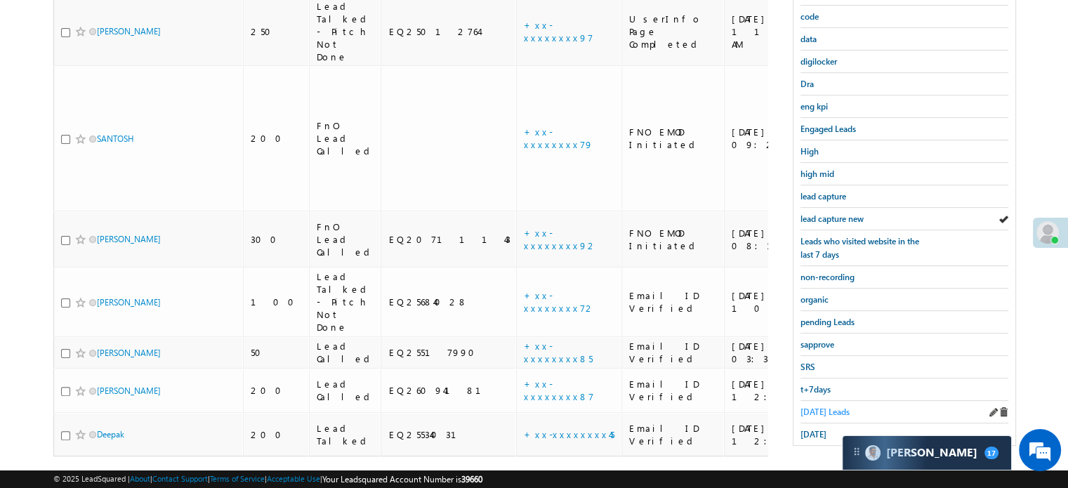
click at [820, 406] on span "Today's Leads" at bounding box center [824, 411] width 49 height 11
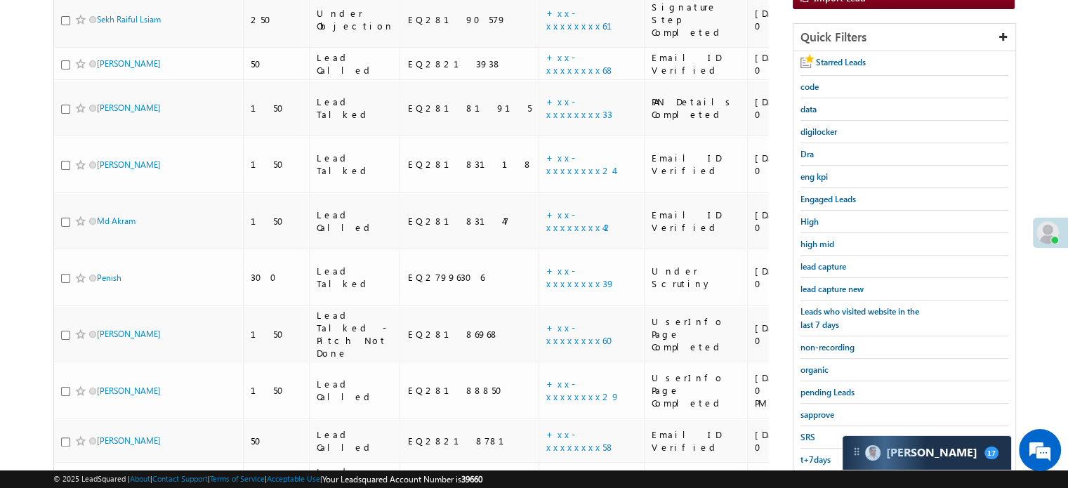
scroll to position [91, 0]
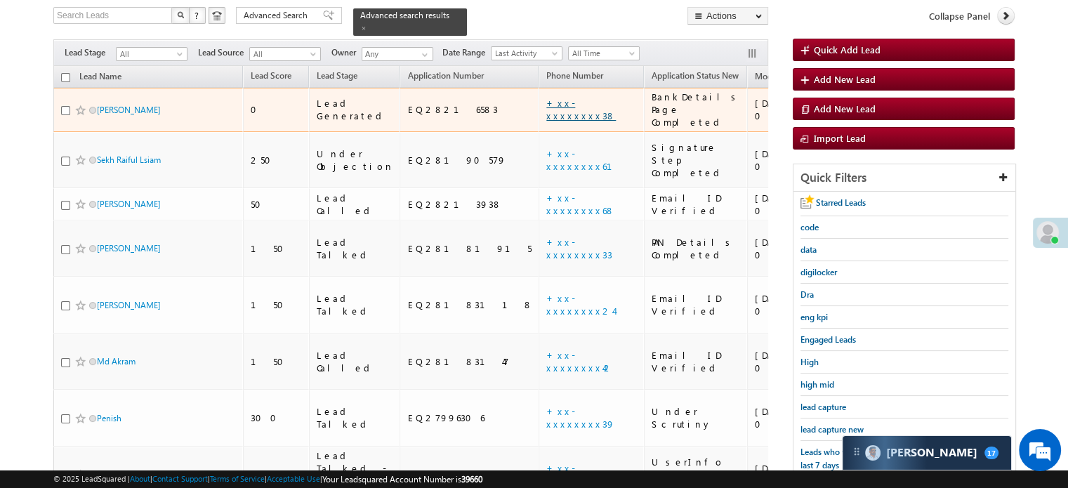
click at [546, 97] on link "+xx-xxxxxxxx38" at bounding box center [581, 109] width 70 height 25
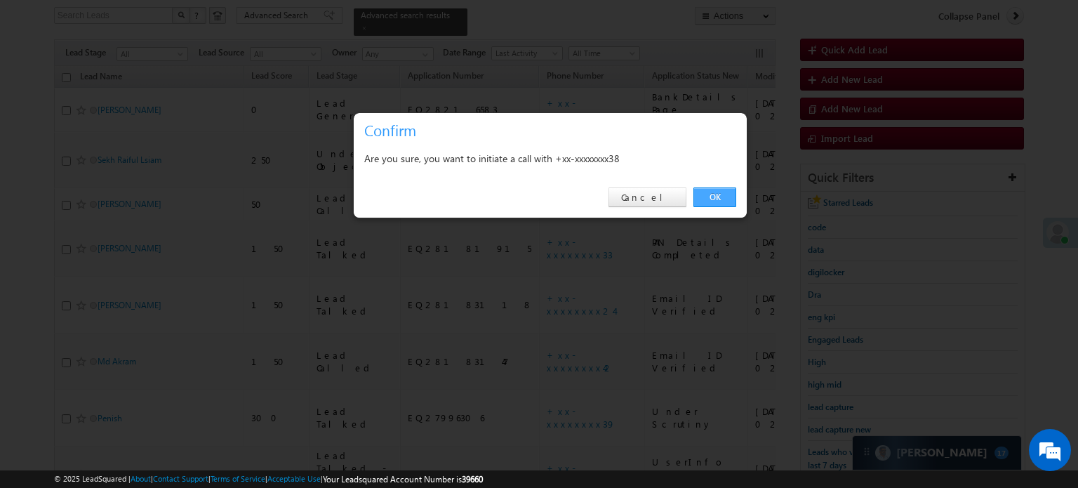
click at [710, 196] on link "OK" at bounding box center [715, 197] width 43 height 20
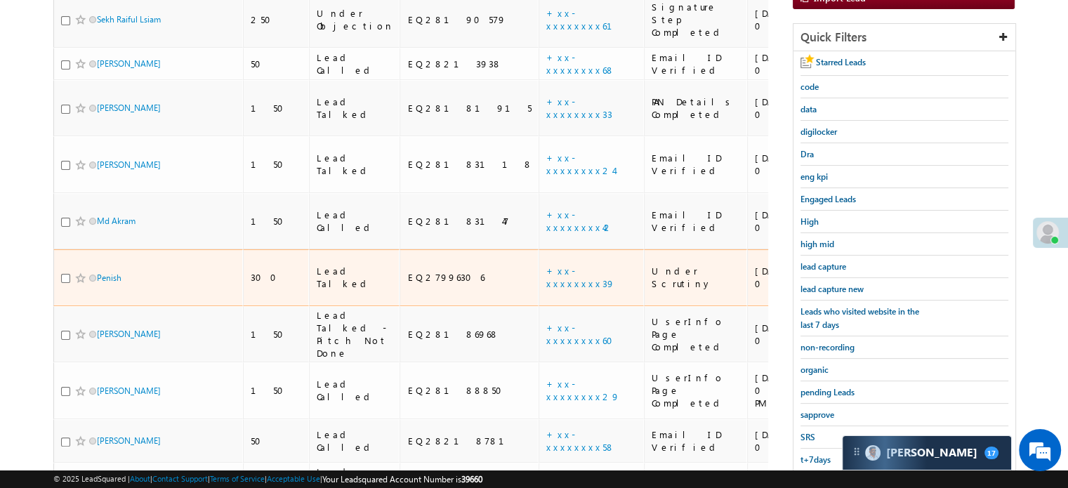
scroll to position [269, 0]
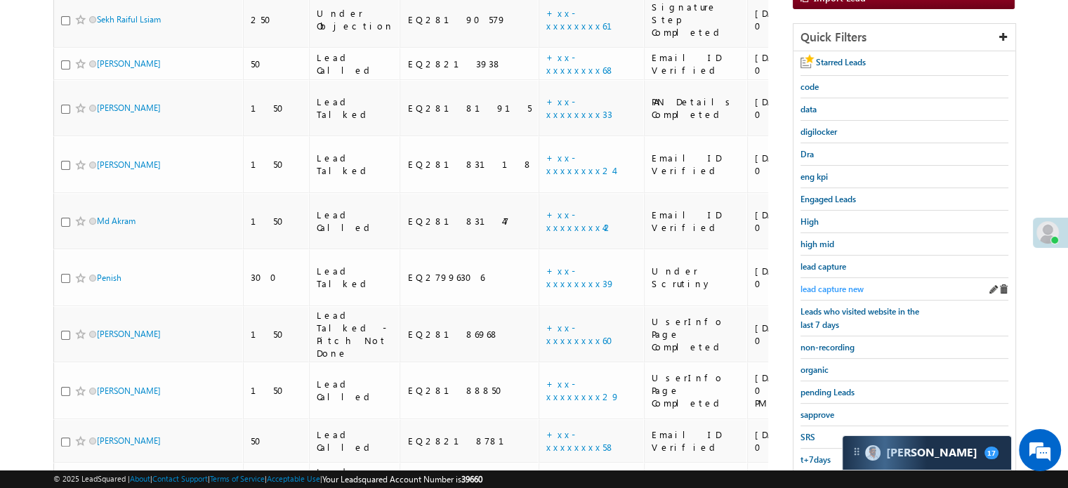
click at [828, 284] on span "lead capture new" at bounding box center [831, 289] width 63 height 11
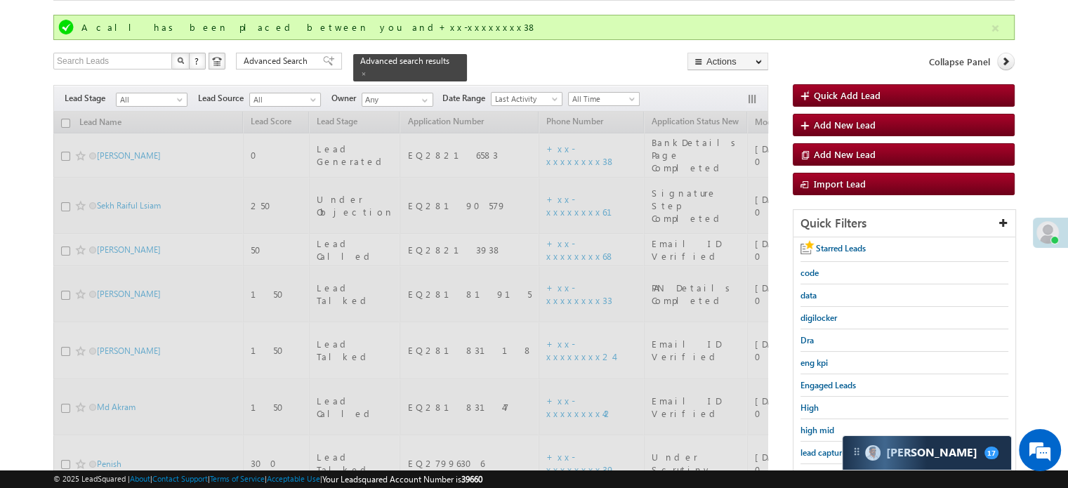
scroll to position [58, 0]
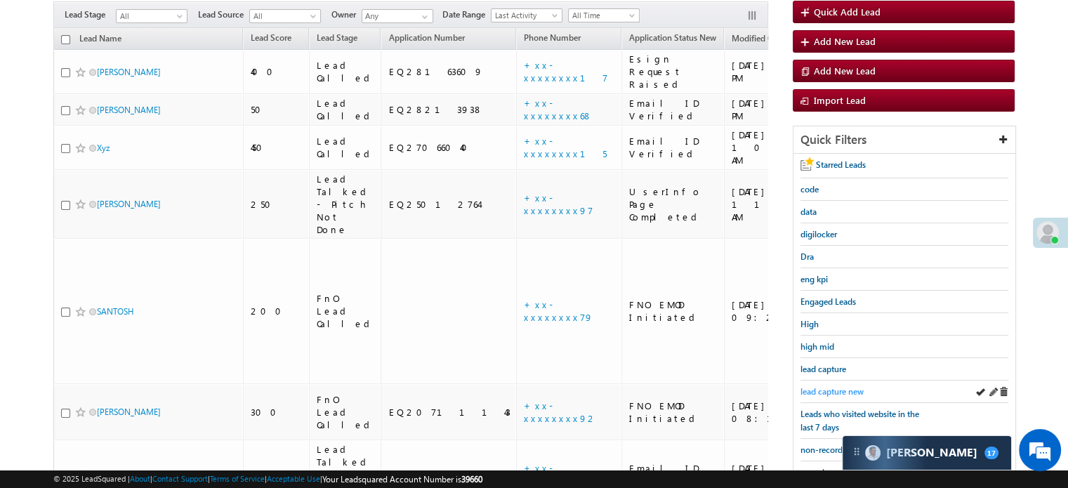
click at [842, 386] on span "lead capture new" at bounding box center [831, 391] width 63 height 11
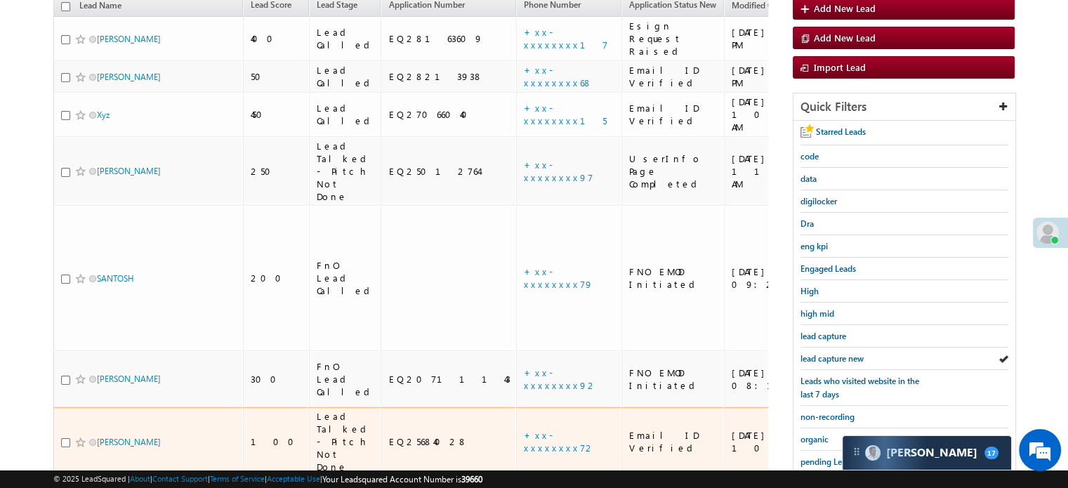
scroll to position [281, 0]
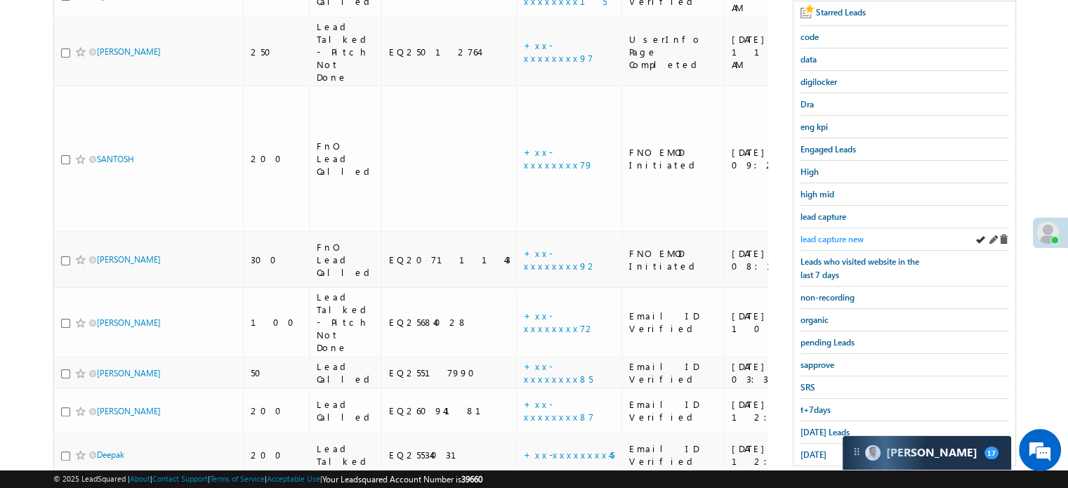
click at [832, 234] on span "lead capture new" at bounding box center [831, 239] width 63 height 11
click at [818, 436] on div "Today's Leads" at bounding box center [904, 432] width 208 height 22
click at [820, 427] on span "Today's Leads" at bounding box center [824, 432] width 49 height 11
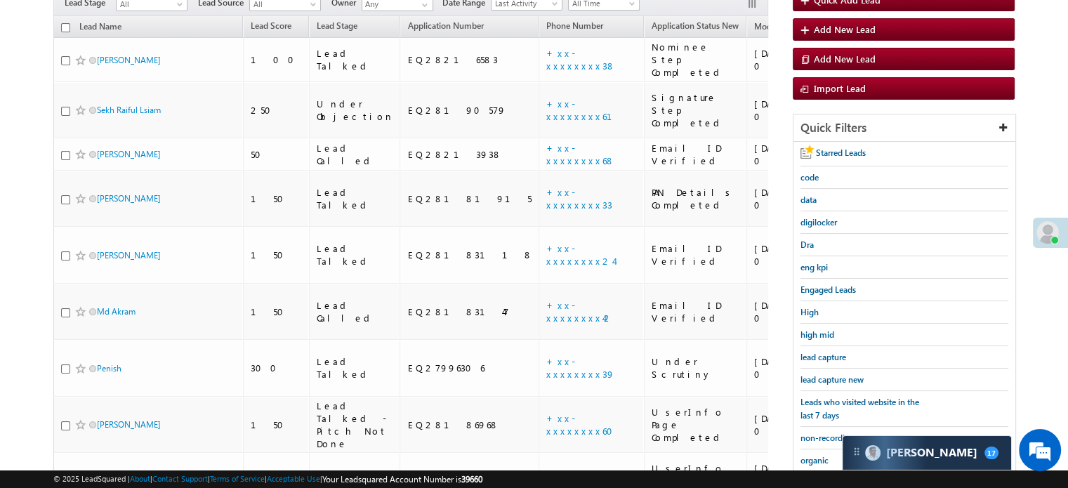
scroll to position [0, 0]
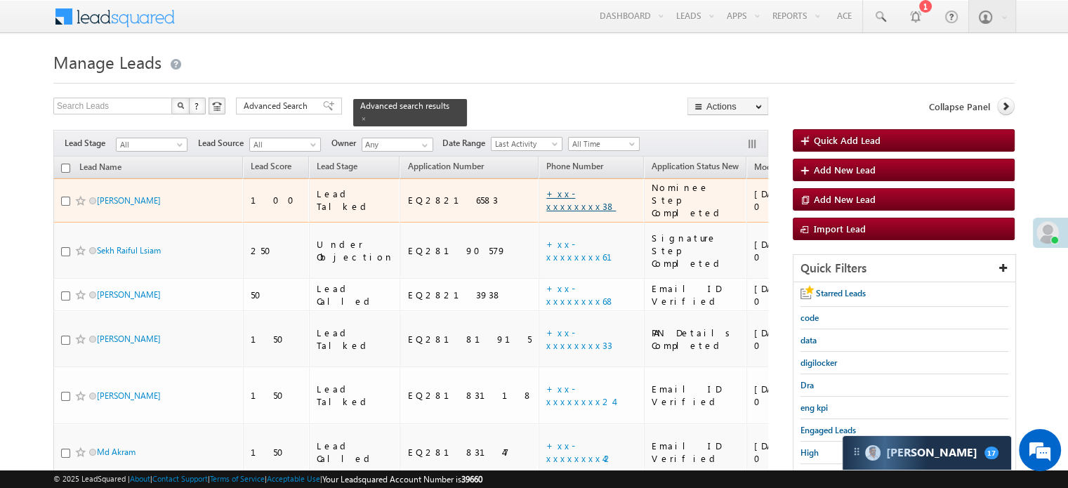
click at [546, 187] on link "+xx-xxxxxxxx38" at bounding box center [581, 199] width 70 height 25
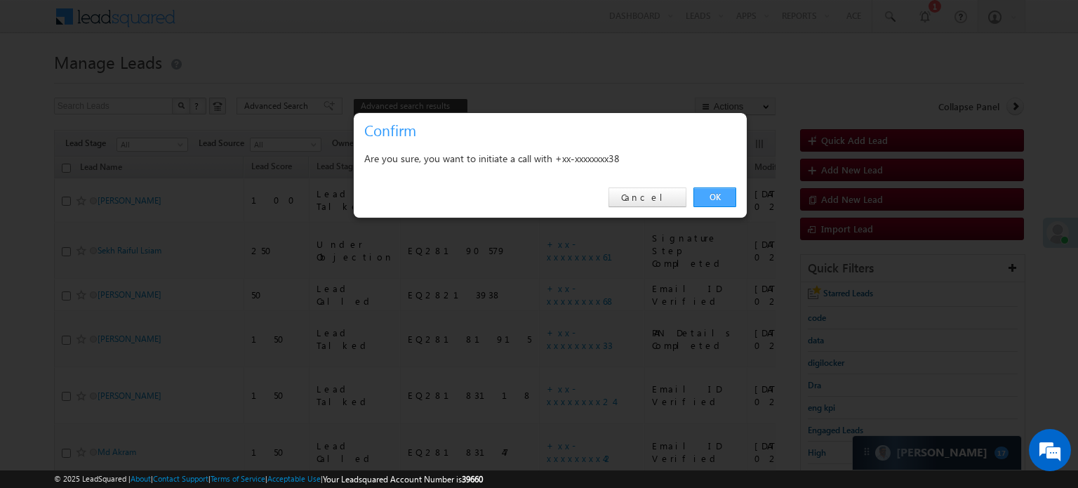
click at [710, 196] on link "OK" at bounding box center [715, 197] width 43 height 20
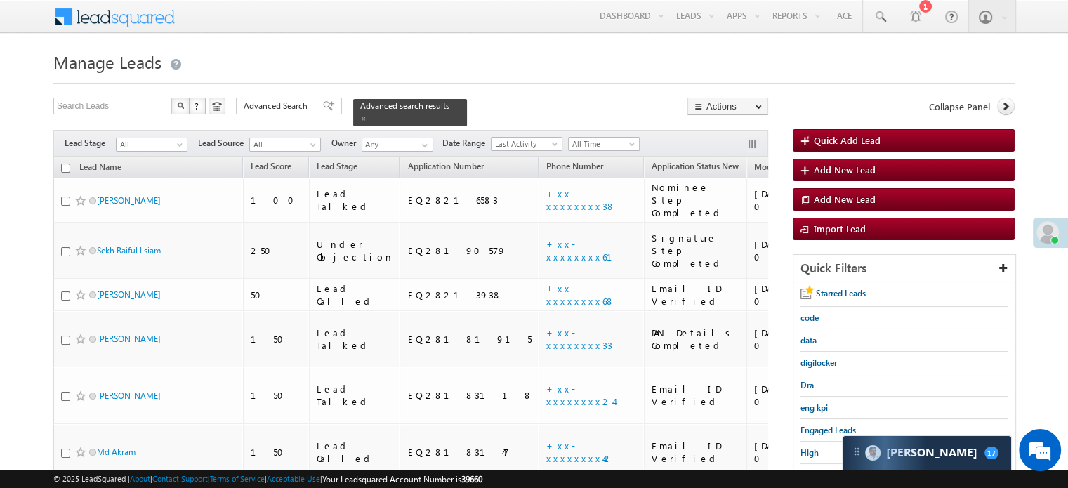
scroll to position [140, 0]
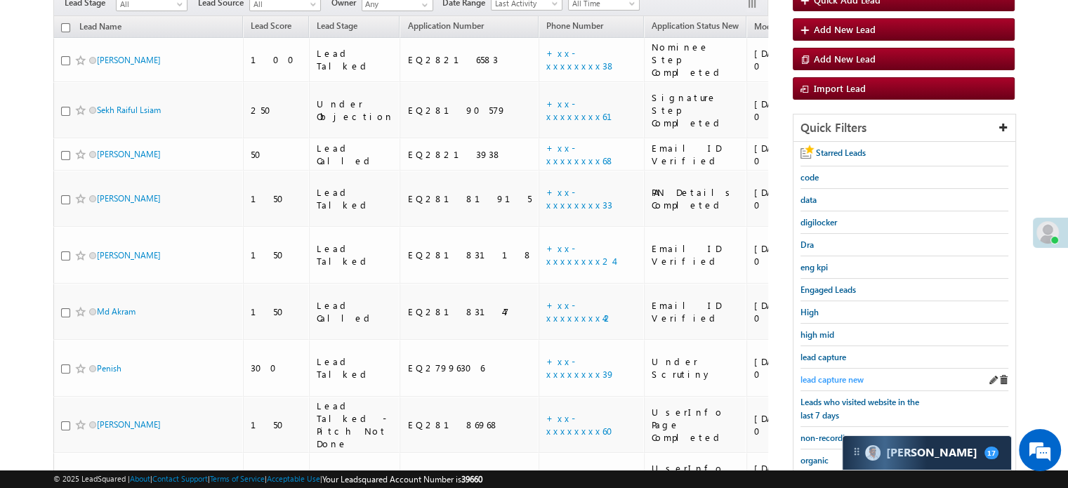
click at [820, 376] on span "lead capture new" at bounding box center [831, 379] width 63 height 11
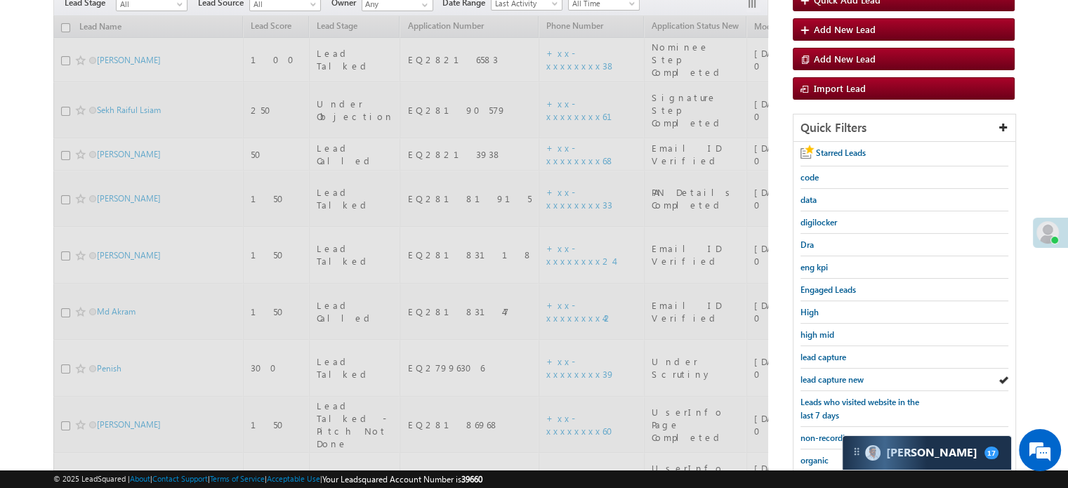
click at [820, 376] on span "lead capture new" at bounding box center [831, 379] width 63 height 11
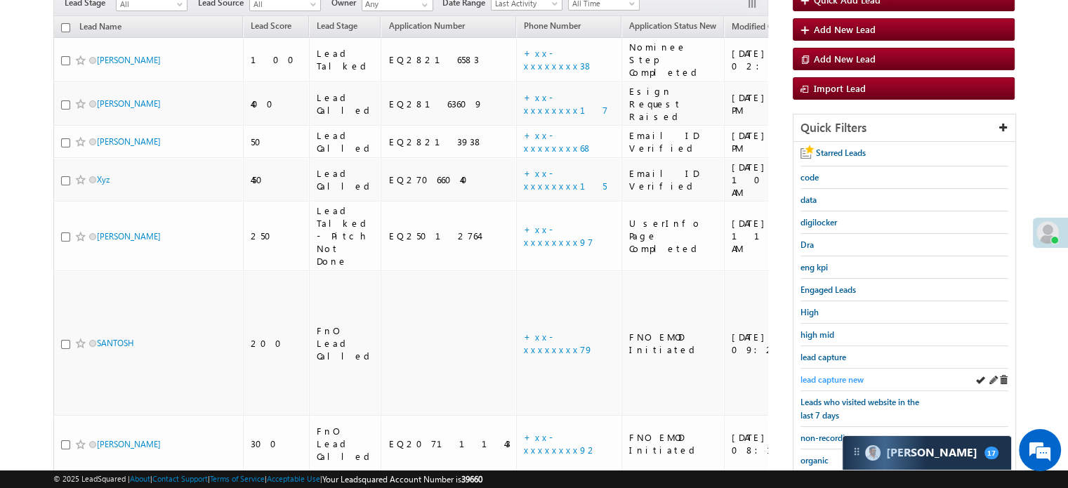
click at [834, 374] on span "lead capture new" at bounding box center [831, 379] width 63 height 11
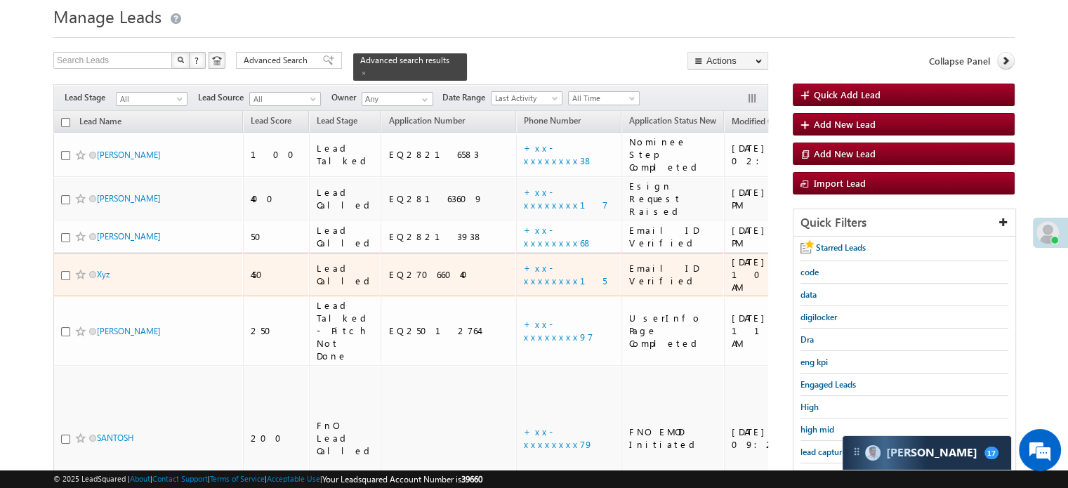
scroll to position [70, 0]
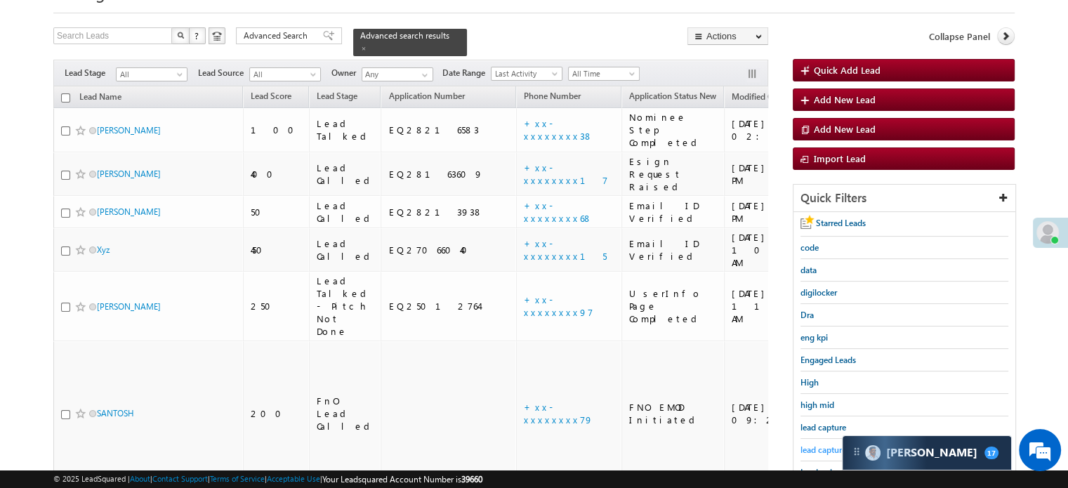
click at [831, 445] on span "lead capture new" at bounding box center [831, 449] width 63 height 11
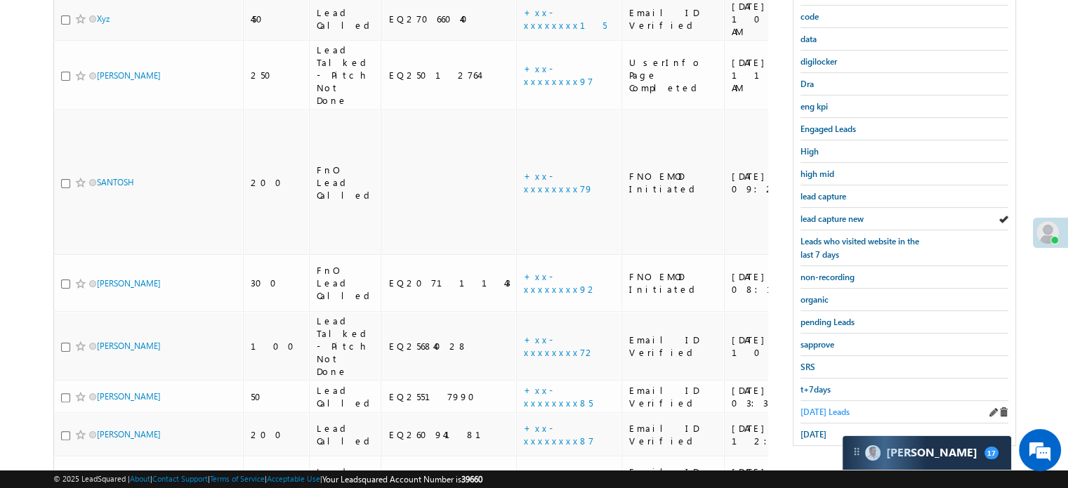
click at [818, 406] on span "Today's Leads" at bounding box center [824, 411] width 49 height 11
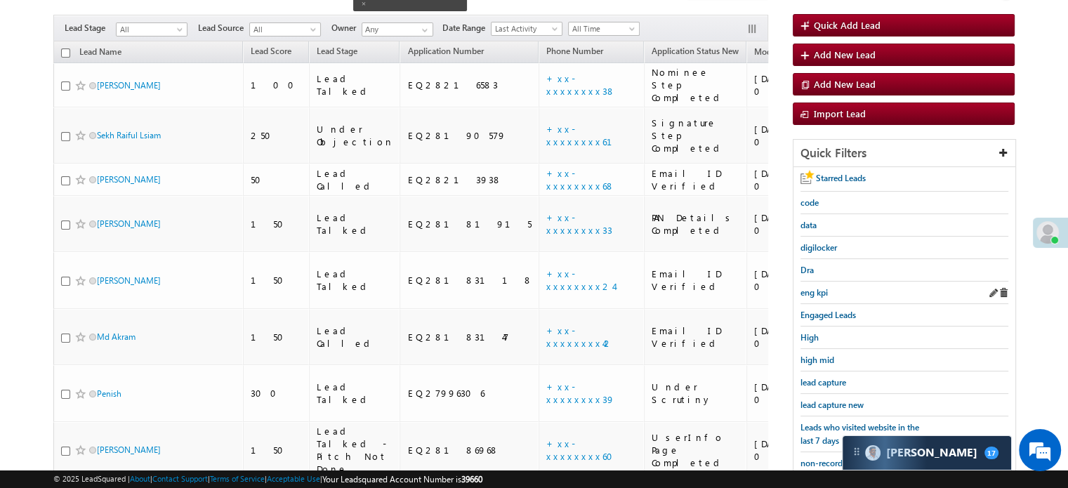
scroll to position [231, 0]
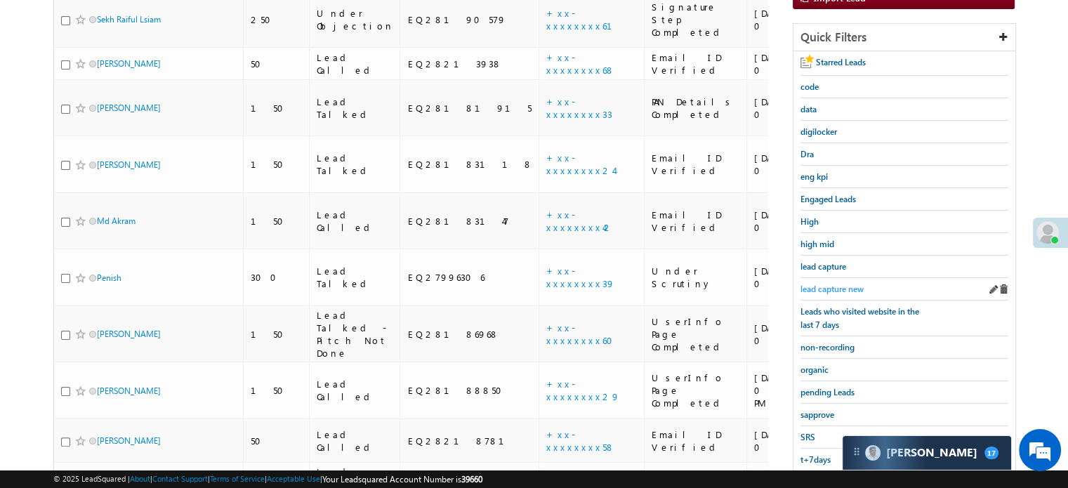
click at [822, 288] on span "lead capture new" at bounding box center [831, 289] width 63 height 11
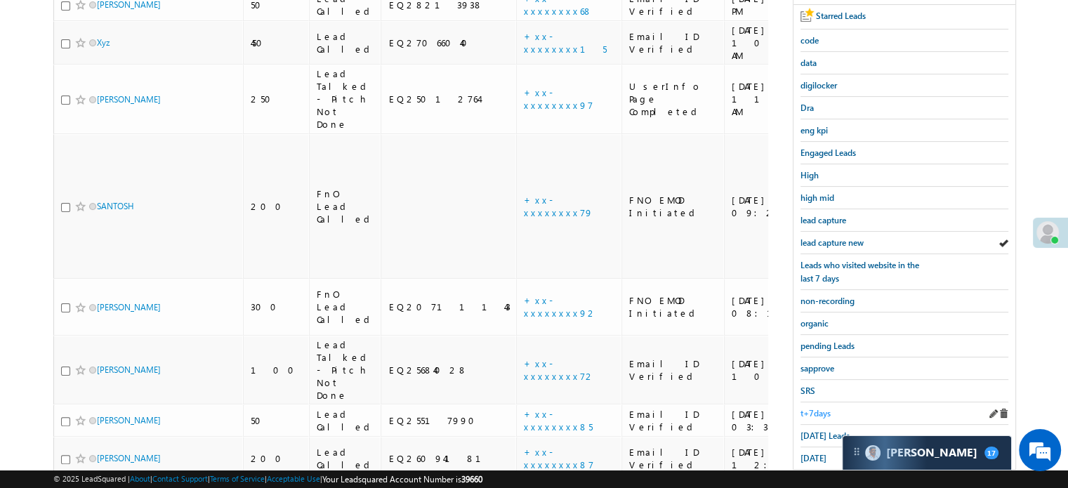
scroll to position [301, 0]
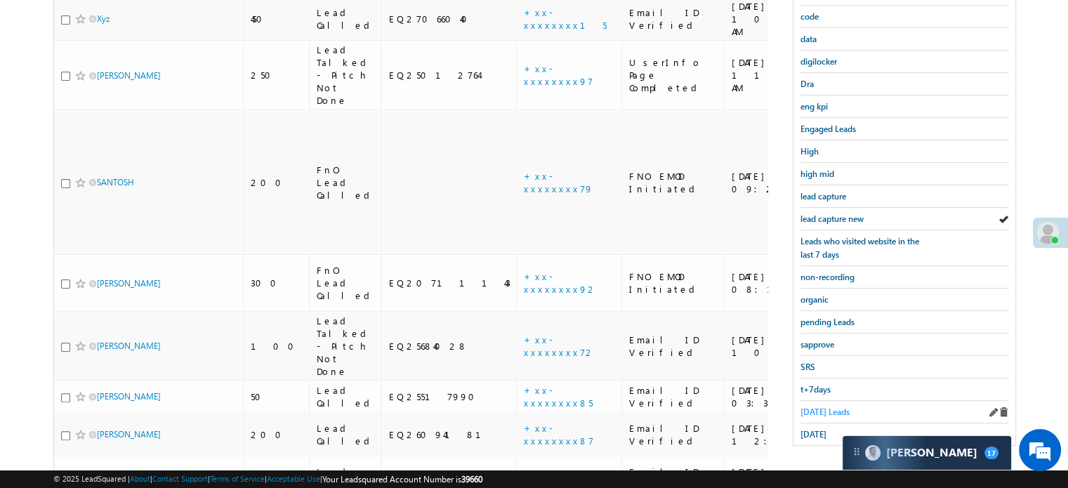
click at [822, 406] on span "Today's Leads" at bounding box center [824, 411] width 49 height 11
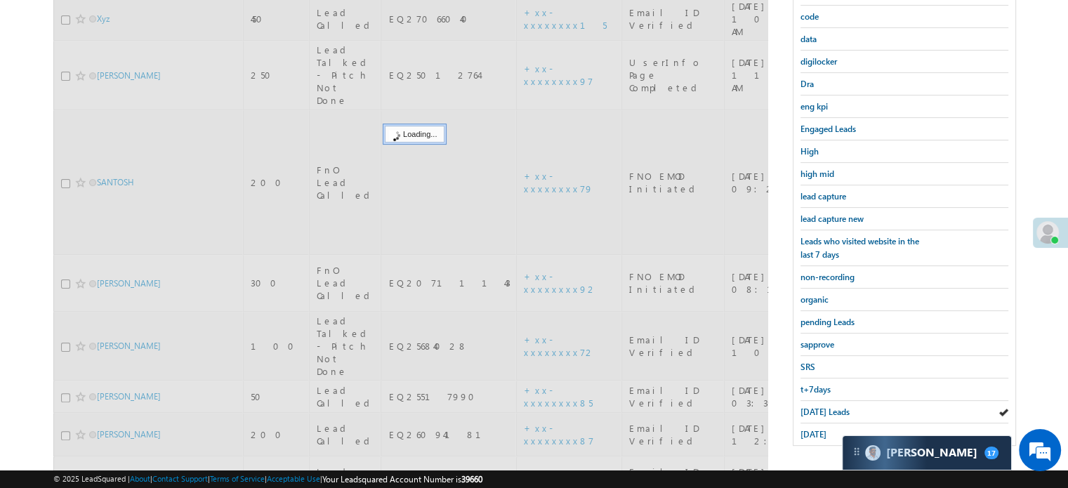
scroll to position [161, 0]
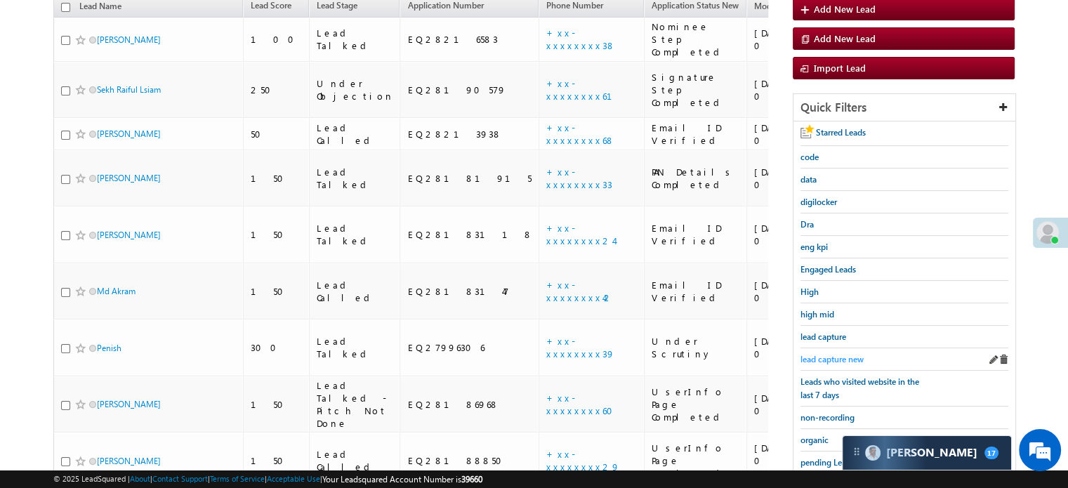
click at [847, 356] on span "lead capture new" at bounding box center [831, 359] width 63 height 11
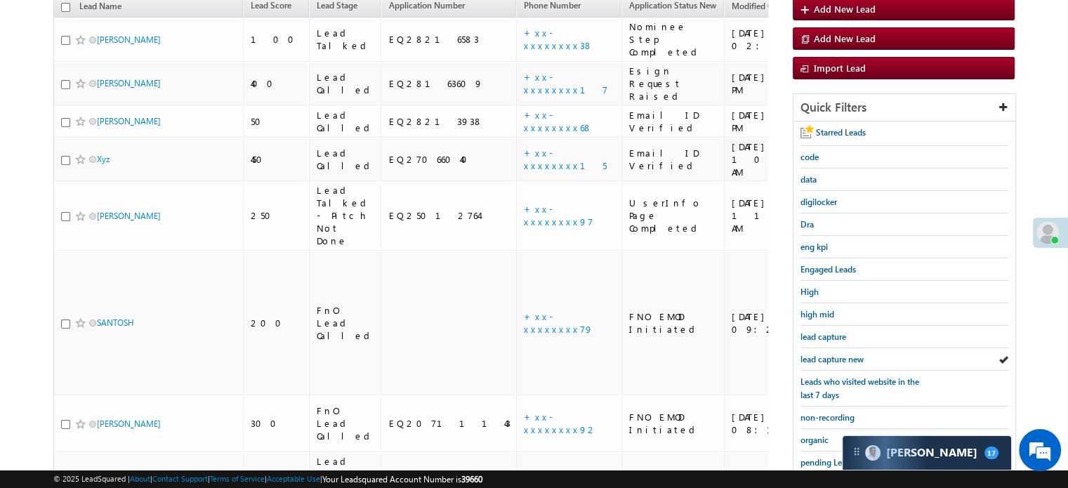
scroll to position [301, 0]
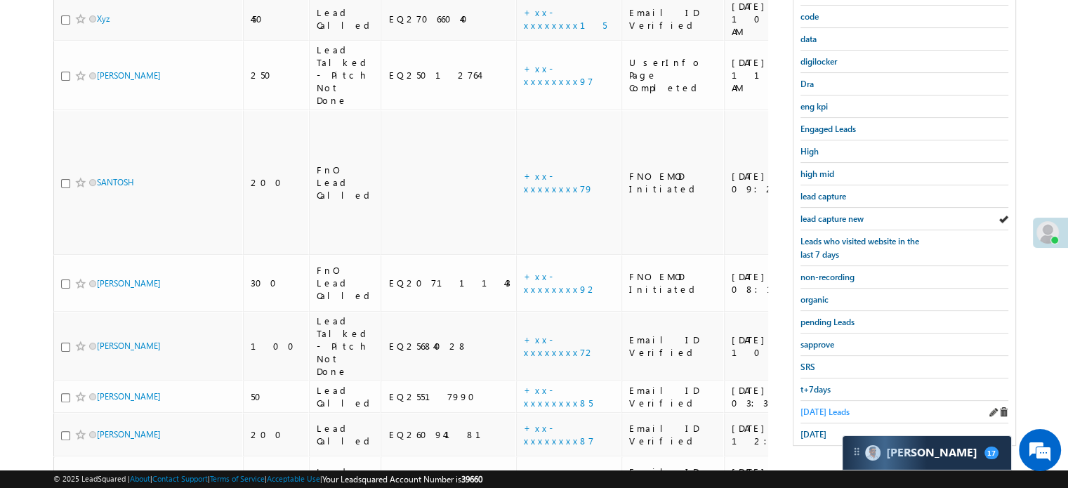
click at [814, 406] on span "Today's Leads" at bounding box center [824, 411] width 49 height 11
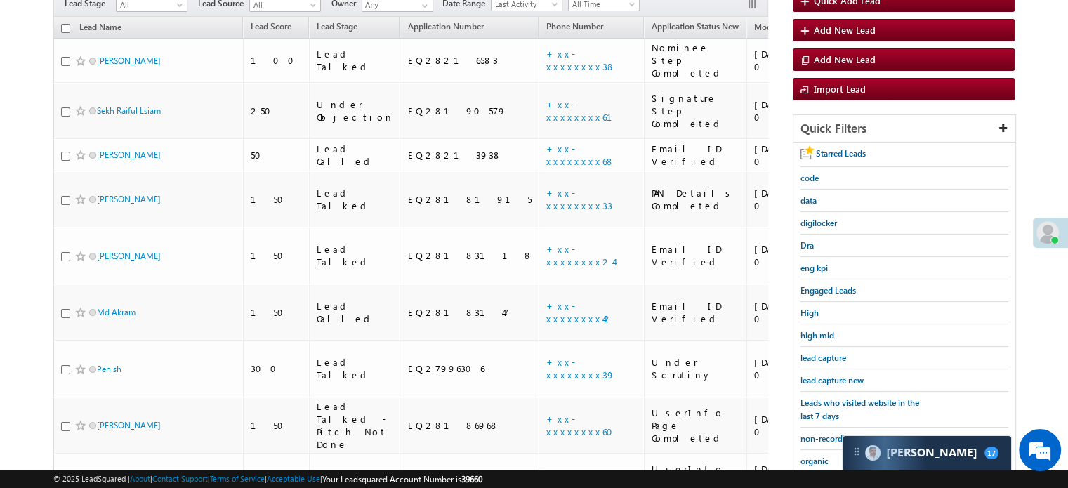
scroll to position [140, 0]
click at [827, 369] on div "lead capture new" at bounding box center [904, 380] width 208 height 22
click at [831, 374] on span "lead capture new" at bounding box center [831, 379] width 63 height 11
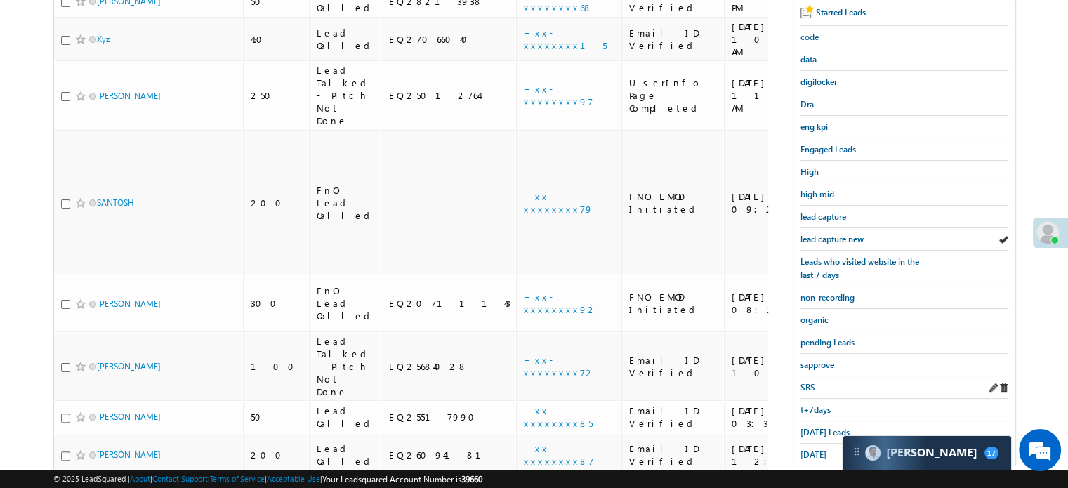
scroll to position [301, 0]
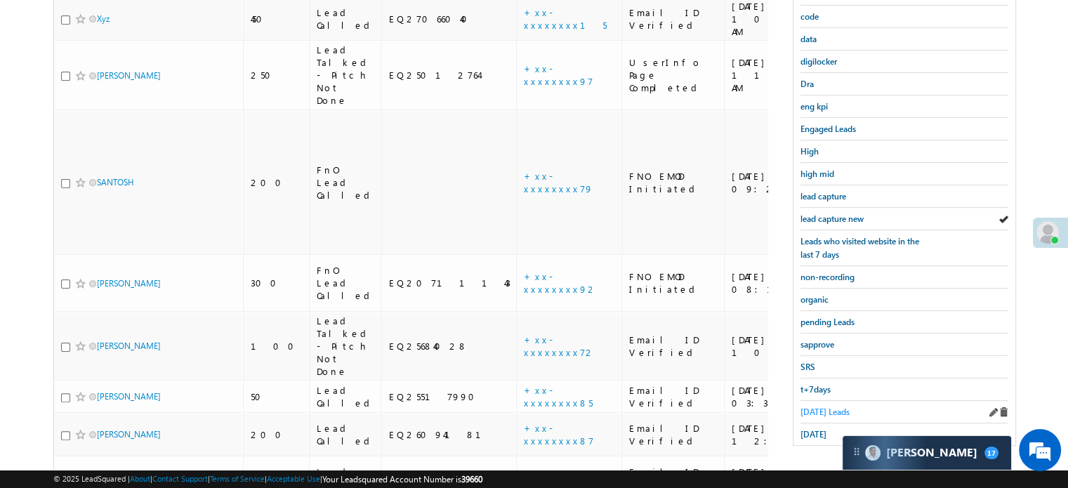
click at [827, 406] on span "Today's Leads" at bounding box center [824, 411] width 49 height 11
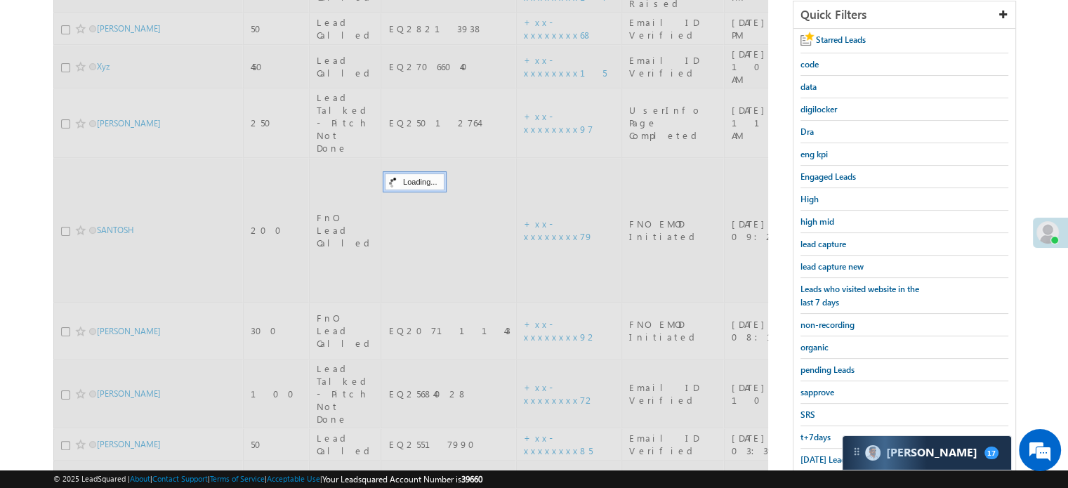
scroll to position [161, 0]
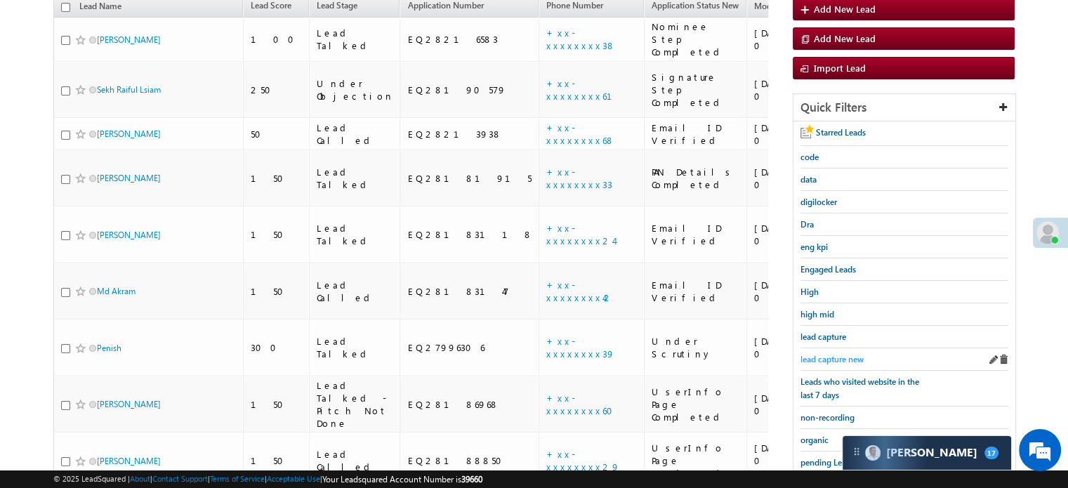
click at [828, 357] on span "lead capture new" at bounding box center [831, 359] width 63 height 11
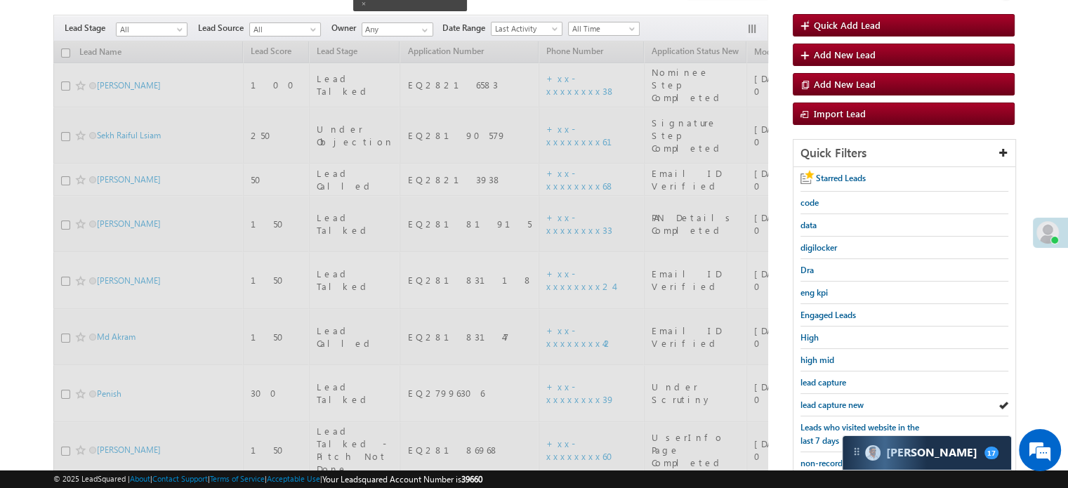
scroll to position [91, 0]
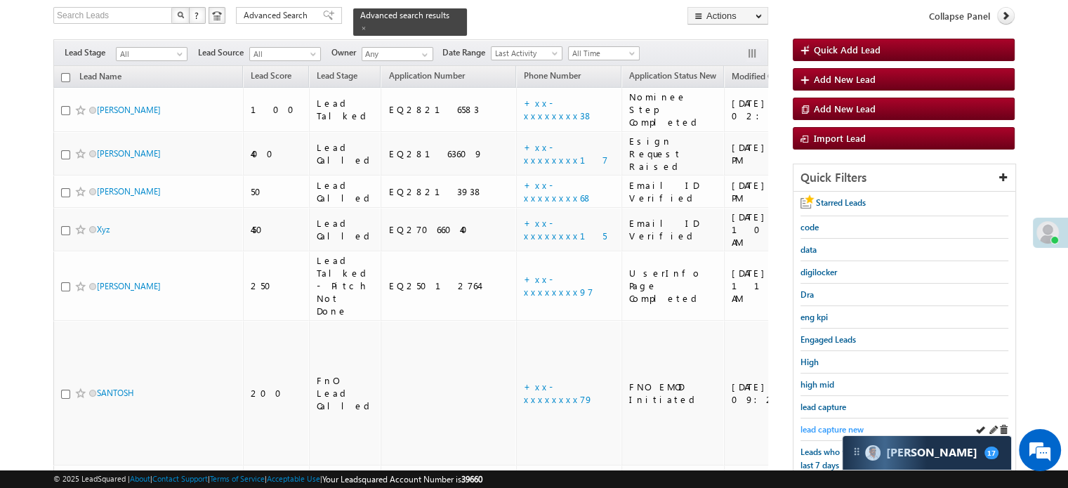
click at [814, 430] on span "lead capture new" at bounding box center [831, 429] width 63 height 11
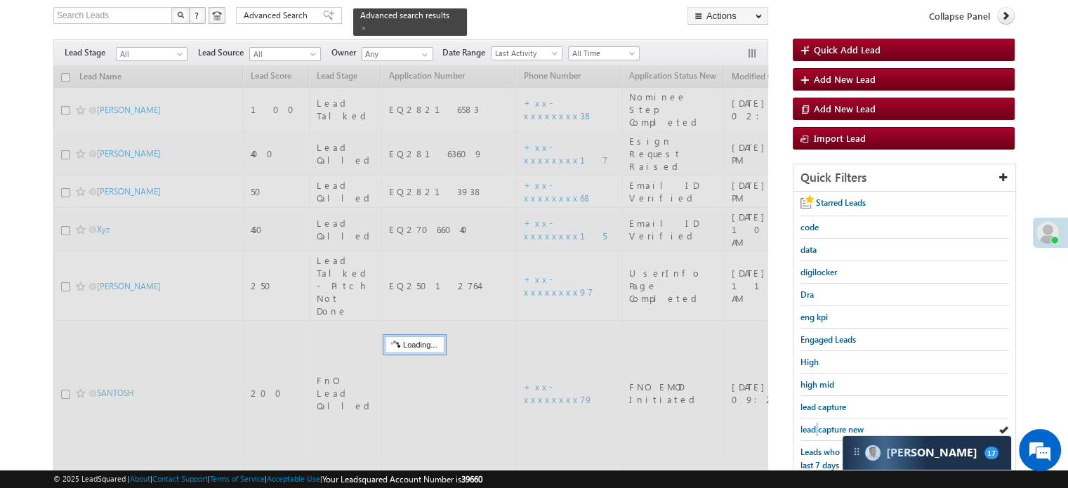
click at [814, 430] on span "lead capture new" at bounding box center [831, 429] width 63 height 11
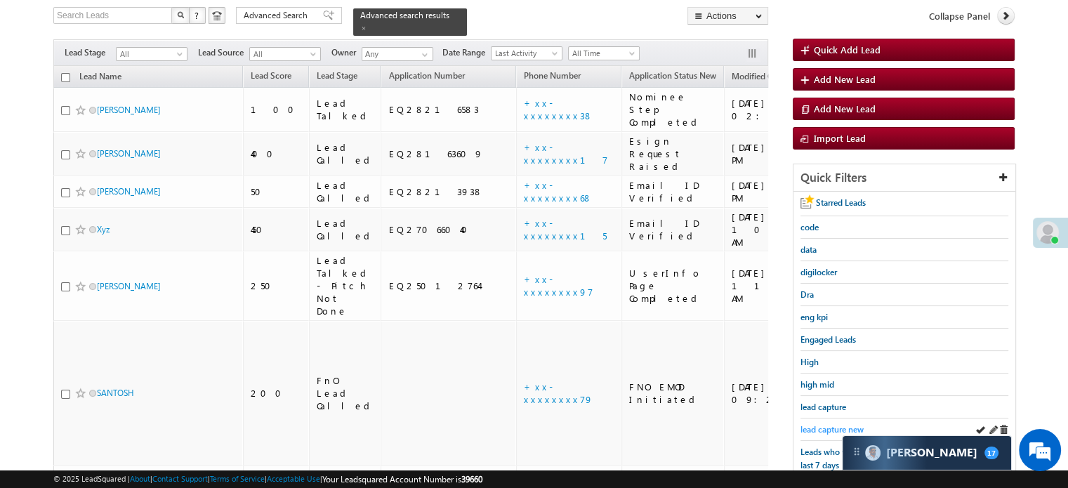
click at [814, 429] on span "lead capture new" at bounding box center [831, 429] width 63 height 11
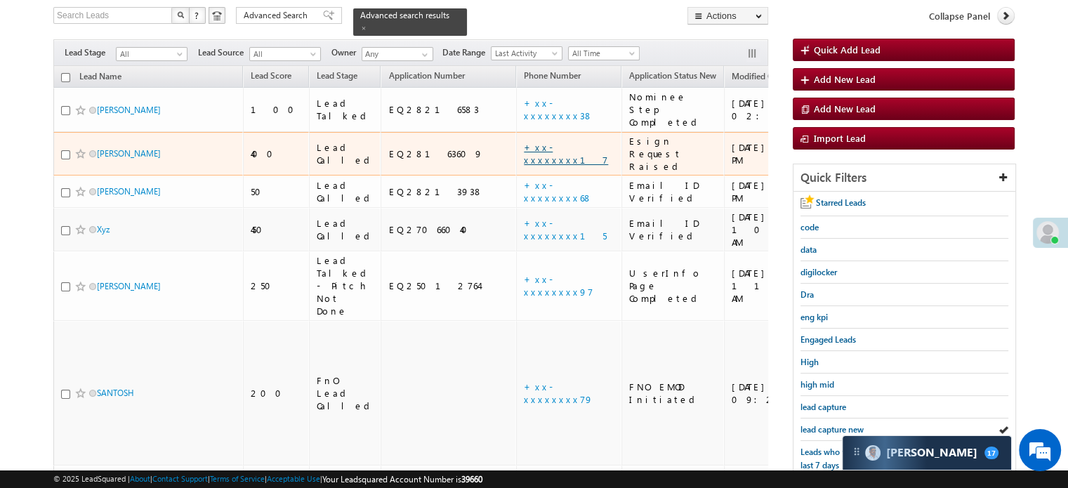
click at [524, 141] on link "+xx-xxxxxxxx17" at bounding box center [566, 153] width 84 height 25
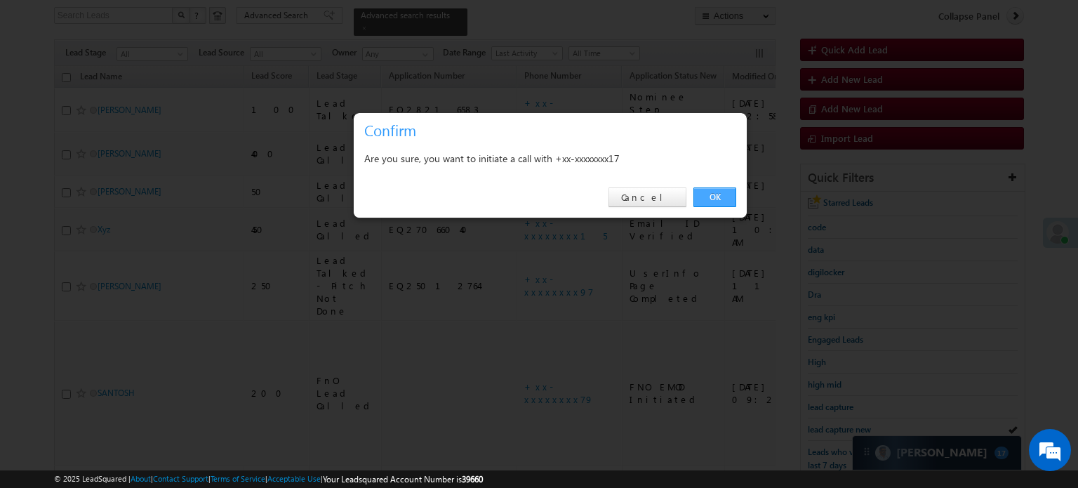
click at [712, 188] on link "OK" at bounding box center [715, 197] width 43 height 20
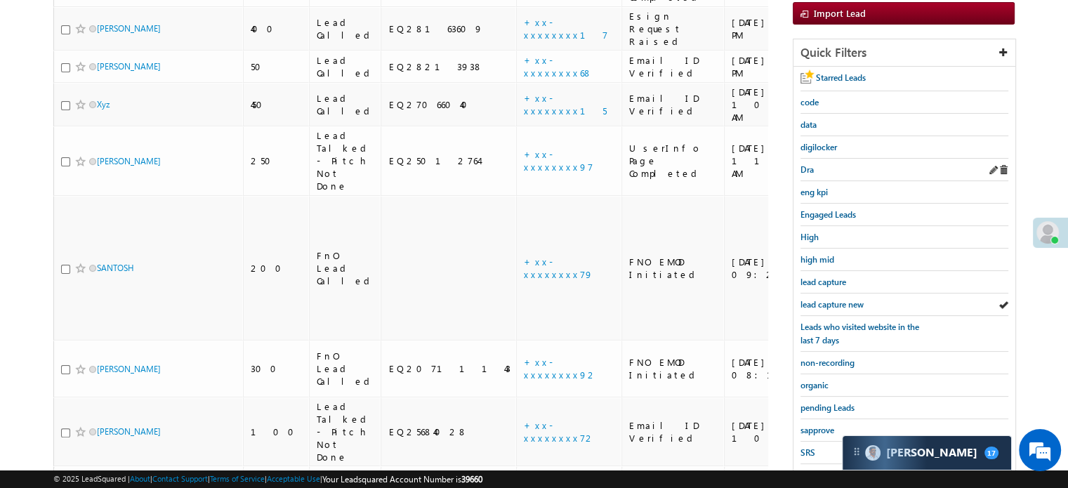
scroll to position [281, 0]
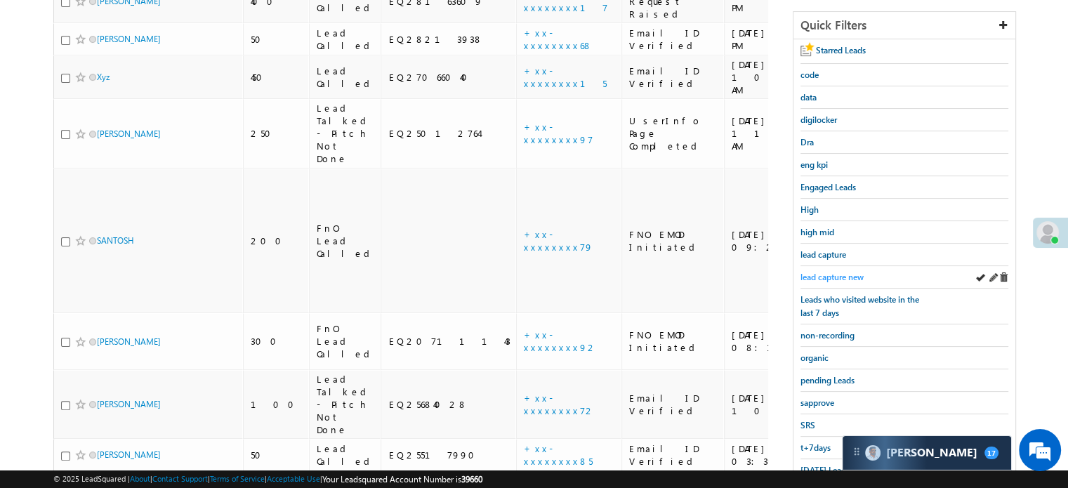
click at [845, 272] on span "lead capture new" at bounding box center [831, 277] width 63 height 11
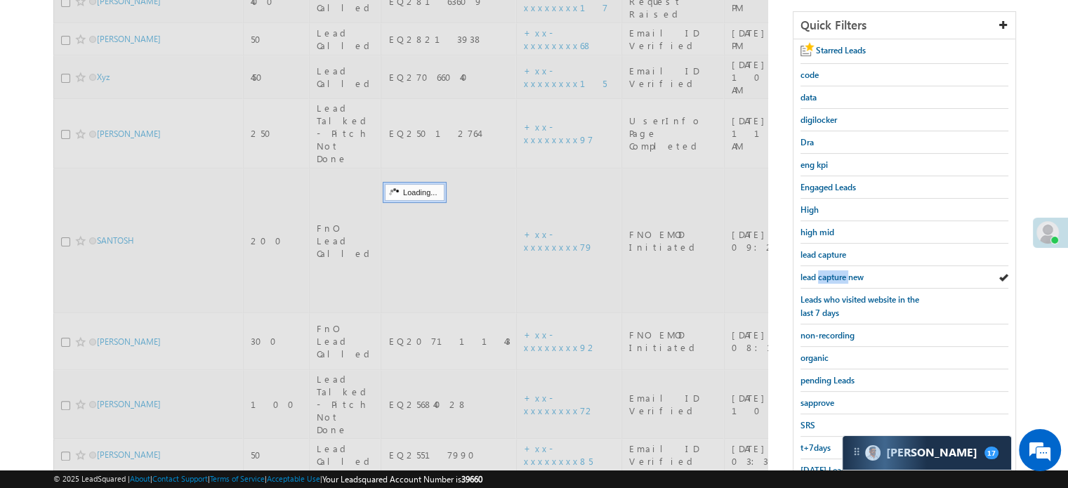
click at [845, 272] on span "lead capture new" at bounding box center [831, 277] width 63 height 11
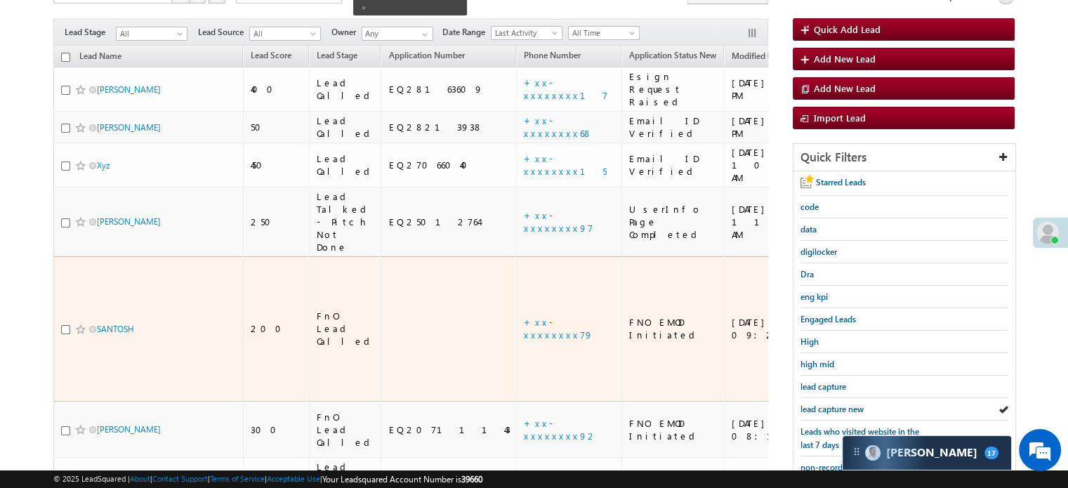
scroll to position [140, 0]
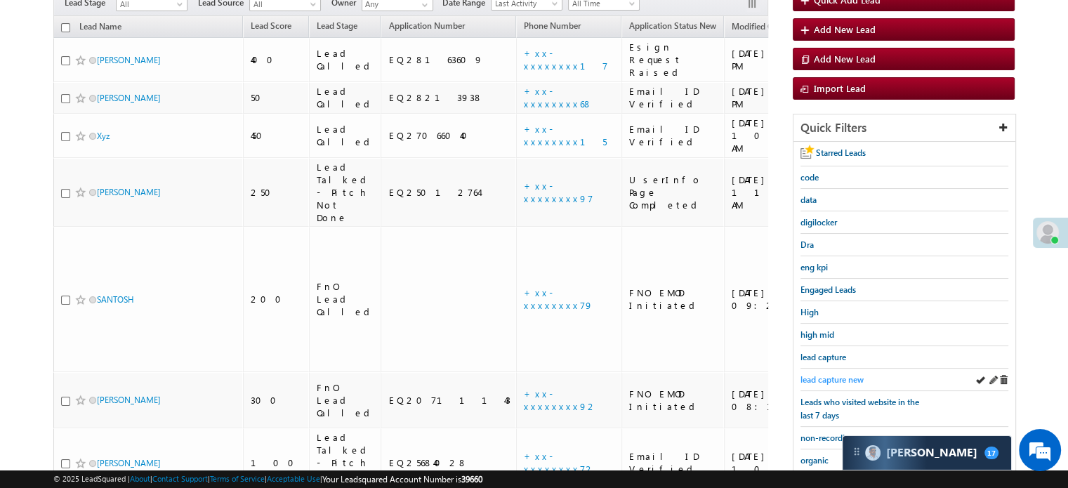
click at [828, 378] on span "lead capture new" at bounding box center [831, 379] width 63 height 11
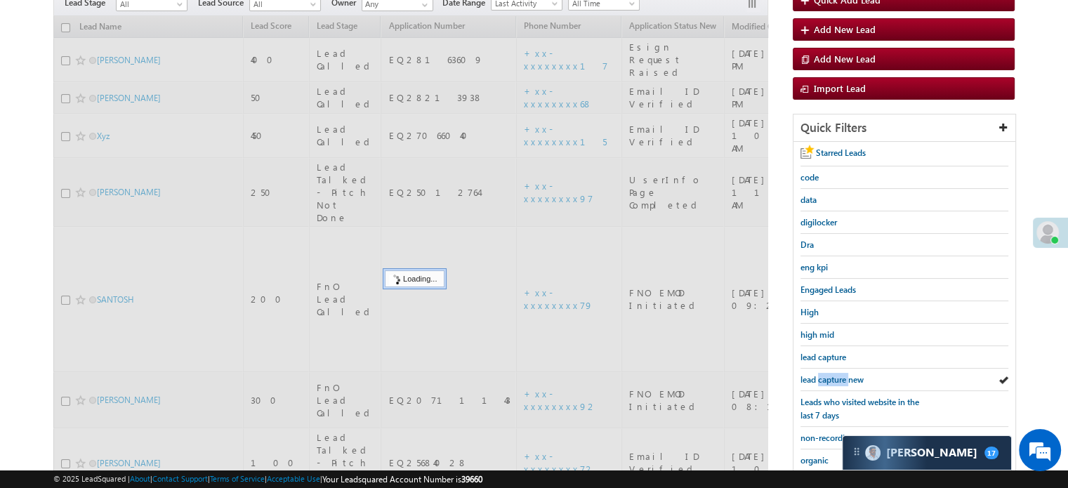
click at [828, 378] on span "lead capture new" at bounding box center [831, 379] width 63 height 11
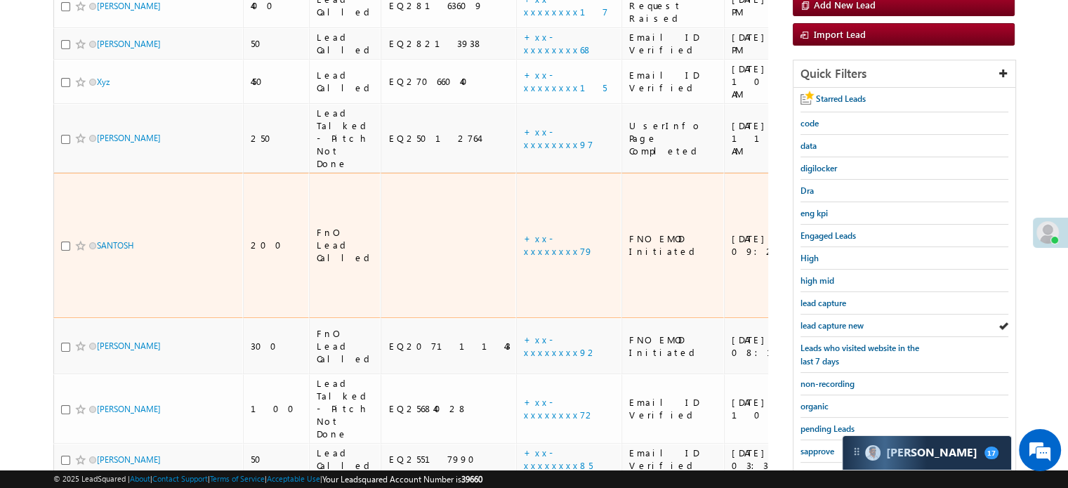
scroll to position [301, 0]
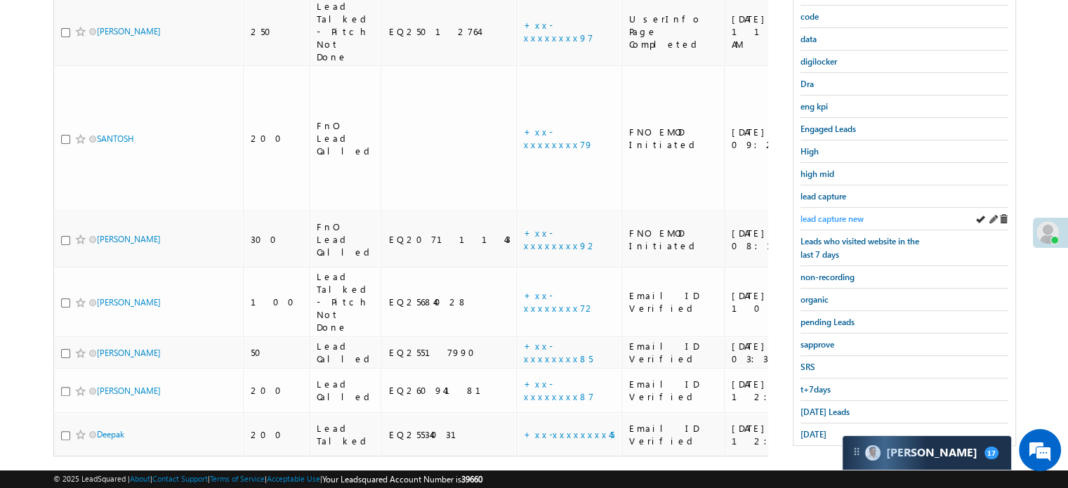
click at [829, 213] on span "lead capture new" at bounding box center [831, 218] width 63 height 11
click at [826, 406] on span "Today's Leads" at bounding box center [824, 411] width 49 height 11
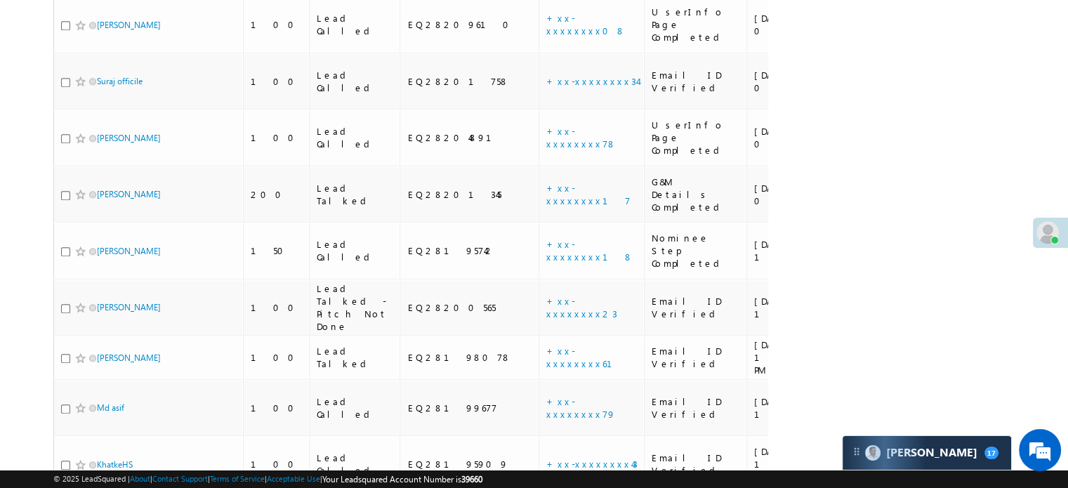
scroll to position [1415, 0]
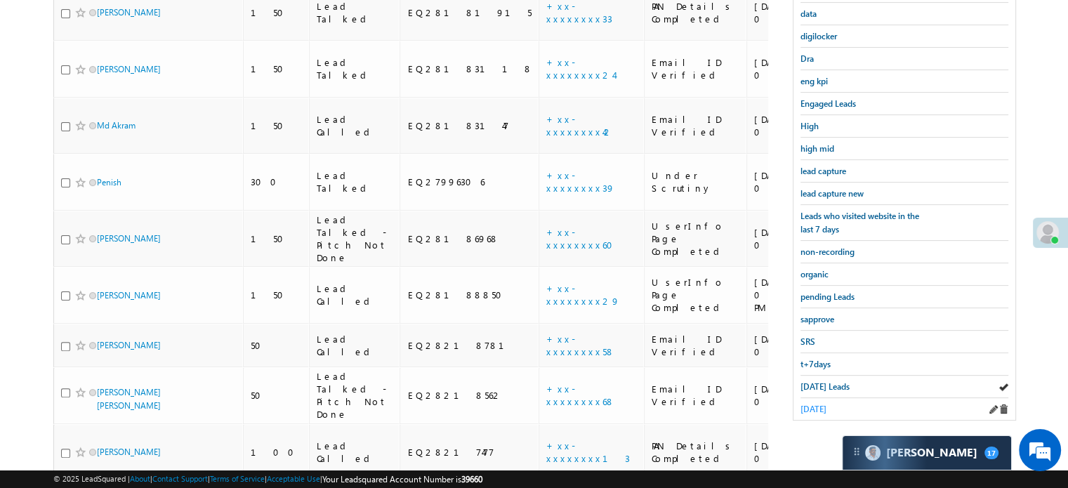
click at [826, 404] on span "yesterday" at bounding box center [813, 409] width 26 height 11
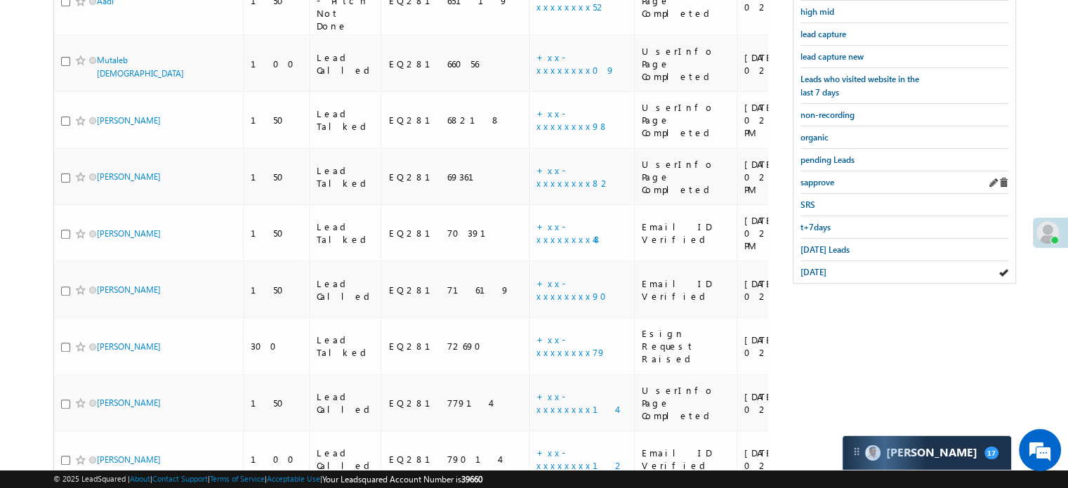
scroll to position [253, 0]
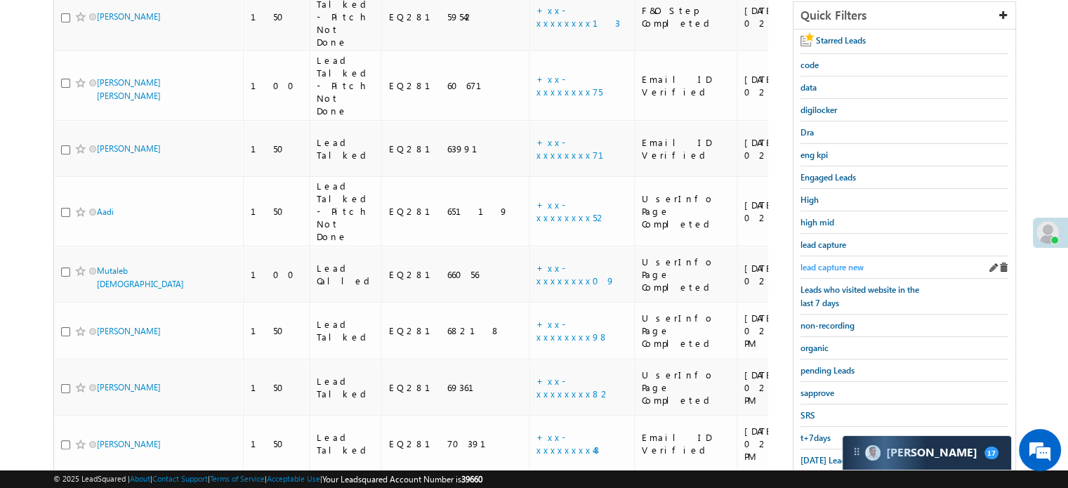
click at [832, 262] on span "lead capture new" at bounding box center [831, 267] width 63 height 11
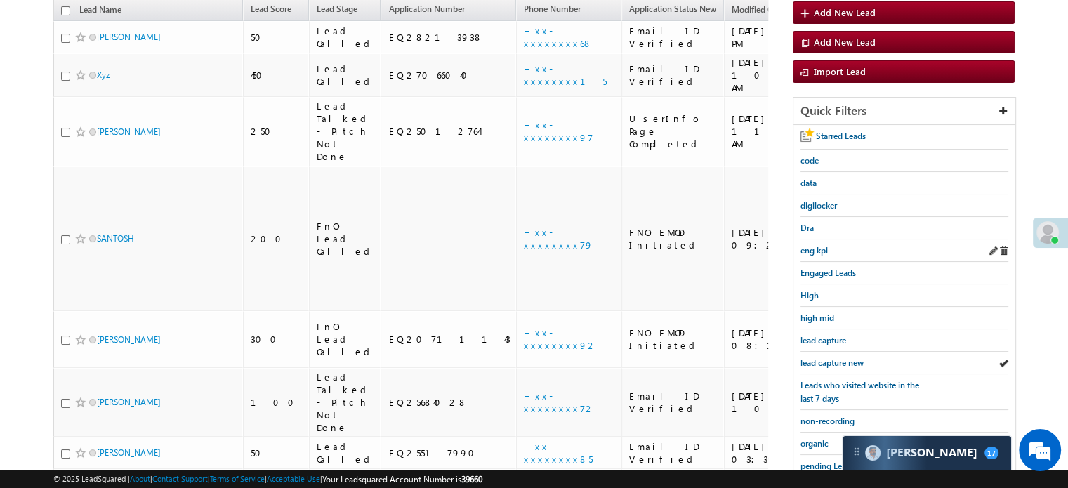
scroll to position [183, 0]
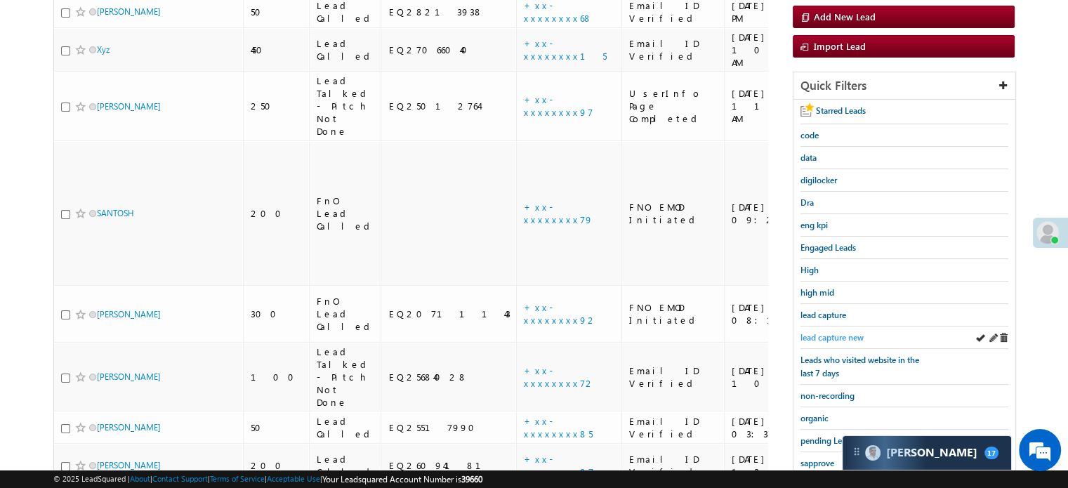
click at [833, 332] on span "lead capture new" at bounding box center [831, 337] width 63 height 11
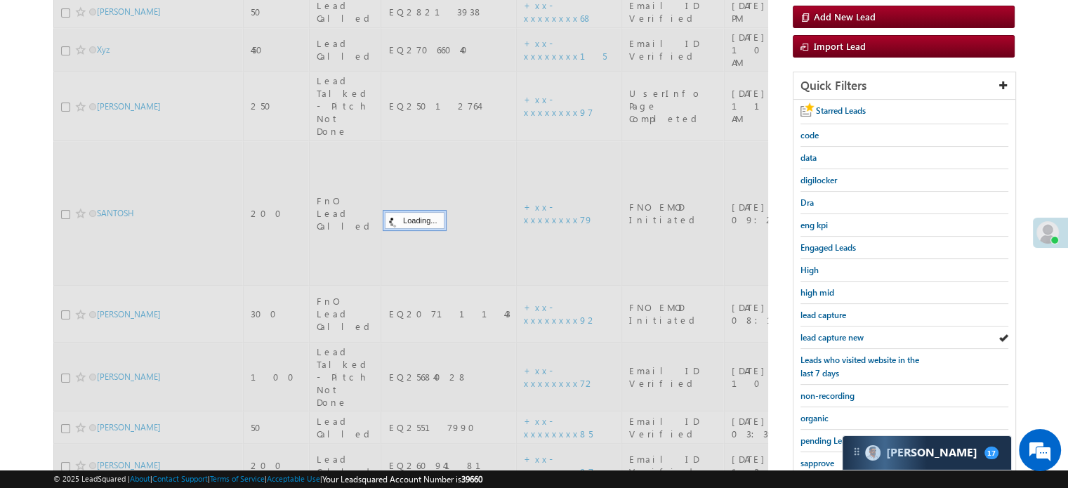
click at [833, 332] on span "lead capture new" at bounding box center [831, 337] width 63 height 11
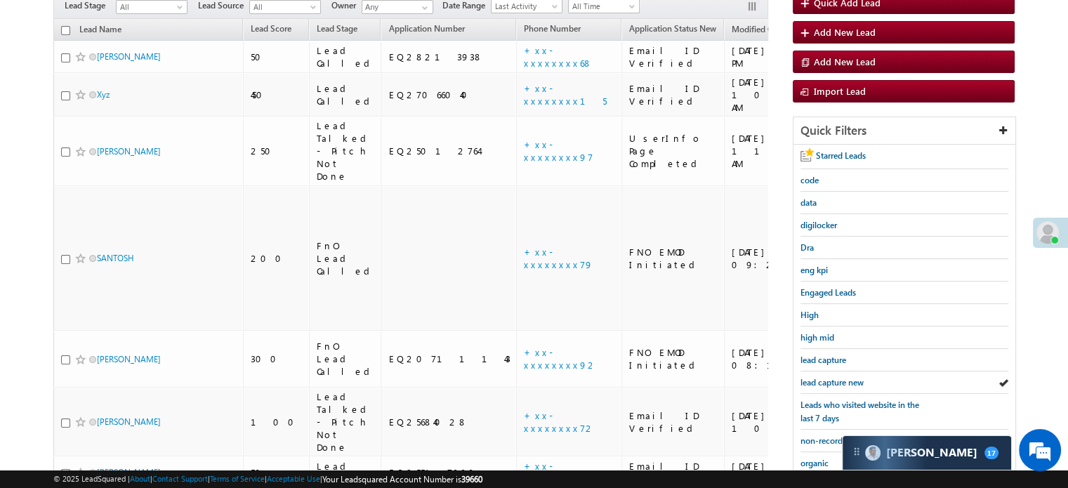
scroll to position [253, 0]
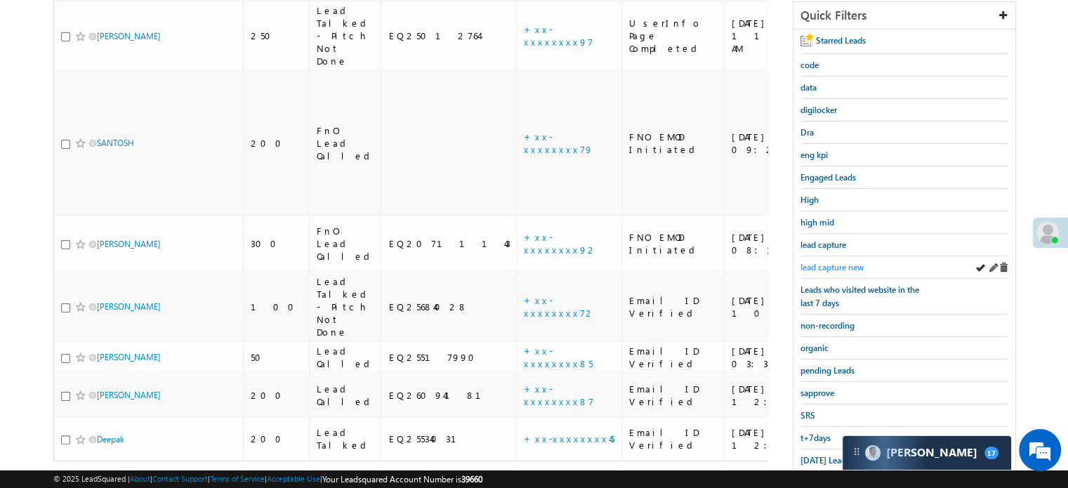
click at [832, 262] on span "lead capture new" at bounding box center [831, 267] width 63 height 11
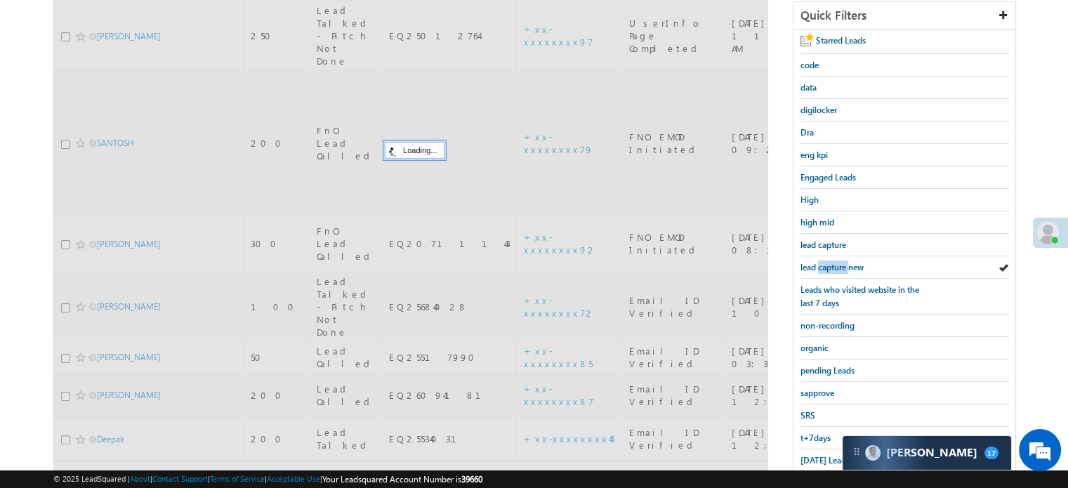
click at [832, 262] on span "lead capture new" at bounding box center [831, 267] width 63 height 11
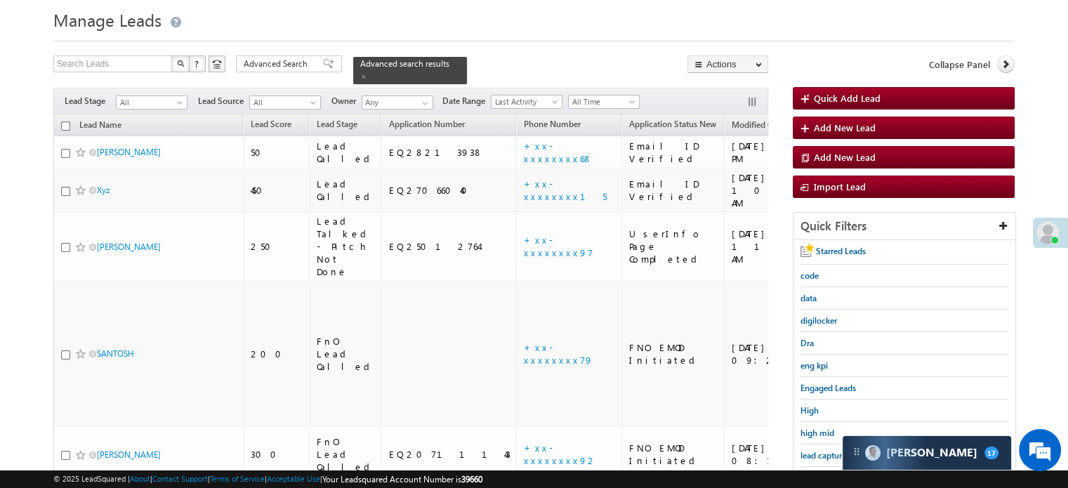
scroll to position [301, 0]
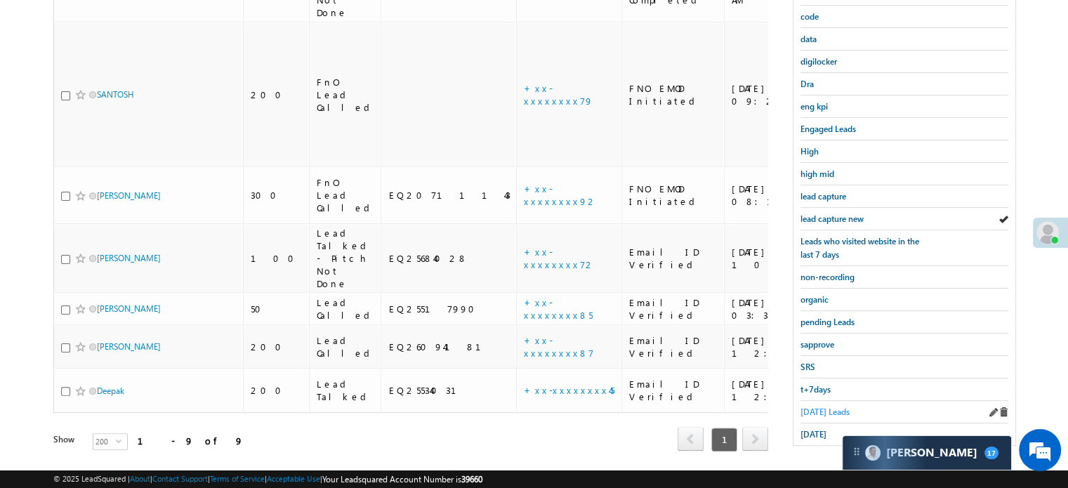
click at [823, 409] on span "Today's Leads" at bounding box center [824, 411] width 49 height 11
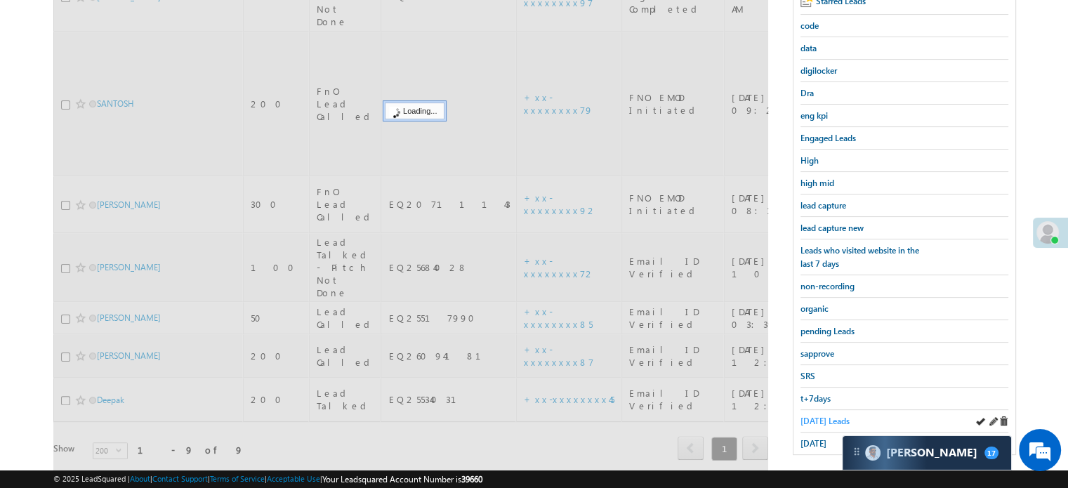
scroll to position [161, 0]
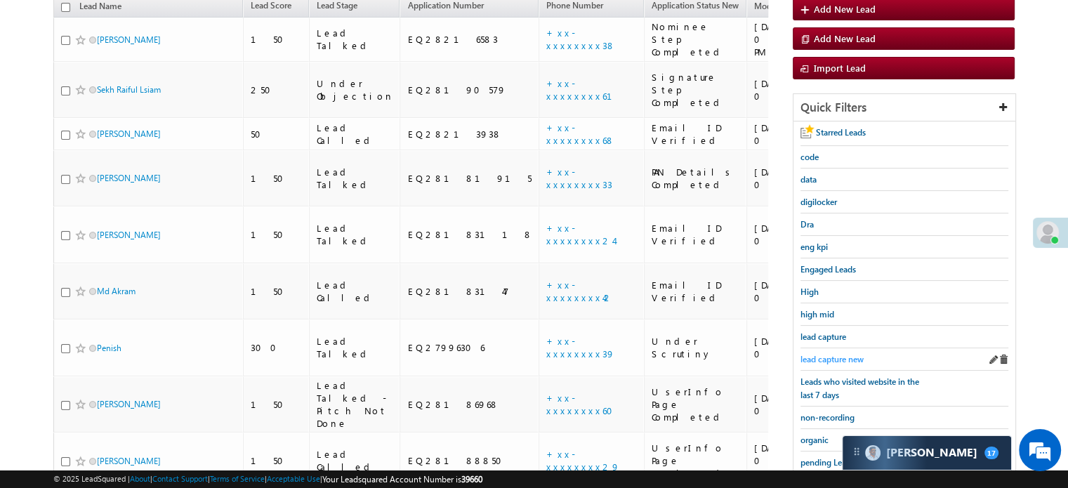
click at [834, 354] on span "lead capture new" at bounding box center [831, 359] width 63 height 11
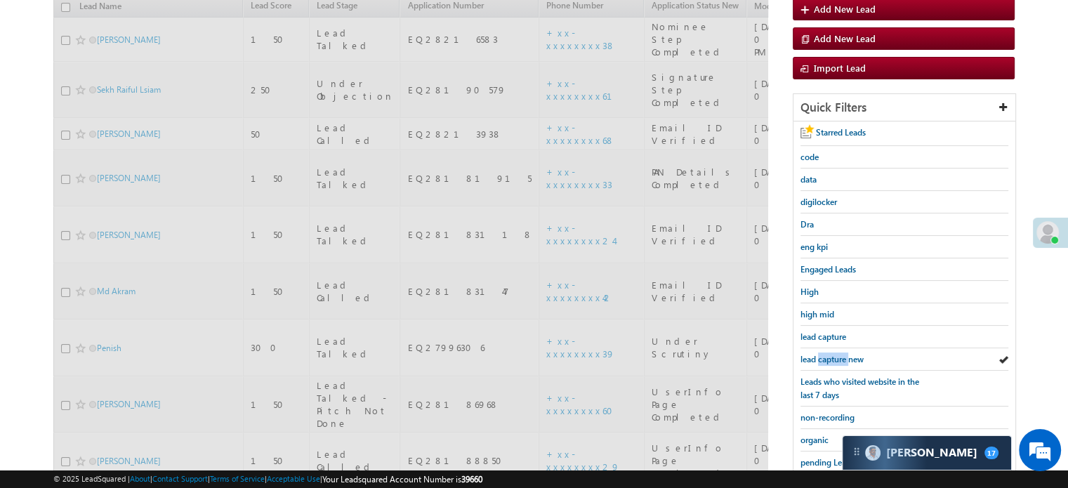
click at [834, 354] on span "lead capture new" at bounding box center [831, 359] width 63 height 11
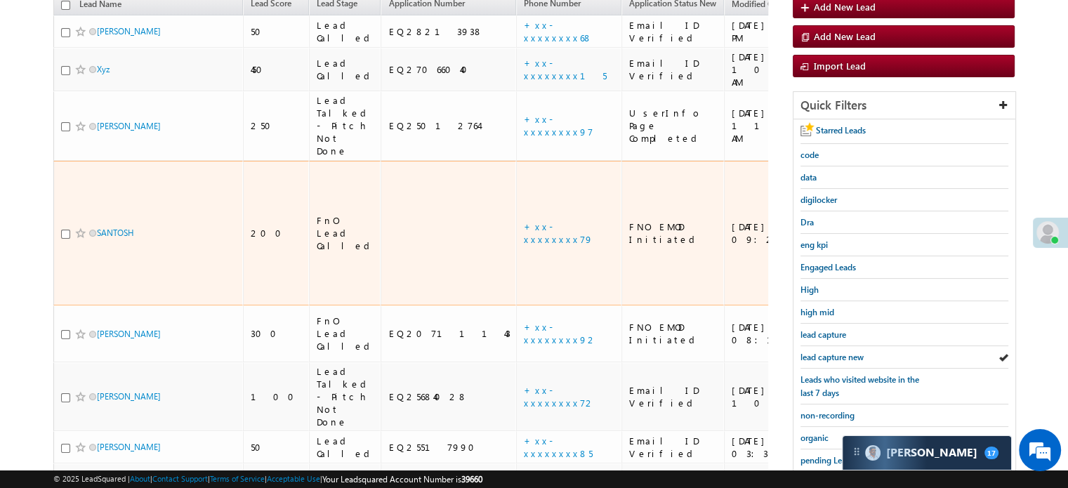
scroll to position [231, 0]
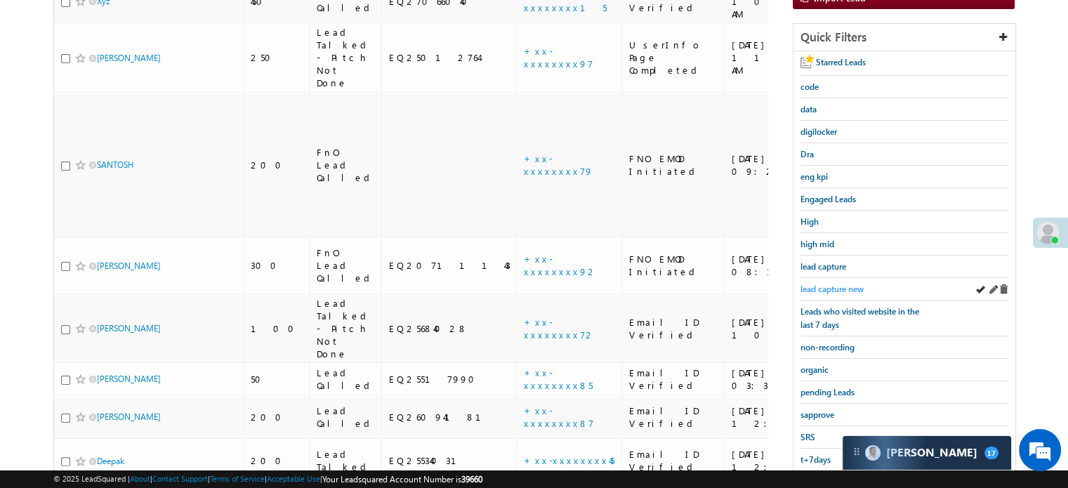
click at [860, 284] on span "lead capture new" at bounding box center [831, 289] width 63 height 11
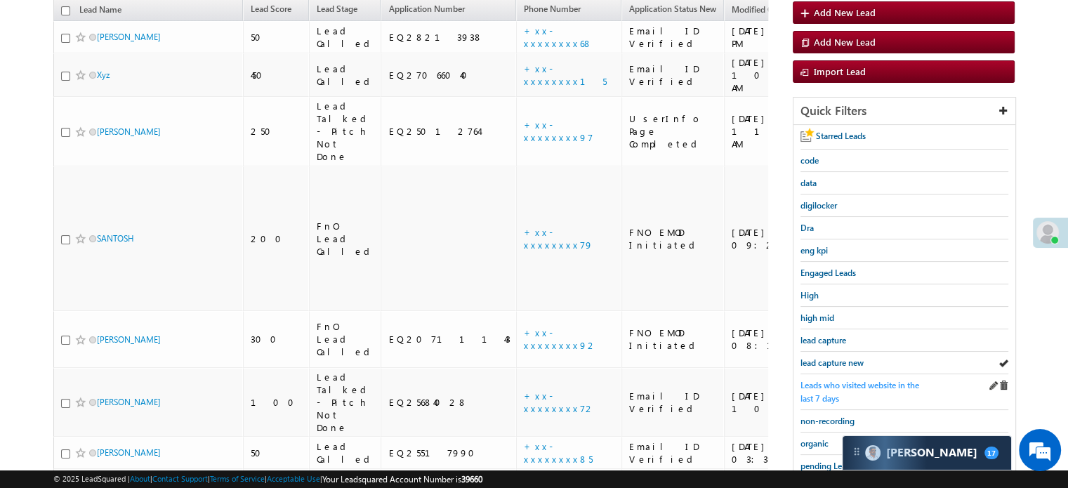
scroll to position [161, 0]
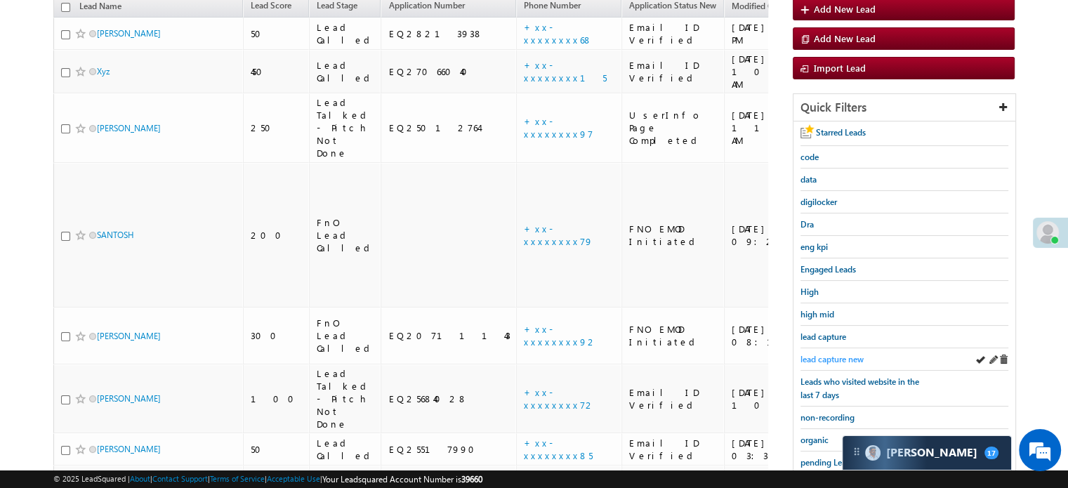
click at [842, 354] on span "lead capture new" at bounding box center [831, 359] width 63 height 11
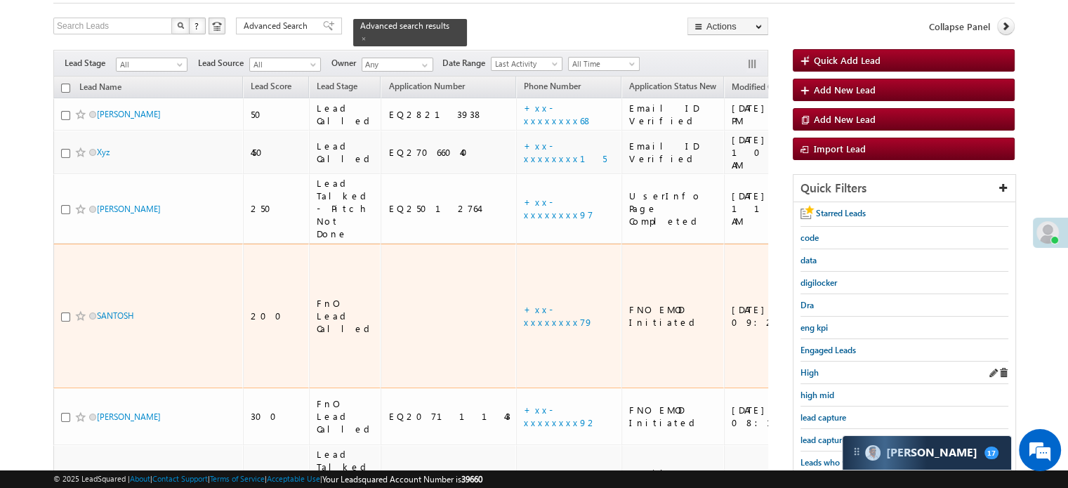
scroll to position [140, 0]
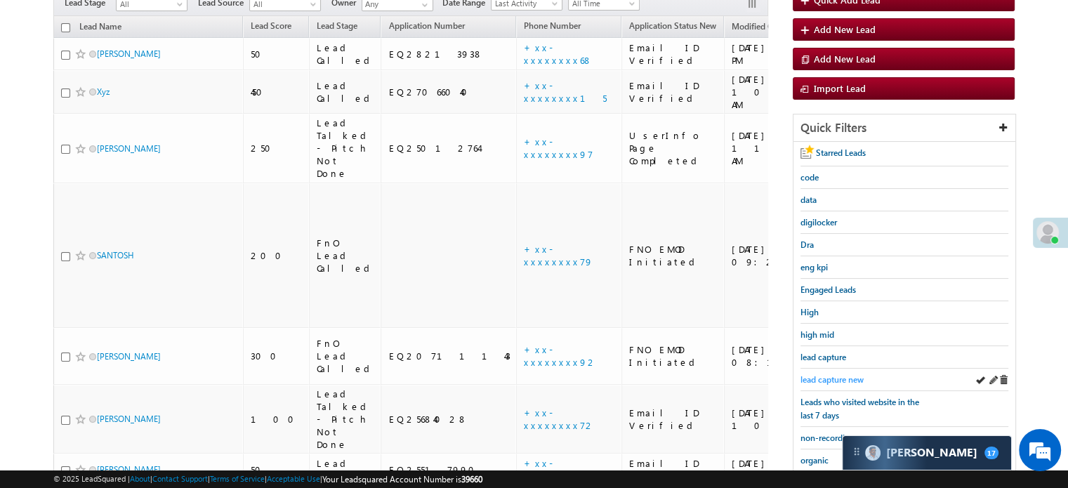
click at [825, 376] on span "lead capture new" at bounding box center [831, 379] width 63 height 11
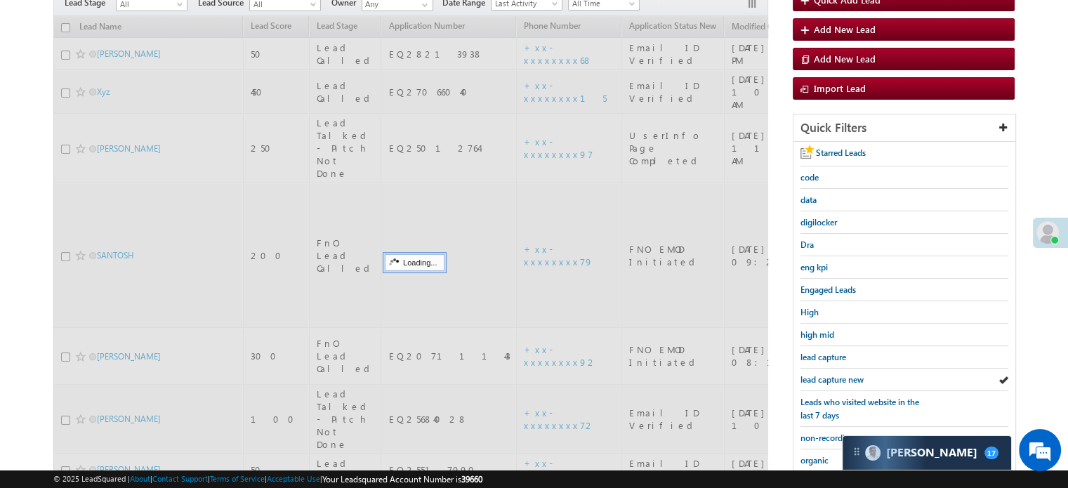
click at [825, 376] on span "lead capture new" at bounding box center [831, 379] width 63 height 11
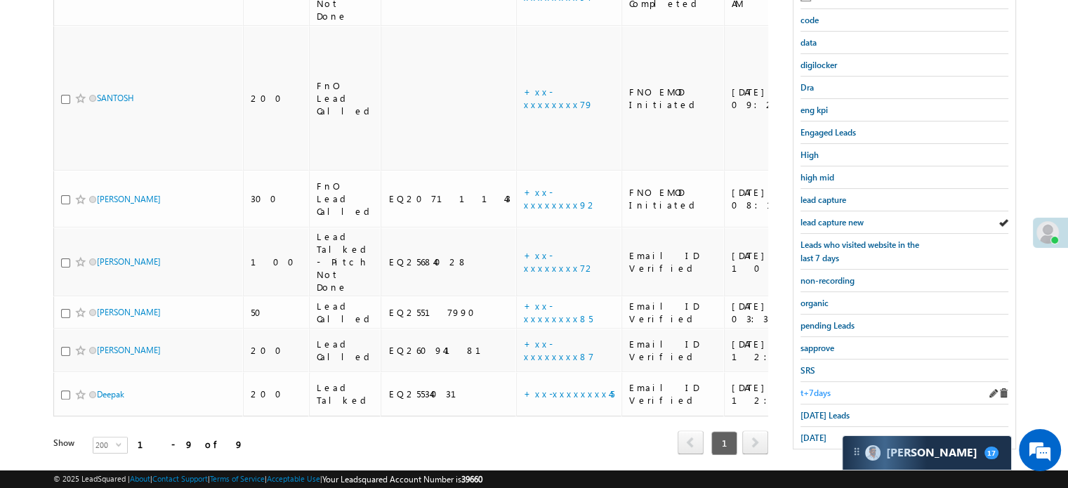
scroll to position [301, 0]
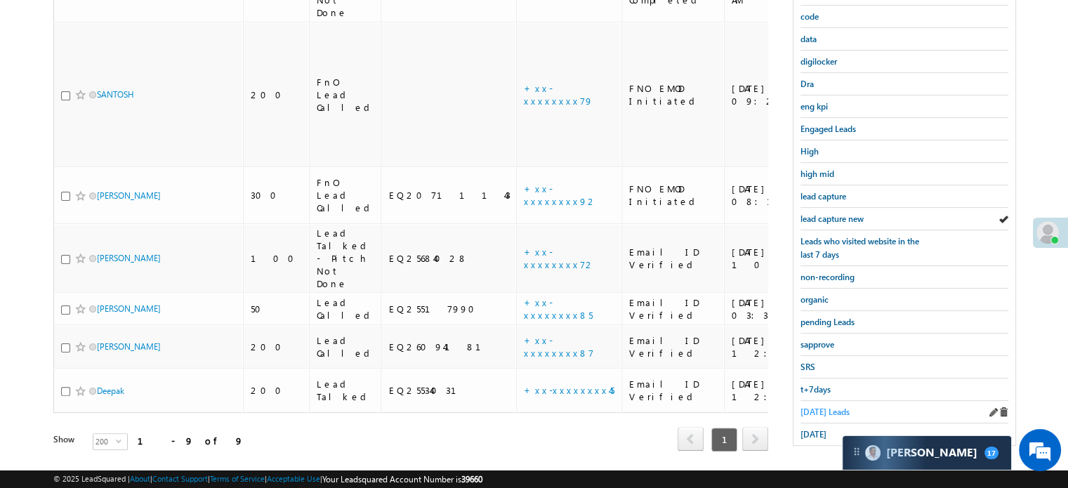
click at [819, 405] on link "Today's Leads" at bounding box center [824, 411] width 49 height 13
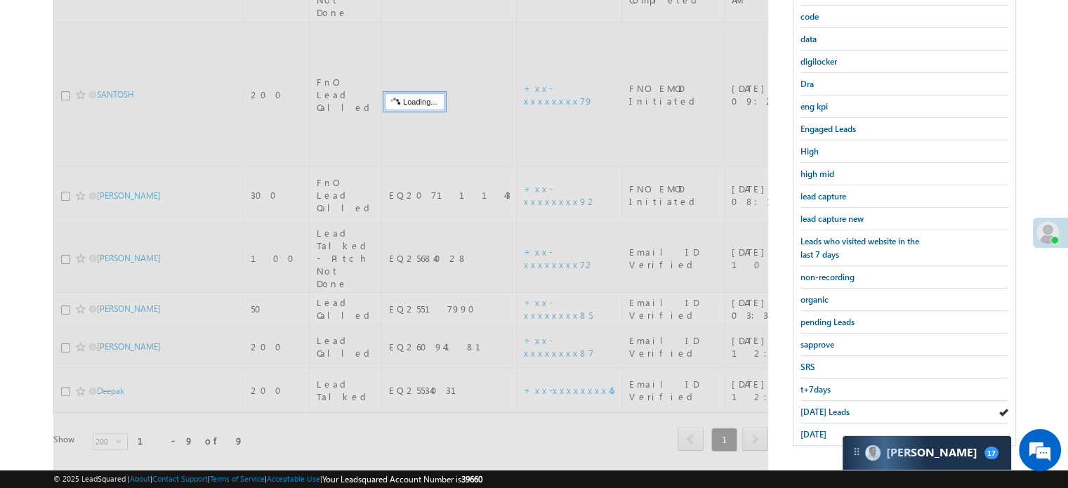
click at [819, 406] on span "Today's Leads" at bounding box center [824, 411] width 49 height 11
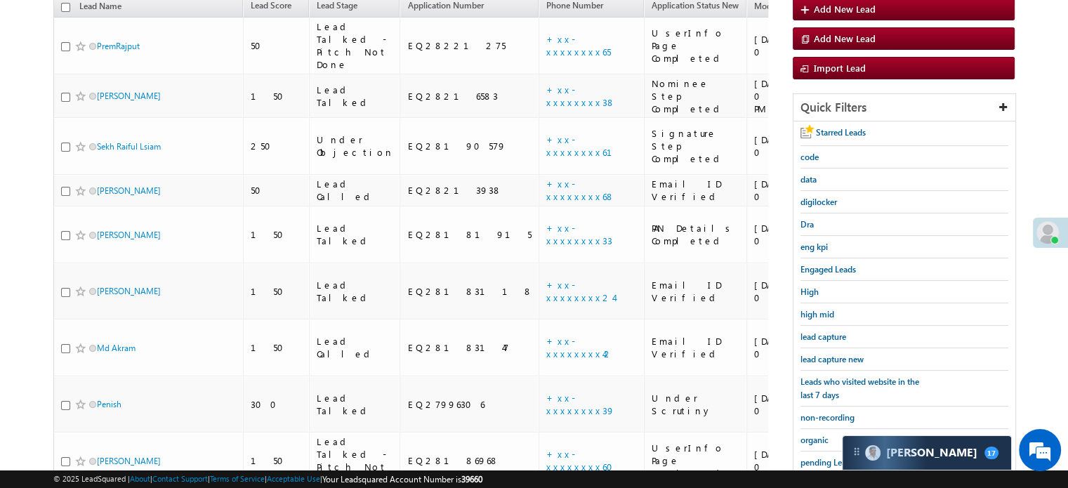
scroll to position [91, 0]
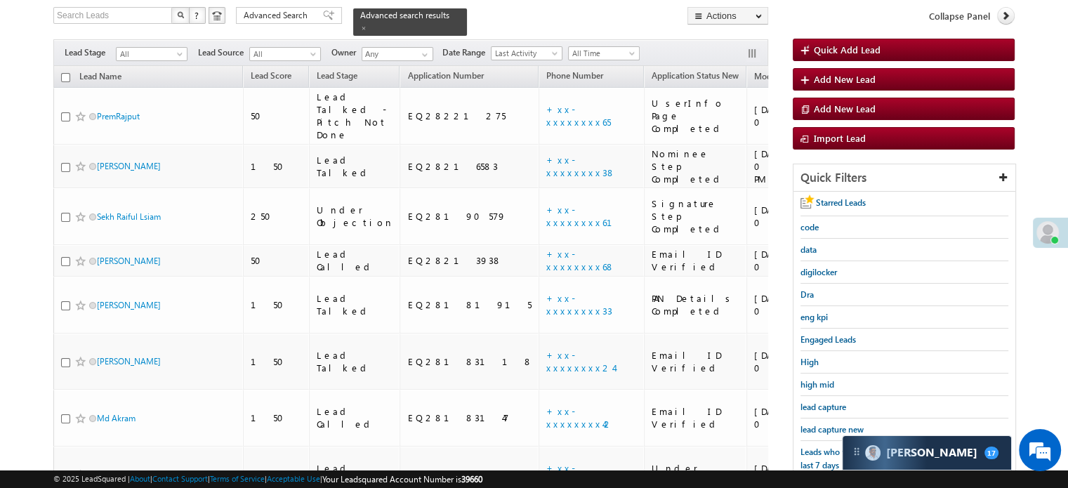
drag, startPoint x: 1064, startPoint y: 84, endPoint x: 1066, endPoint y: 91, distance: 7.3
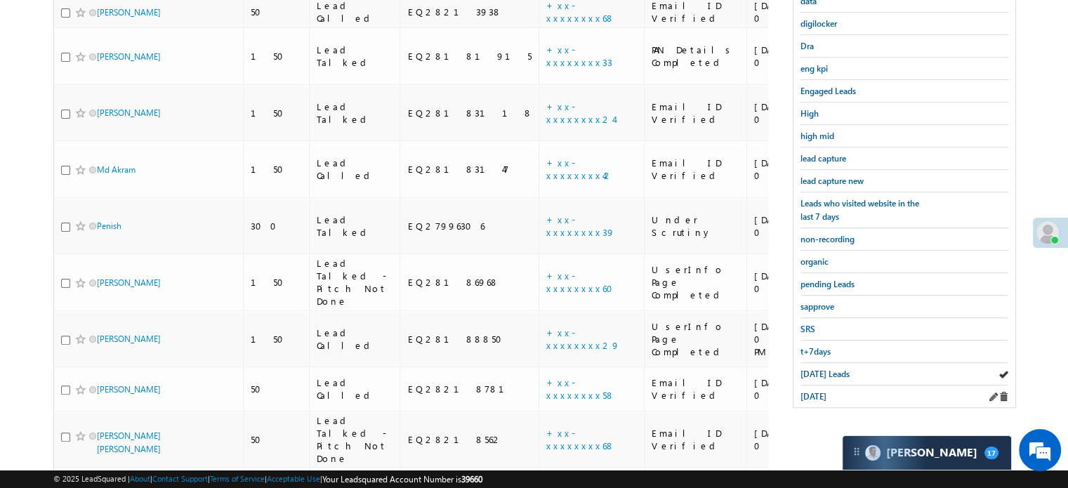
scroll to position [126, 0]
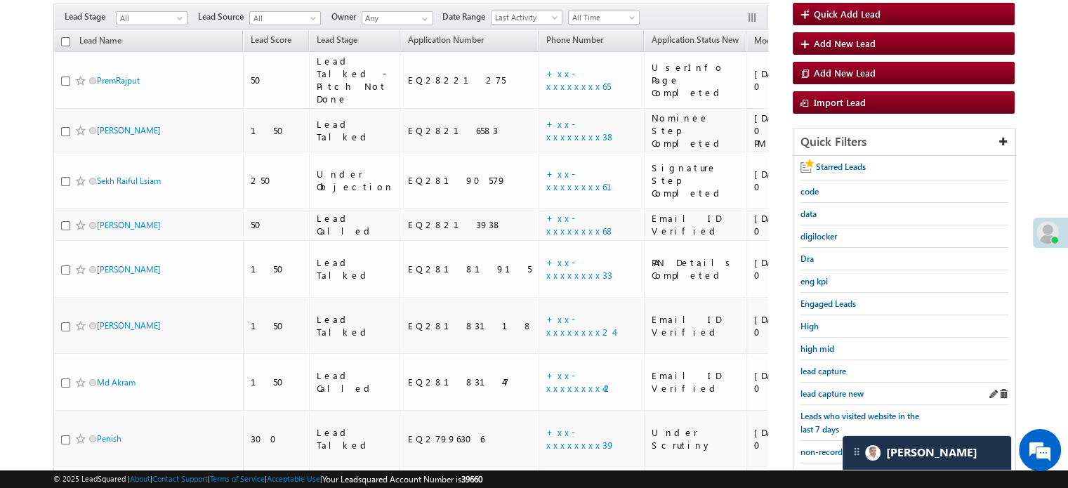
click at [818, 383] on div "lead capture new" at bounding box center [904, 394] width 208 height 22
click at [820, 388] on span "lead capture new" at bounding box center [831, 393] width 63 height 11
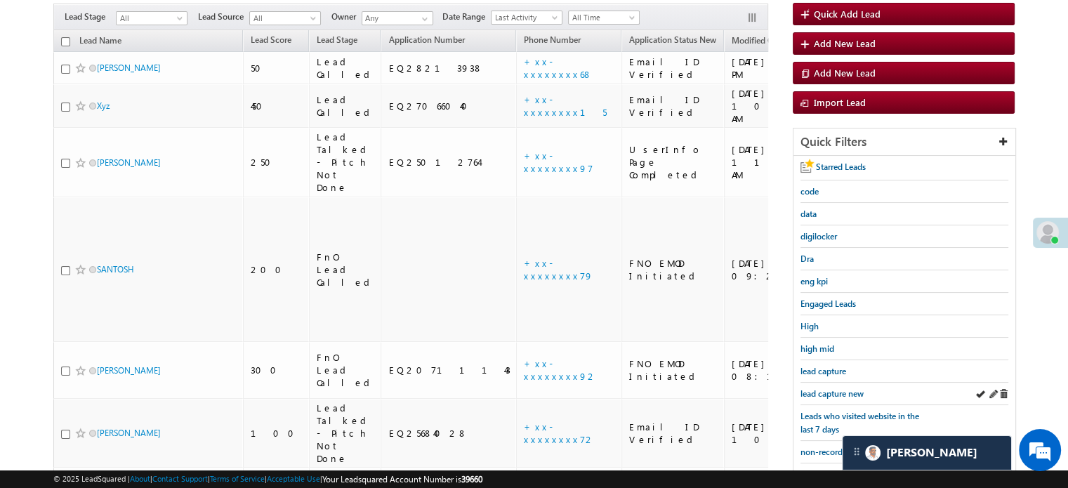
click at [832, 383] on div "lead capture new" at bounding box center [904, 394] width 208 height 22
click at [833, 390] on span "lead capture new" at bounding box center [831, 393] width 63 height 11
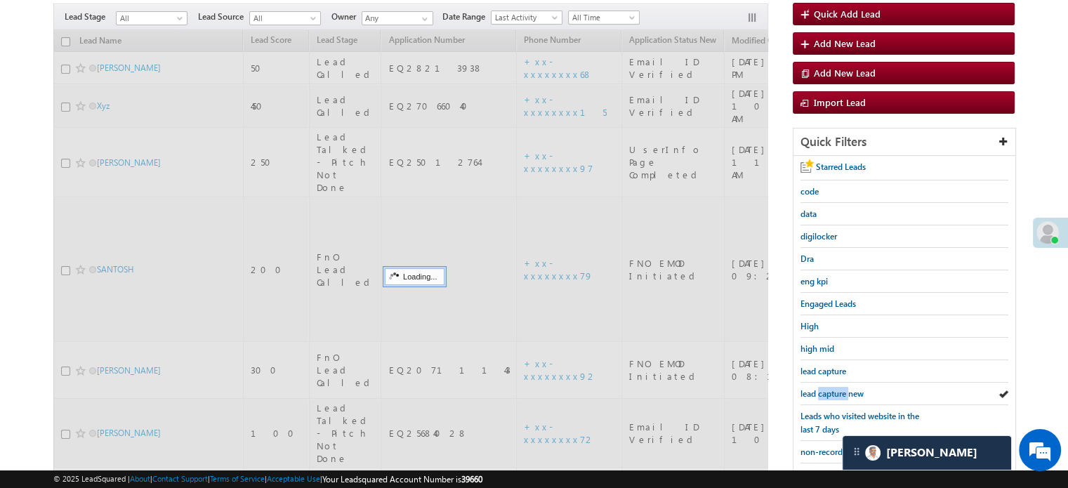
click at [833, 390] on span "lead capture new" at bounding box center [831, 393] width 63 height 11
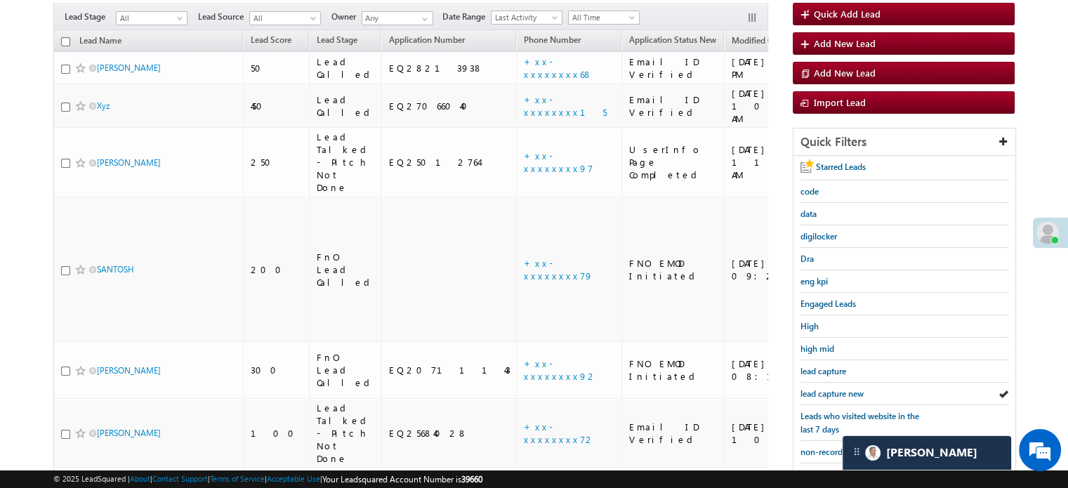
click at [833, 390] on span "lead capture new" at bounding box center [831, 393] width 63 height 11
click at [826, 388] on span "lead capture new" at bounding box center [831, 393] width 63 height 11
click at [835, 387] on link "lead capture new" at bounding box center [831, 393] width 63 height 13
click at [842, 390] on span "lead capture new" at bounding box center [831, 393] width 63 height 11
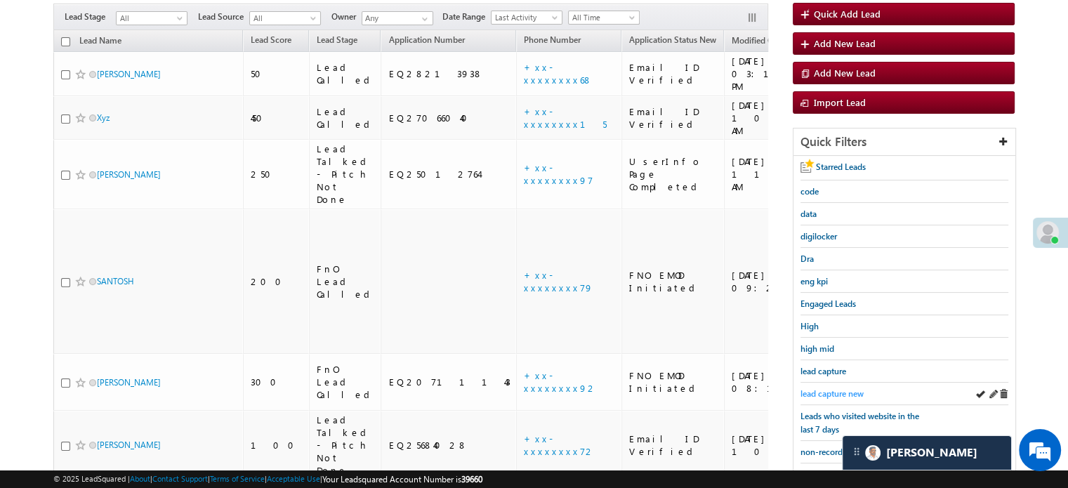
click at [845, 390] on span "lead capture new" at bounding box center [831, 393] width 63 height 11
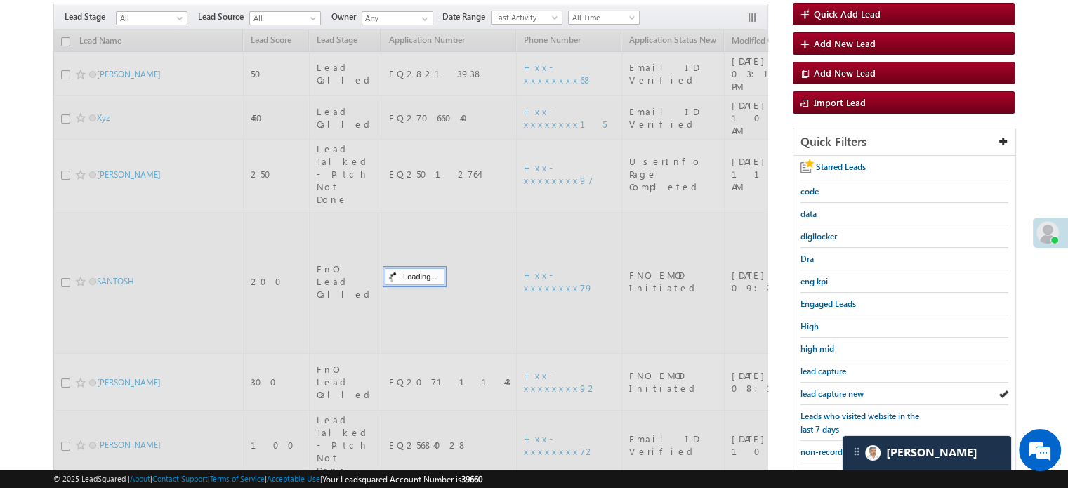
click at [845, 390] on span "lead capture new" at bounding box center [831, 393] width 63 height 11
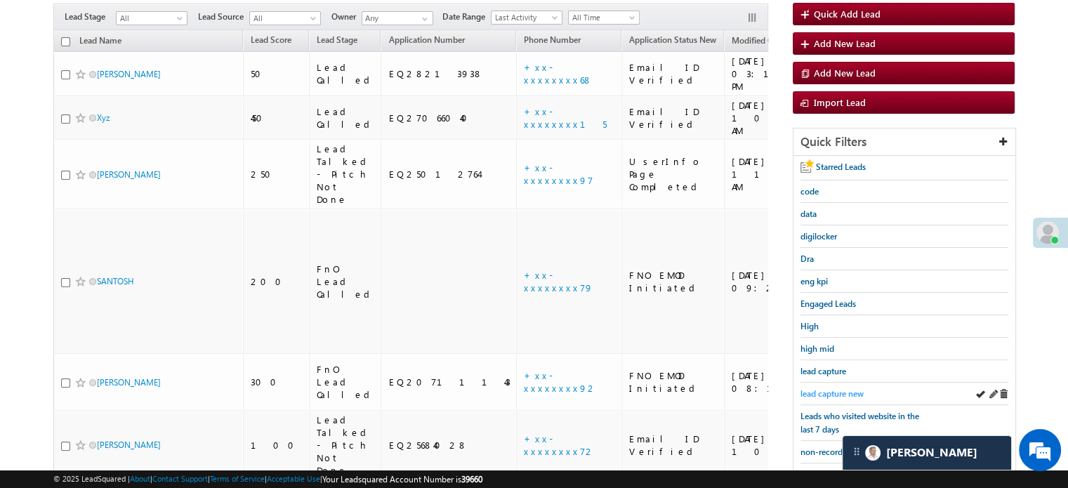
click at [817, 388] on span "lead capture new" at bounding box center [831, 393] width 63 height 11
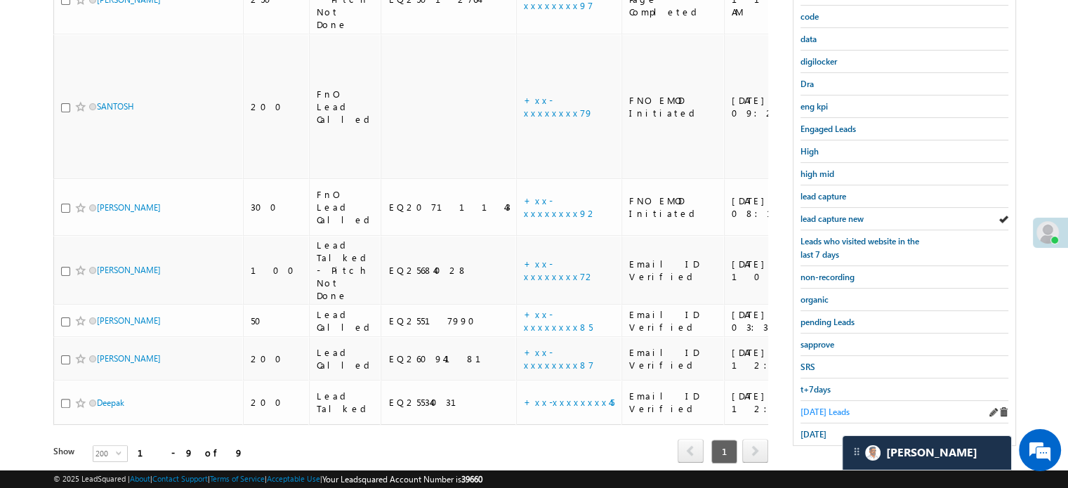
click at [816, 406] on span "Today's Leads" at bounding box center [824, 411] width 49 height 11
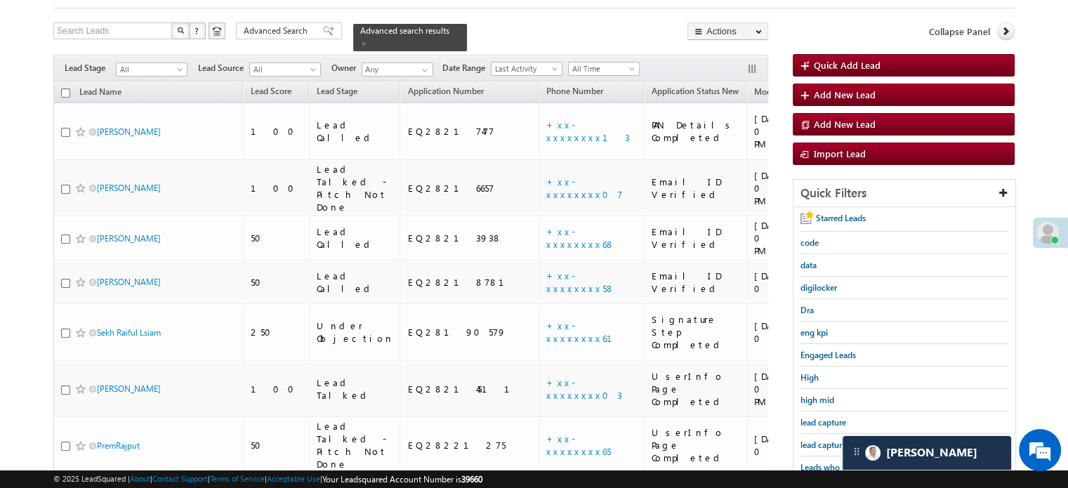
scroll to position [161, 0]
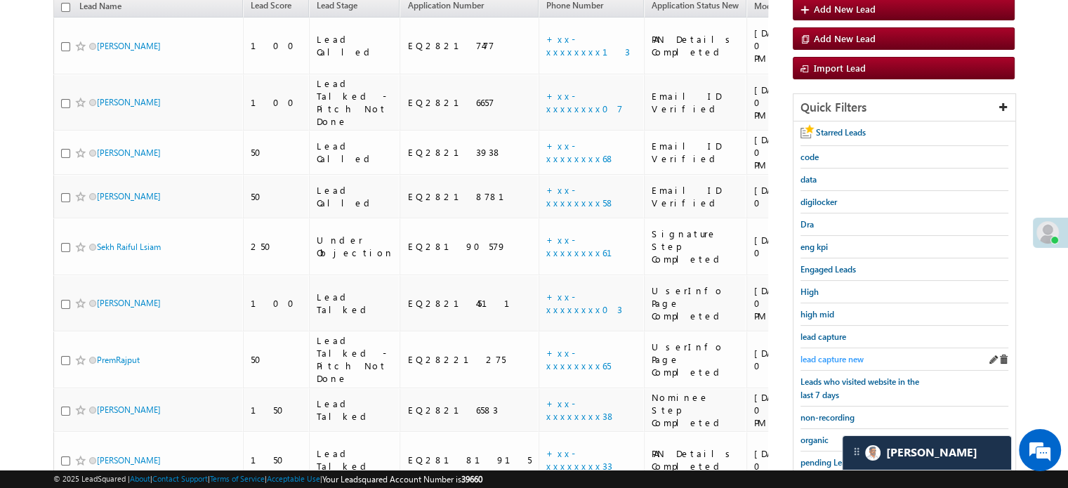
click at [833, 358] on span "lead capture new" at bounding box center [831, 359] width 63 height 11
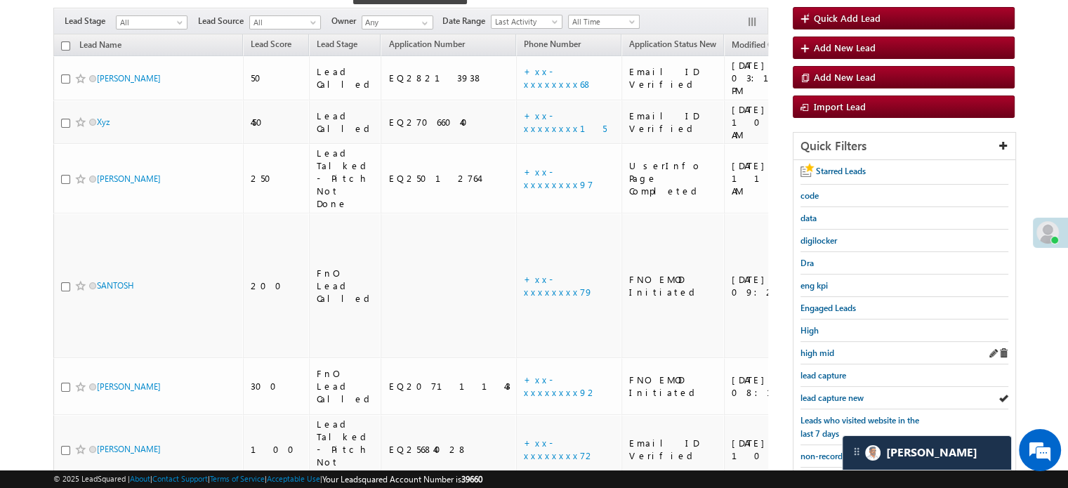
scroll to position [211, 0]
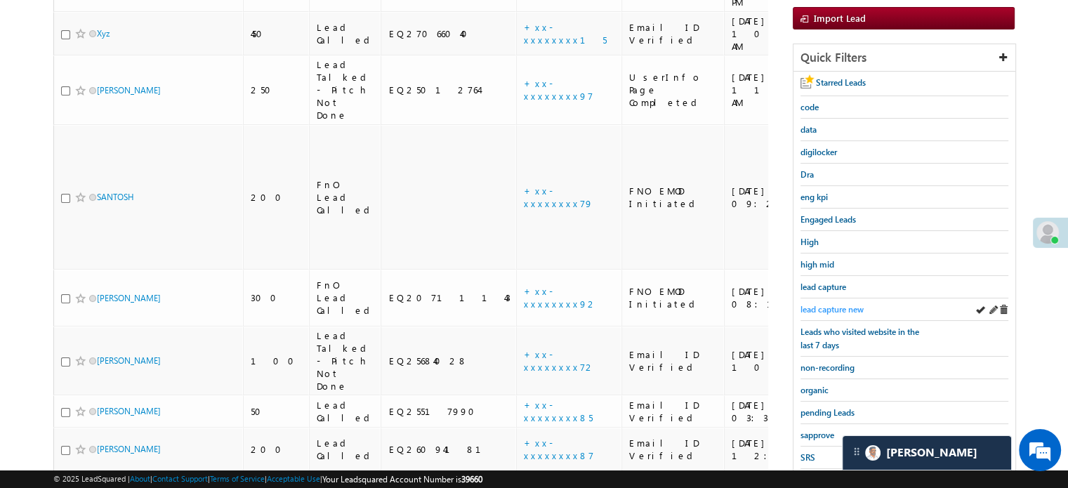
click at [831, 304] on span "lead capture new" at bounding box center [831, 309] width 63 height 11
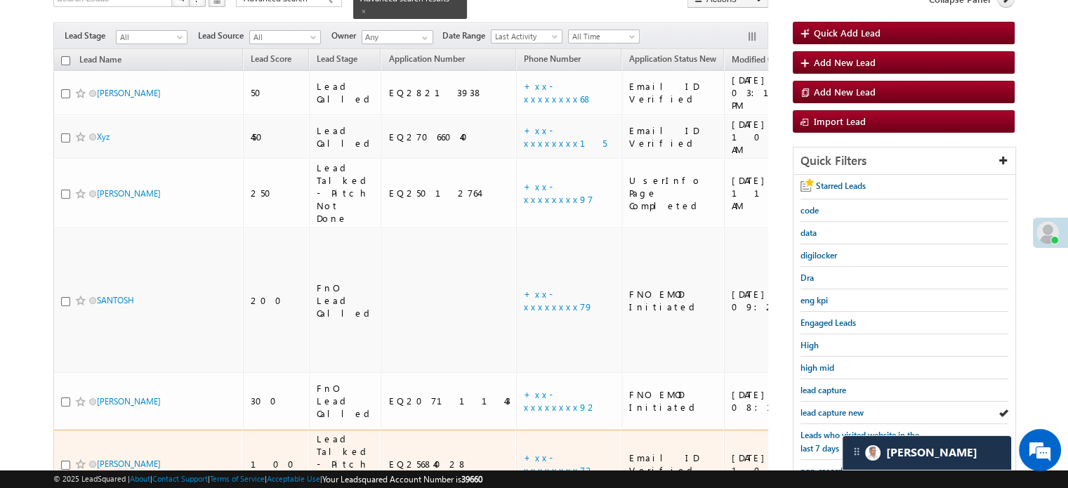
scroll to position [140, 0]
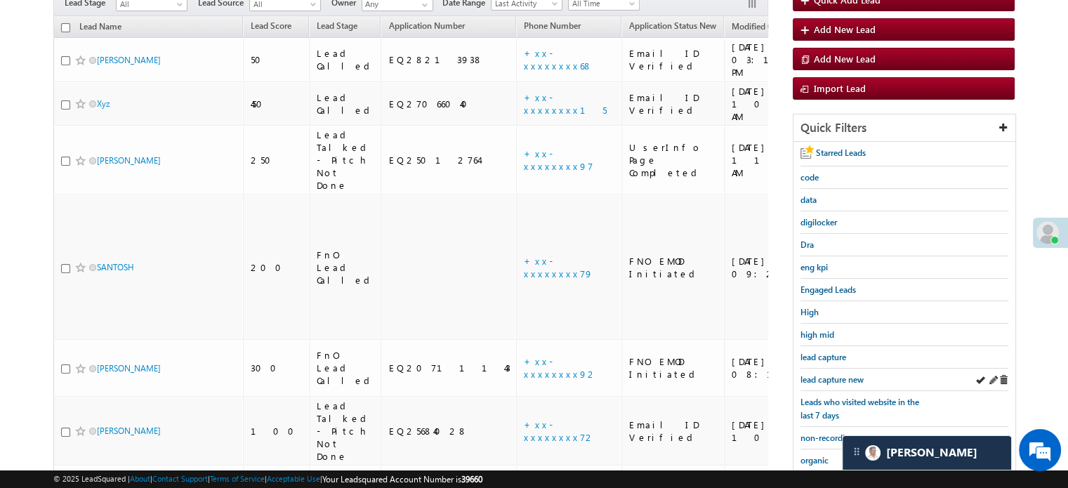
click at [834, 369] on div "lead capture new" at bounding box center [904, 380] width 208 height 22
click at [835, 374] on span "lead capture new" at bounding box center [831, 379] width 63 height 11
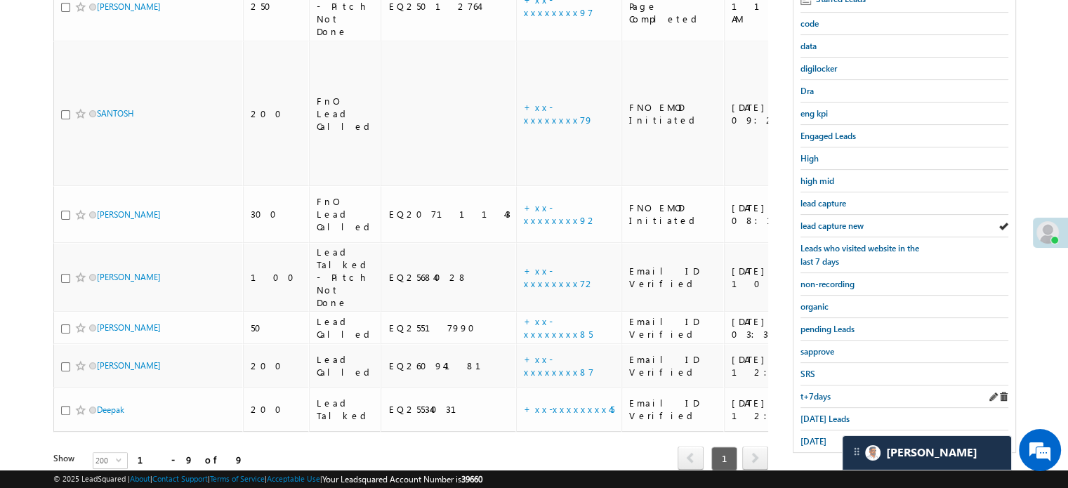
scroll to position [301, 0]
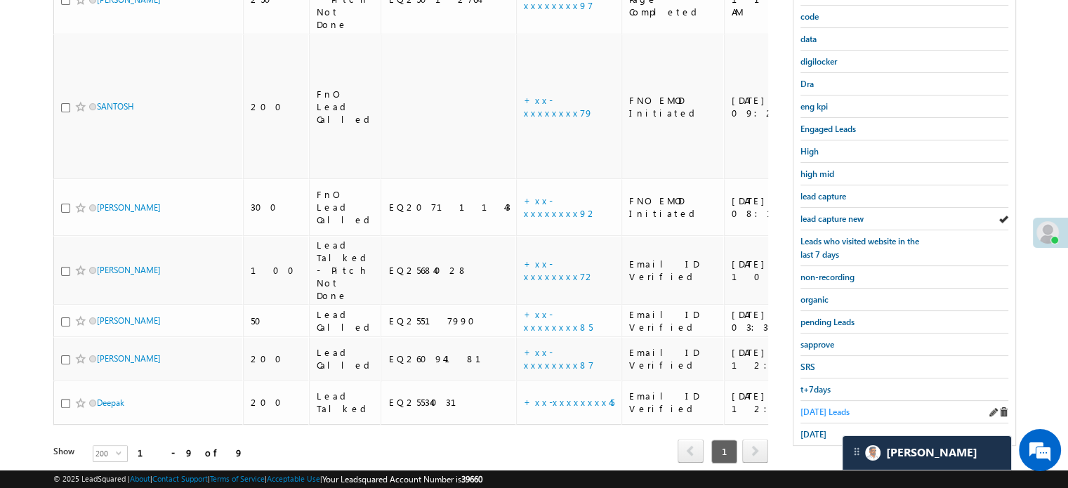
click at [805, 406] on span "Today's Leads" at bounding box center [824, 411] width 49 height 11
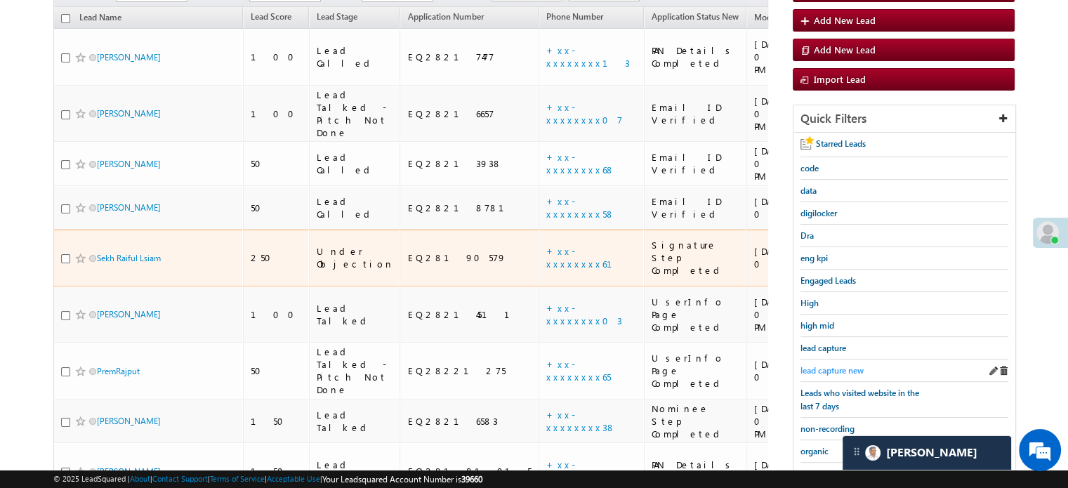
scroll to position [231, 0]
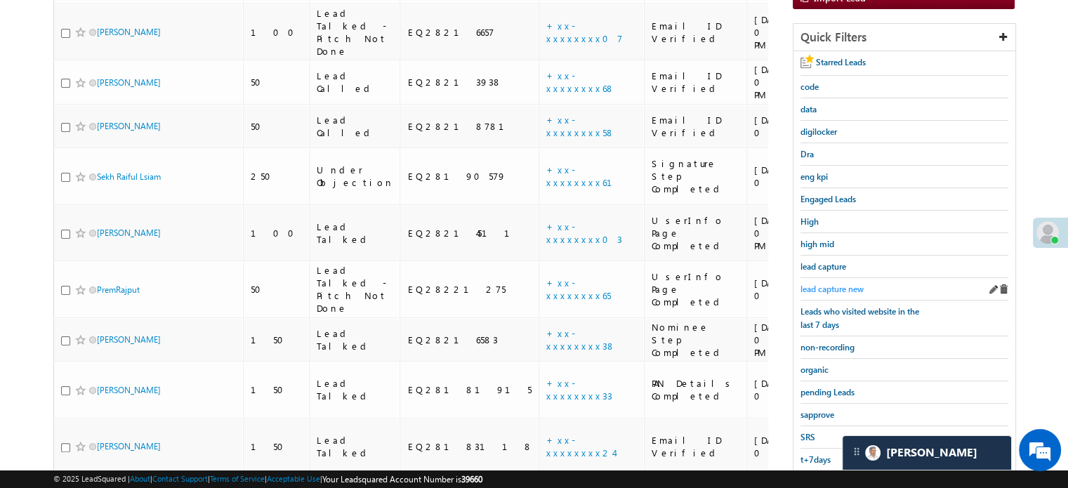
click at [842, 282] on link "lead capture new" at bounding box center [831, 288] width 63 height 13
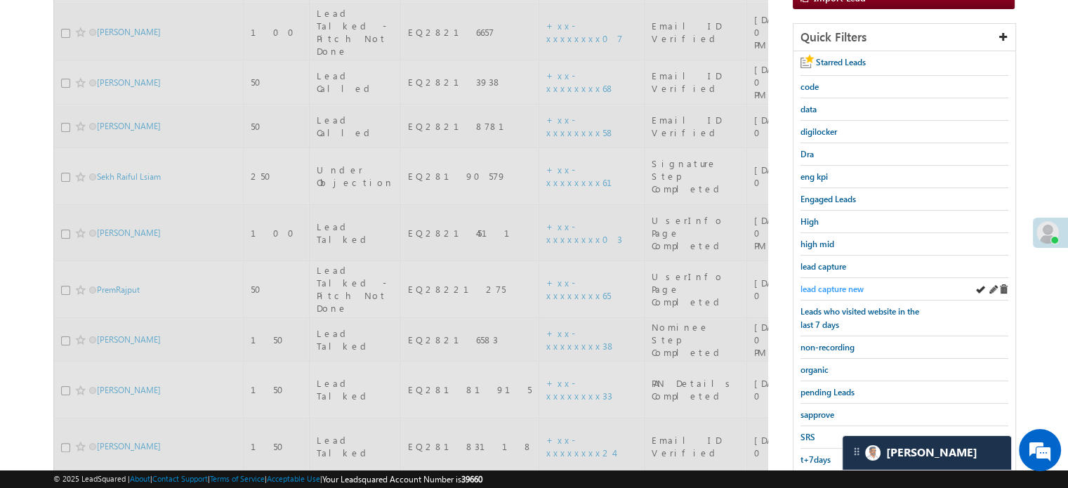
click at [840, 287] on span "lead capture new" at bounding box center [831, 289] width 63 height 11
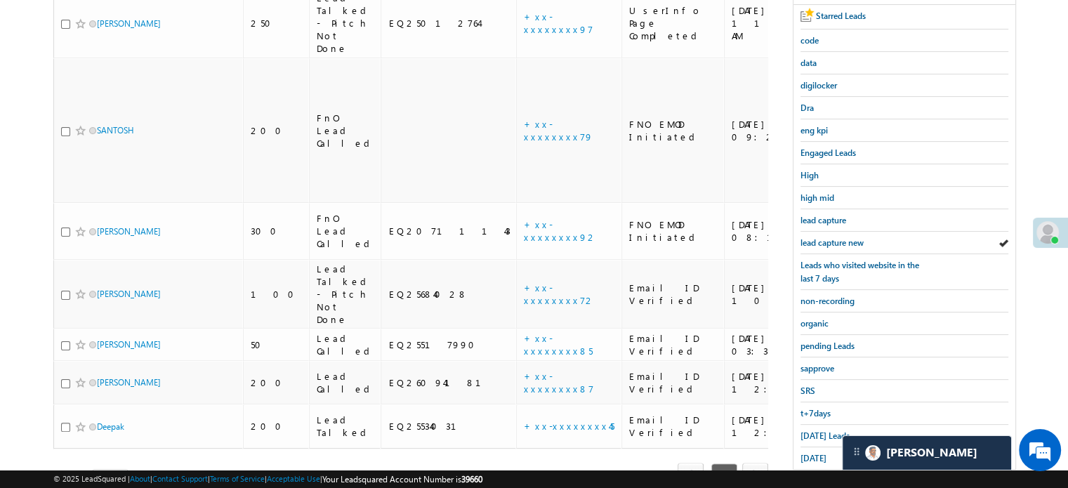
scroll to position [301, 0]
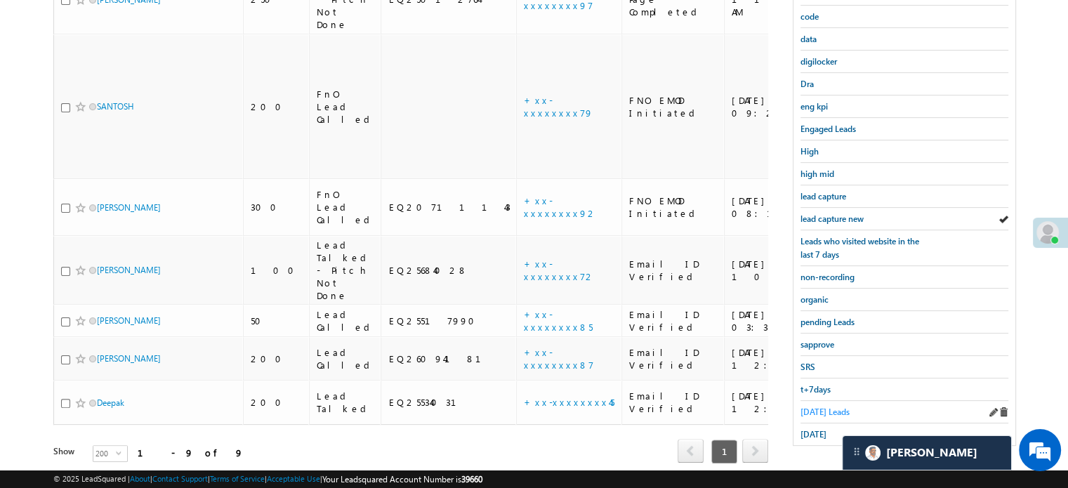
click at [823, 411] on link "Today's Leads" at bounding box center [824, 411] width 49 height 13
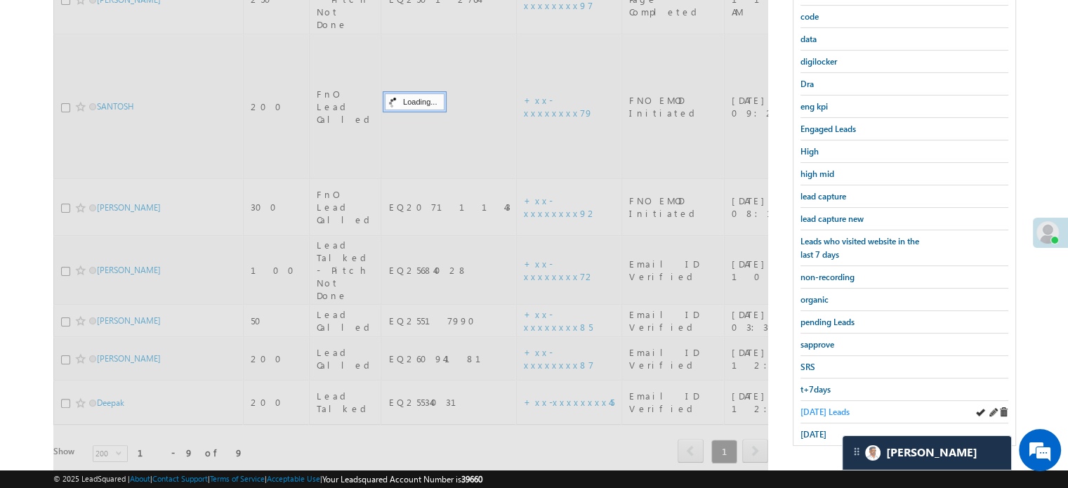
click at [819, 409] on span "Today's Leads" at bounding box center [824, 411] width 49 height 11
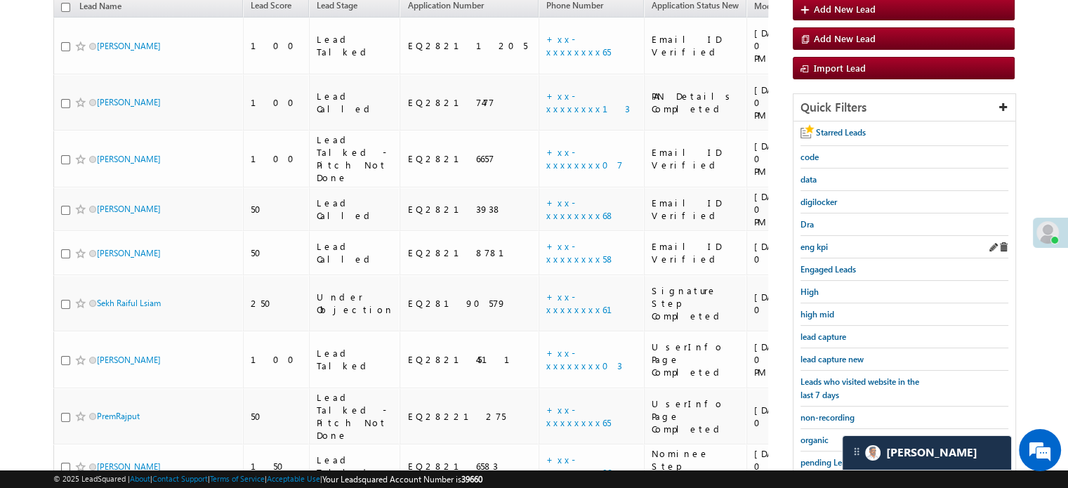
scroll to position [231, 0]
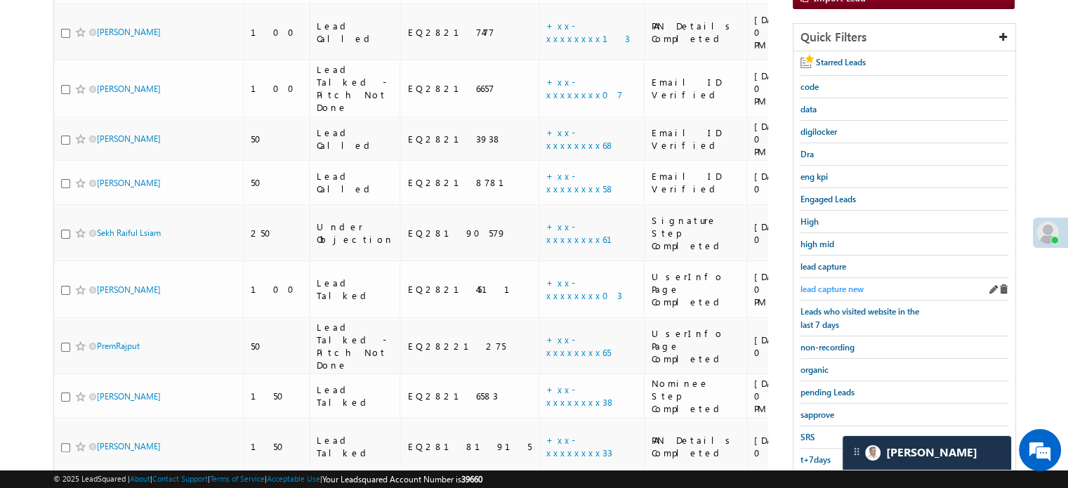
click at [842, 284] on span "lead capture new" at bounding box center [831, 289] width 63 height 11
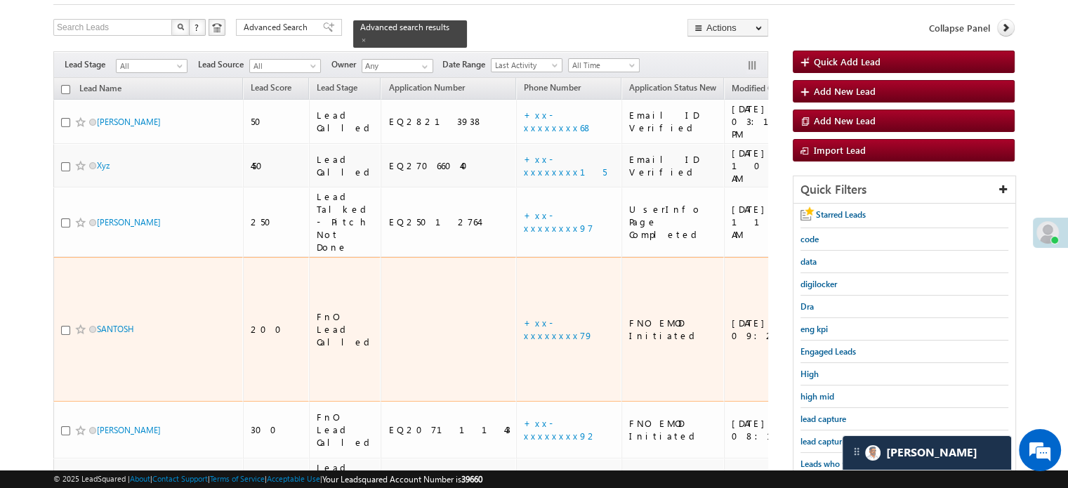
scroll to position [140, 0]
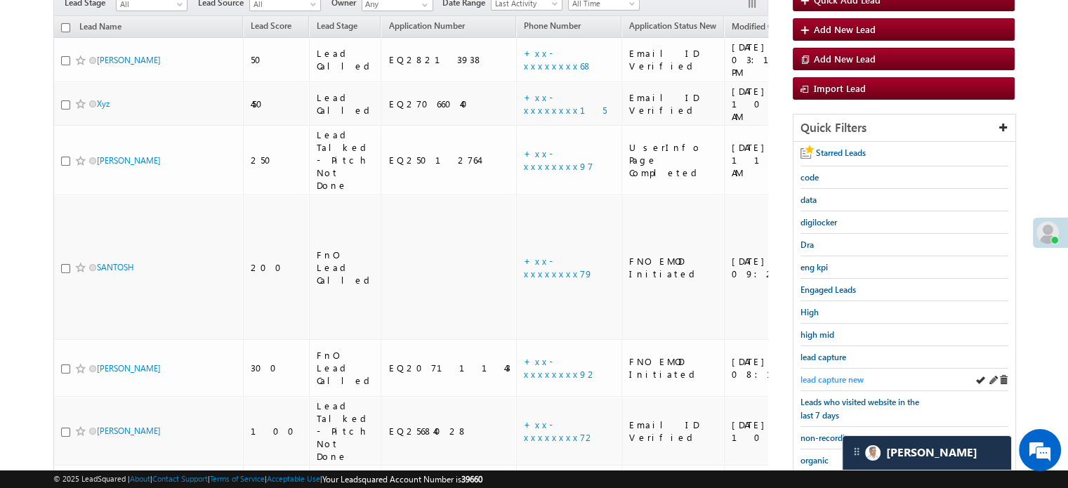
click at [805, 374] on span "lead capture new" at bounding box center [831, 379] width 63 height 11
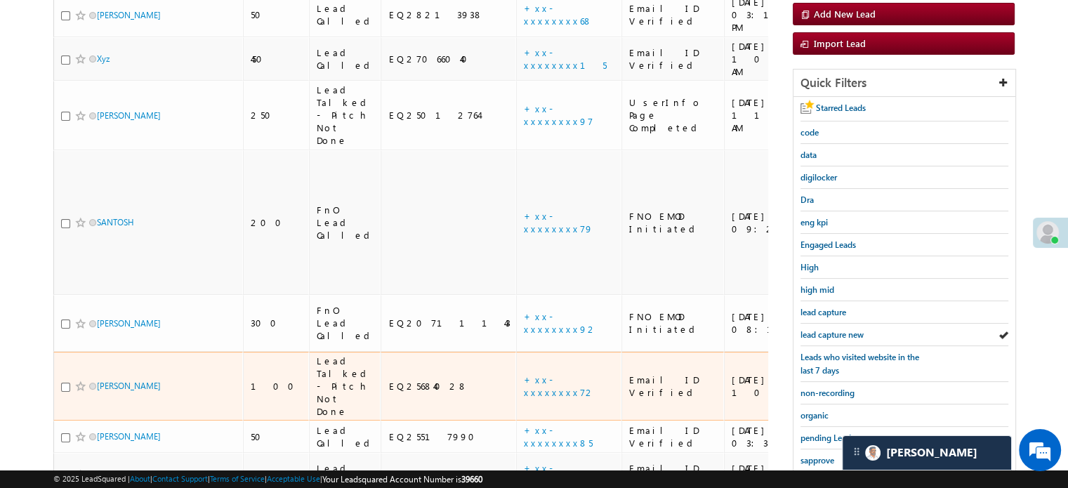
scroll to position [211, 0]
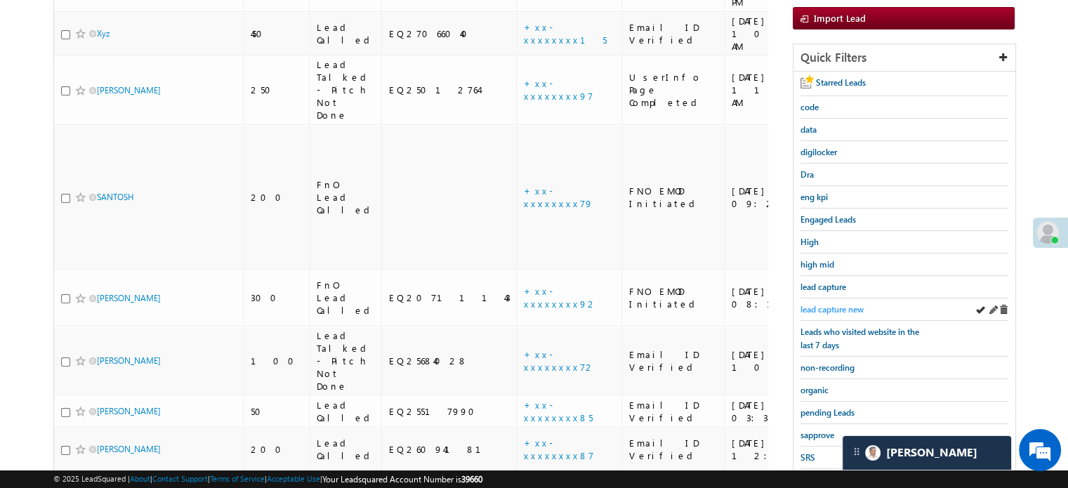
click at [831, 306] on span "lead capture new" at bounding box center [831, 309] width 63 height 11
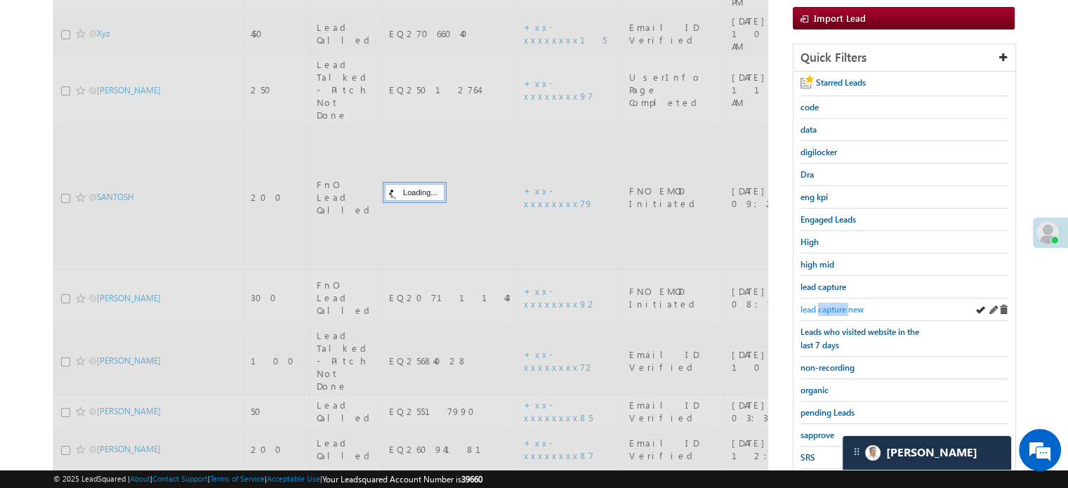
click at [832, 308] on span "lead capture new" at bounding box center [831, 309] width 63 height 11
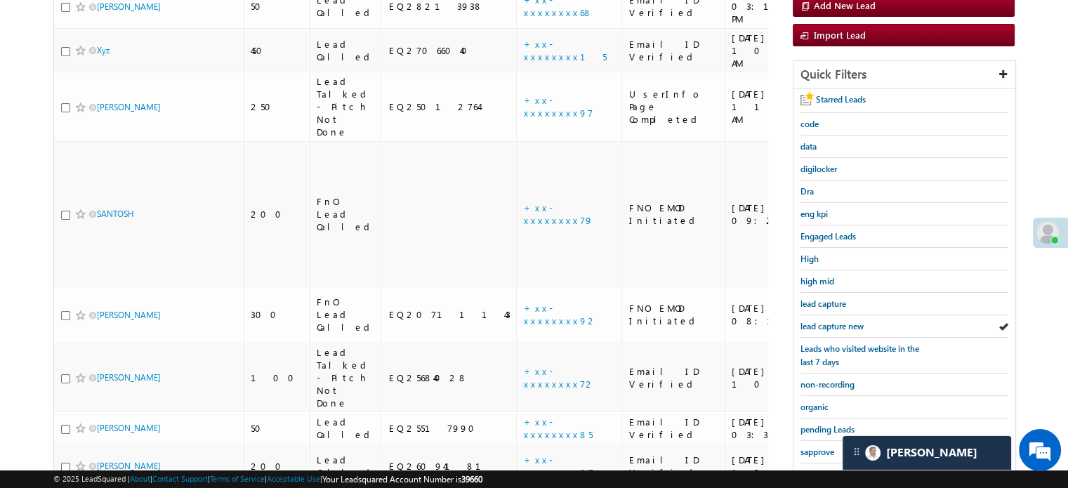
scroll to position [281, 0]
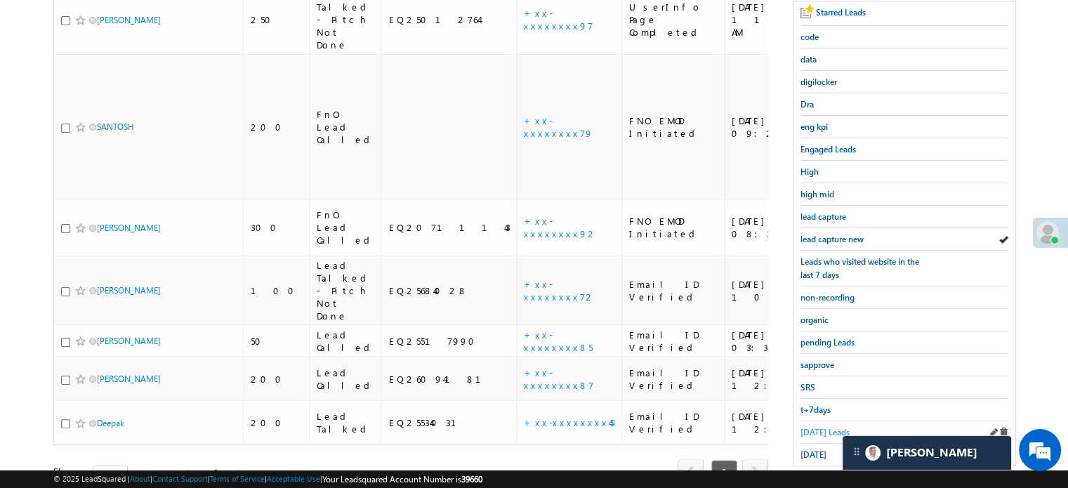
click at [805, 430] on span "Today's Leads" at bounding box center [824, 432] width 49 height 11
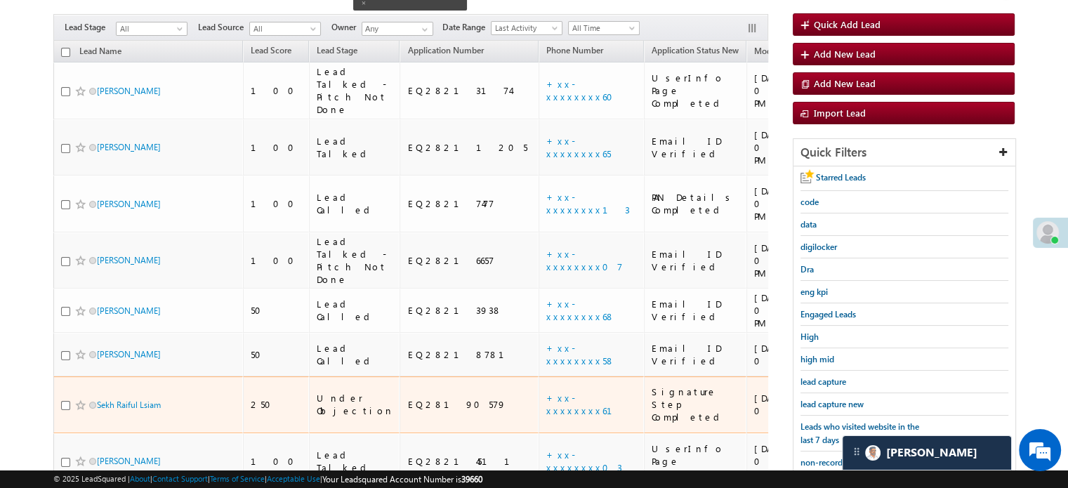
scroll to position [140, 0]
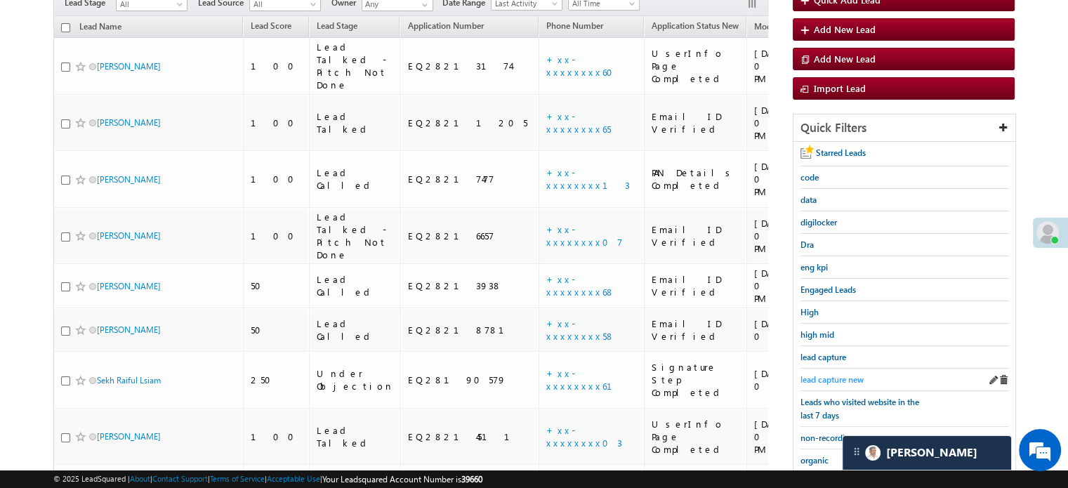
click at [814, 374] on span "lead capture new" at bounding box center [831, 379] width 63 height 11
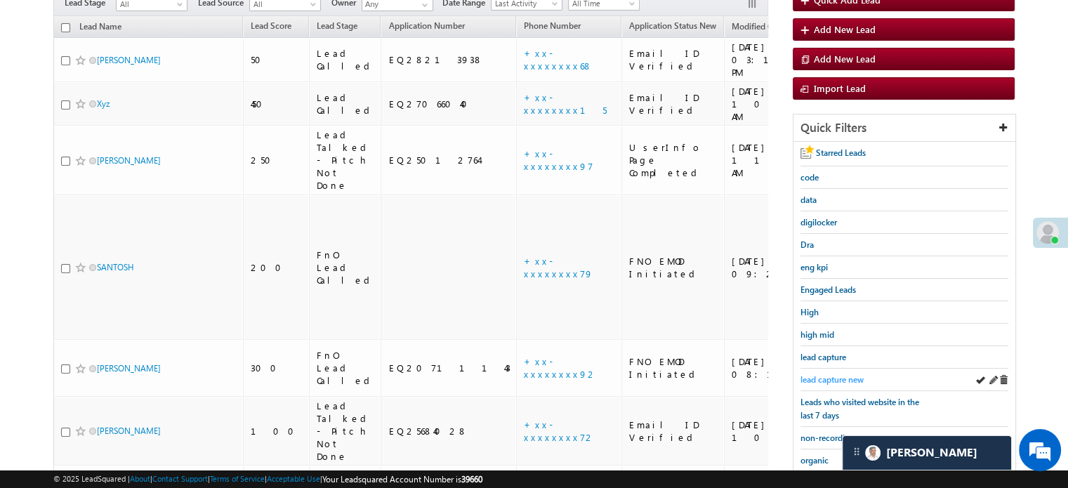
click at [829, 374] on span "lead capture new" at bounding box center [831, 379] width 63 height 11
click at [846, 376] on span "lead capture new" at bounding box center [831, 379] width 63 height 11
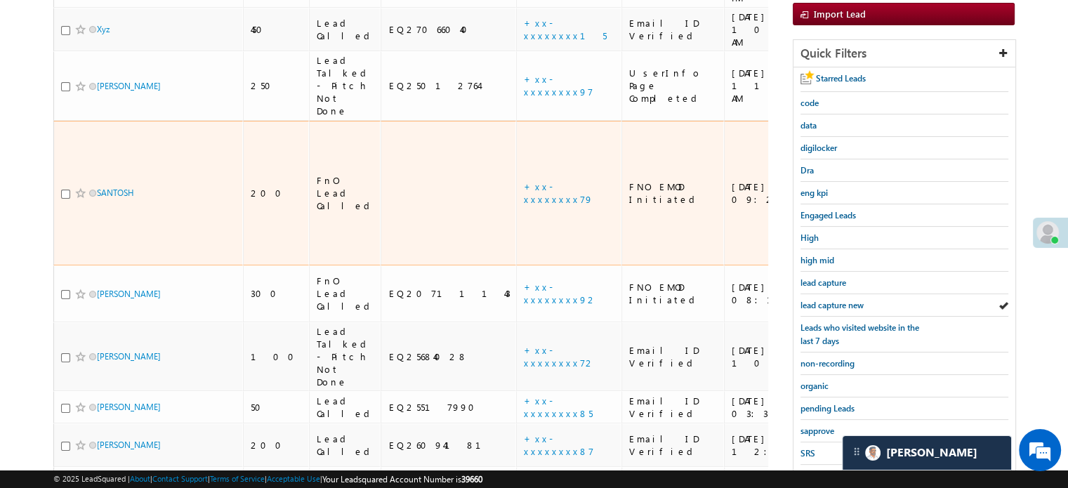
scroll to position [281, 0]
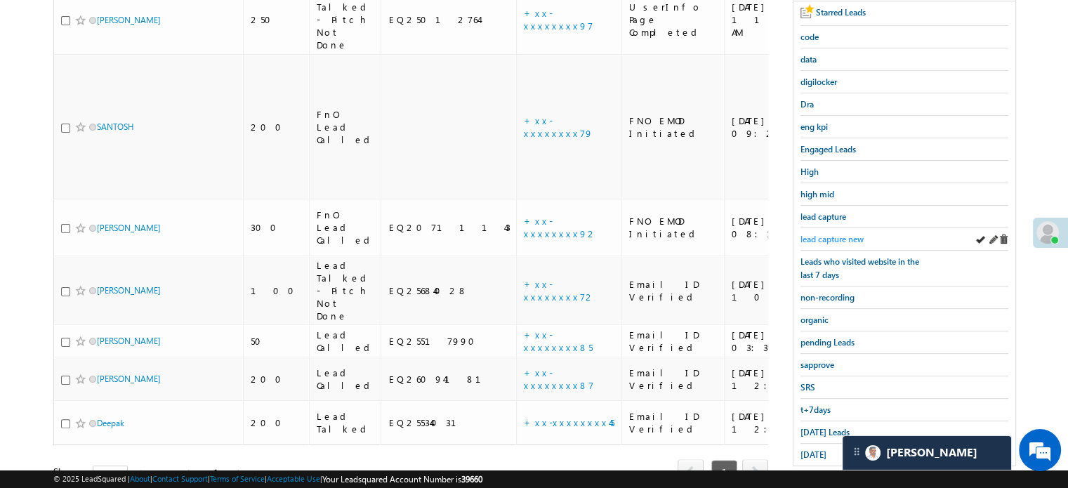
click at [840, 234] on span "lead capture new" at bounding box center [831, 239] width 63 height 11
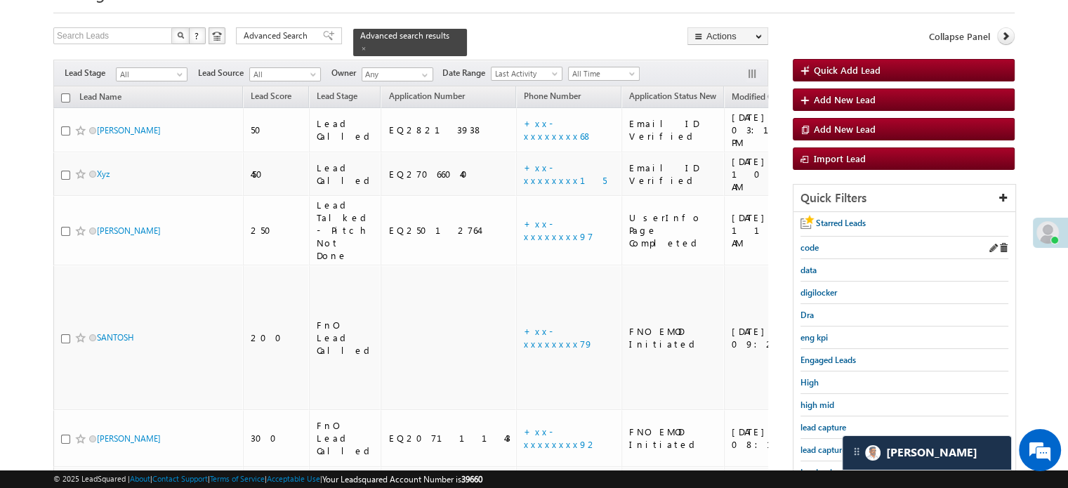
scroll to position [301, 0]
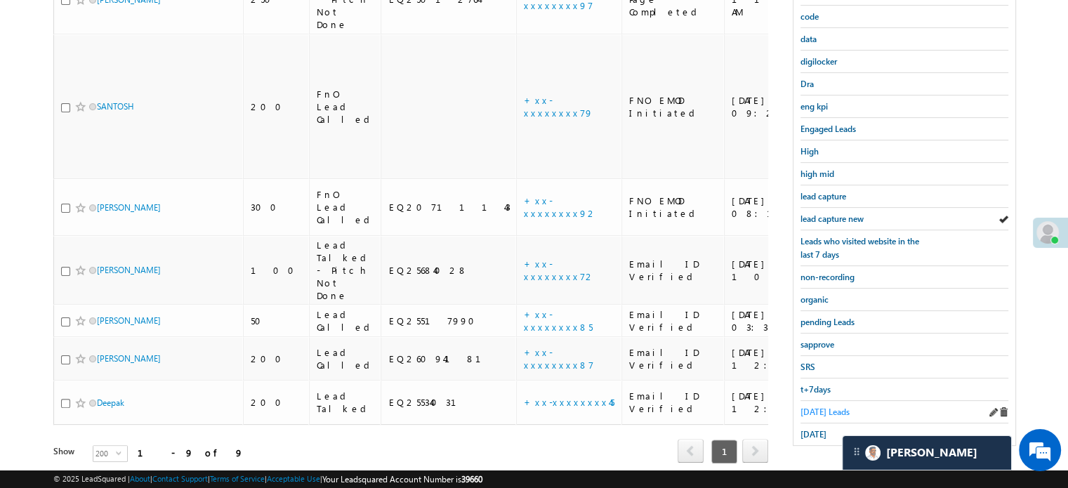
click at [810, 406] on span "Today's Leads" at bounding box center [824, 411] width 49 height 11
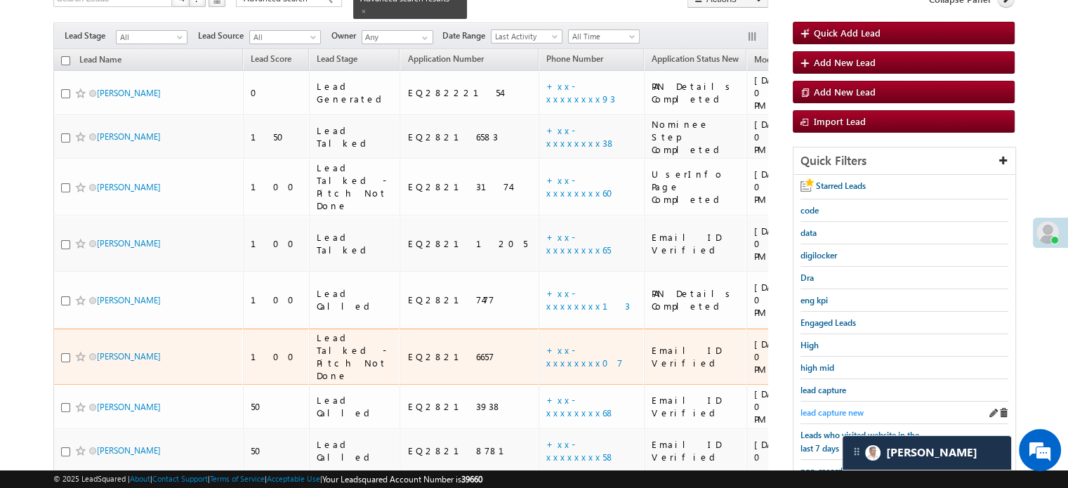
scroll to position [161, 0]
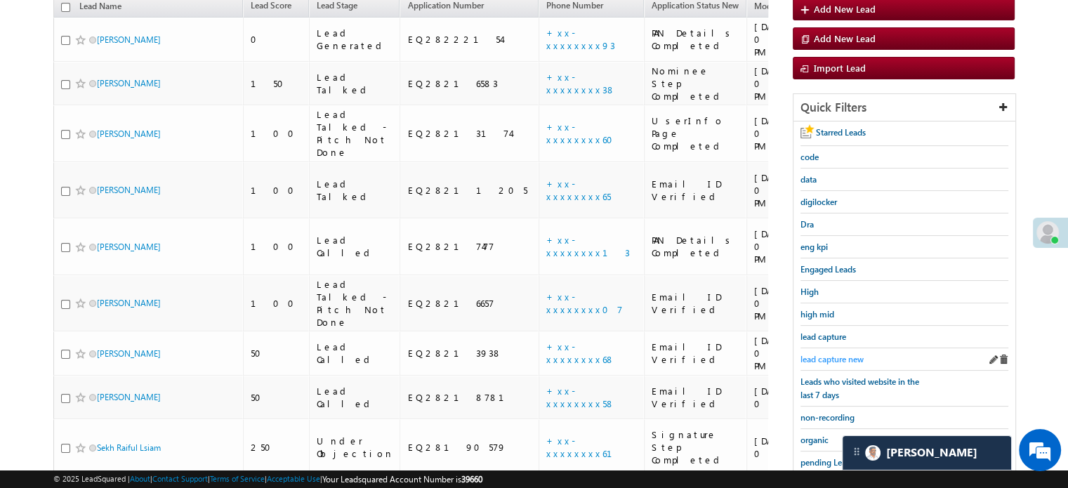
click at [840, 354] on span "lead capture new" at bounding box center [831, 359] width 63 height 11
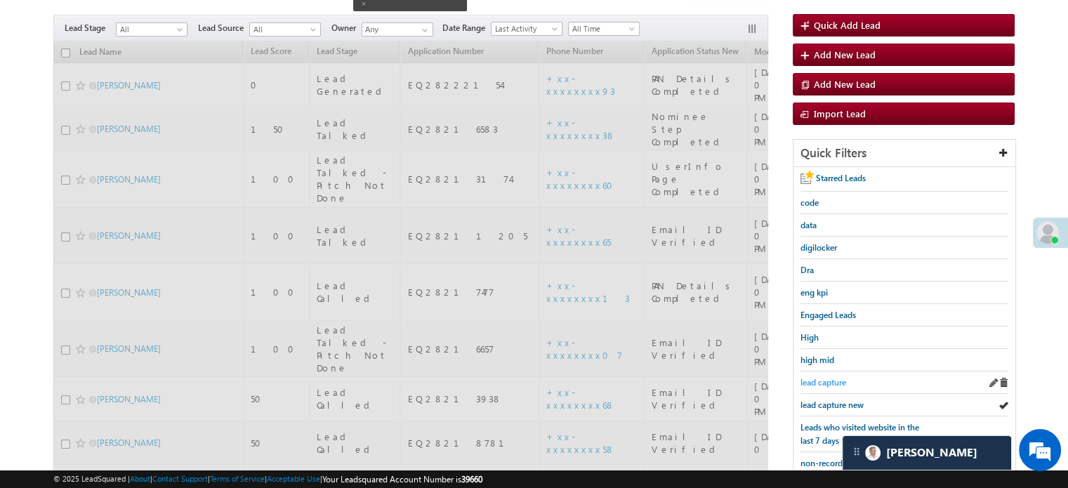
scroll to position [91, 0]
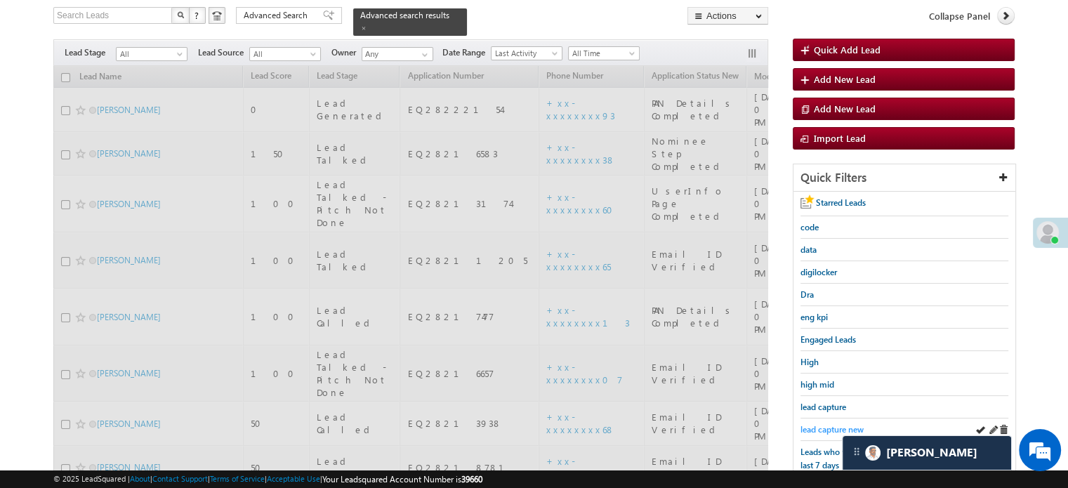
click at [823, 428] on span "lead capture new" at bounding box center [831, 429] width 63 height 11
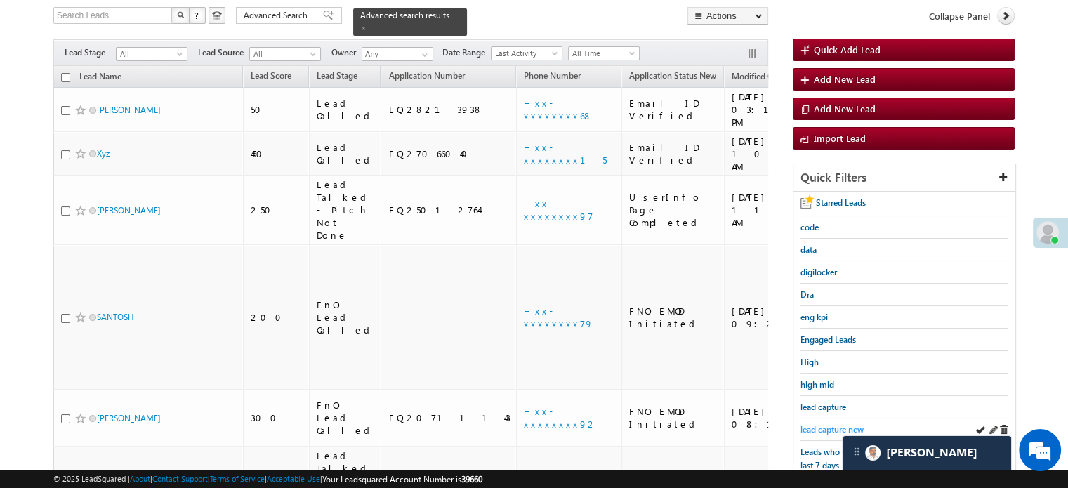
click at [832, 424] on span "lead capture new" at bounding box center [831, 429] width 63 height 11
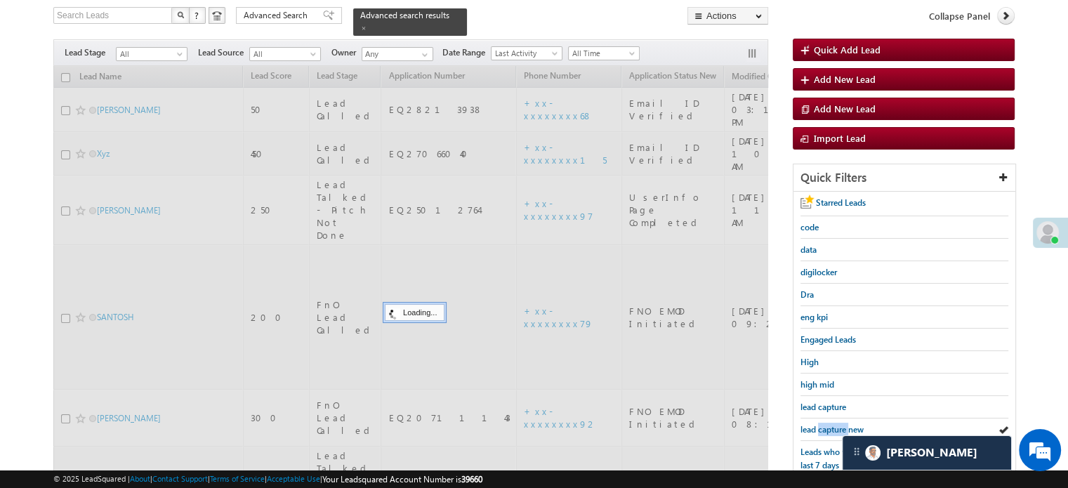
click at [832, 424] on span "lead capture new" at bounding box center [831, 429] width 63 height 11
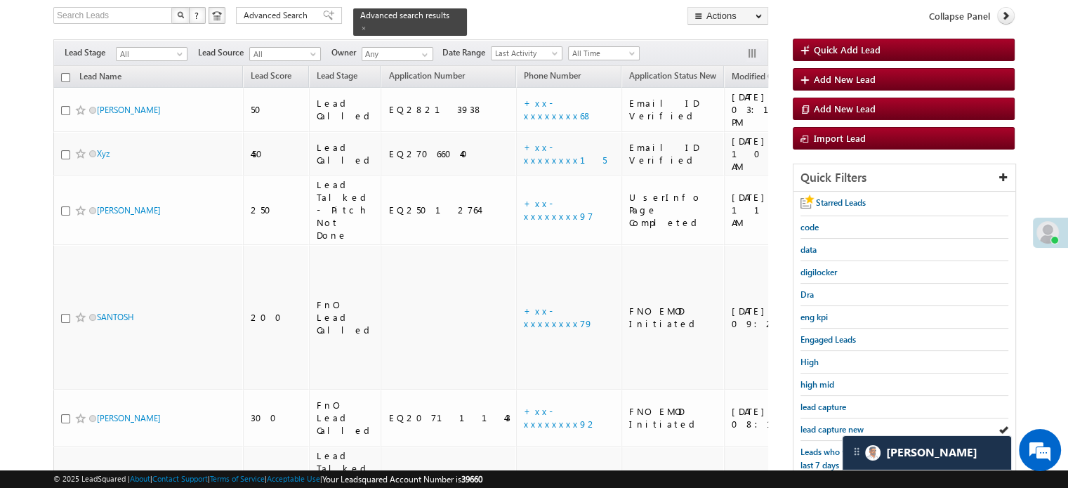
click at [832, 424] on span "lead capture new" at bounding box center [831, 429] width 63 height 11
click at [820, 428] on span "lead capture new" at bounding box center [831, 429] width 63 height 11
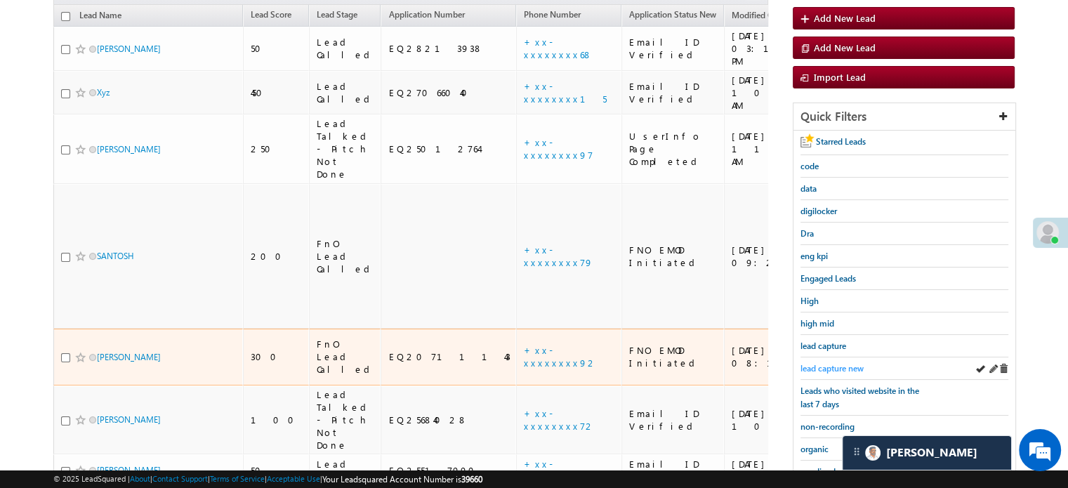
scroll to position [161, 0]
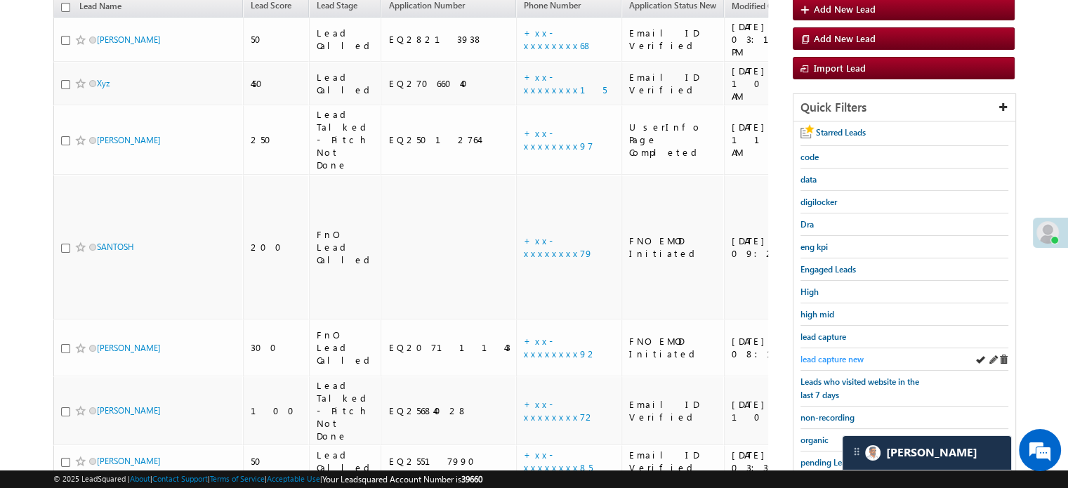
click at [817, 354] on span "lead capture new" at bounding box center [831, 359] width 63 height 11
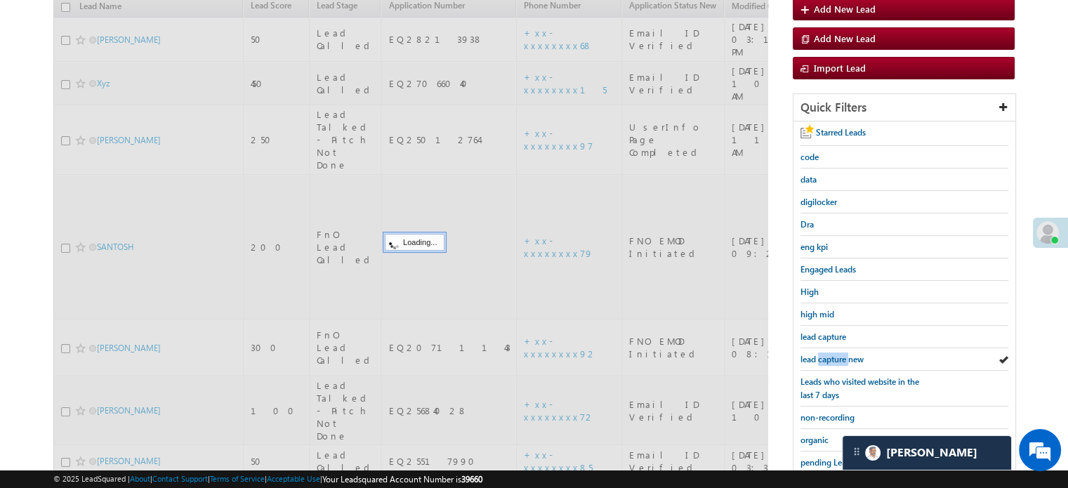
click at [817, 354] on span "lead capture new" at bounding box center [831, 359] width 63 height 11
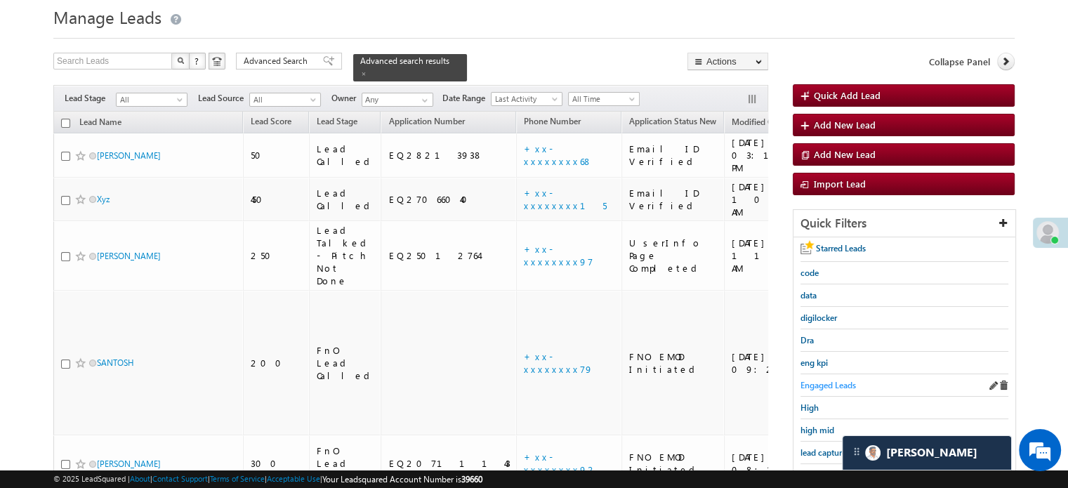
scroll to position [70, 0]
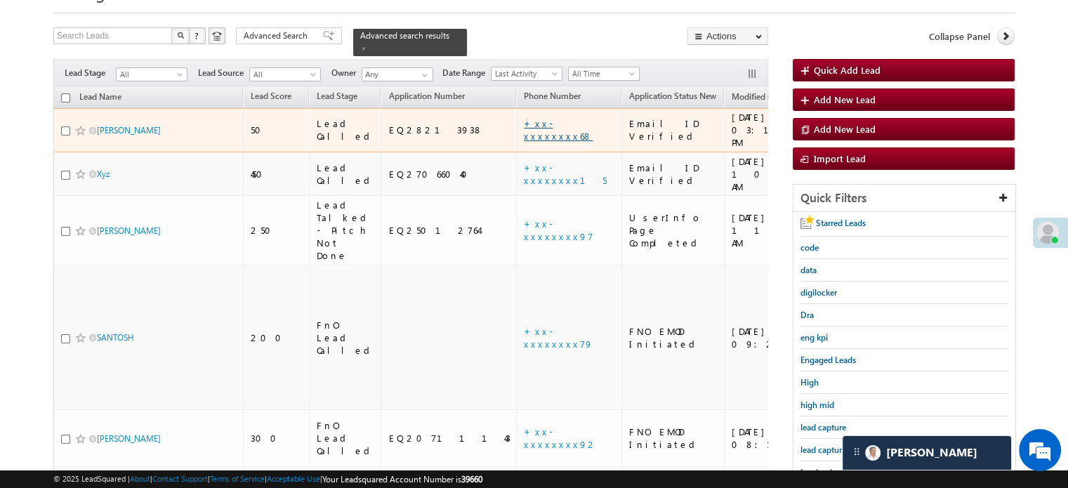
click at [524, 117] on link "+xx-xxxxxxxx68" at bounding box center [558, 129] width 69 height 25
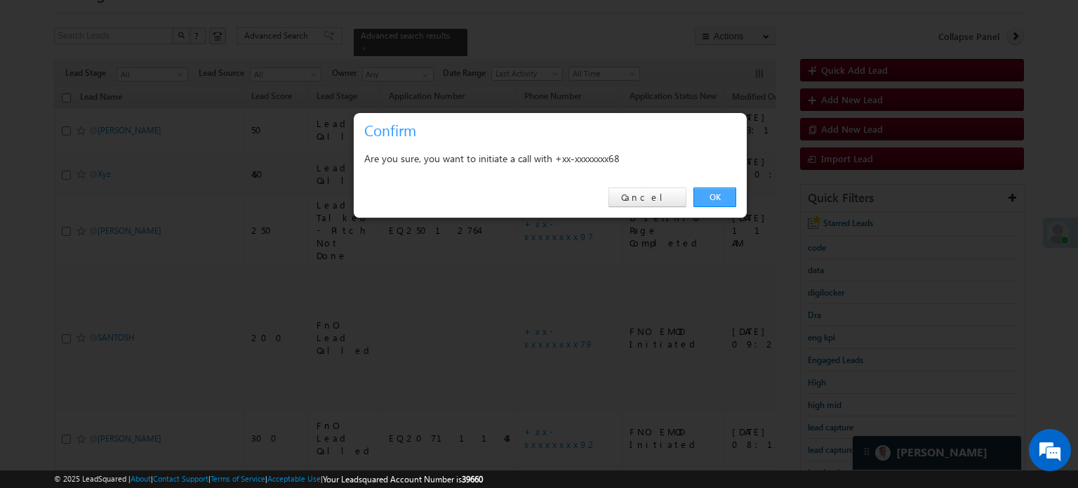
click at [708, 204] on link "OK" at bounding box center [715, 197] width 43 height 20
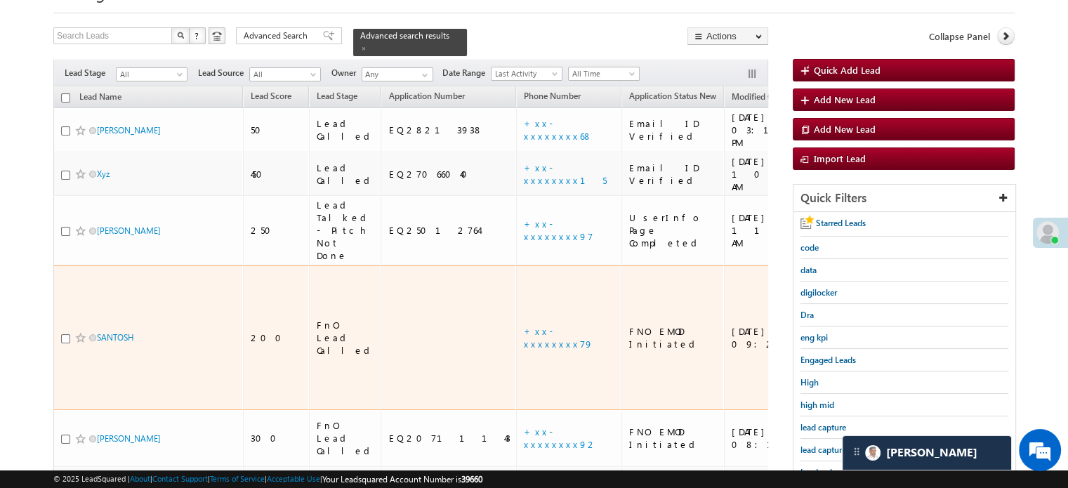
scroll to position [211, 0]
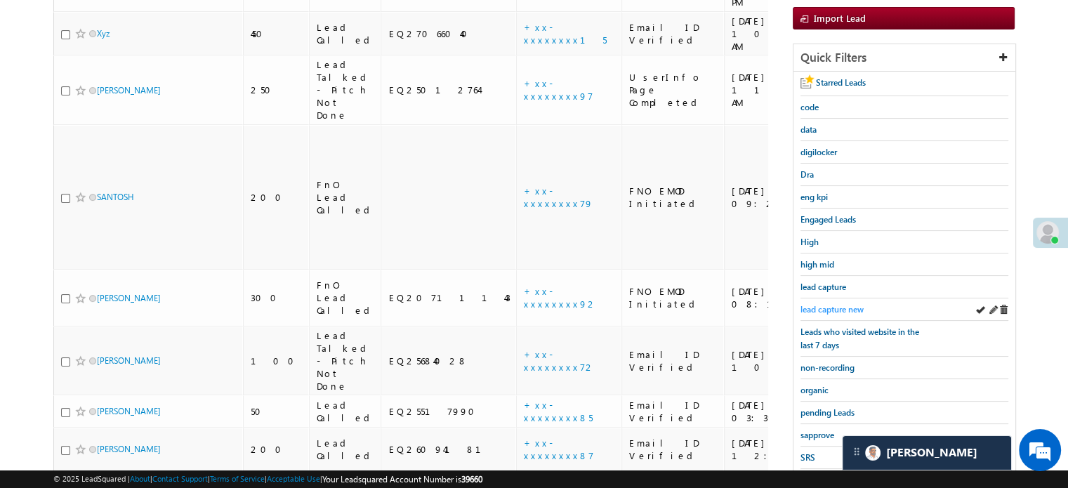
click at [812, 305] on span "lead capture new" at bounding box center [831, 309] width 63 height 11
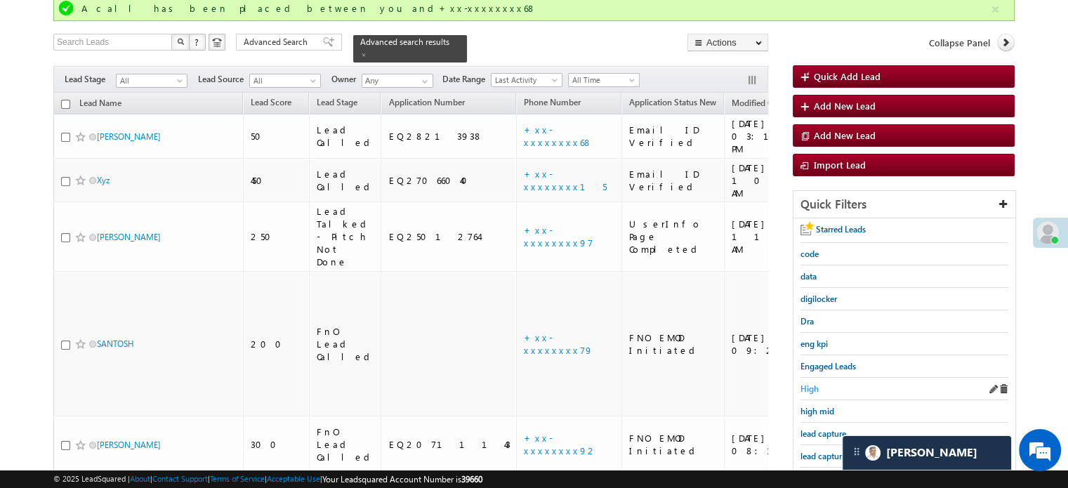
scroll to position [37, 0]
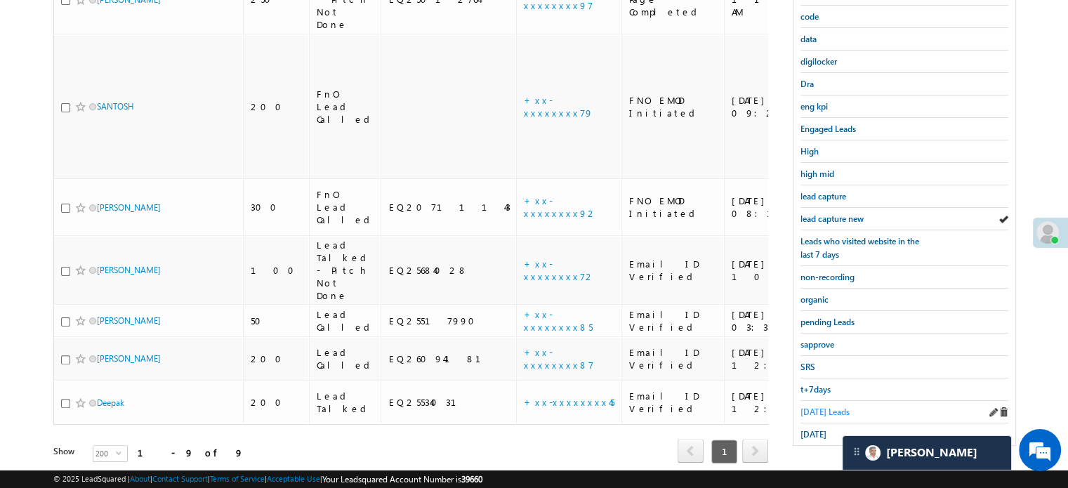
click at [820, 406] on span "Today's Leads" at bounding box center [824, 411] width 49 height 11
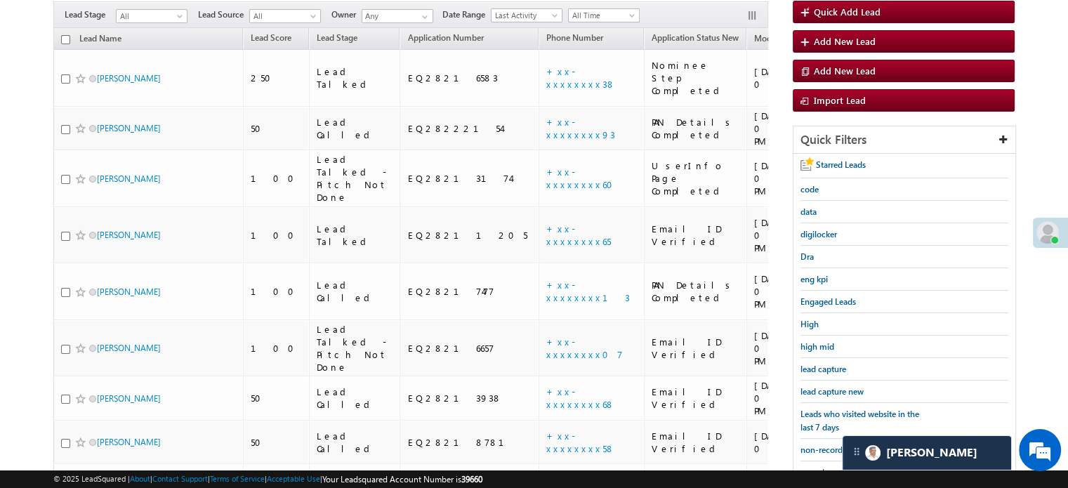
scroll to position [199, 0]
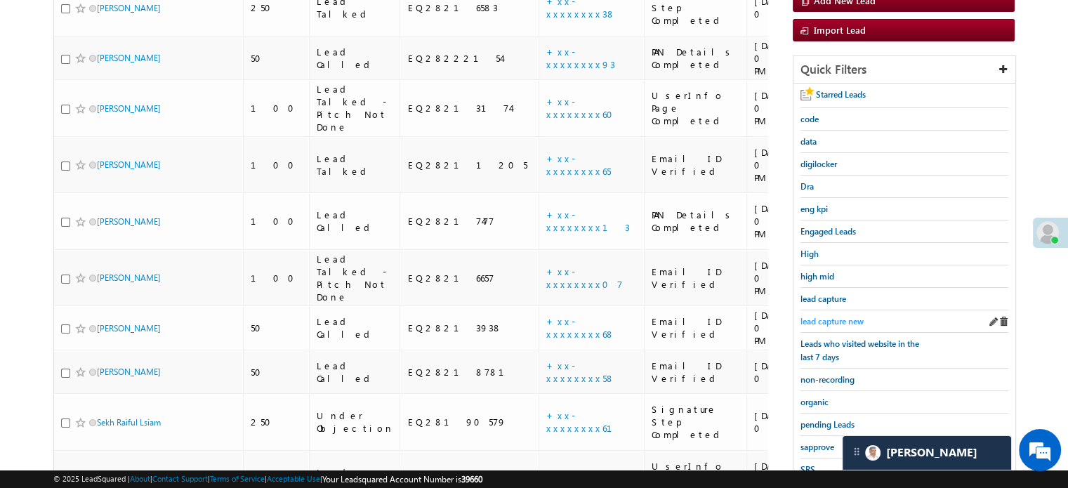
click at [829, 316] on span "lead capture new" at bounding box center [831, 321] width 63 height 11
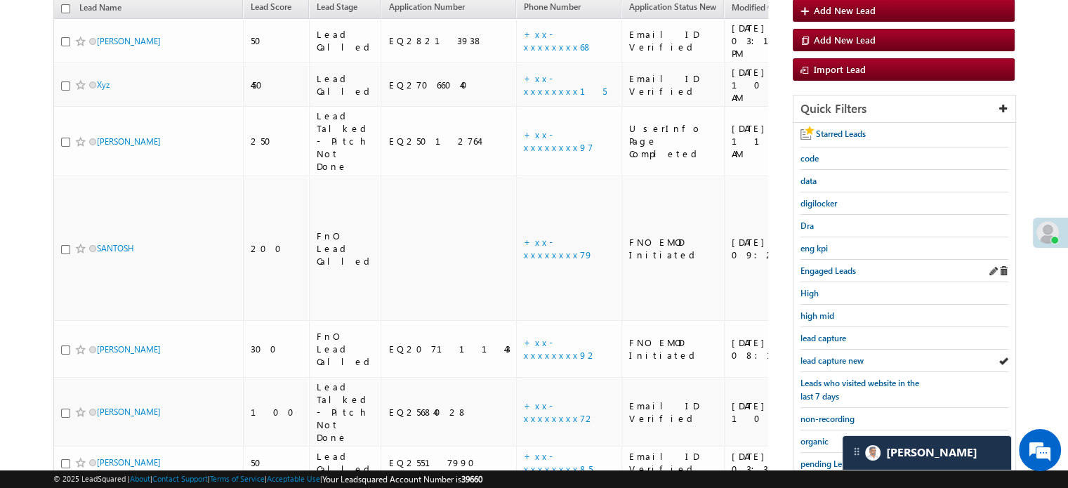
scroll to position [301, 0]
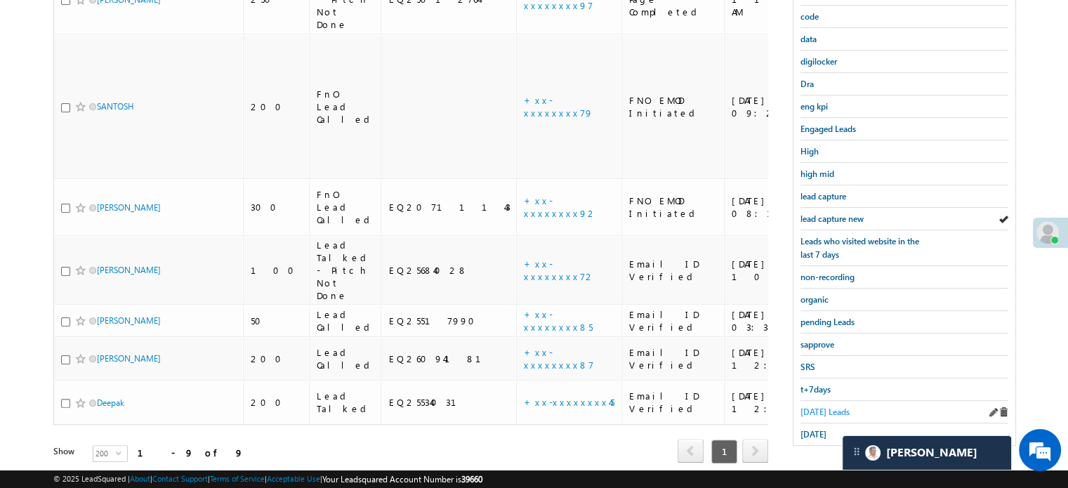
click at [822, 406] on span "Today's Leads" at bounding box center [824, 411] width 49 height 11
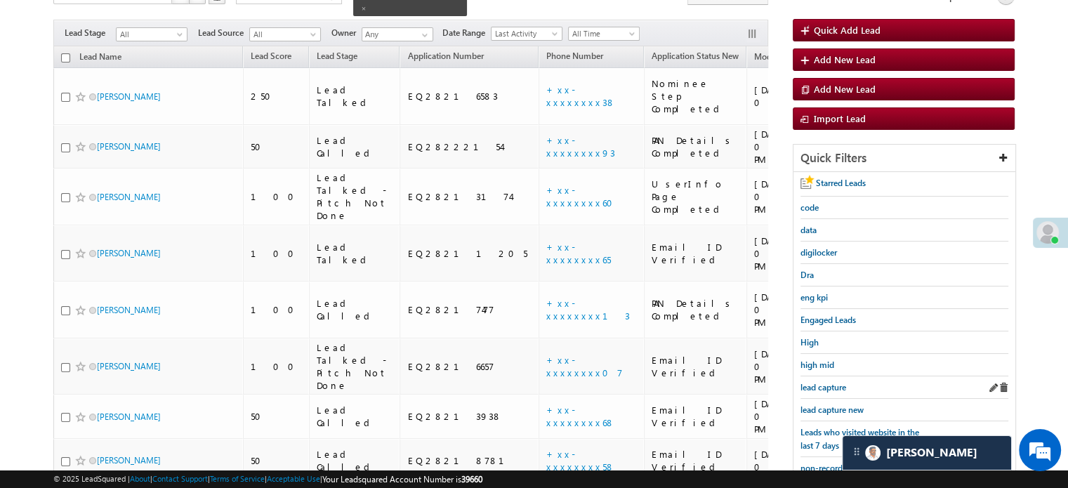
scroll to position [231, 0]
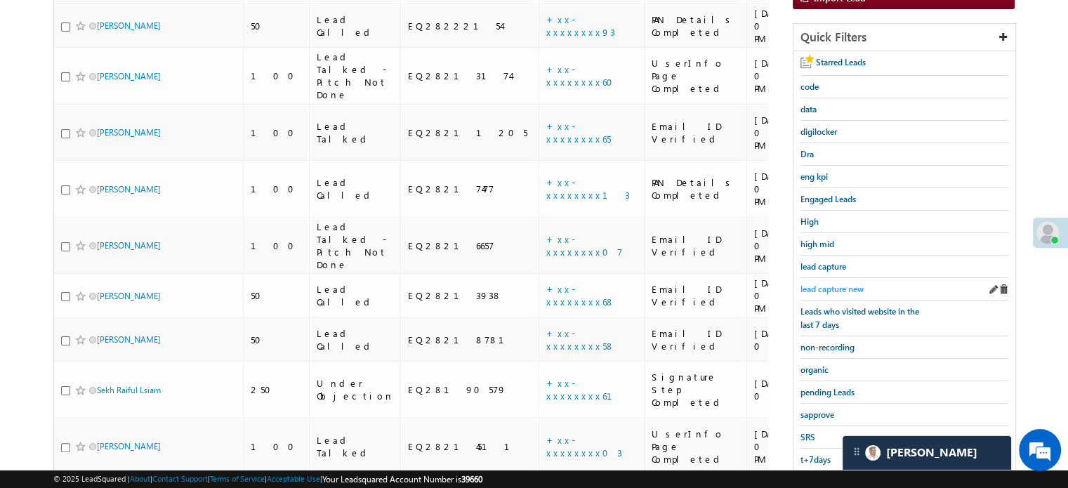
click at [845, 287] on span "lead capture new" at bounding box center [831, 289] width 63 height 11
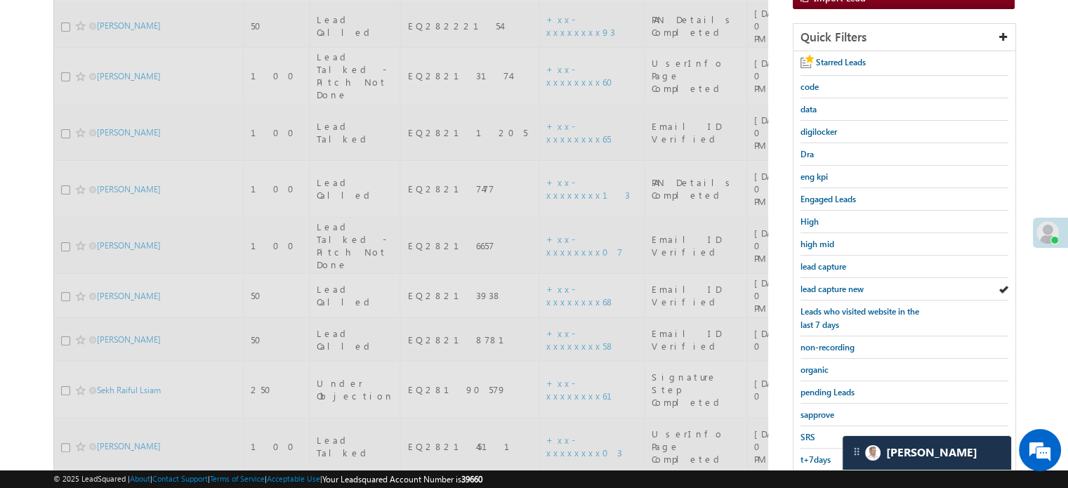
scroll to position [91, 0]
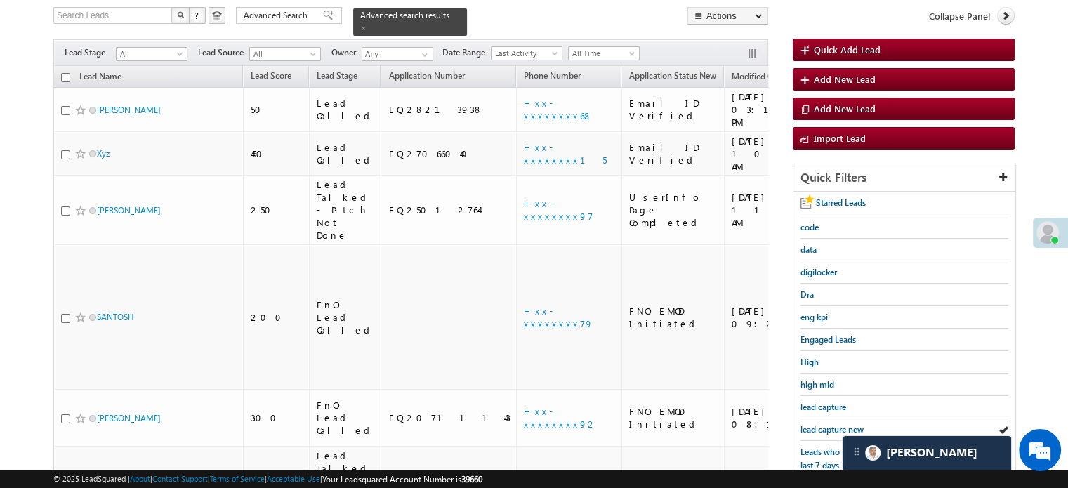
click at [824, 426] on span "lead capture new" at bounding box center [831, 429] width 63 height 11
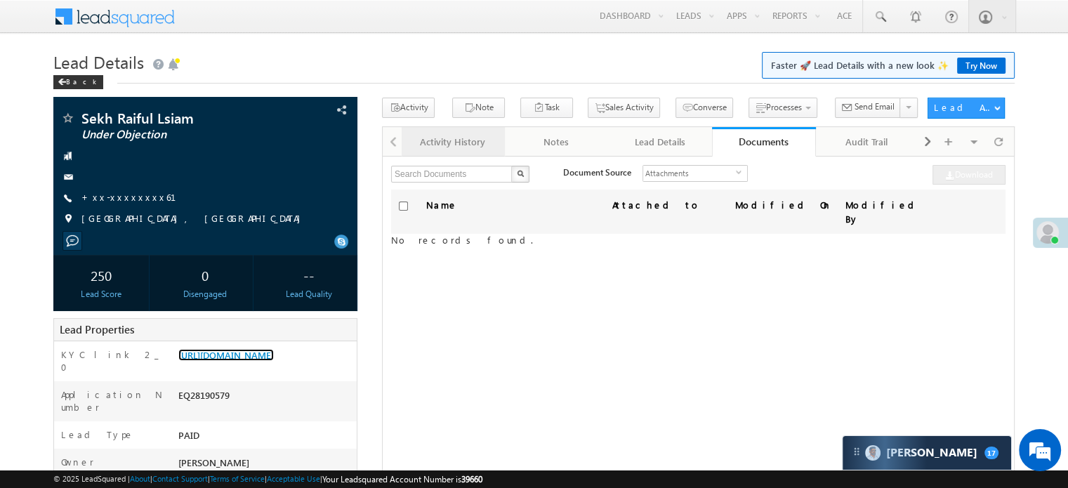
click at [448, 145] on div "Activity History" at bounding box center [452, 141] width 79 height 17
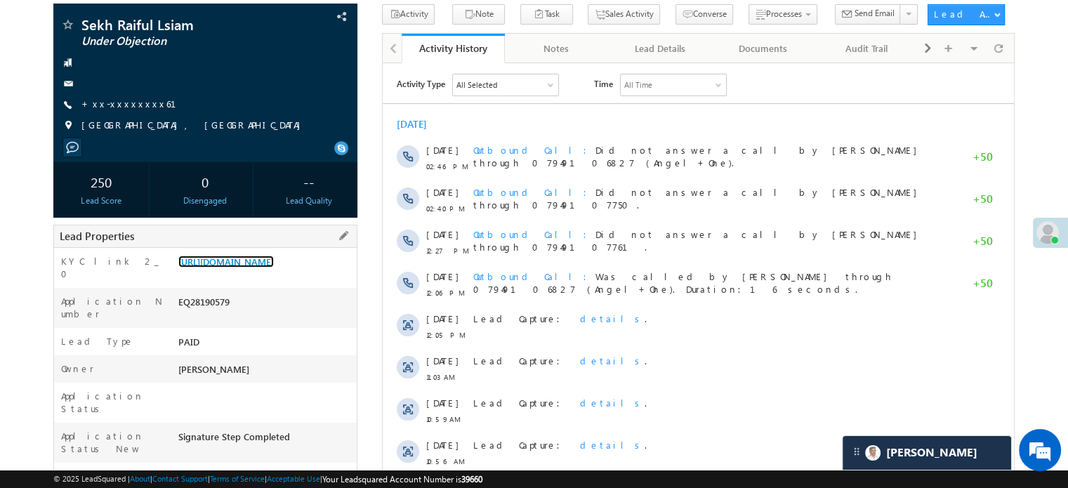
scroll to position [70, 0]
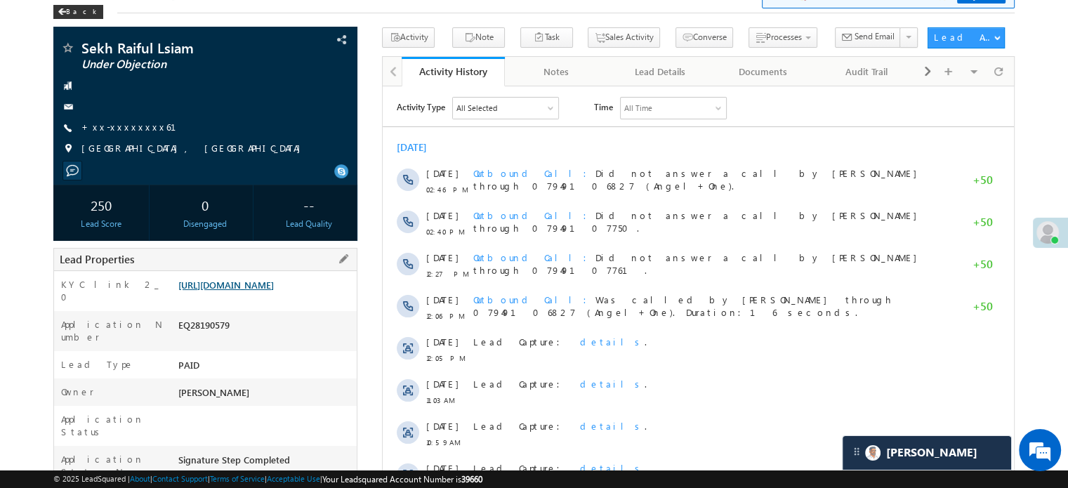
click at [274, 291] on link "[URL][DOMAIN_NAME]" at bounding box center [225, 285] width 95 height 12
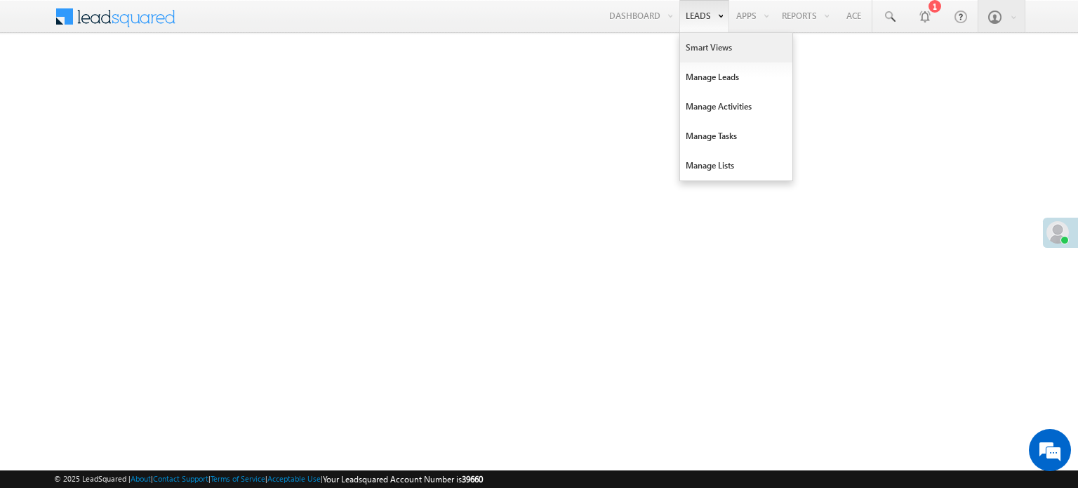
click at [685, 44] on link "Smart Views" at bounding box center [736, 47] width 112 height 29
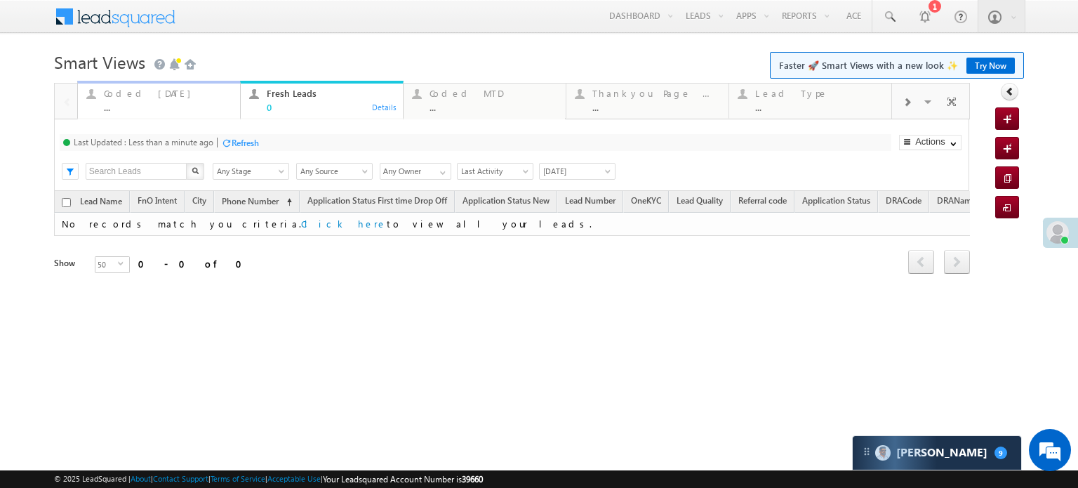
click at [129, 98] on div "Coded [DATE]" at bounding box center [168, 93] width 128 height 11
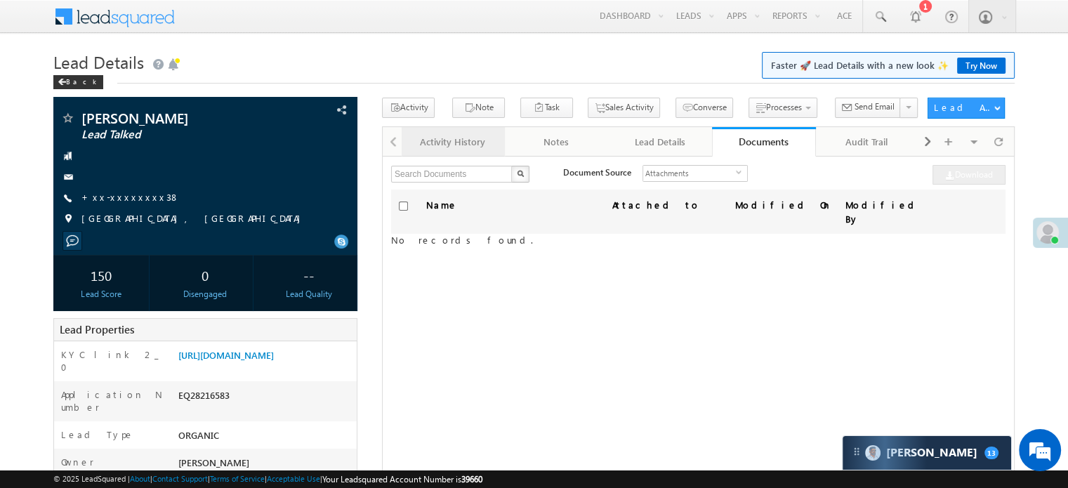
click at [448, 131] on link "Activity History" at bounding box center [453, 141] width 103 height 29
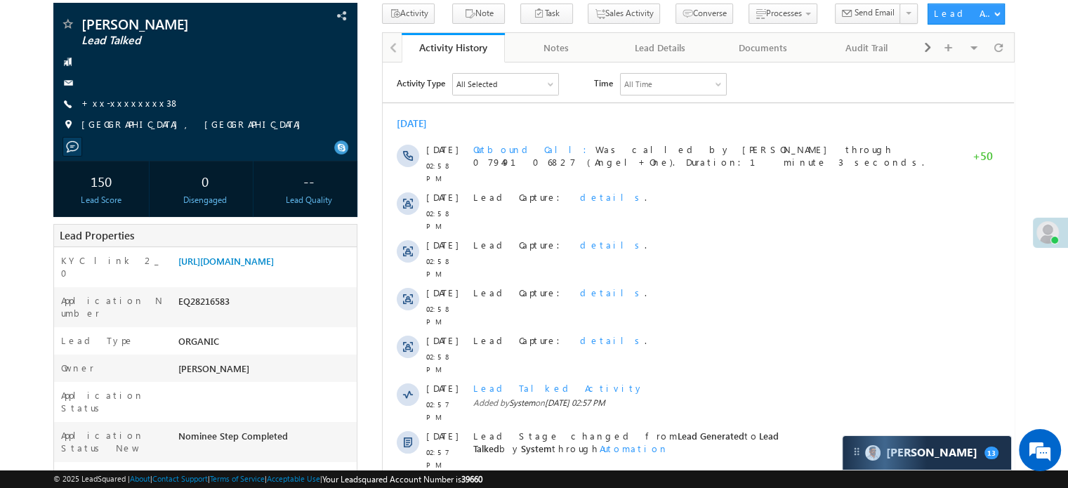
scroll to position [70, 0]
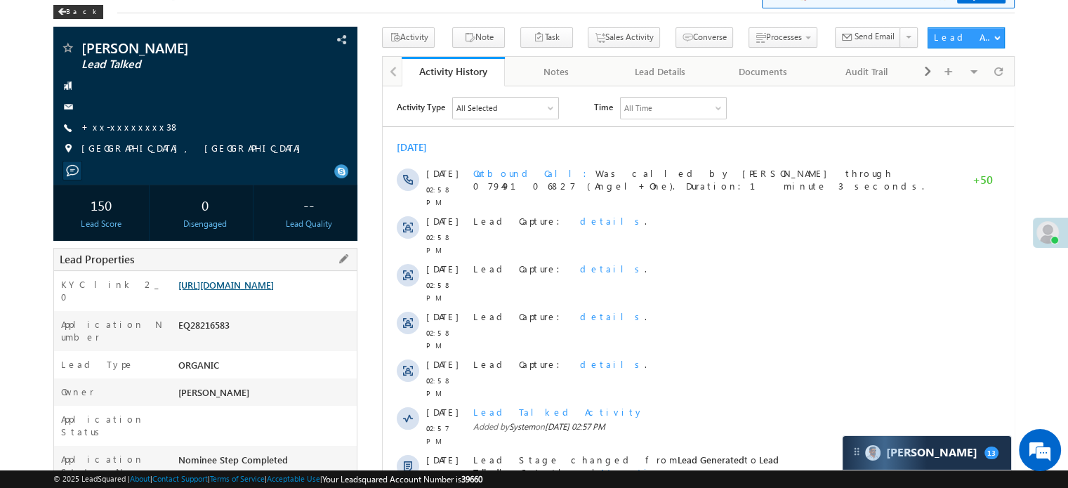
click at [225, 291] on link "[URL][DOMAIN_NAME]" at bounding box center [225, 285] width 95 height 12
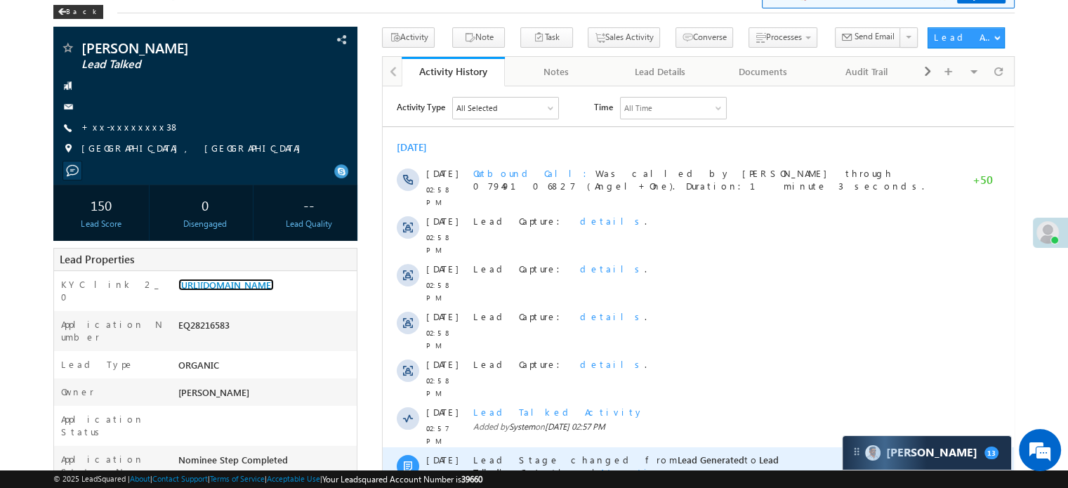
scroll to position [0, 0]
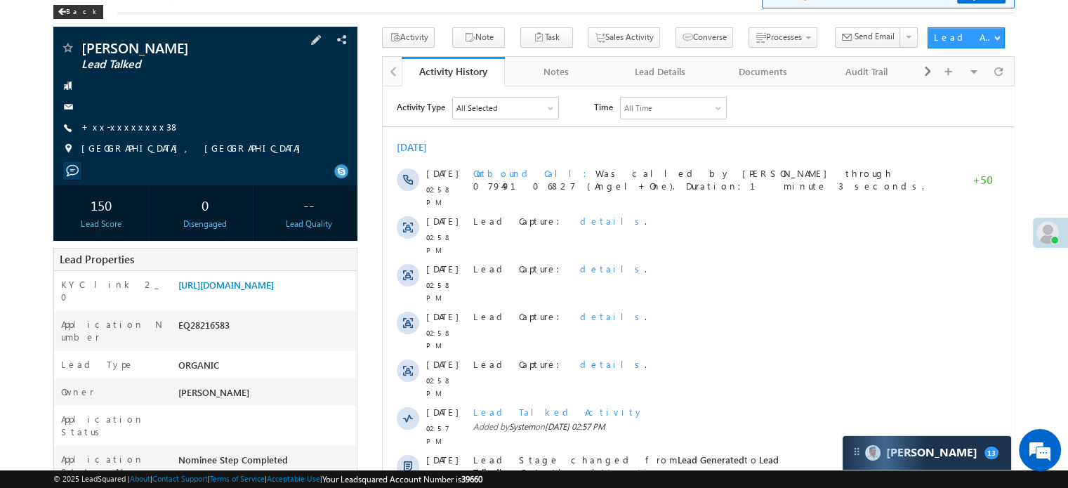
click at [105, 135] on div "[PERSON_NAME] Lead Talked +xx-xxxxxxxx38" at bounding box center [205, 102] width 290 height 122
click at [114, 129] on link "+xx-xxxxxxxx38" at bounding box center [130, 127] width 98 height 12
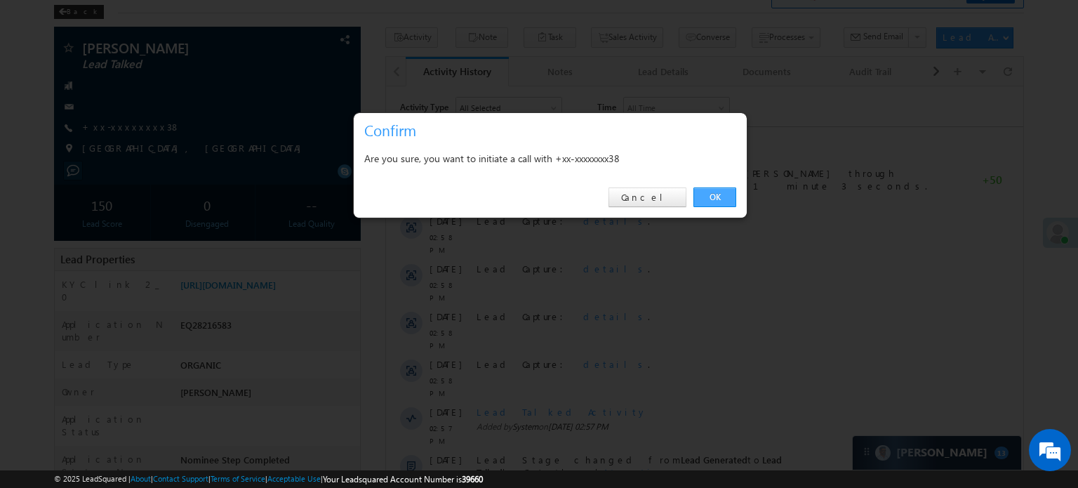
click at [715, 198] on link "OK" at bounding box center [715, 197] width 43 height 20
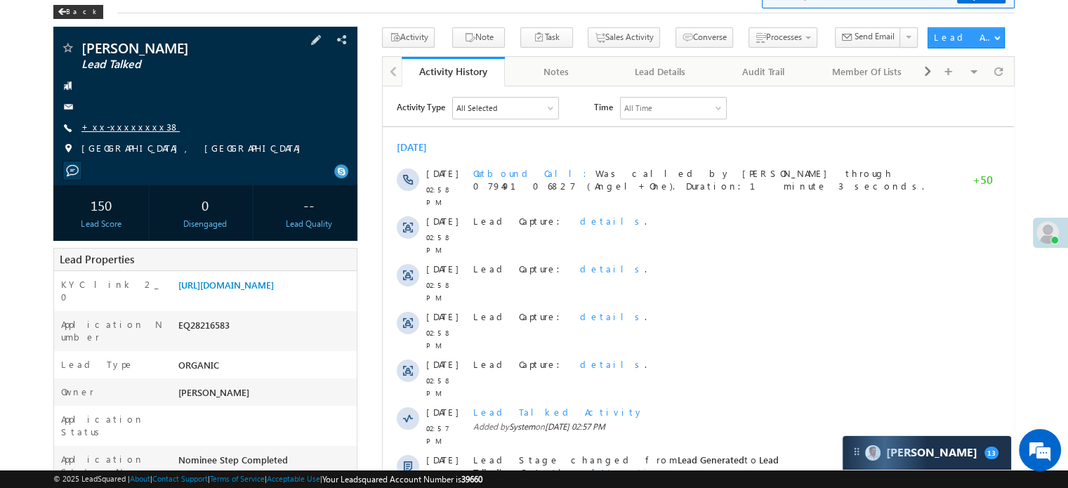
click at [127, 126] on link "+xx-xxxxxxxx38" at bounding box center [130, 127] width 98 height 12
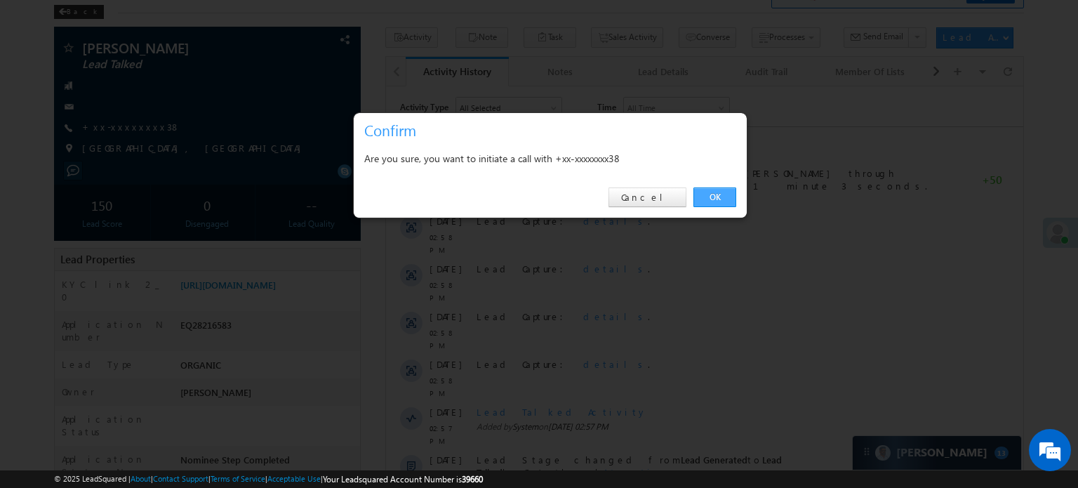
click at [719, 190] on link "OK" at bounding box center [715, 197] width 43 height 20
